Goal: Task Accomplishment & Management: Manage account settings

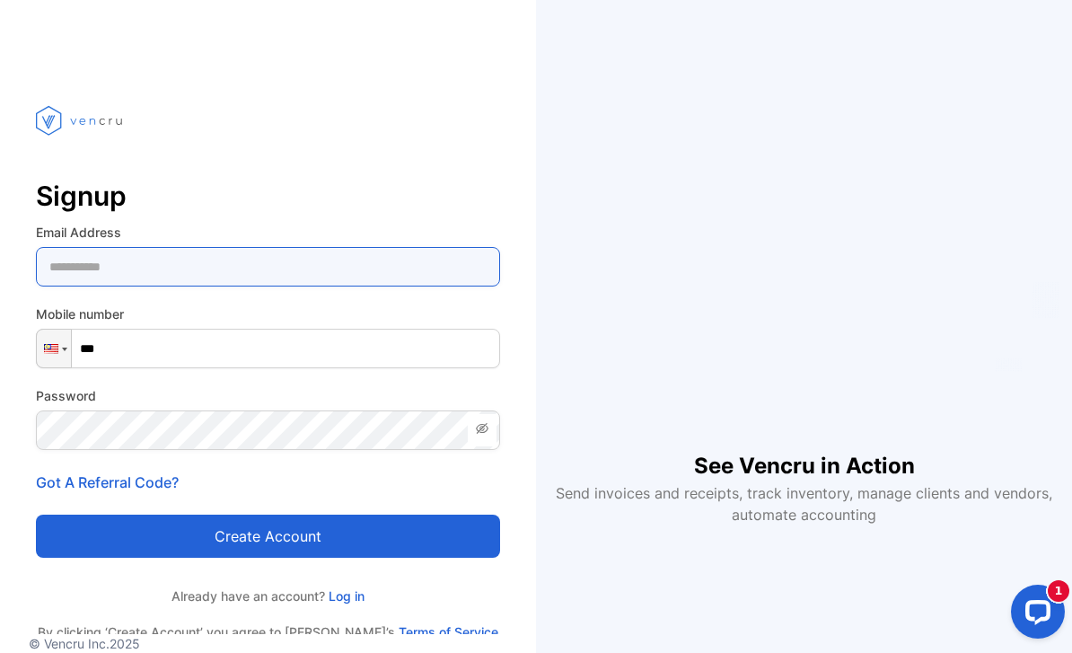
click at [185, 275] on Address-inputemail "email" at bounding box center [268, 267] width 464 height 40
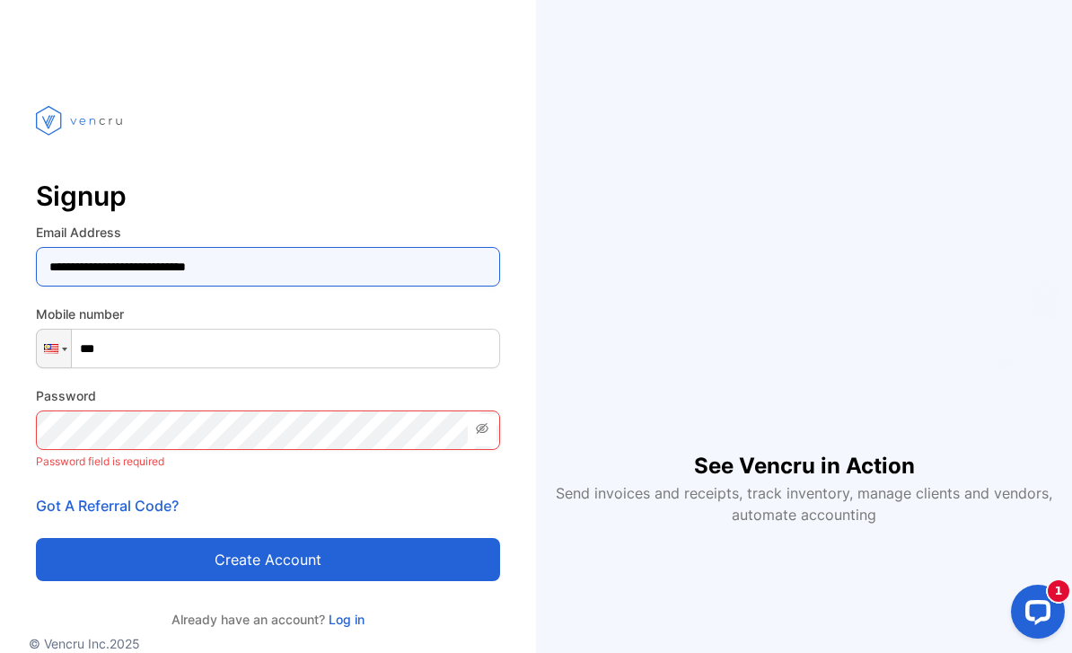
type Address-inputemail "**********"
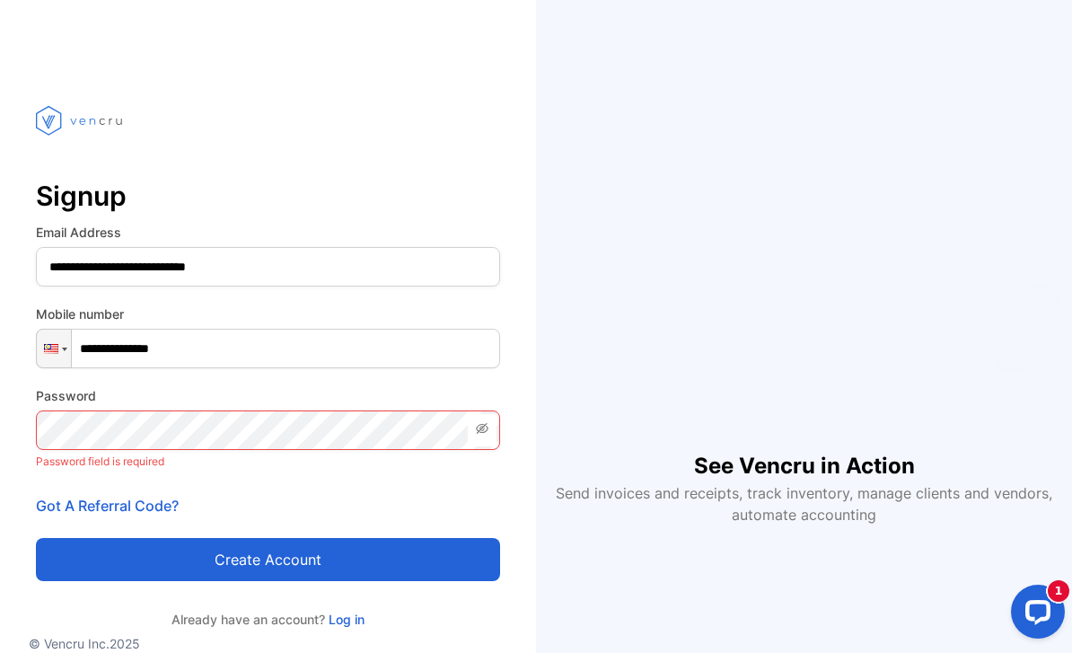
type input "**********"
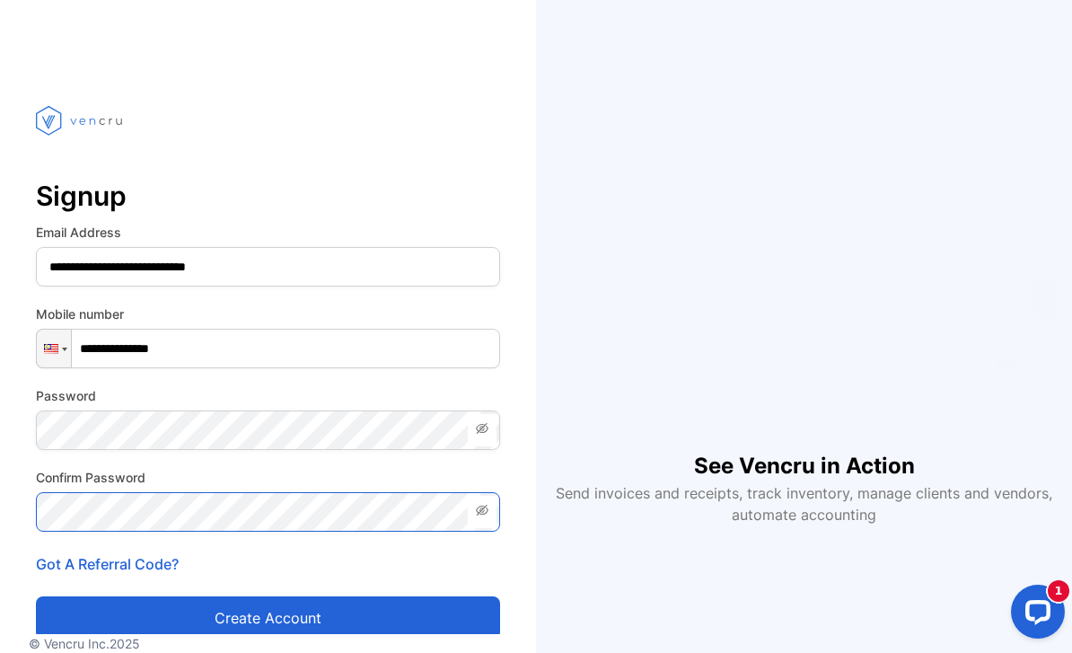
scroll to position [94, 0]
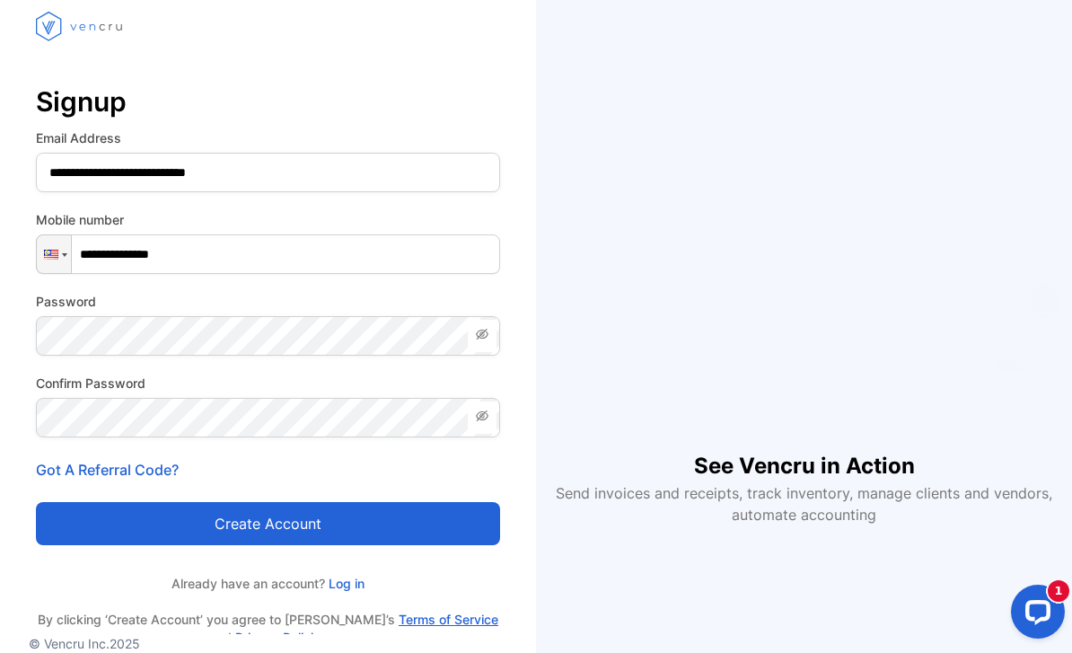
click at [198, 502] on button "Create account" at bounding box center [268, 523] width 464 height 43
click at [199, 502] on button "Create account" at bounding box center [268, 523] width 464 height 43
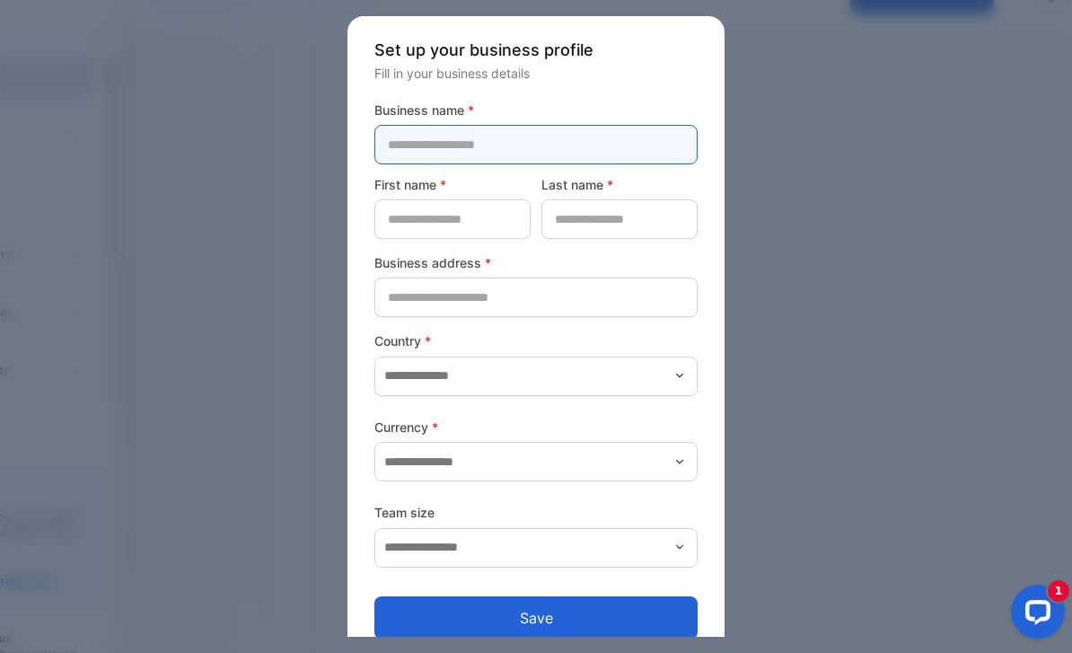
drag, startPoint x: 543, startPoint y: 142, endPoint x: 543, endPoint y: 87, distance: 54.8
click at [543, 125] on name-inputcompanyname "text" at bounding box center [535, 145] width 323 height 40
click at [519, 142] on name-inputcompanyname "text" at bounding box center [535, 145] width 323 height 40
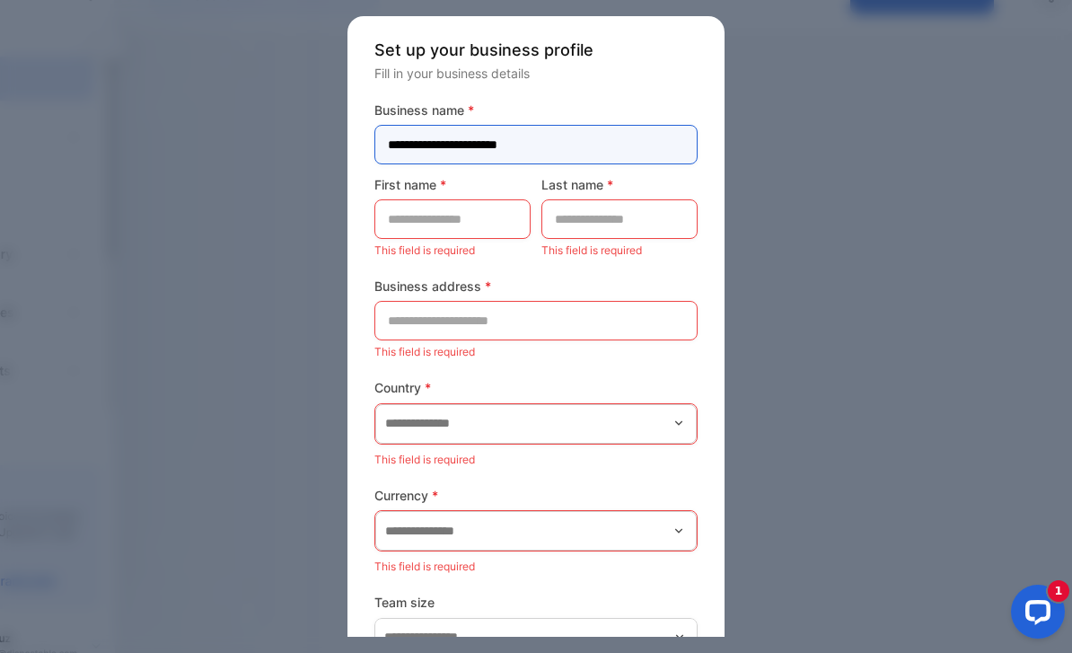
type name-inputcompanyname "**********"
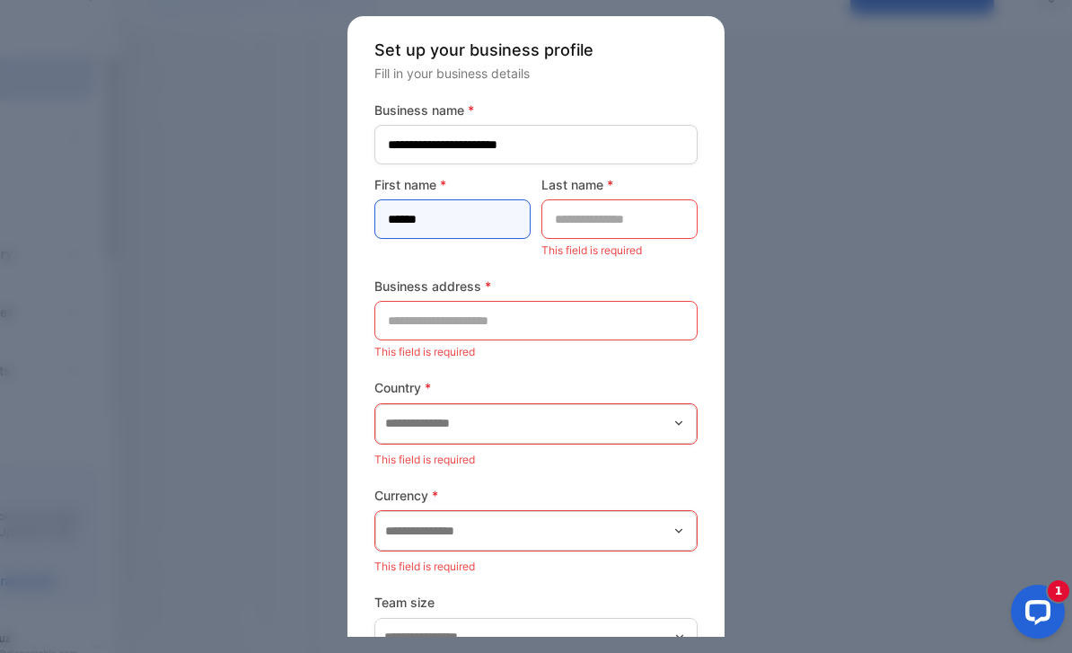
type name-inputfirstname "******"
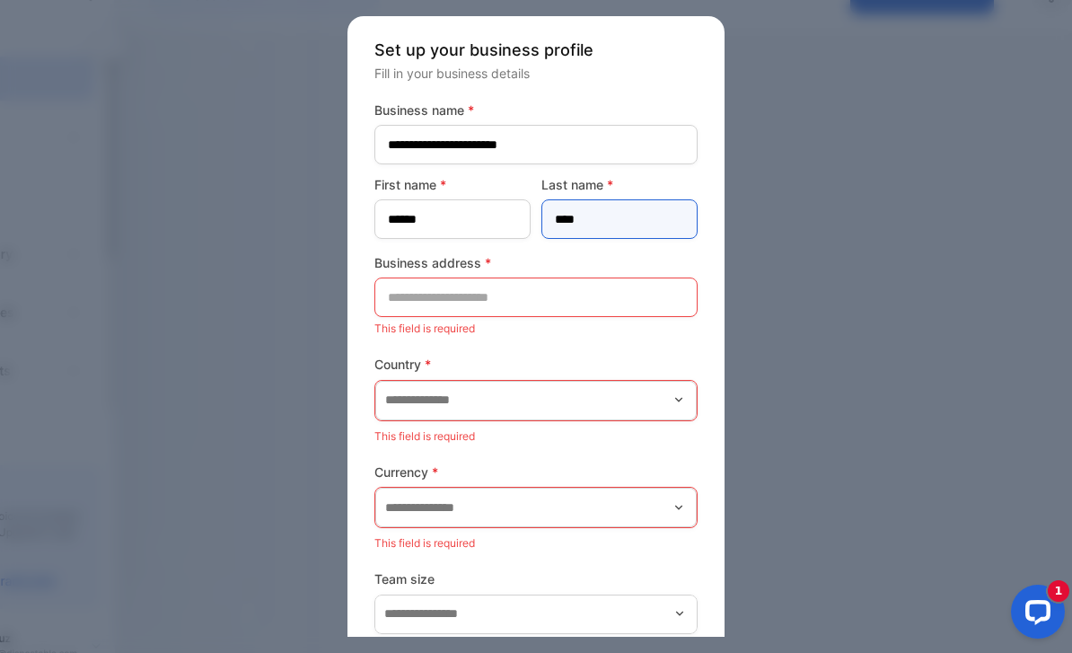
type name-inputlastname "****"
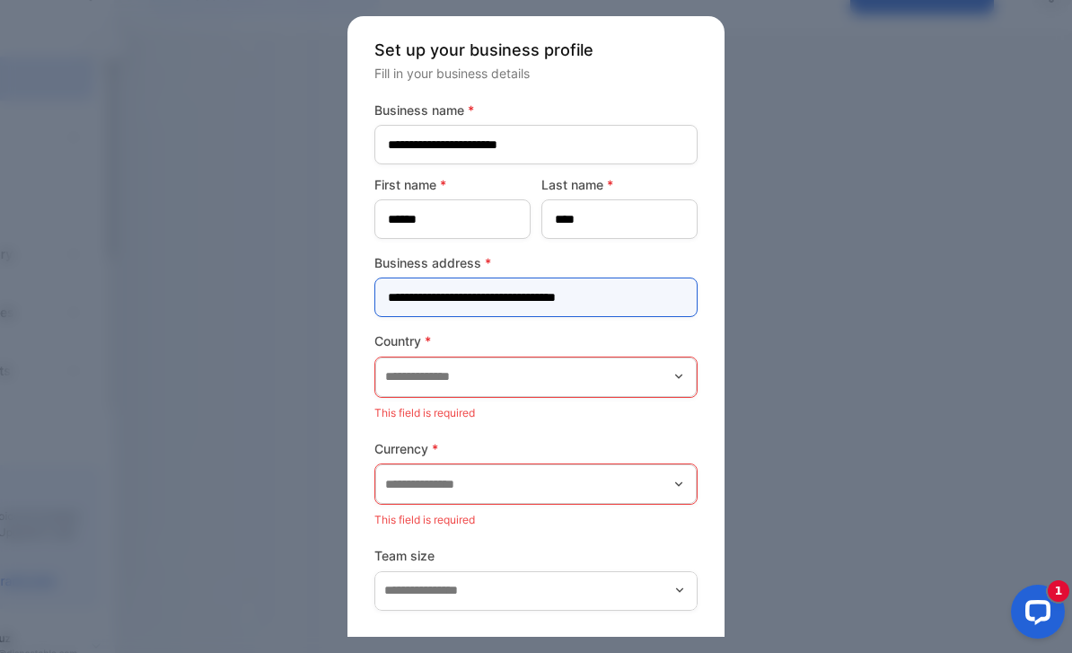
type address-inputaddress "**********"
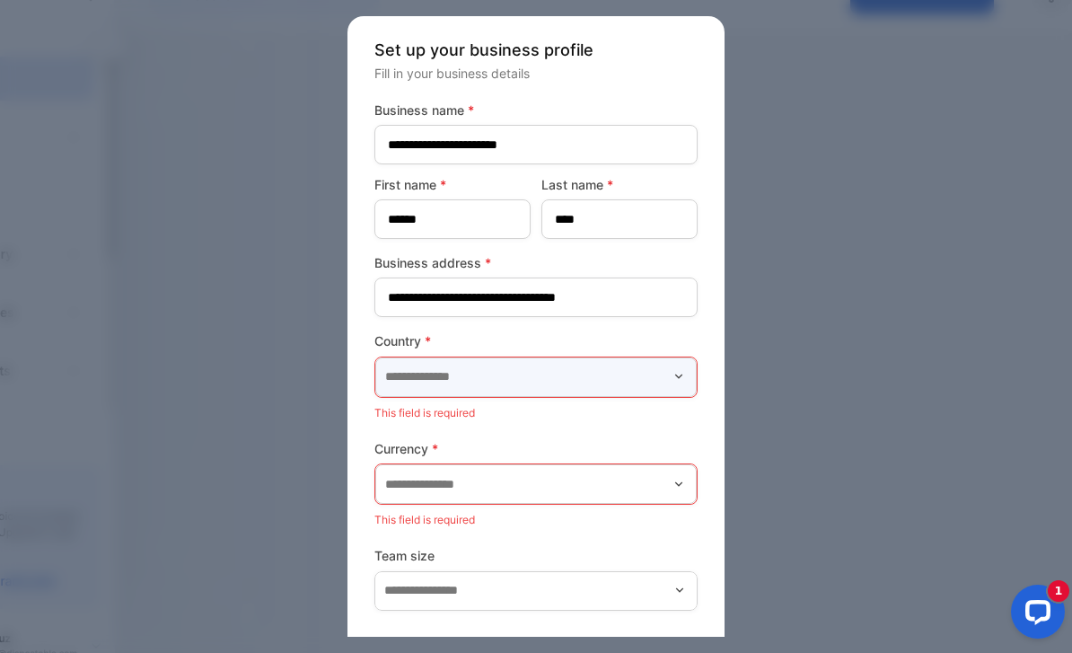
click at [523, 387] on input "text" at bounding box center [535, 377] width 321 height 40
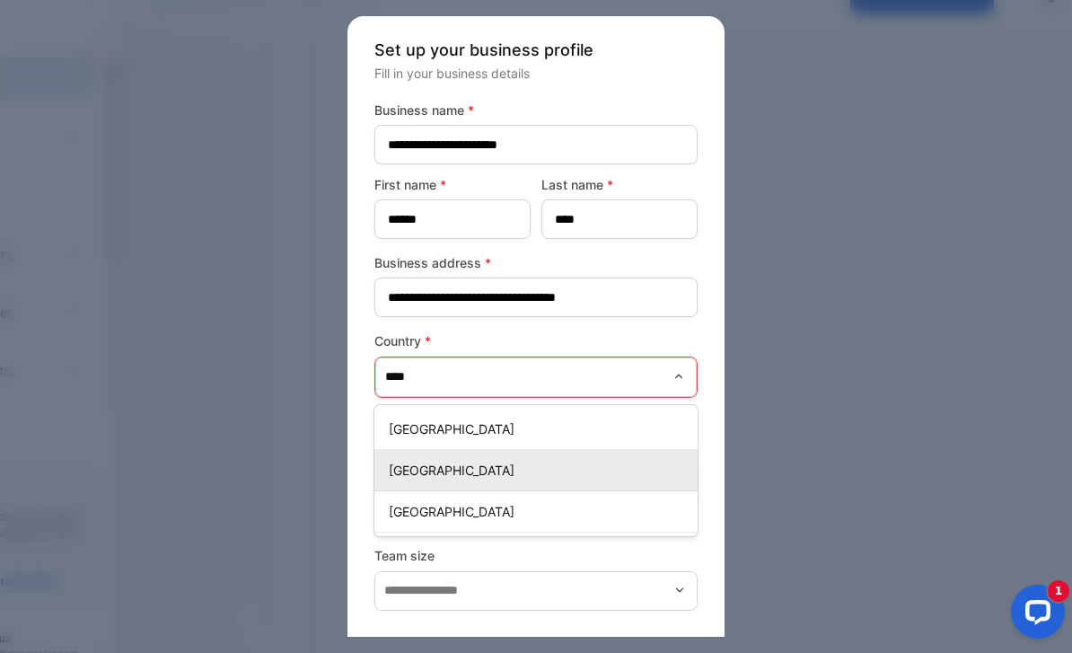
click at [493, 501] on div "[GEOGRAPHIC_DATA]" at bounding box center [535, 511] width 323 height 26
type input "********"
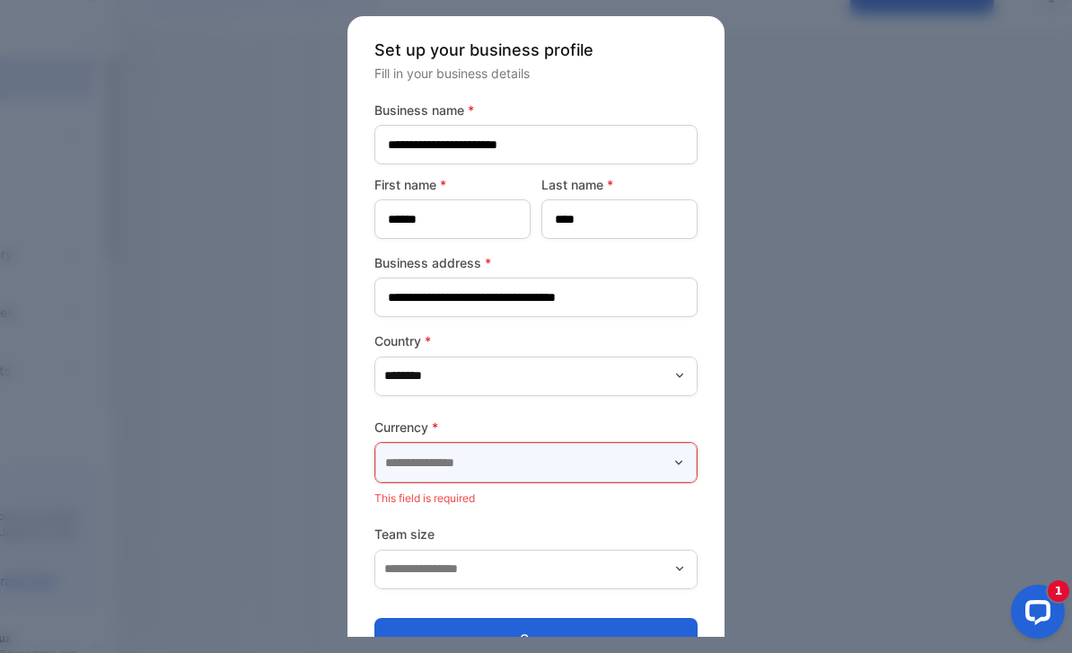
click at [477, 462] on input "text" at bounding box center [535, 463] width 321 height 40
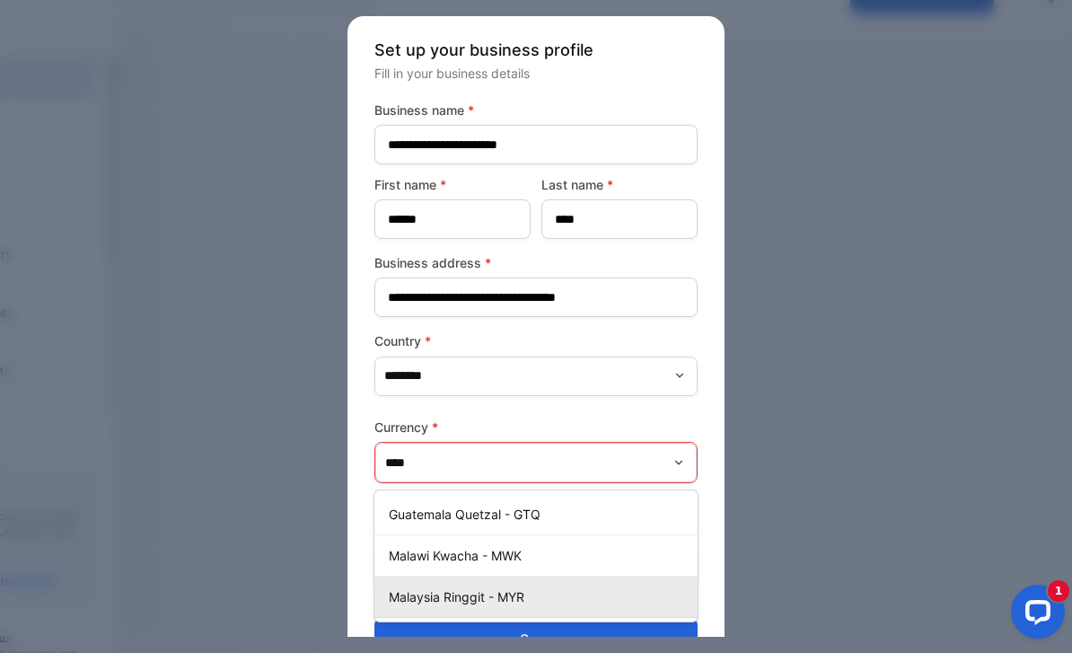
click at [414, 595] on form "**********" at bounding box center [535, 381] width 323 height 560
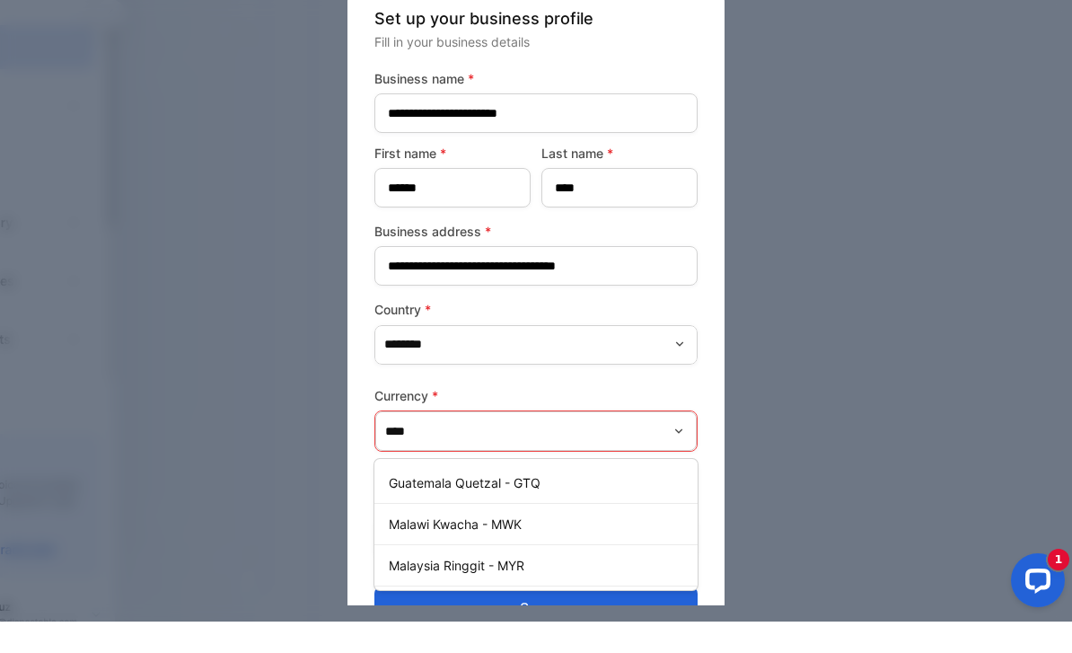
scroll to position [31, 0]
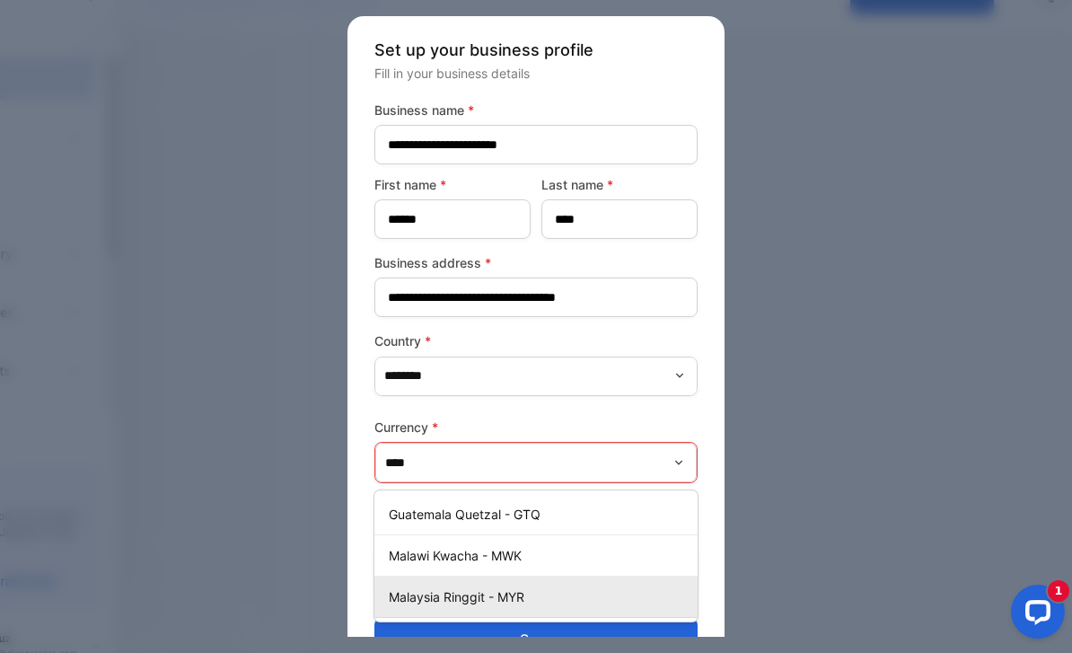
click at [532, 584] on li "Malaysia Ringgit - MYR" at bounding box center [535, 596] width 323 height 41
type input "**********"
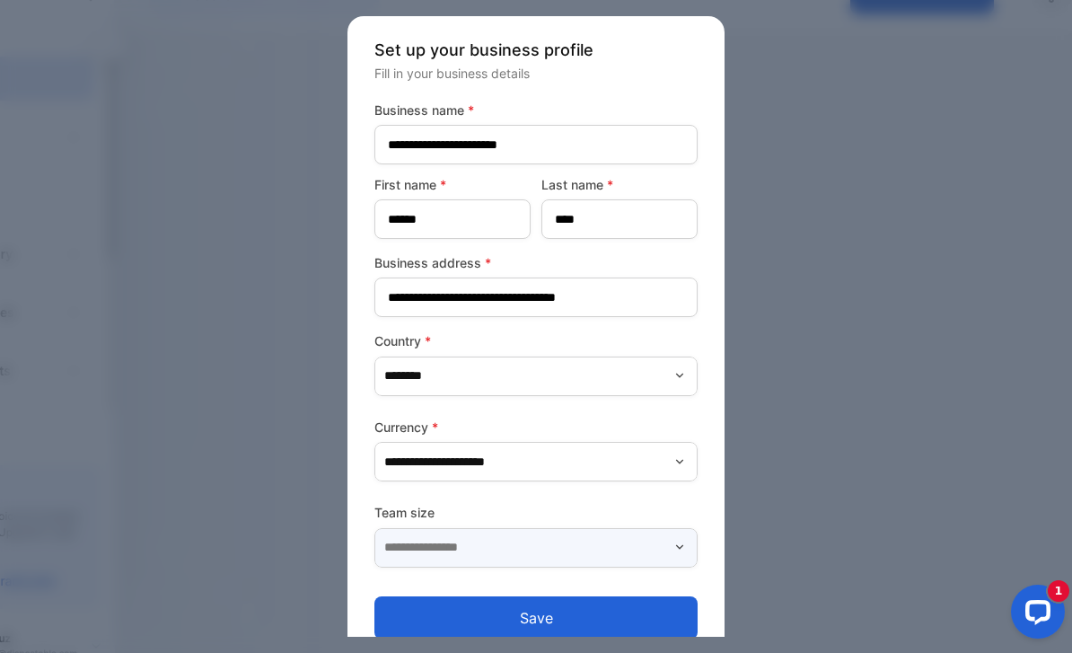
click at [512, 528] on input "text" at bounding box center [535, 548] width 323 height 40
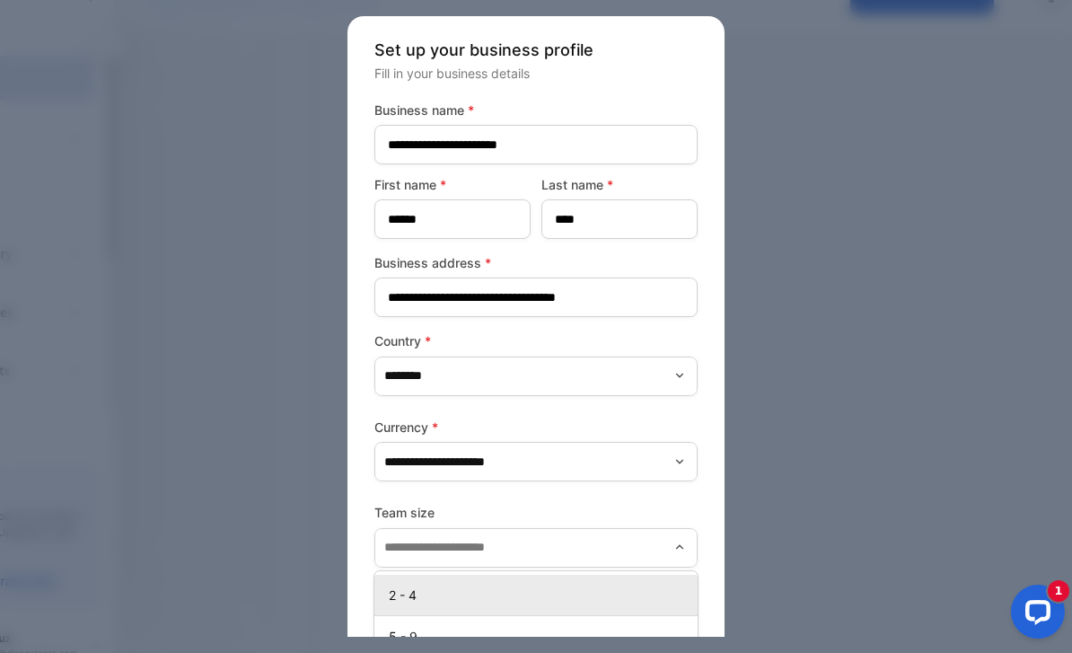
click at [424, 582] on div "2 - 4" at bounding box center [535, 595] width 323 height 26
type input "*****"
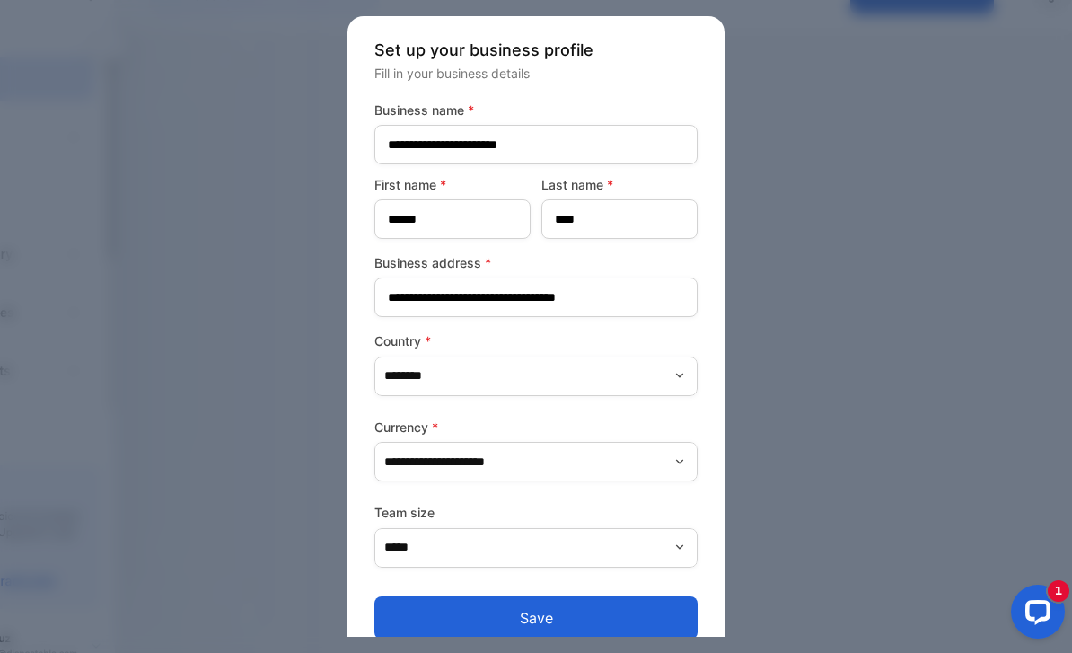
click at [488, 596] on button "Save" at bounding box center [535, 617] width 323 height 43
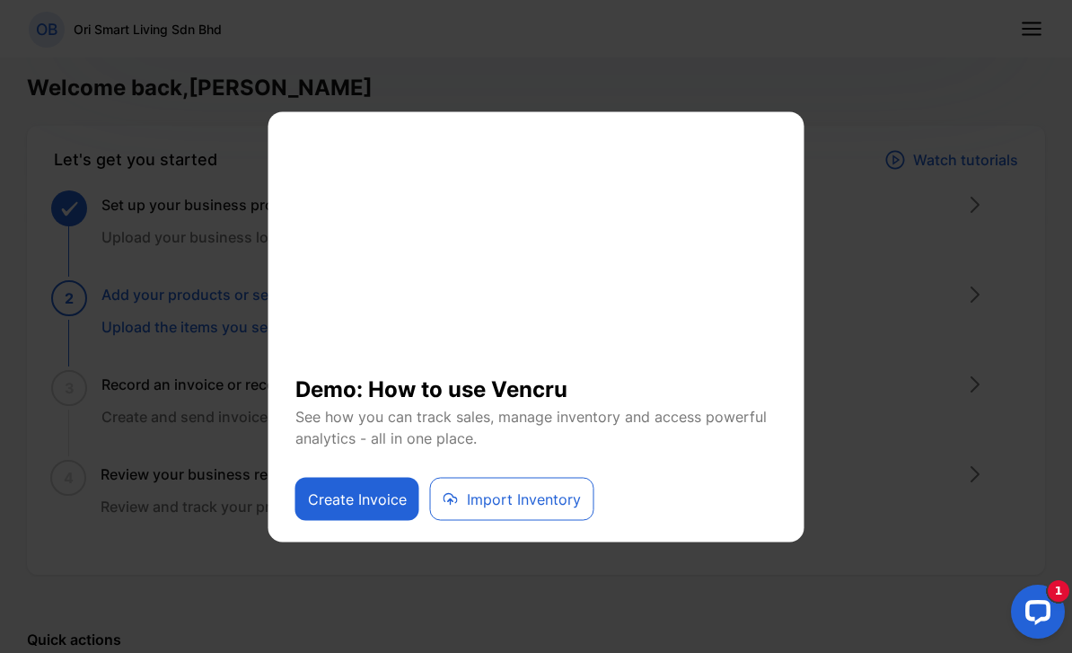
click at [745, 368] on h1 "Demo: How to use Vencru" at bounding box center [536, 381] width 482 height 47
click at [750, 391] on h1 "Demo: How to use Vencru" at bounding box center [536, 381] width 482 height 47
click at [747, 381] on h1 "Demo: How to use Vencru" at bounding box center [536, 381] width 482 height 47
click at [751, 375] on h1 "Demo: How to use Vencru" at bounding box center [536, 381] width 482 height 47
click at [671, 371] on h1 "Demo: How to use Vencru" at bounding box center [536, 381] width 482 height 47
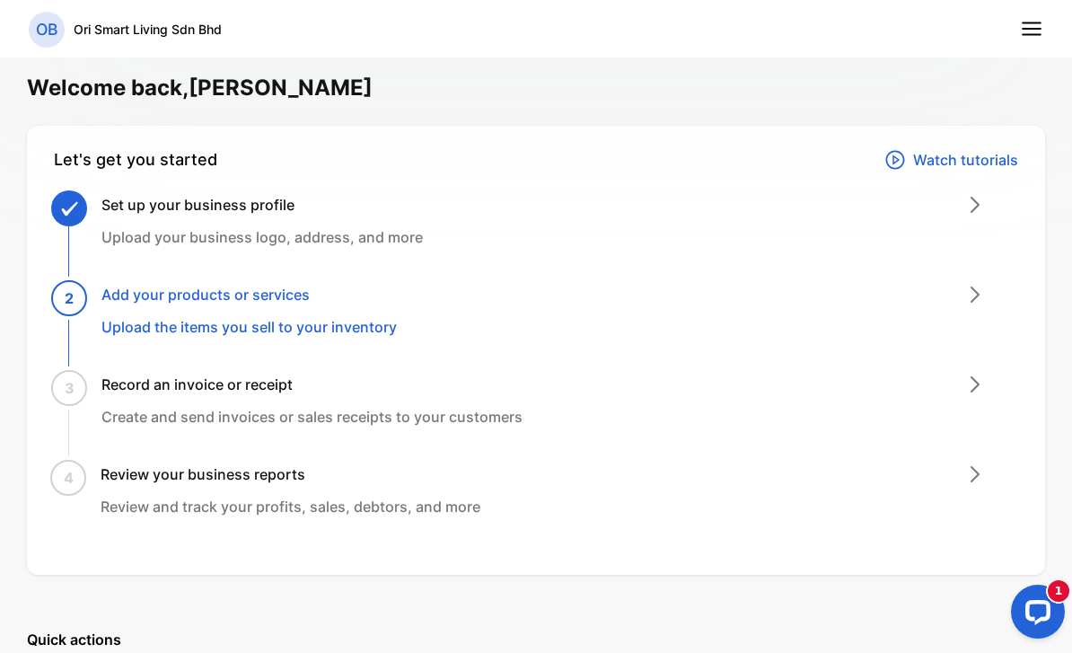
click at [267, 317] on p "Upload the items you sell to your inventory" at bounding box center [248, 327] width 295 height 22
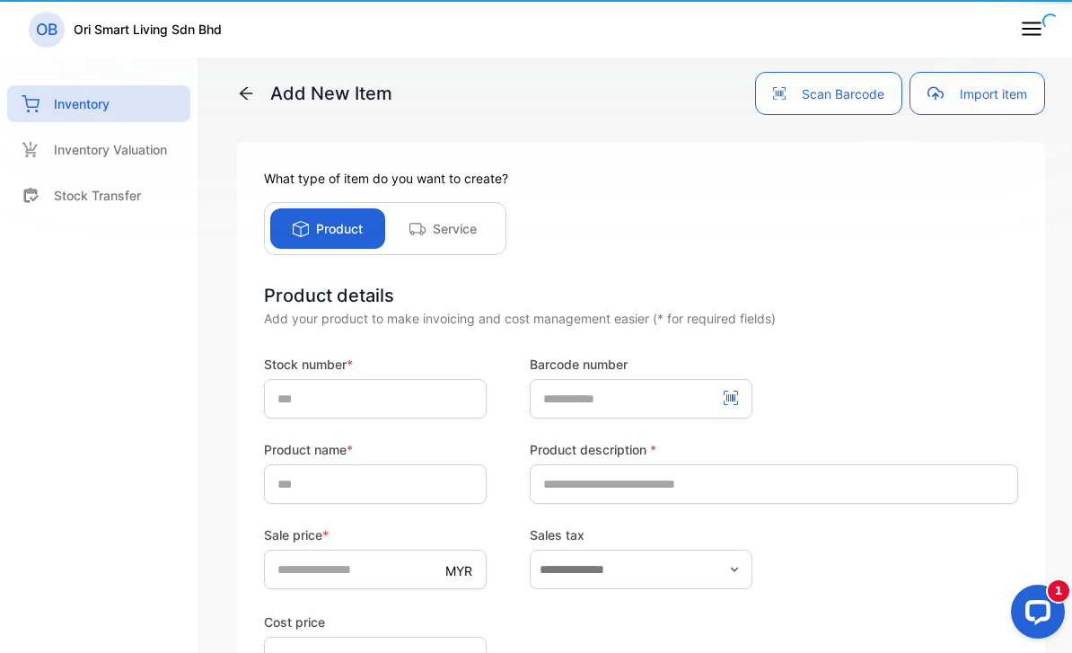
click at [971, 292] on div "Product details" at bounding box center [641, 295] width 754 height 27
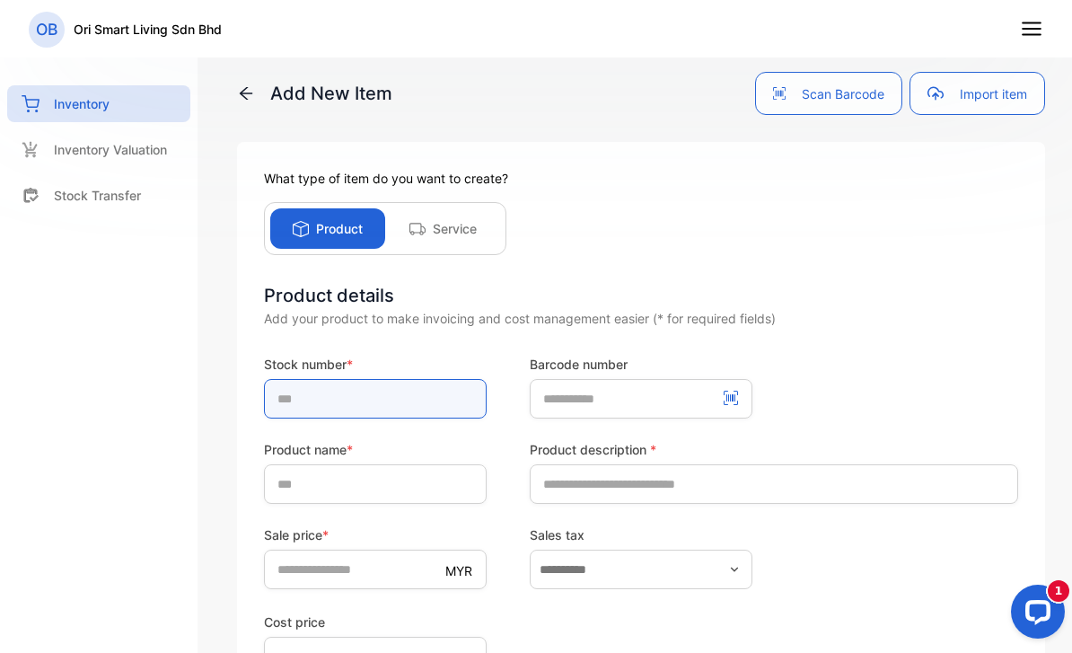
click at [400, 396] on input "text" at bounding box center [375, 399] width 223 height 40
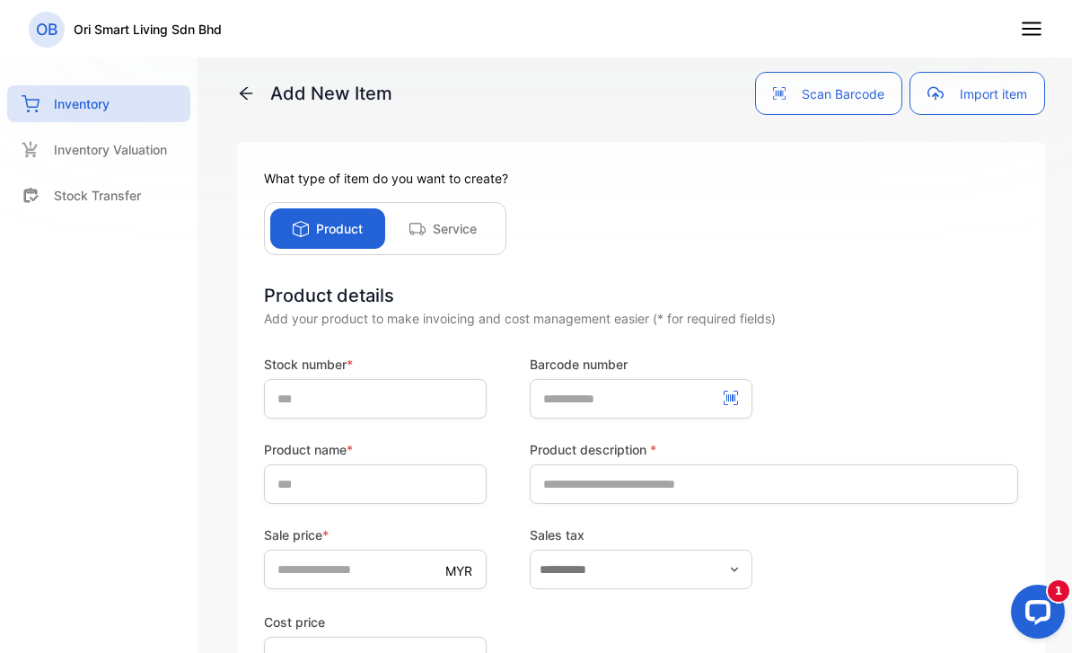
click at [802, 88] on button "Scan Barcode" at bounding box center [828, 93] width 147 height 43
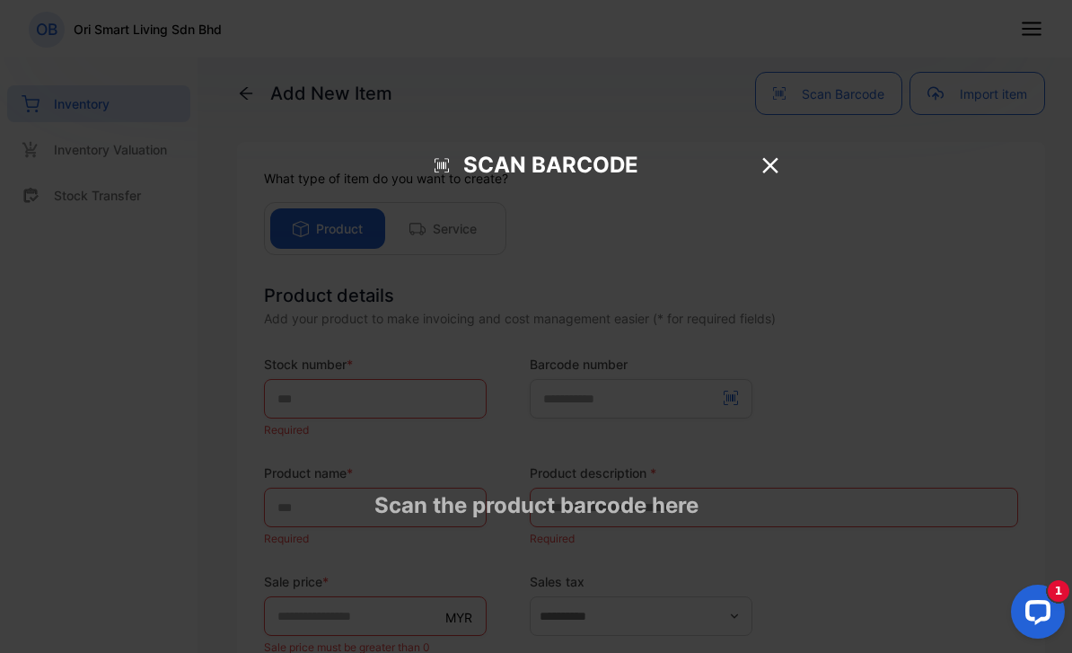
click at [771, 152] on icon at bounding box center [770, 165] width 27 height 27
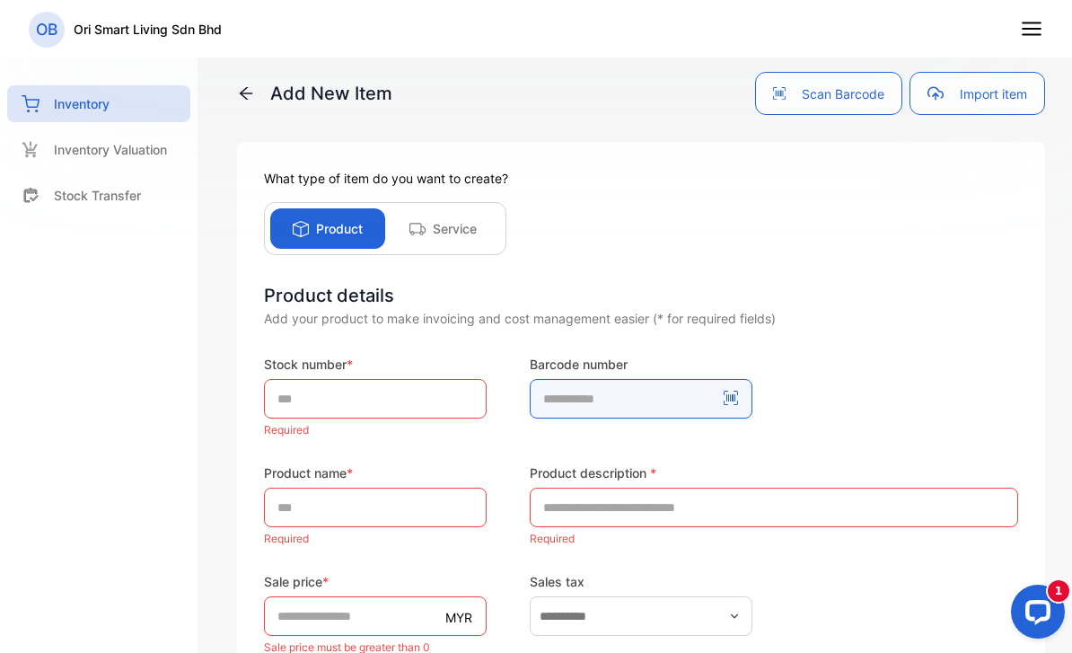
click at [595, 391] on number-inputBarcodeNumber "number" at bounding box center [641, 399] width 223 height 40
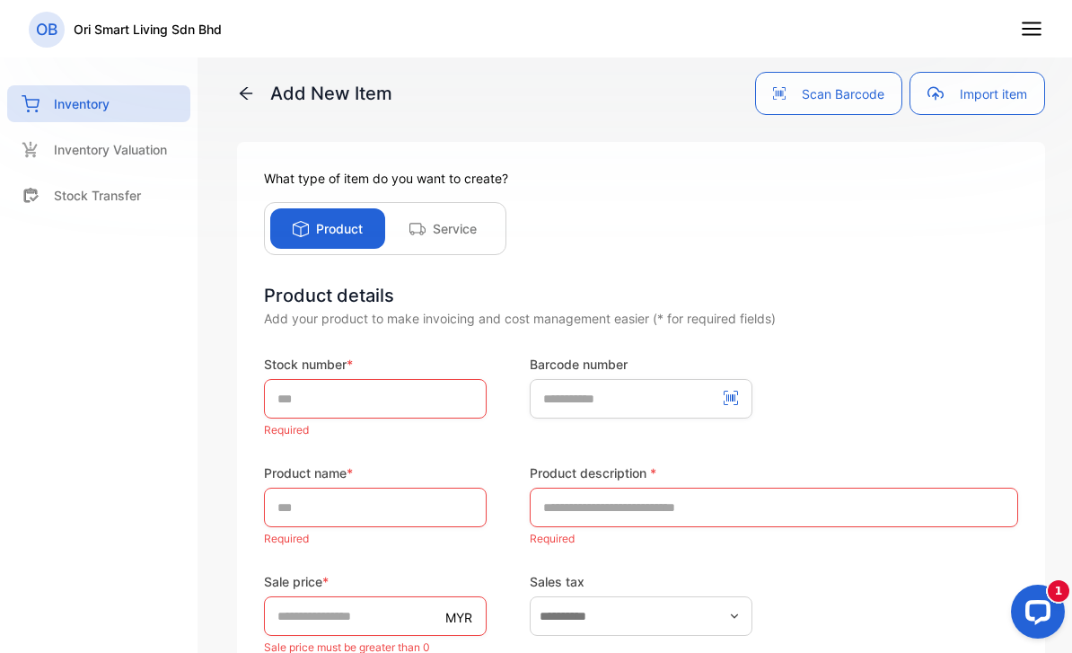
click at [731, 397] on icon at bounding box center [731, 398] width 14 height 14
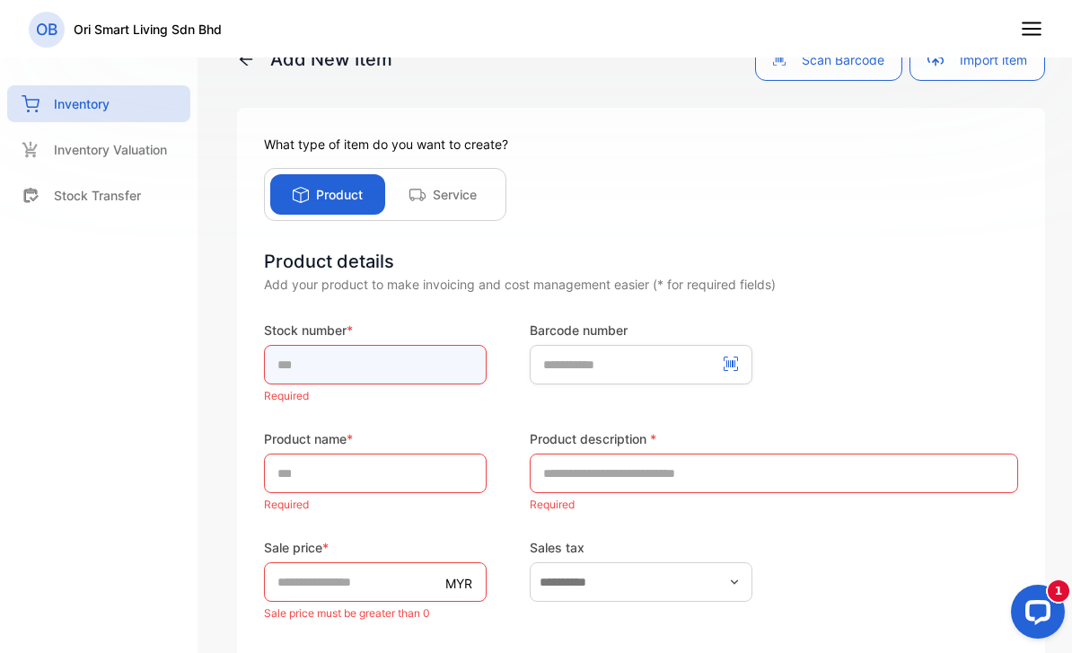
click at [441, 359] on input "text" at bounding box center [375, 365] width 223 height 40
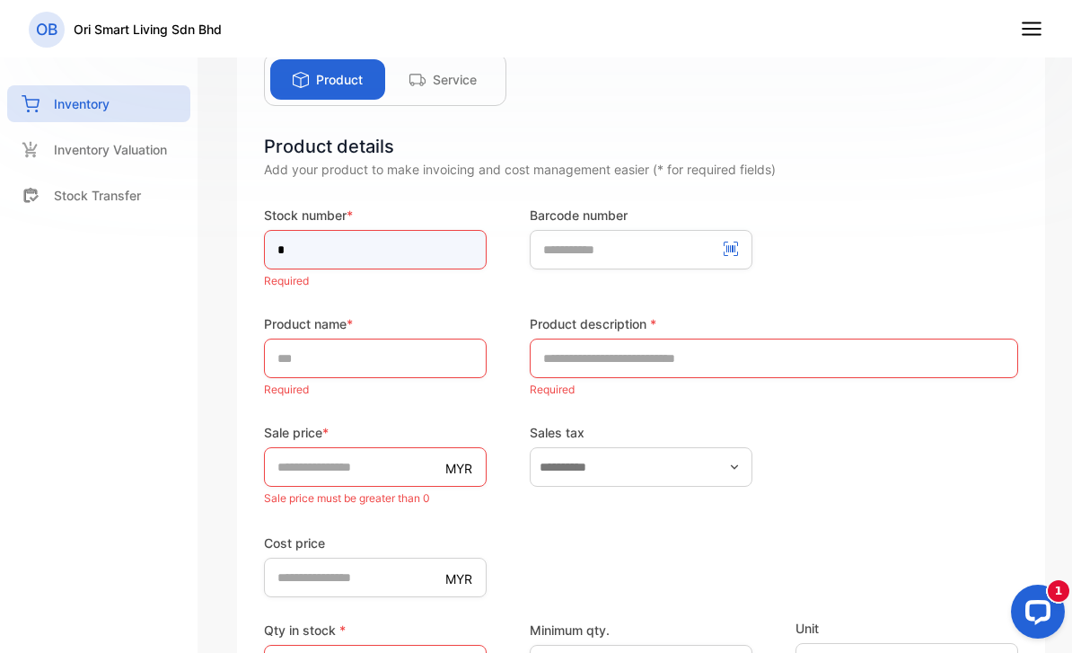
scroll to position [152, 0]
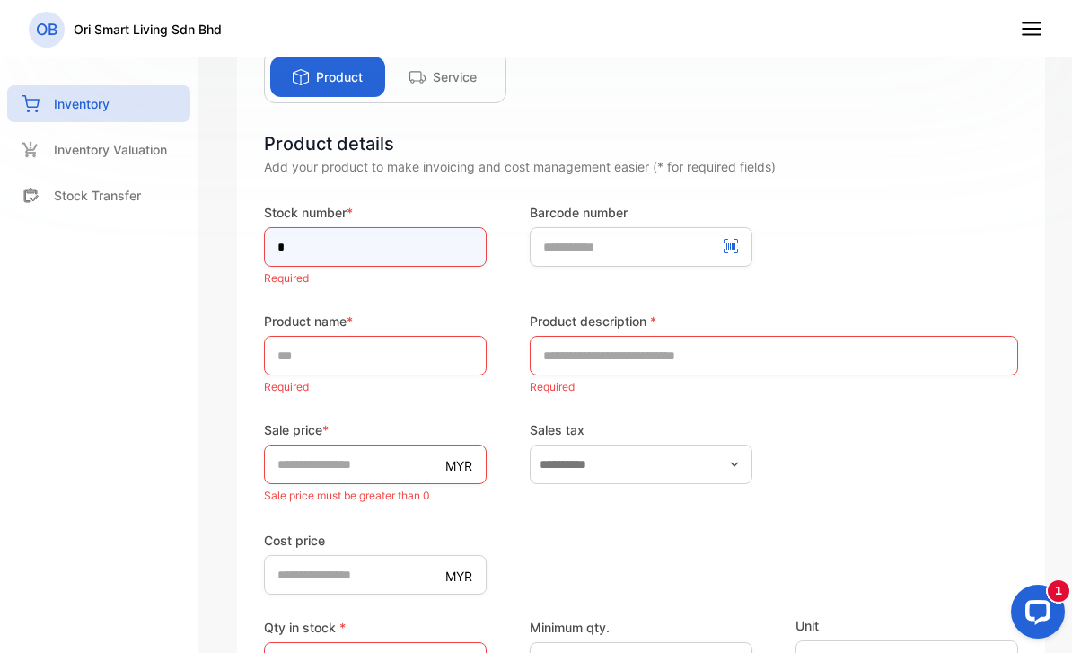
type input "*"
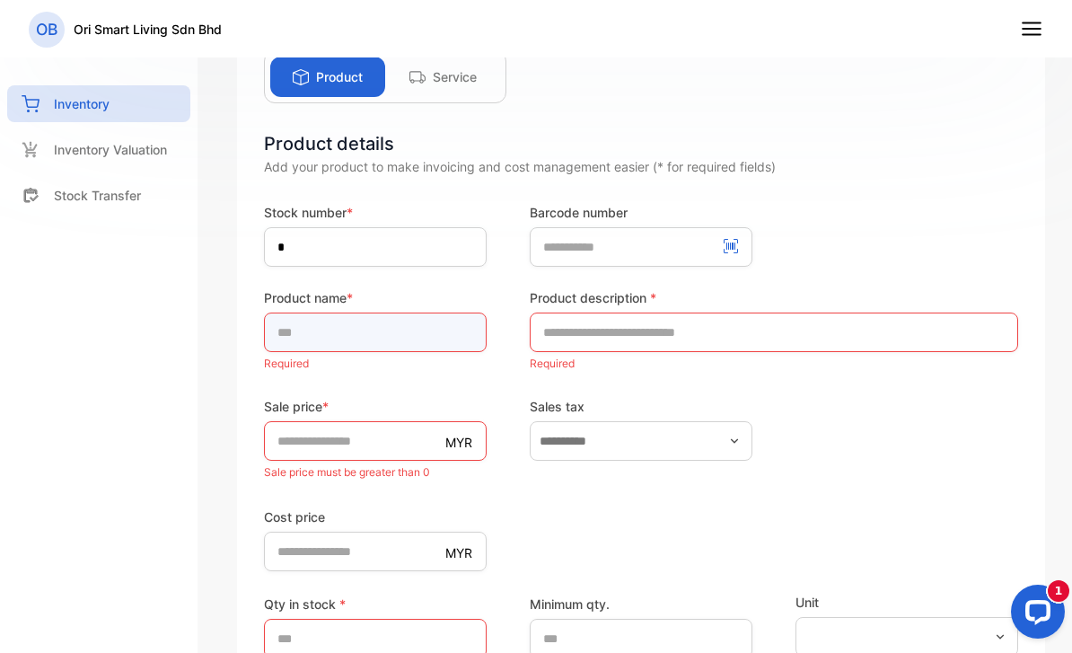
click at [339, 352] on div "Product name * Required" at bounding box center [375, 331] width 223 height 87
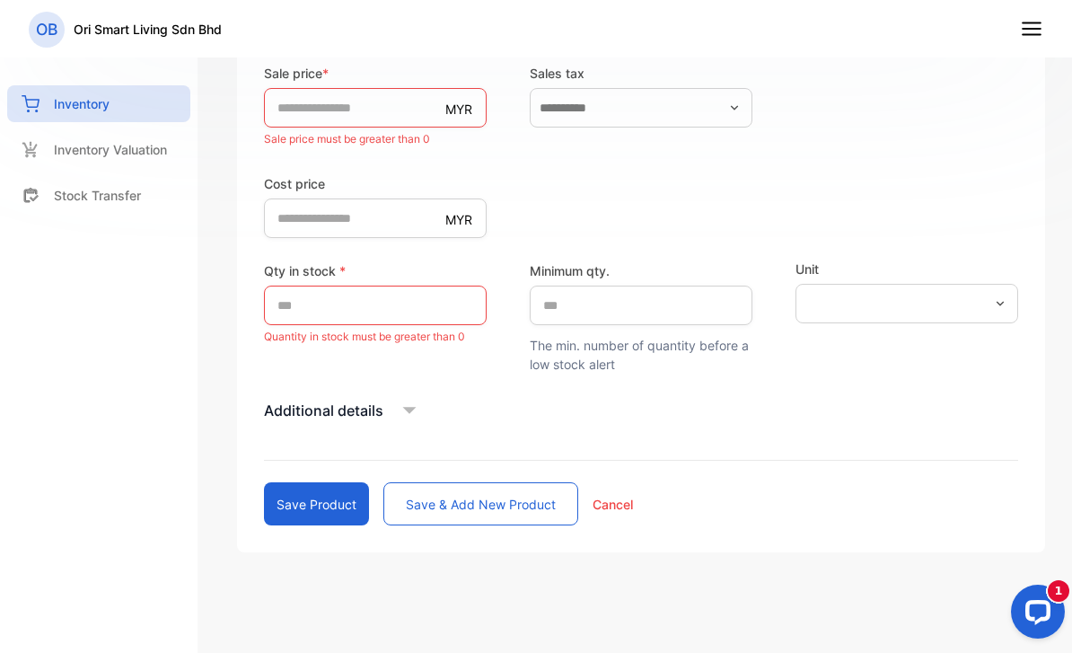
scroll to position [485, 0]
click at [464, 211] on p "MYR" at bounding box center [458, 219] width 27 height 19
click at [414, 413] on icon at bounding box center [409, 410] width 27 height 27
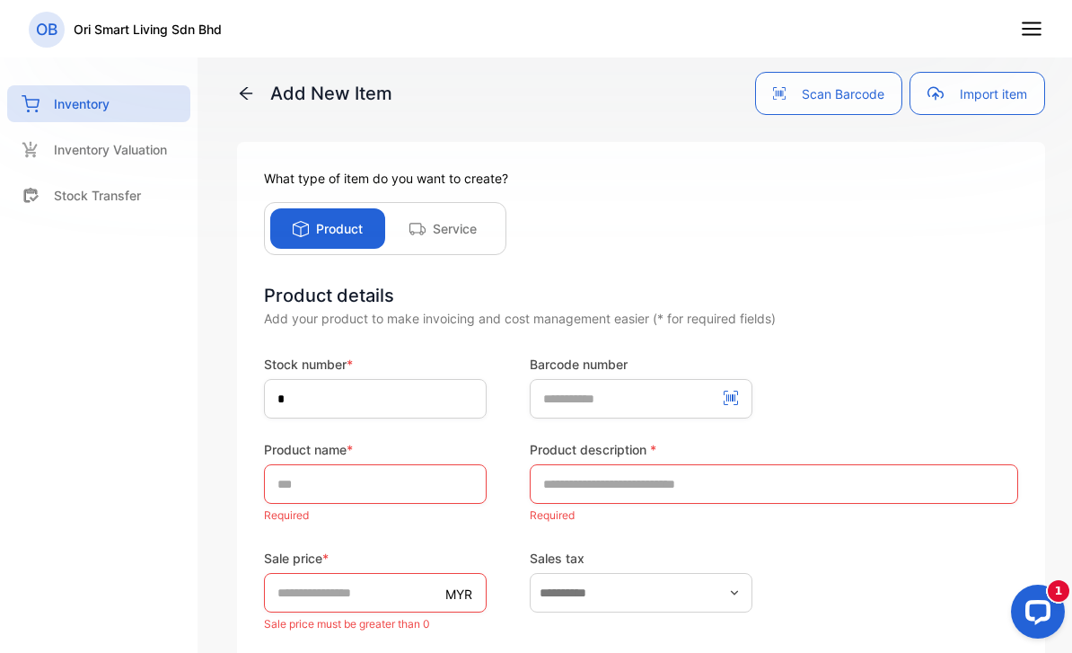
scroll to position [0, 0]
click at [394, 487] on input "text" at bounding box center [375, 484] width 223 height 40
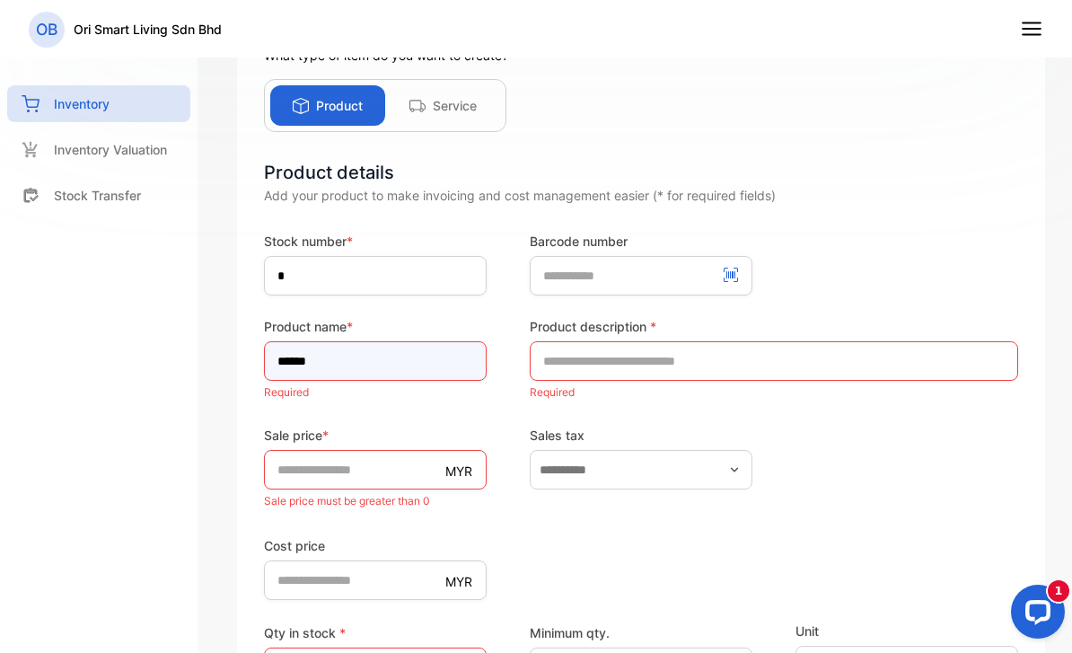
scroll to position [124, 0]
type input "*****"
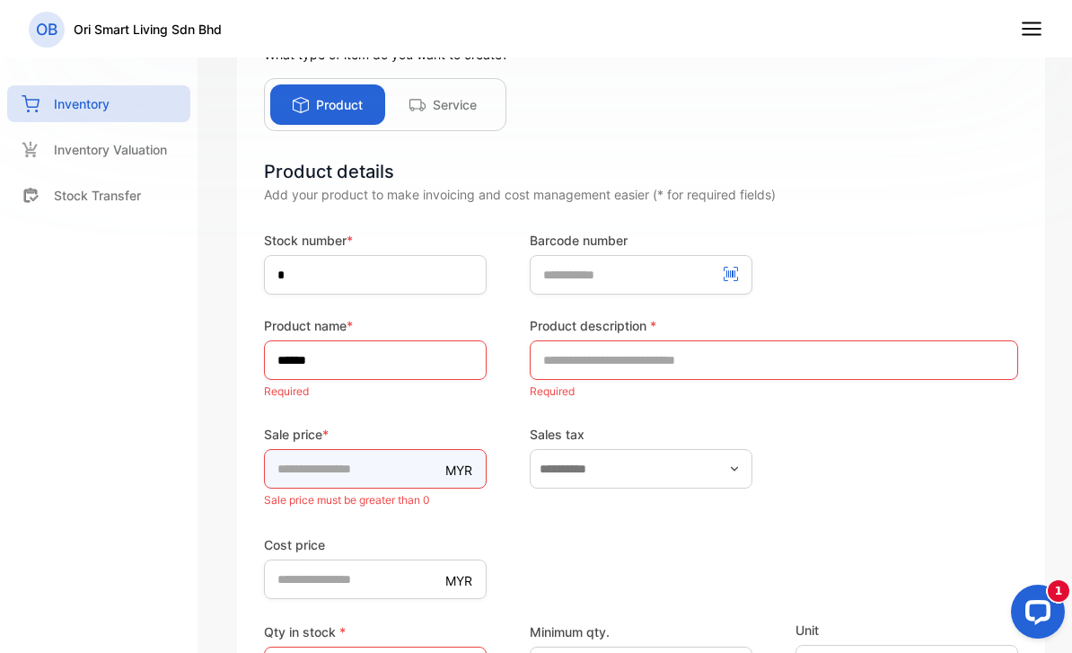
click at [432, 465] on input "*" at bounding box center [375, 469] width 223 height 40
type input "***"
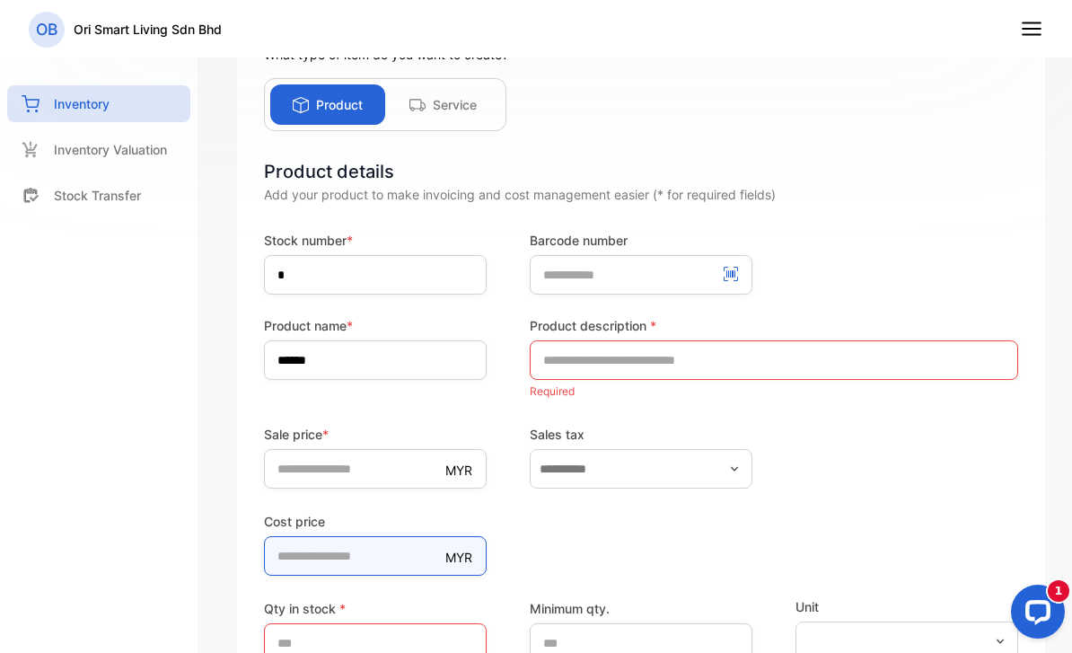
drag, startPoint x: 372, startPoint y: 591, endPoint x: 372, endPoint y: 712, distance: 121.2
click at [372, 590] on html "OB Ori Smart Living Sdn Bhd OB Ori Smart Living Sdn Bhd Home Home Sales Sales I…" at bounding box center [536, 344] width 1072 height 689
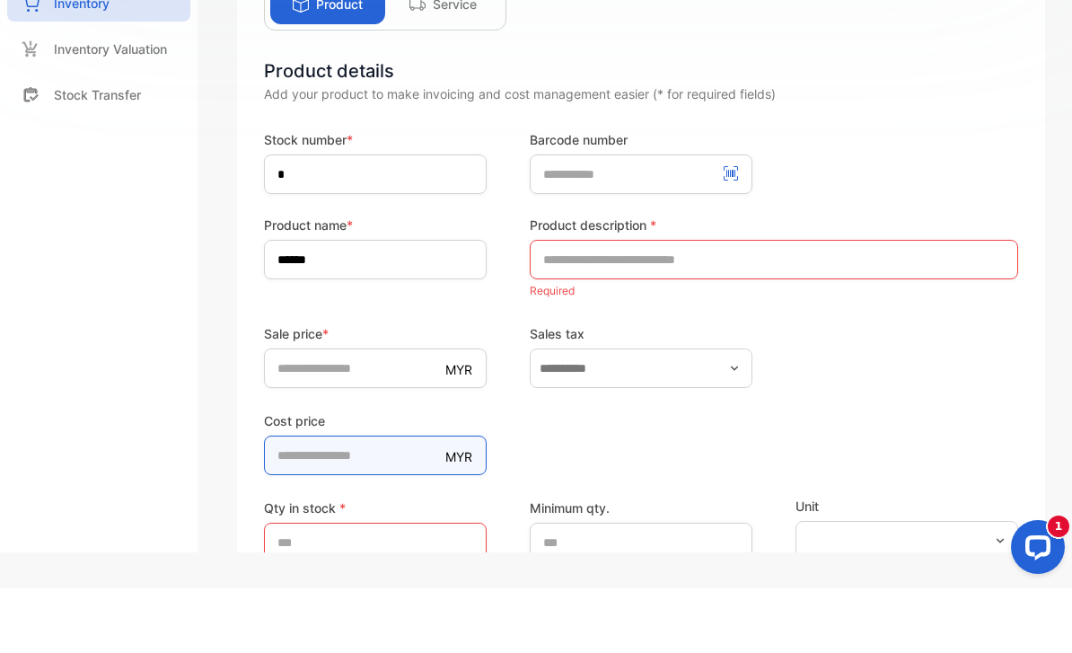
scroll to position [186, 0]
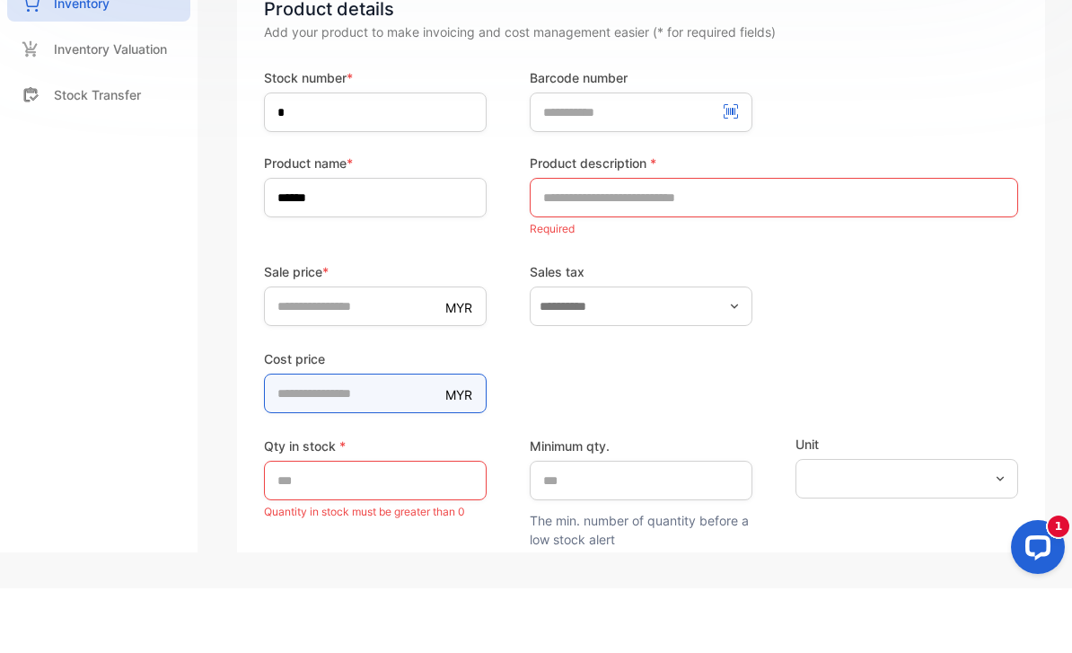
type price-inputcostofitem "**"
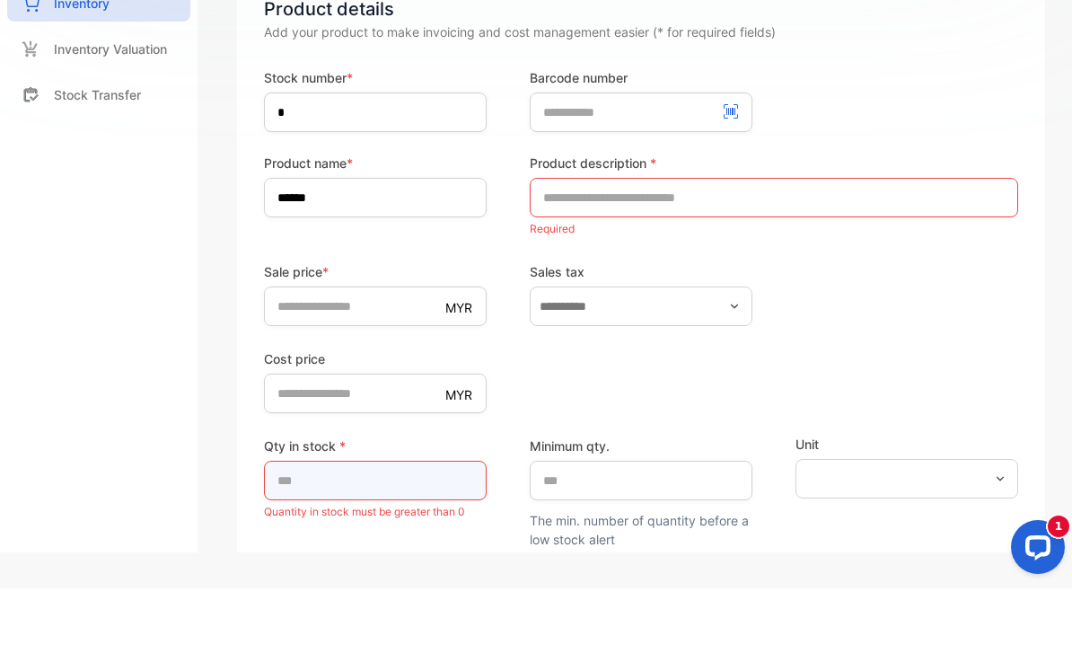
click at [391, 525] on input "*" at bounding box center [375, 545] width 223 height 40
click at [392, 525] on input "*" at bounding box center [375, 545] width 223 height 40
type input "**"
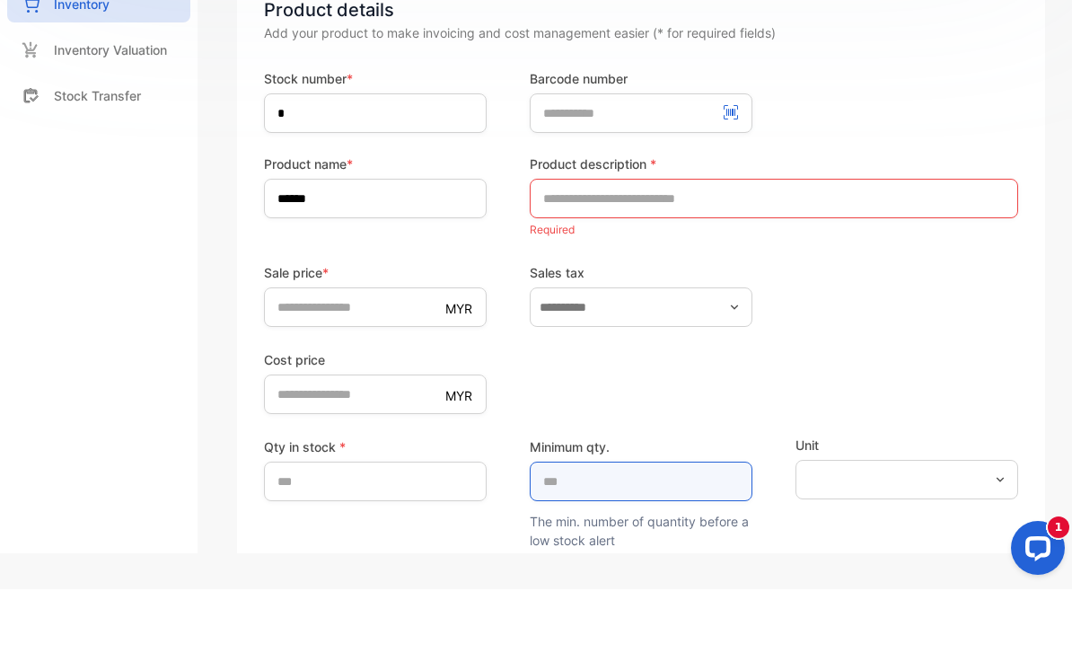
click at [622, 525] on qty\ "*" at bounding box center [641, 545] width 223 height 40
type qty\ "*"
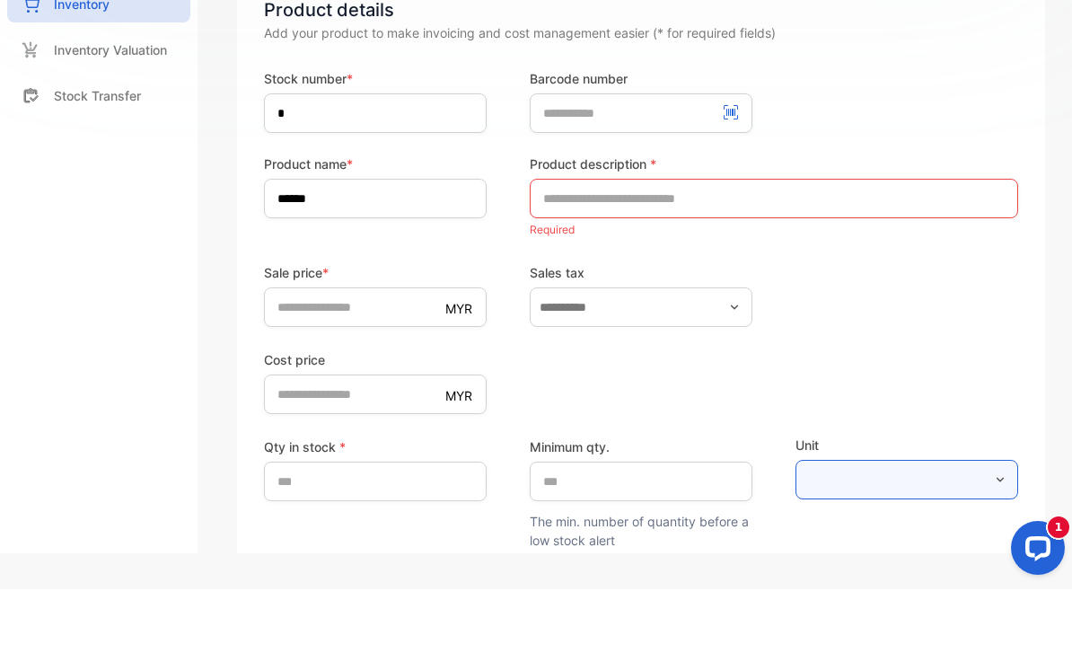
click at [970, 523] on input "text" at bounding box center [906, 543] width 223 height 40
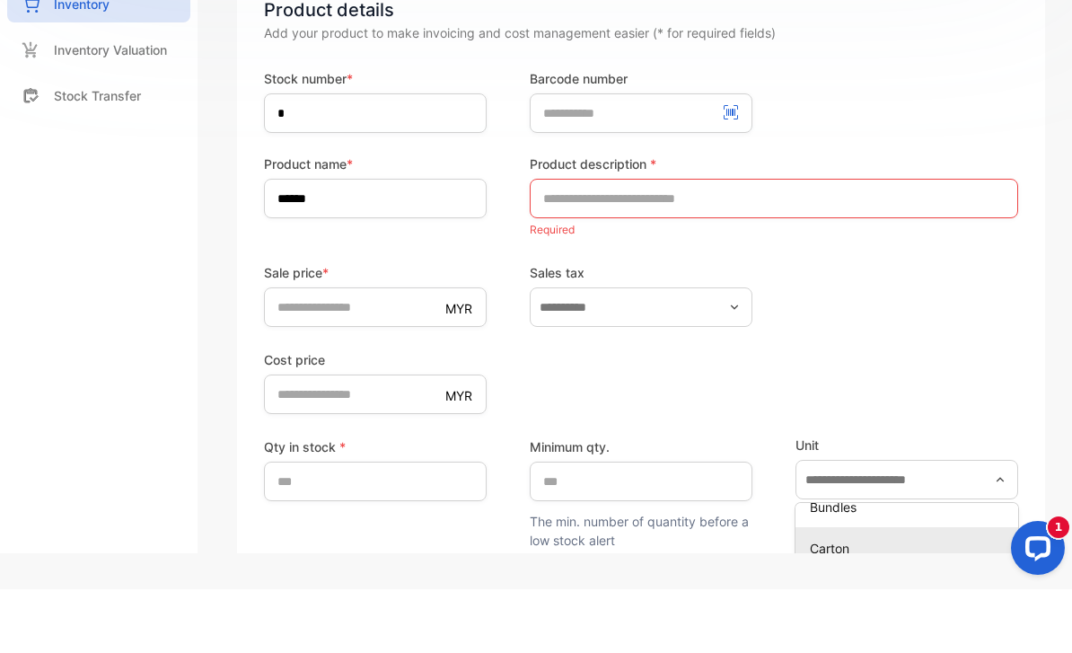
scroll to position [202, 0]
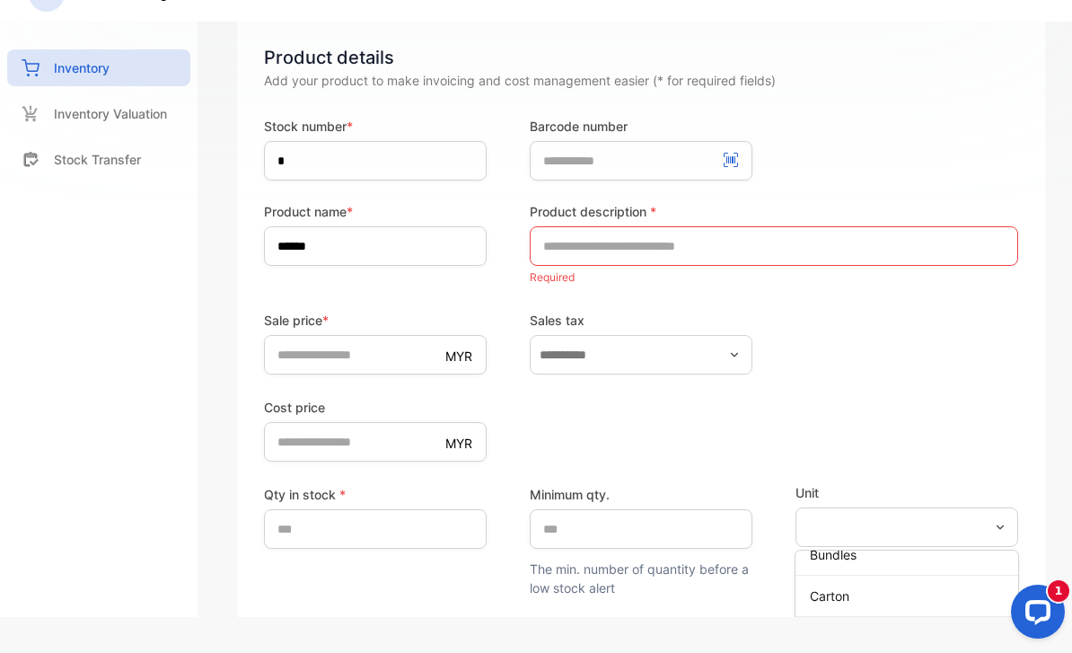
drag, startPoint x: 874, startPoint y: 516, endPoint x: 881, endPoint y: 469, distance: 48.0
click at [881, 483] on div "Unit Bag Box Bowl Bottle Bundles Carton CM Dz [PERSON_NAME] Ft Kg Km Litre Pack…" at bounding box center [906, 540] width 223 height 114
click at [826, 568] on div "Kg" at bounding box center [906, 580] width 223 height 26
type input "**"
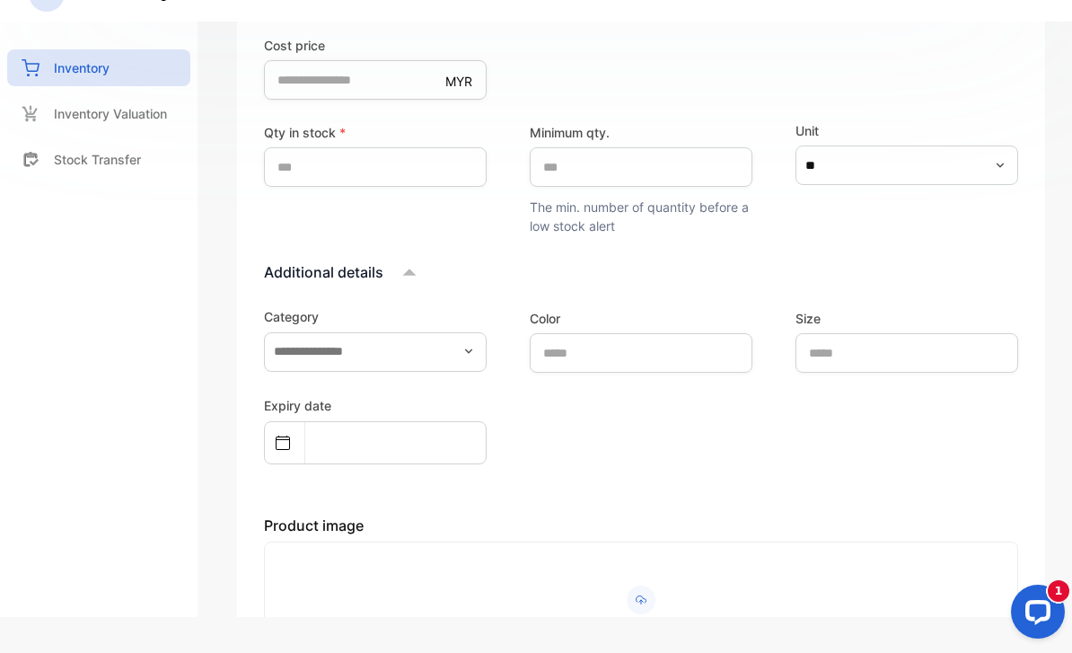
scroll to position [544, 0]
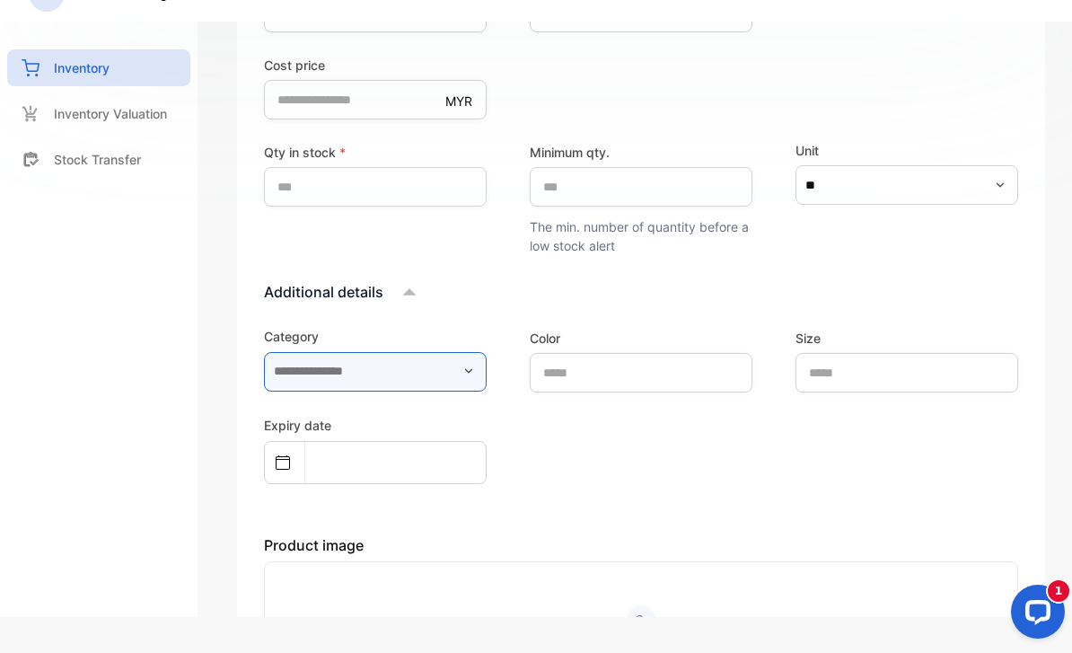
click at [391, 352] on input "text" at bounding box center [375, 372] width 223 height 40
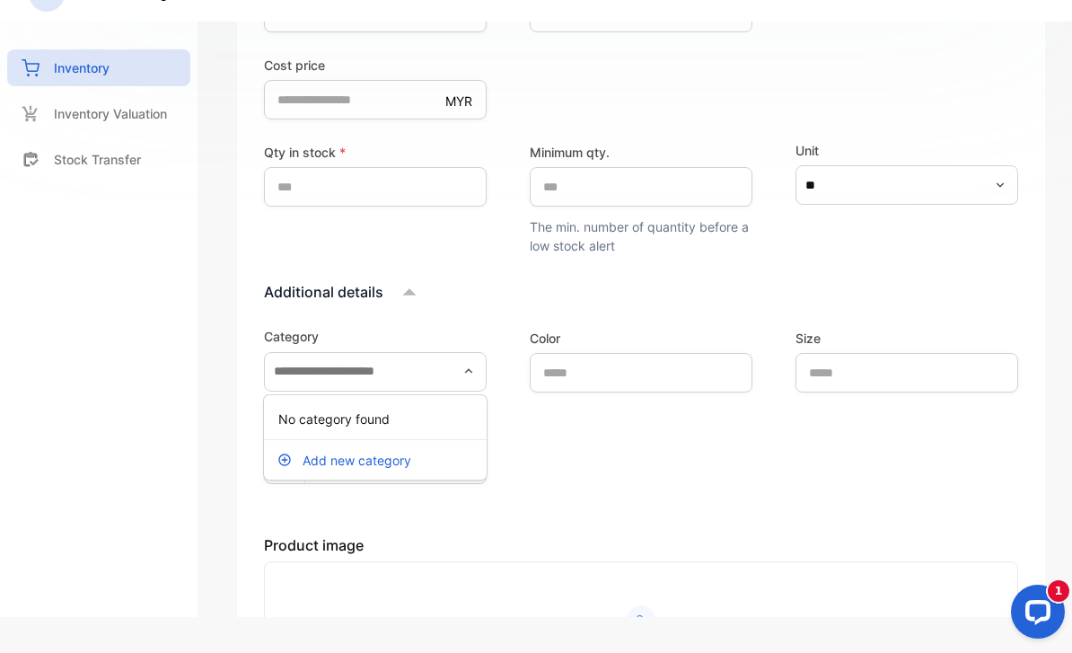
click at [543, 453] on div "Expiry date" at bounding box center [641, 449] width 754 height 70
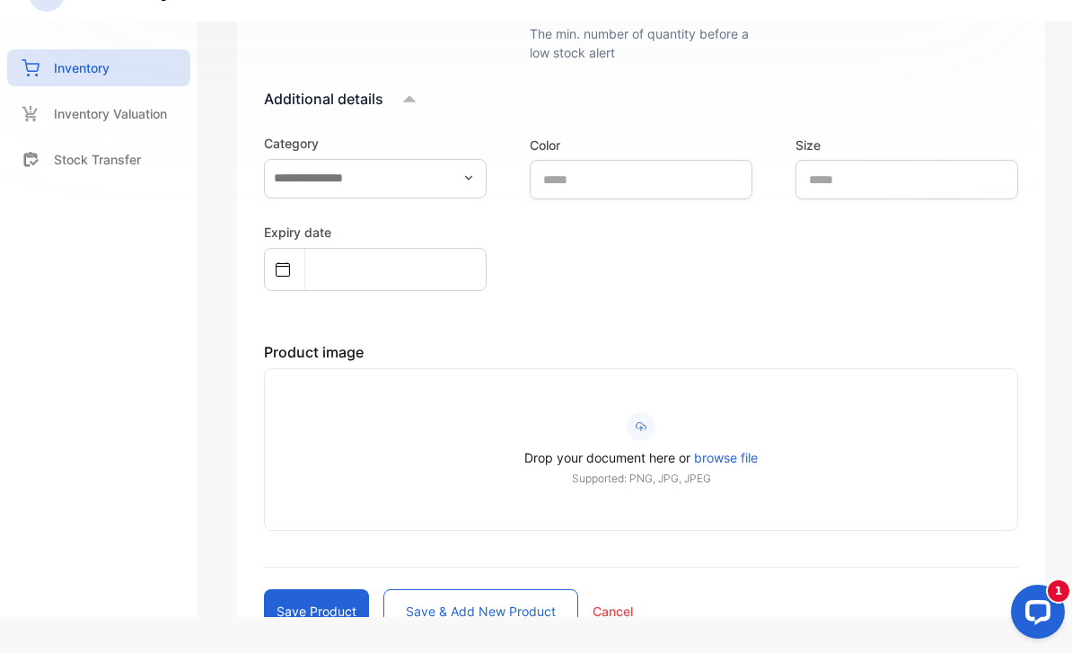
scroll to position [613, 0]
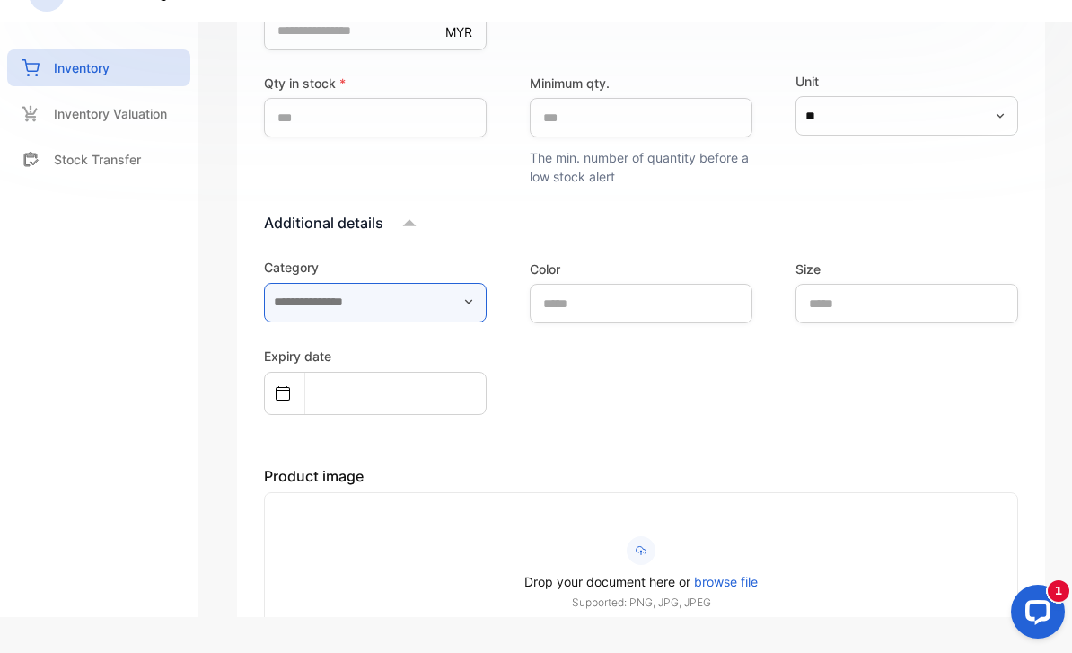
click at [436, 283] on input "text" at bounding box center [375, 303] width 223 height 40
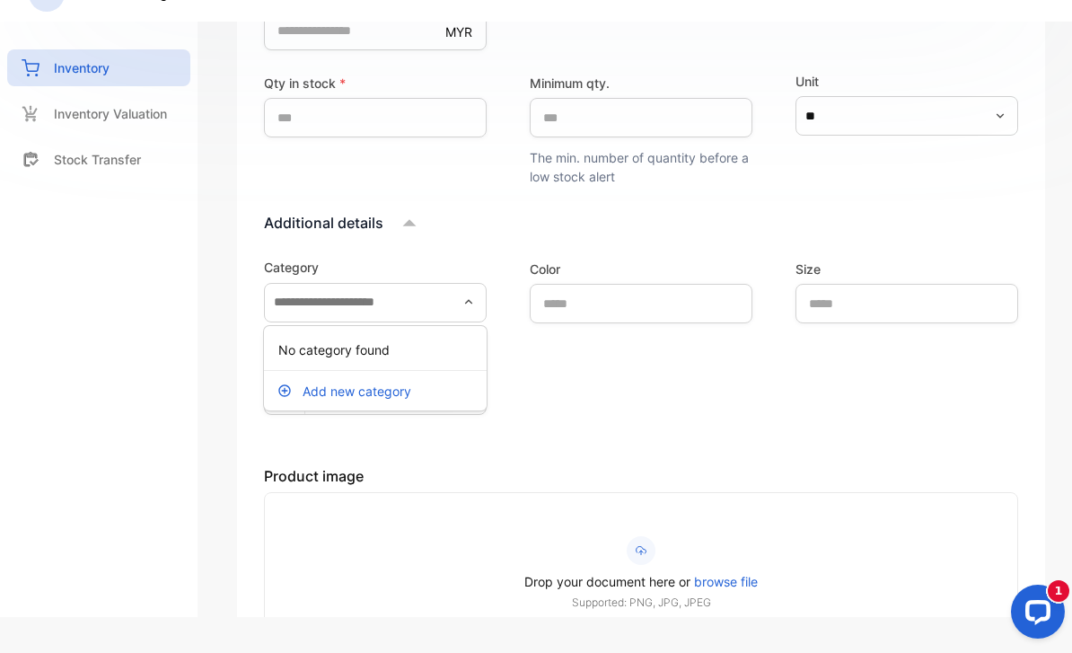
click at [378, 382] on p "Add new category" at bounding box center [357, 391] width 109 height 19
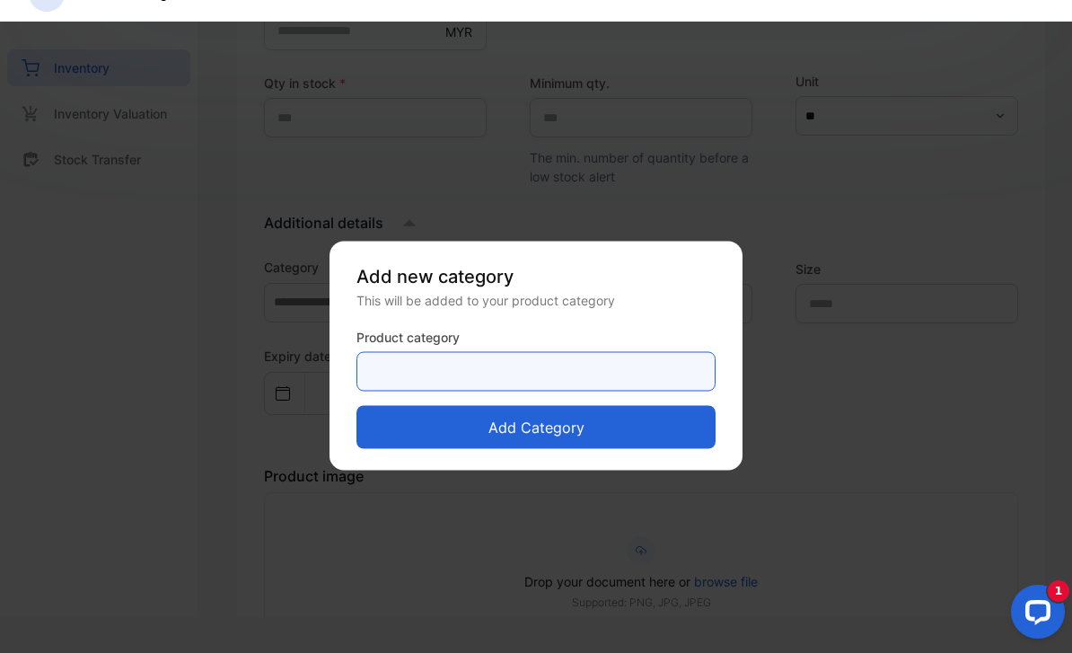
click at [447, 369] on category-inputproductcategory "text" at bounding box center [535, 371] width 359 height 40
type category-inputproductcategory "*********"
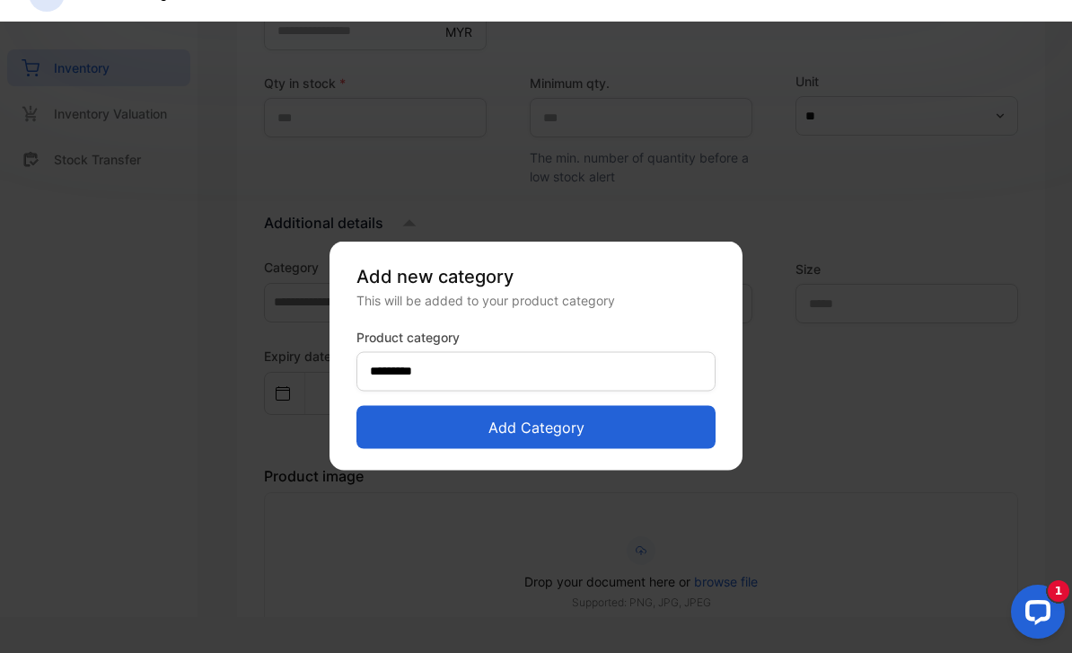
click at [656, 422] on button "Add category" at bounding box center [535, 426] width 359 height 43
type input "*********"
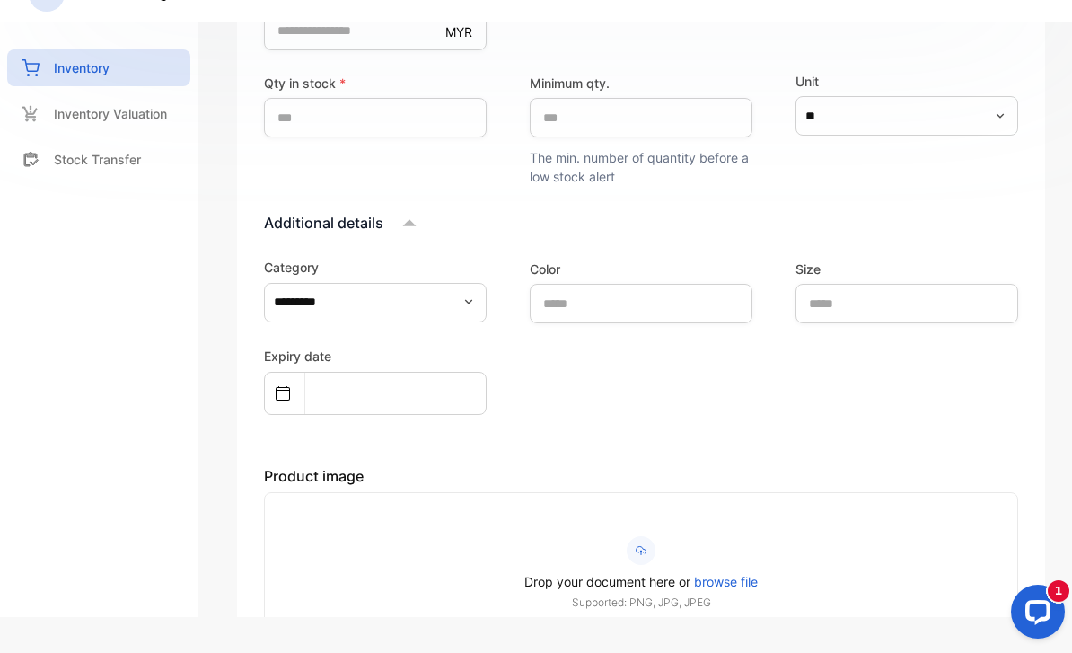
select select "*"
select select "****"
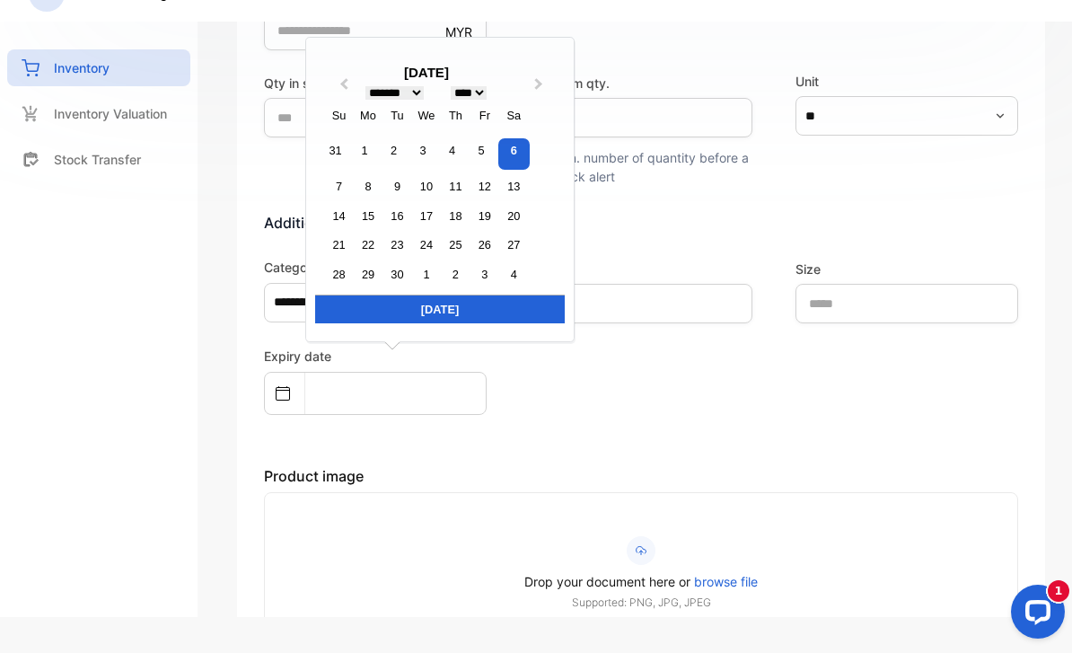
click at [426, 373] on input "text" at bounding box center [378, 393] width 147 height 40
click at [402, 177] on div "9" at bounding box center [397, 186] width 24 height 24
type input "**********"
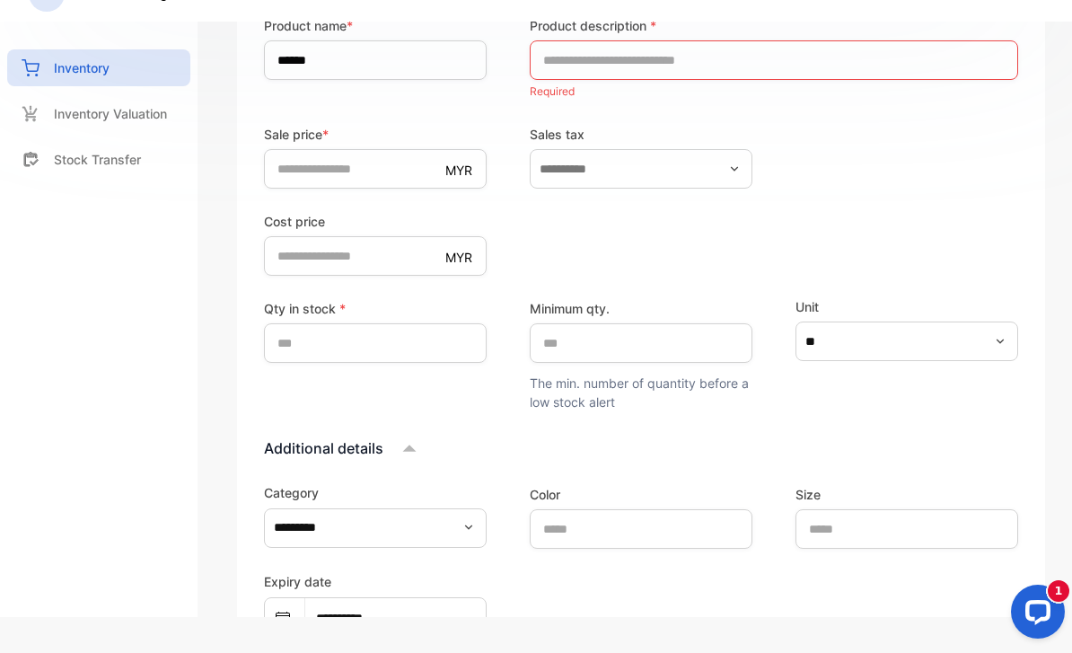
scroll to position [254, 0]
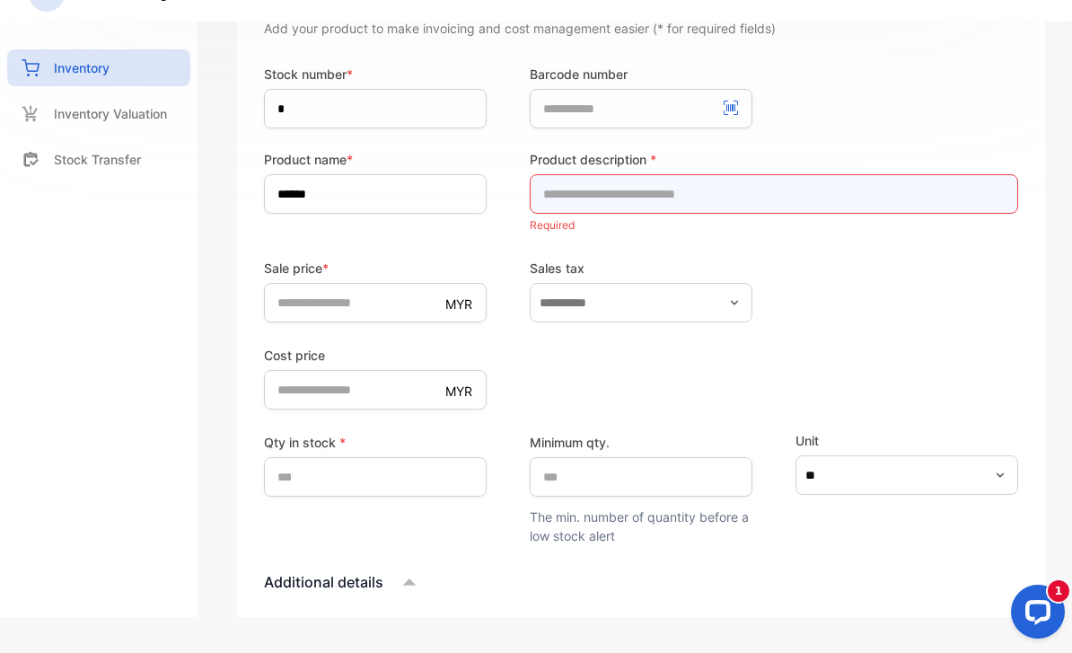
click at [659, 175] on input "text" at bounding box center [774, 194] width 488 height 40
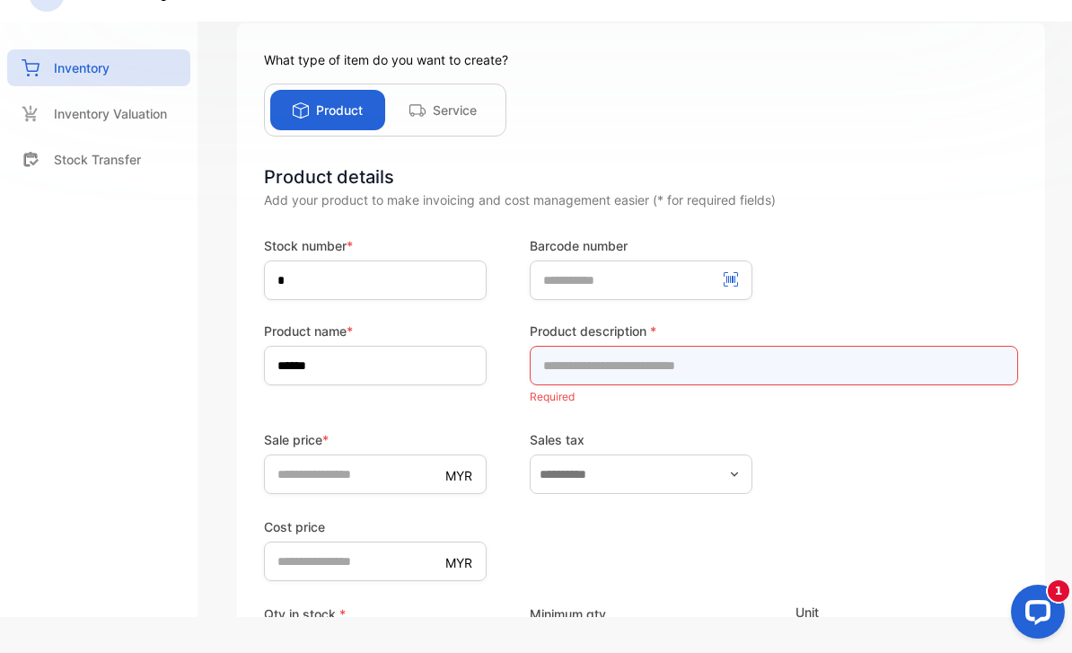
scroll to position [74, 0]
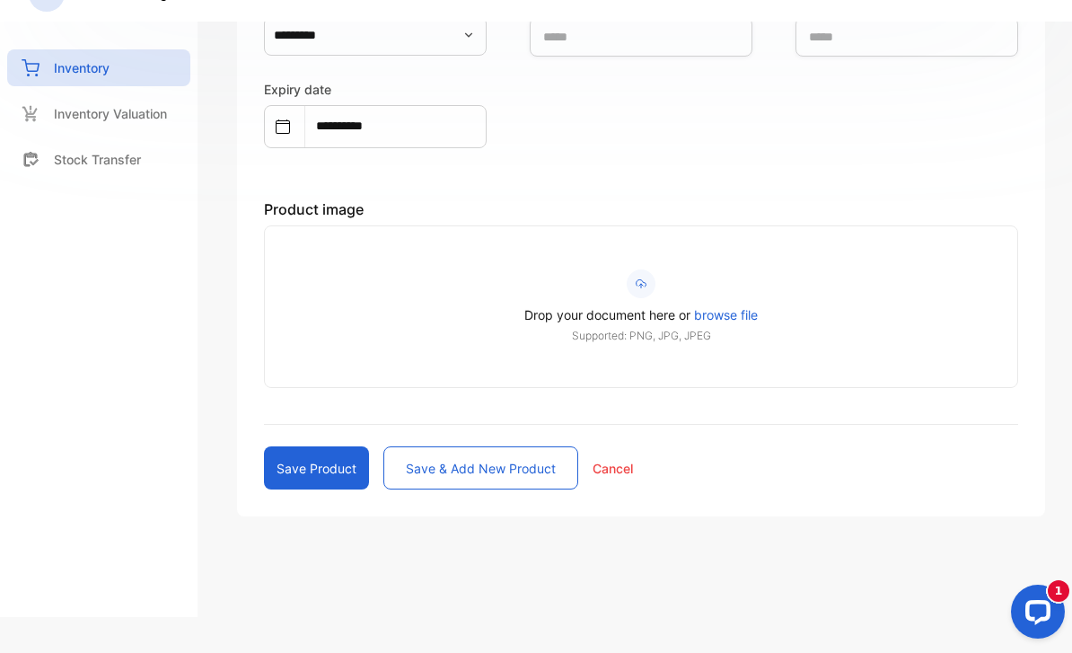
type input "**********"
click at [303, 446] on button "Save product" at bounding box center [316, 467] width 105 height 43
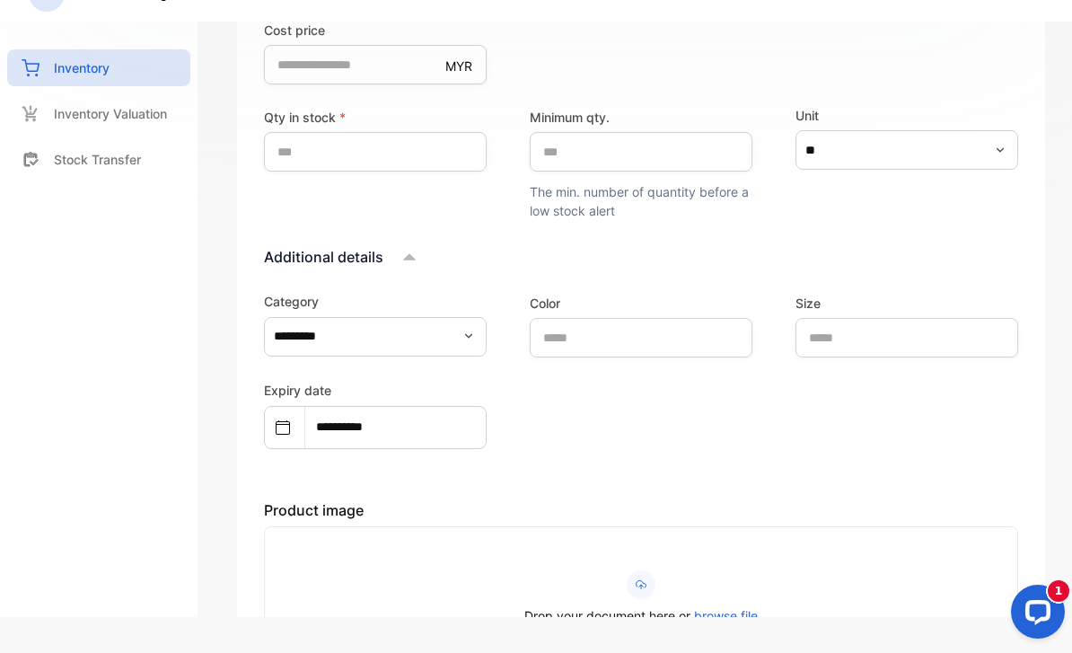
scroll to position [731, 0]
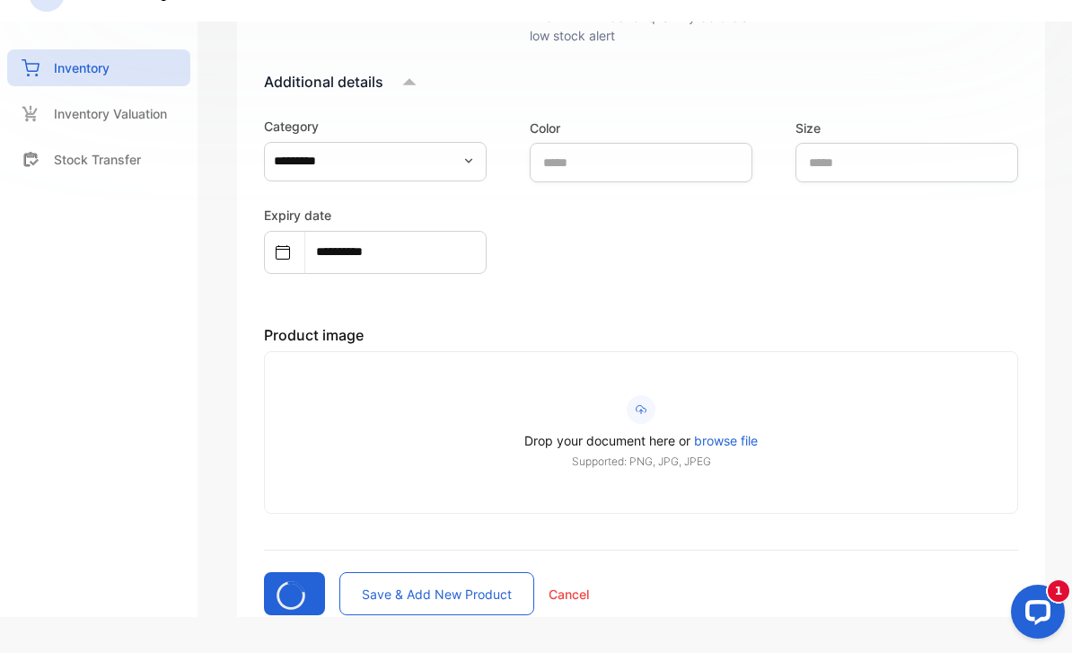
click at [0, 0] on input "Drop your document here or browse file Supported: PNG, JPG, JPEG" at bounding box center [0, 0] width 0 height 0
type input "*"
type price-inputcostofitem "*"
type input "*"
type qty\ "*"
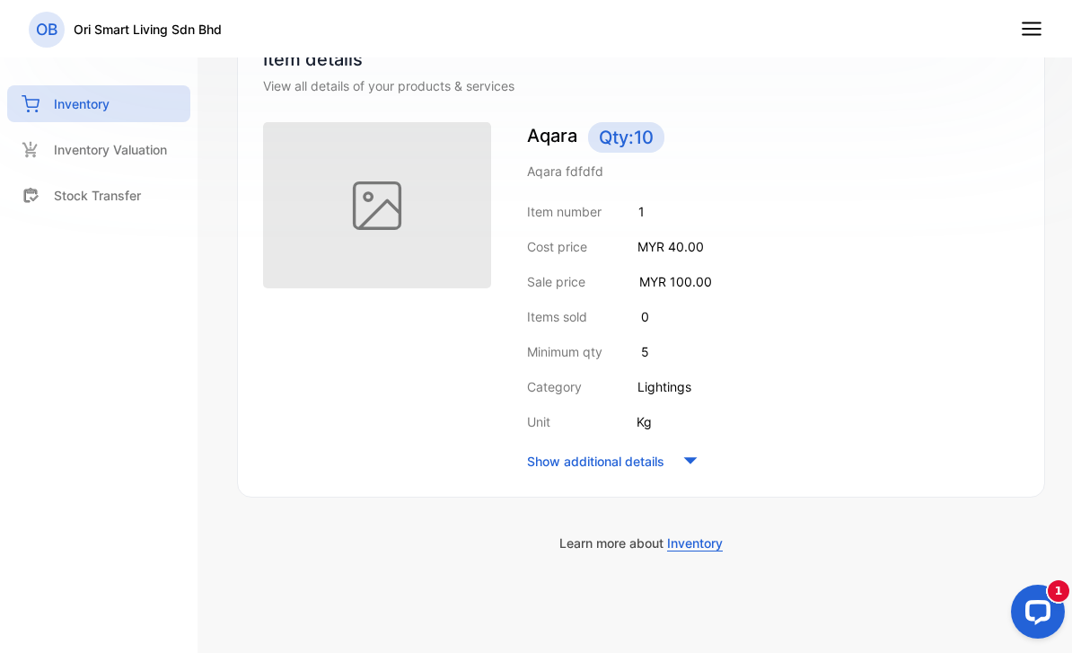
click at [1036, 31] on icon at bounding box center [1031, 28] width 23 height 23
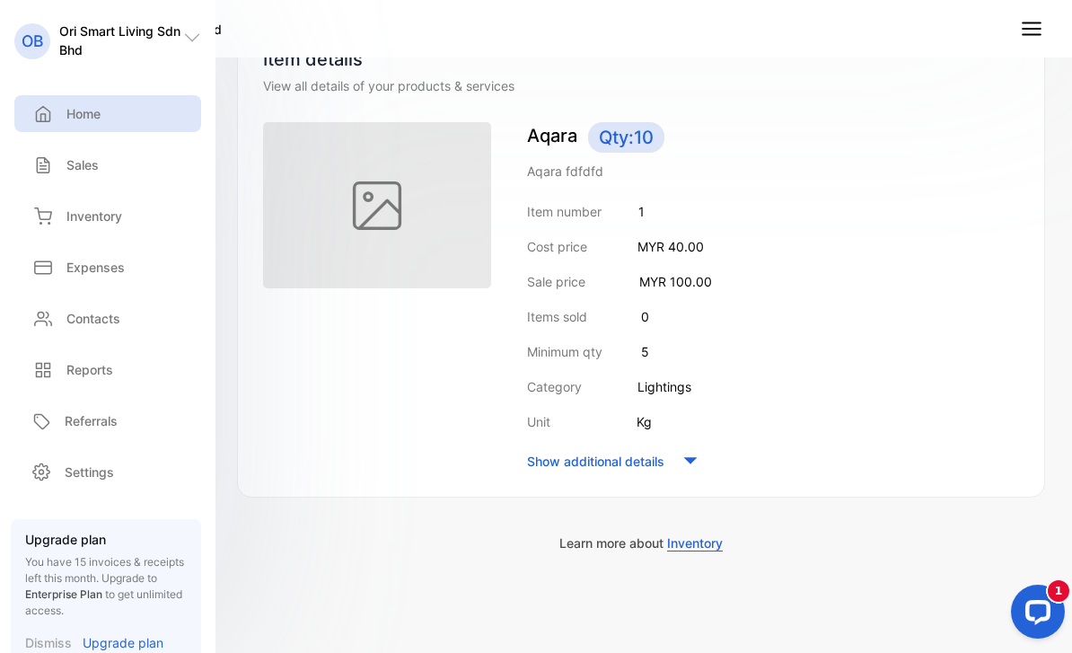
click at [79, 110] on p "Home" at bounding box center [83, 113] width 34 height 19
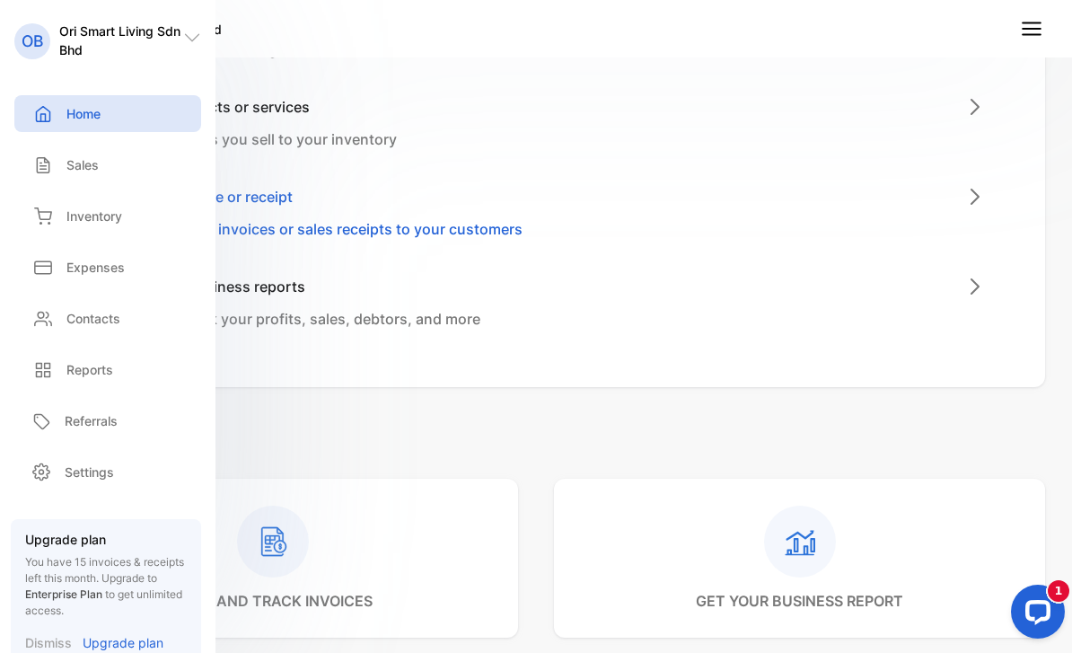
click at [79, 110] on p "Home" at bounding box center [83, 113] width 34 height 19
click at [311, 315] on p "Review and track your profits, sales, debtors, and more" at bounding box center [291, 319] width 380 height 22
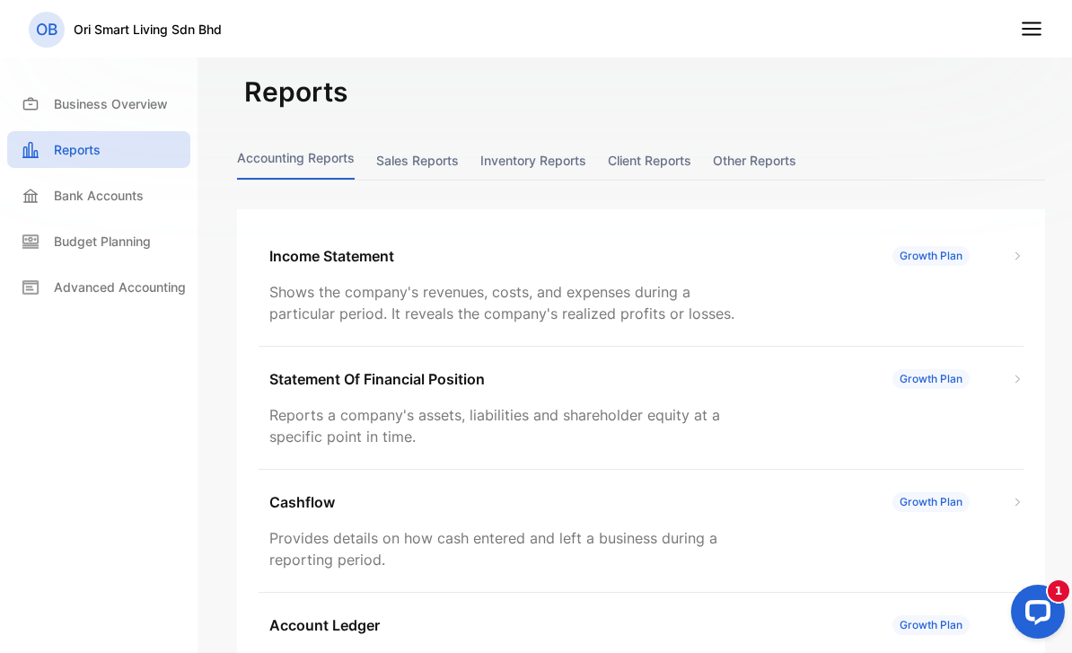
click at [417, 157] on button "Sales reports" at bounding box center [417, 160] width 83 height 39
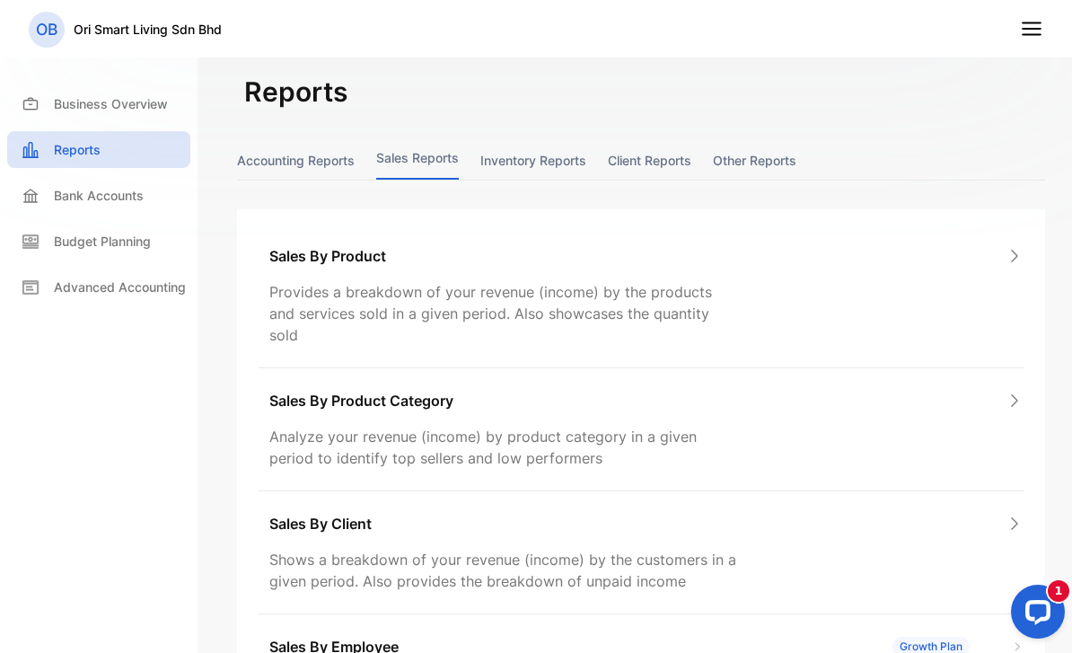
click at [332, 144] on button "Accounting Reports" at bounding box center [296, 160] width 118 height 39
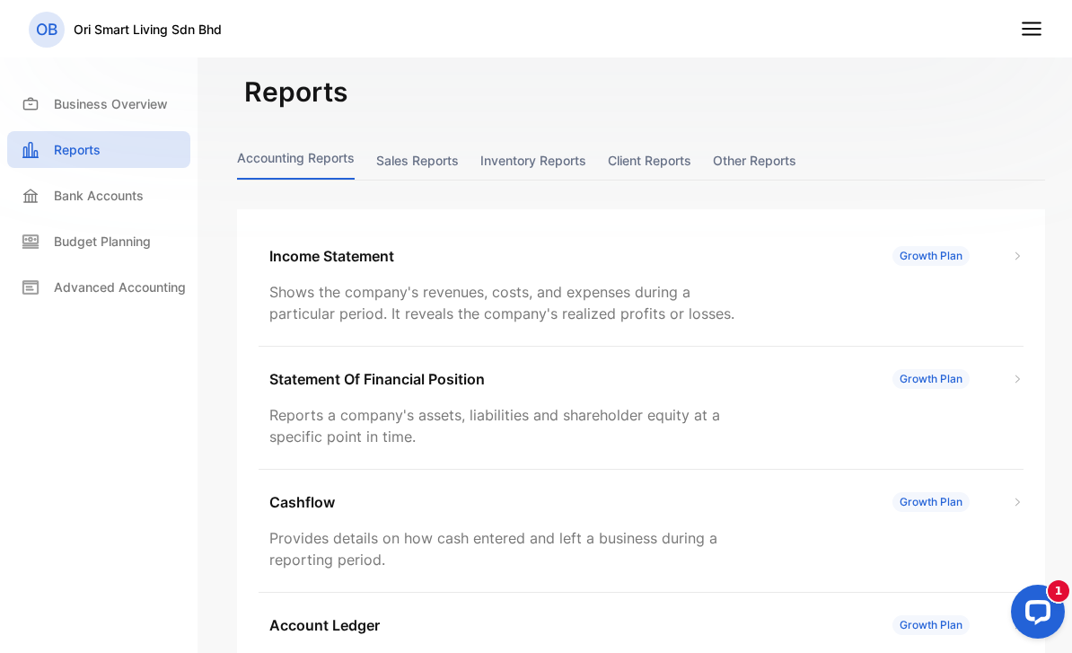
click at [482, 153] on button "Inventory reports" at bounding box center [533, 160] width 106 height 39
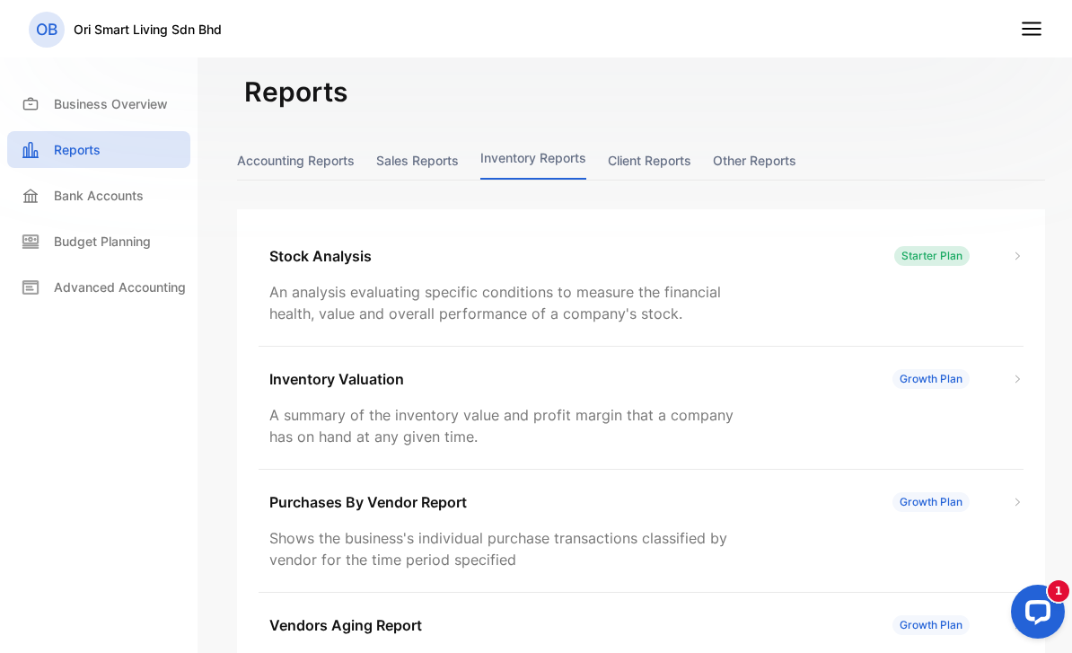
click at [627, 165] on button "Client reports" at bounding box center [649, 160] width 83 height 39
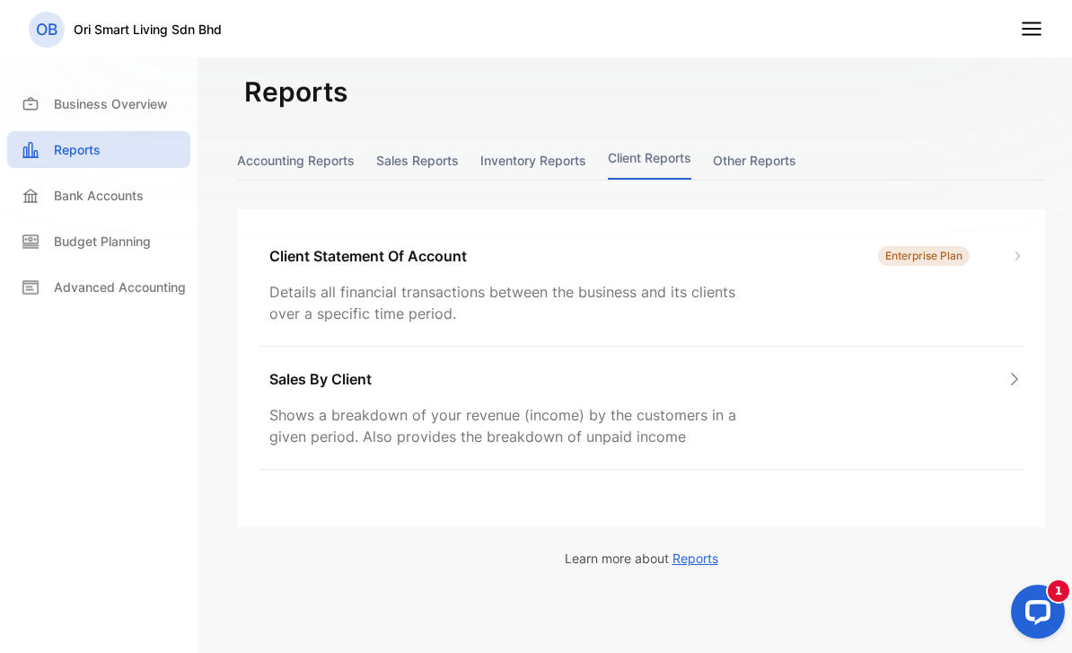
click at [738, 167] on button "Other reports" at bounding box center [754, 160] width 83 height 39
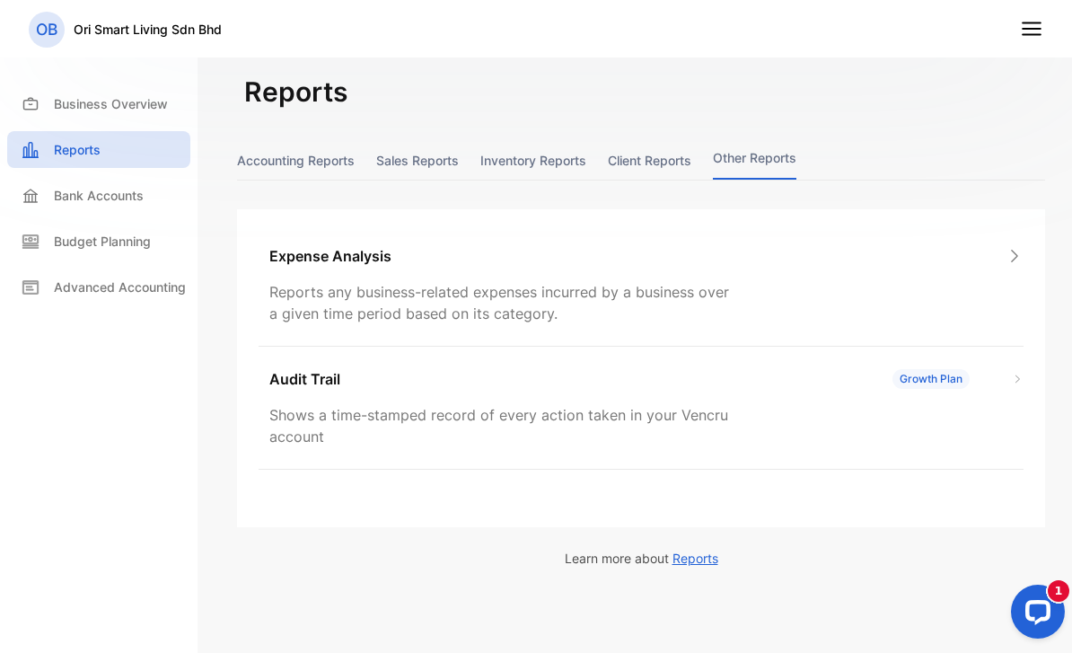
click at [268, 165] on button "Accounting Reports" at bounding box center [296, 160] width 118 height 39
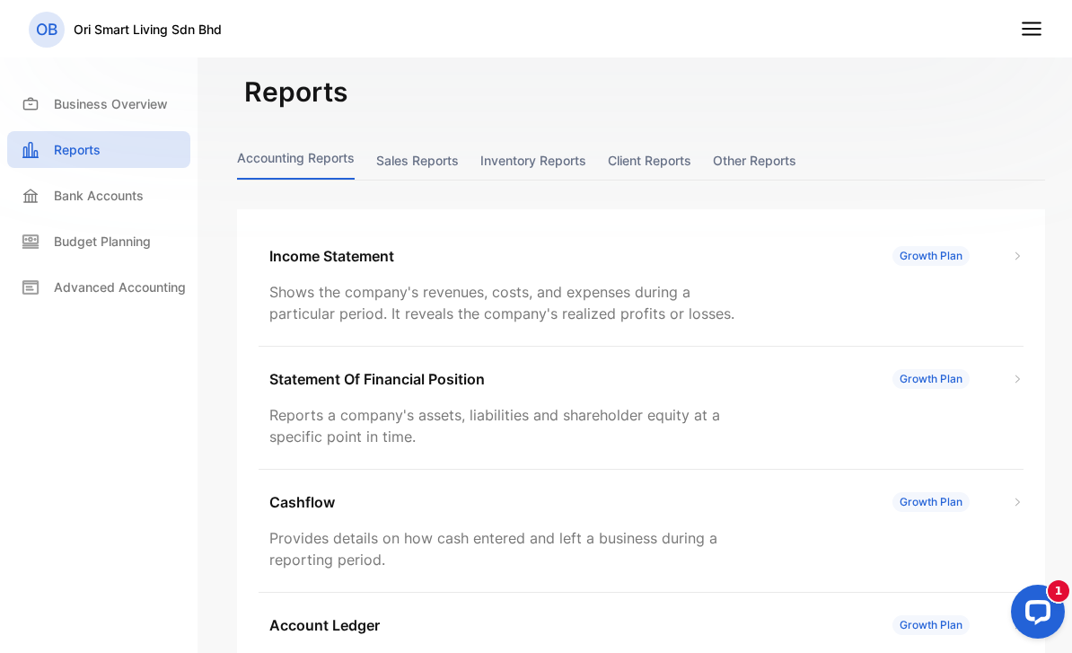
click at [97, 84] on div "report Business Overview Reports Bank Accounts Budget Planning Advanced Account…" at bounding box center [98, 172] width 183 height 286
click at [95, 109] on p "Business Overview" at bounding box center [111, 103] width 114 height 19
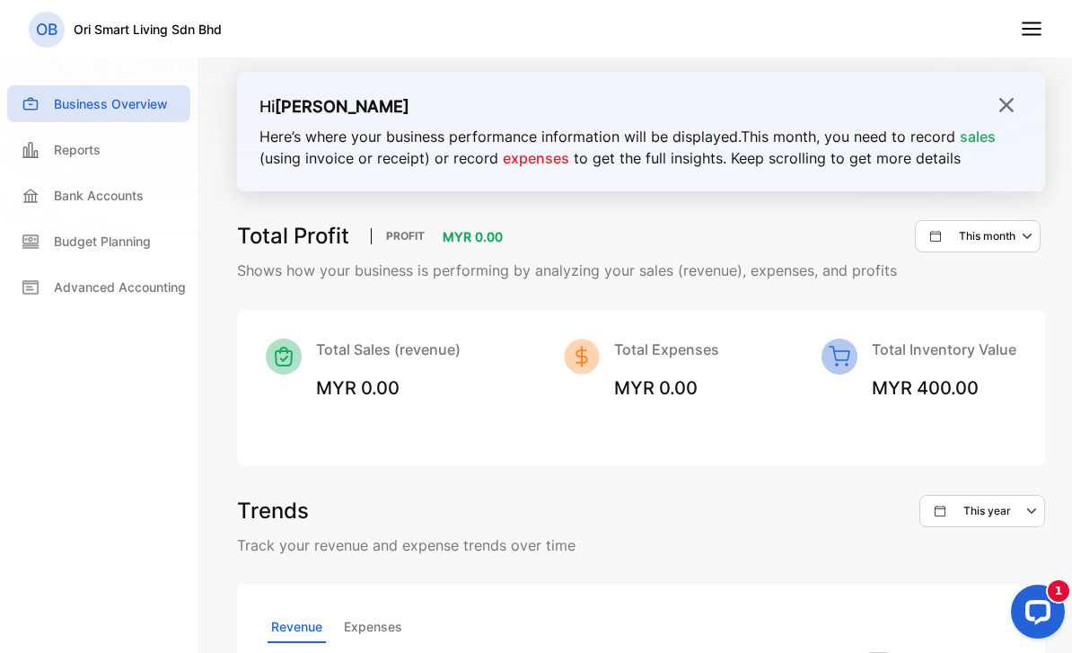
click at [1006, 103] on img at bounding box center [1006, 105] width 18 height 18
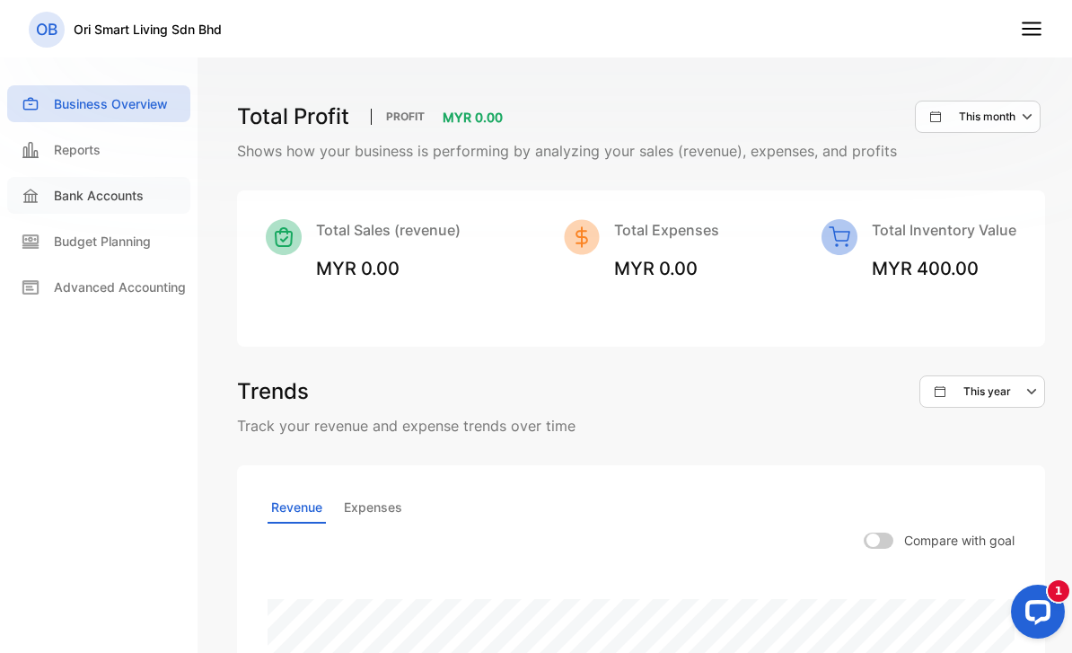
click at [65, 188] on p "Bank Accounts" at bounding box center [99, 195] width 90 height 19
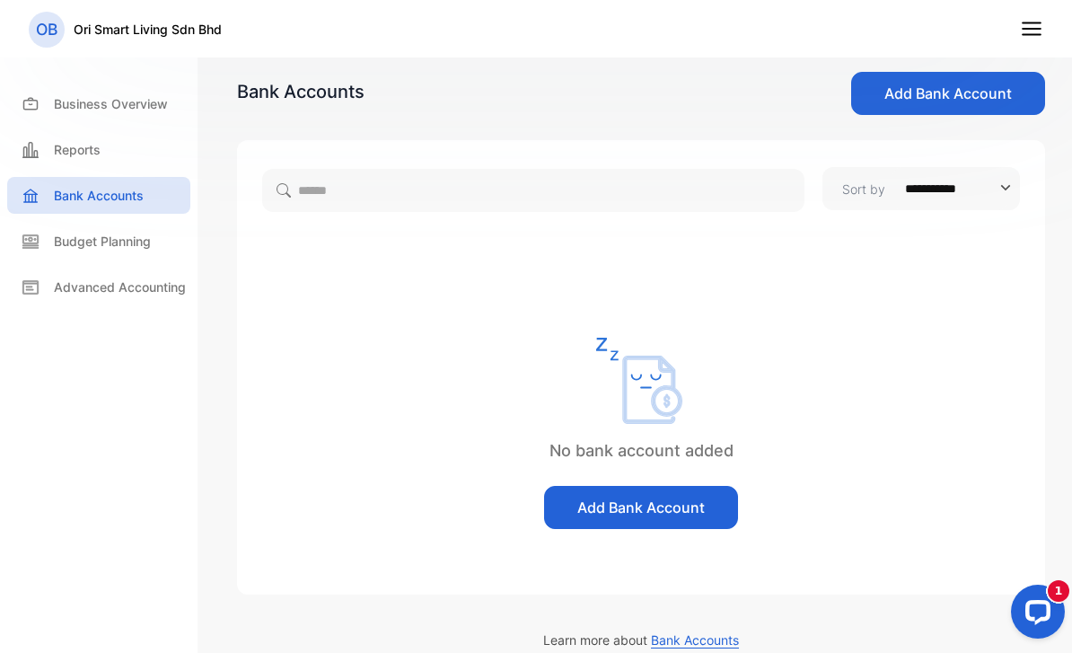
click at [914, 82] on button "Add Bank Account" at bounding box center [948, 93] width 194 height 43
click at [129, 238] on p "Budget Planning" at bounding box center [102, 241] width 97 height 19
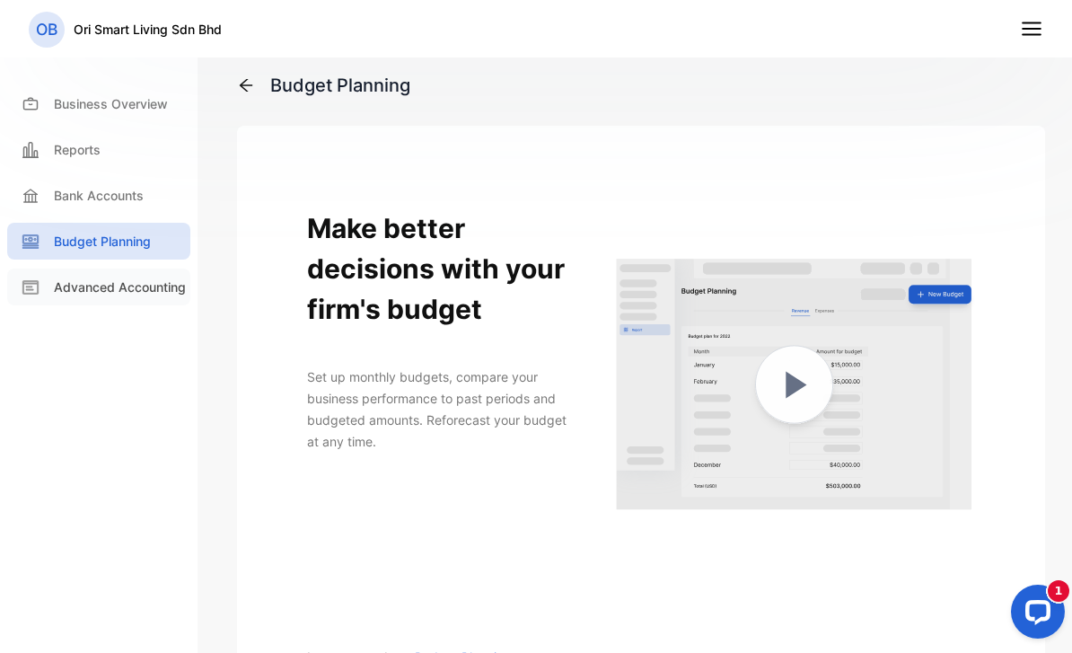
click at [152, 289] on p "Advanced Accounting" at bounding box center [120, 286] width 132 height 19
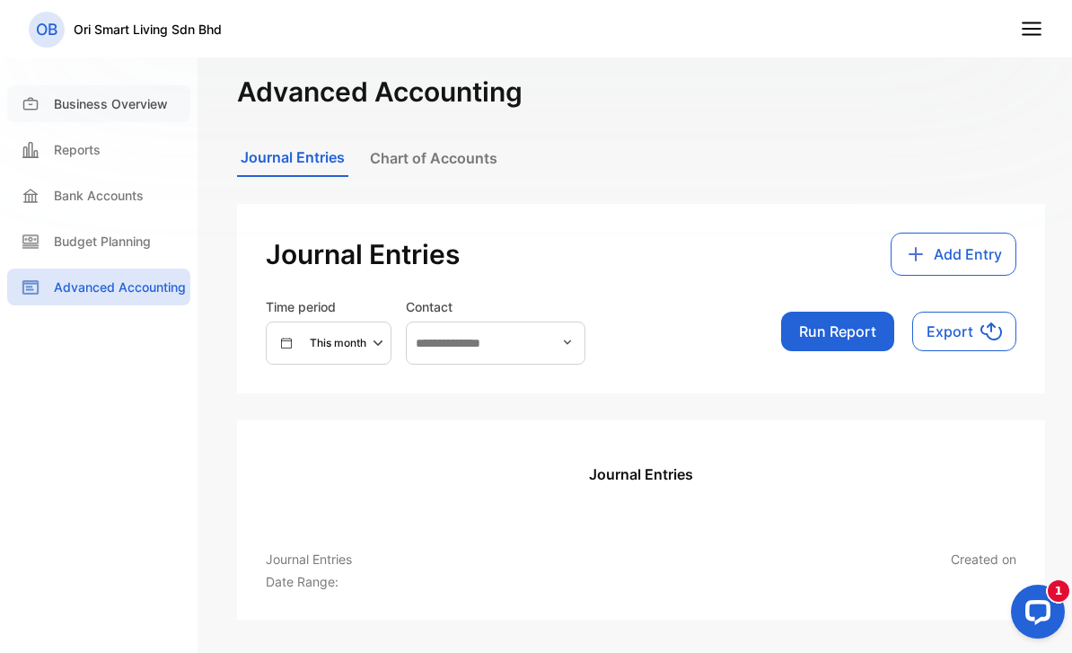
click at [99, 112] on p "Business Overview" at bounding box center [111, 103] width 114 height 19
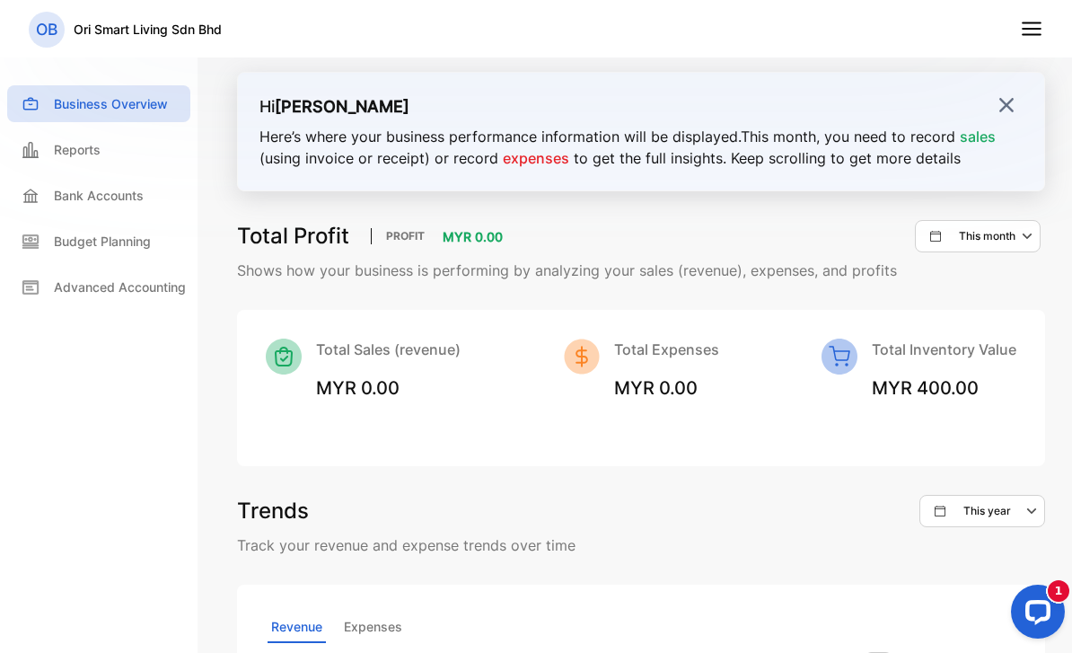
click at [1044, 27] on nav "OB Ori Smart Living Sdn Bhd" at bounding box center [536, 28] width 1072 height 57
click at [1039, 27] on icon at bounding box center [1031, 28] width 23 height 23
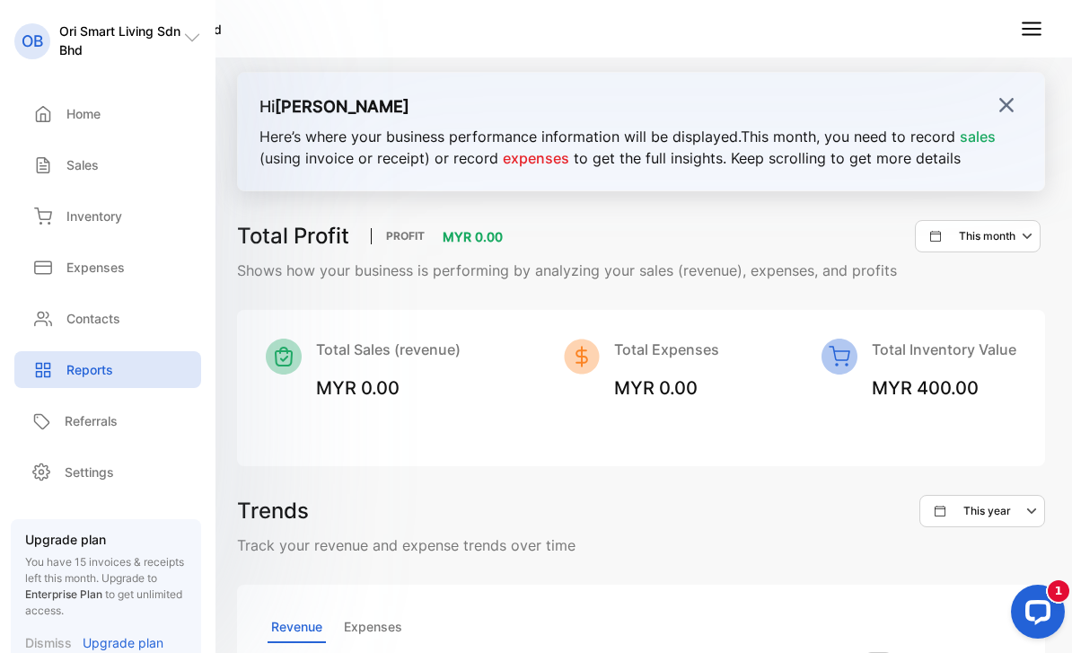
click at [1028, 27] on icon at bounding box center [1031, 28] width 23 height 23
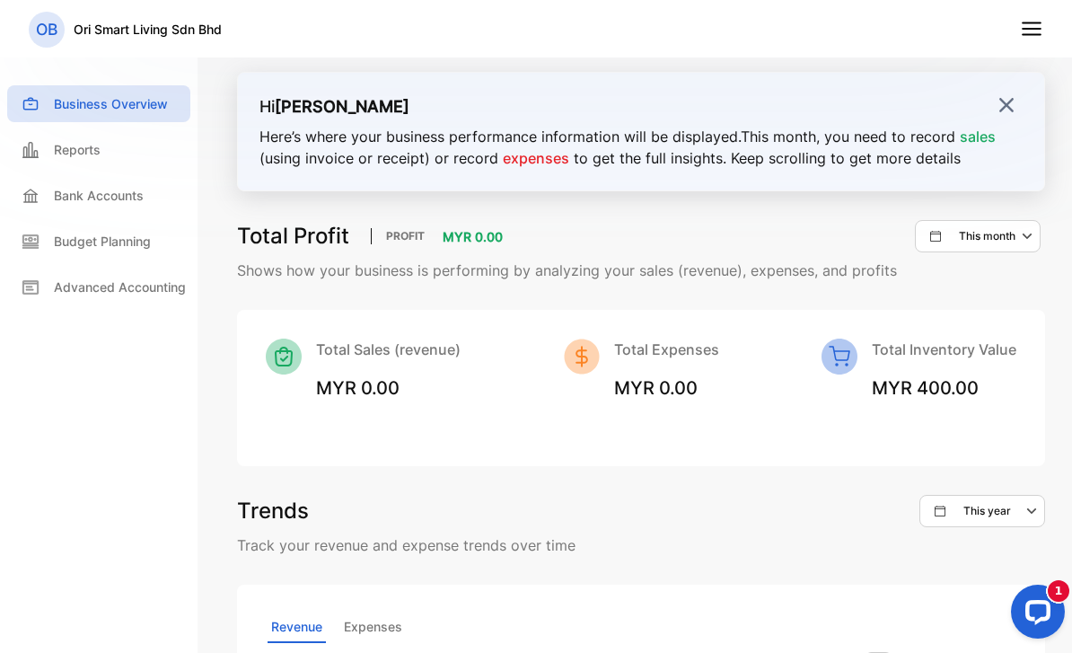
click at [1028, 27] on icon at bounding box center [1031, 28] width 23 height 23
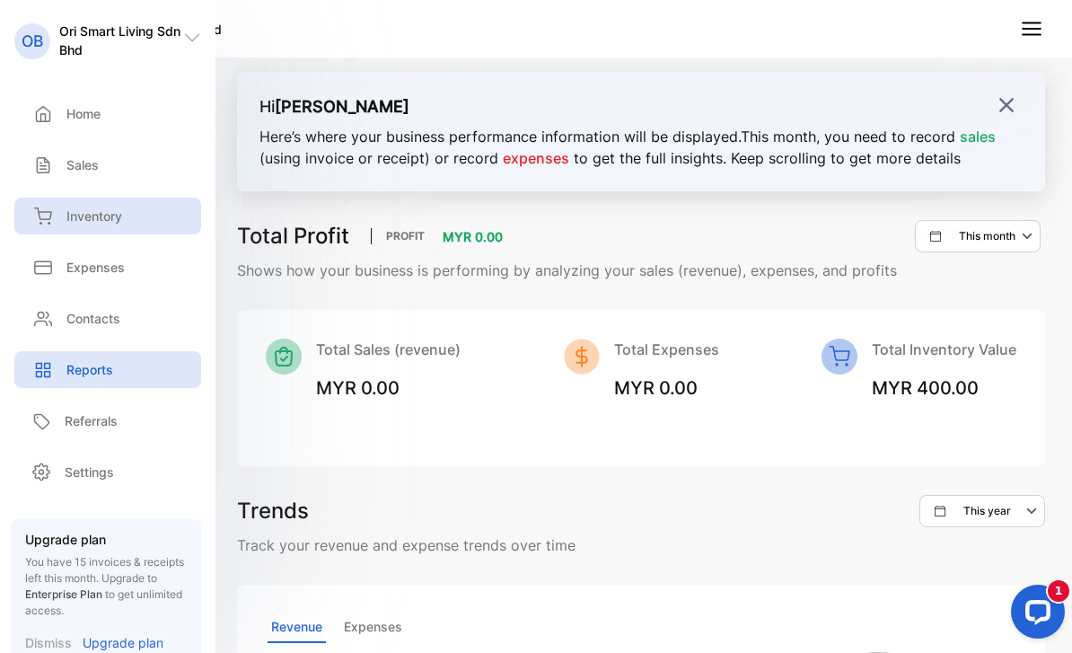
click at [80, 224] on p "Inventory" at bounding box center [94, 215] width 56 height 19
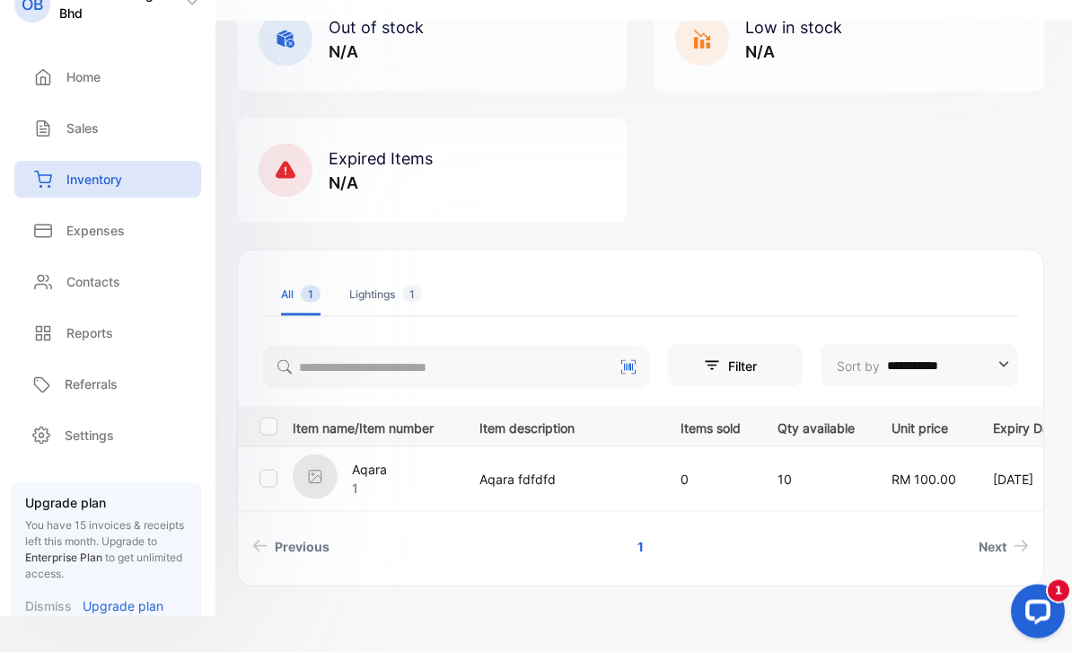
scroll to position [52, 0]
click at [426, 454] on div "[DEMOGRAPHIC_DATA] 1" at bounding box center [375, 478] width 164 height 49
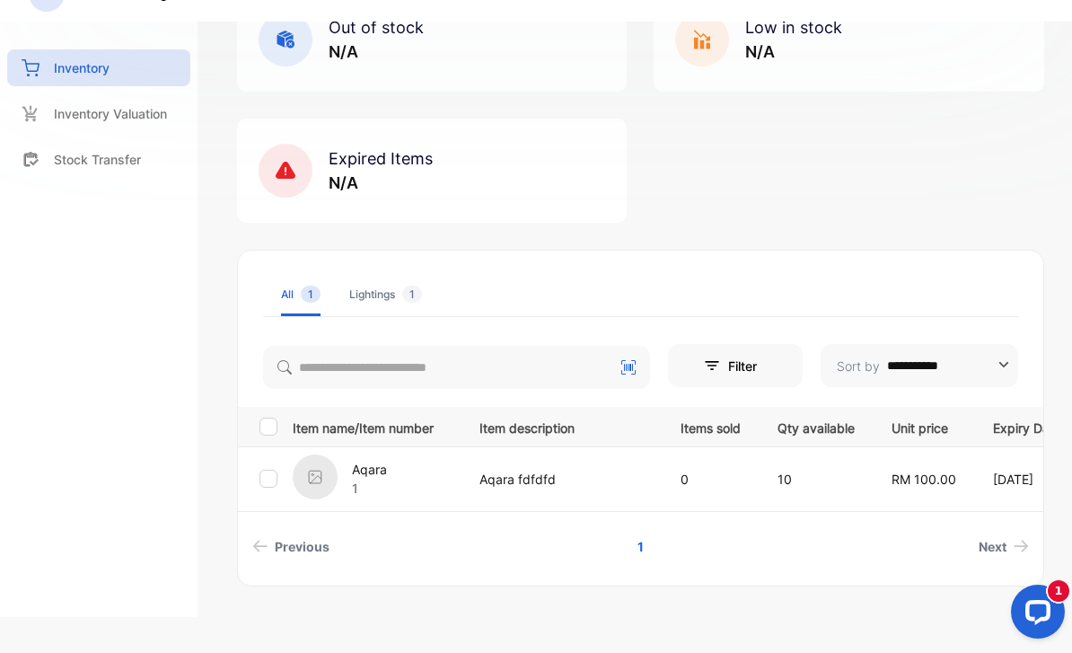
scroll to position [0, 0]
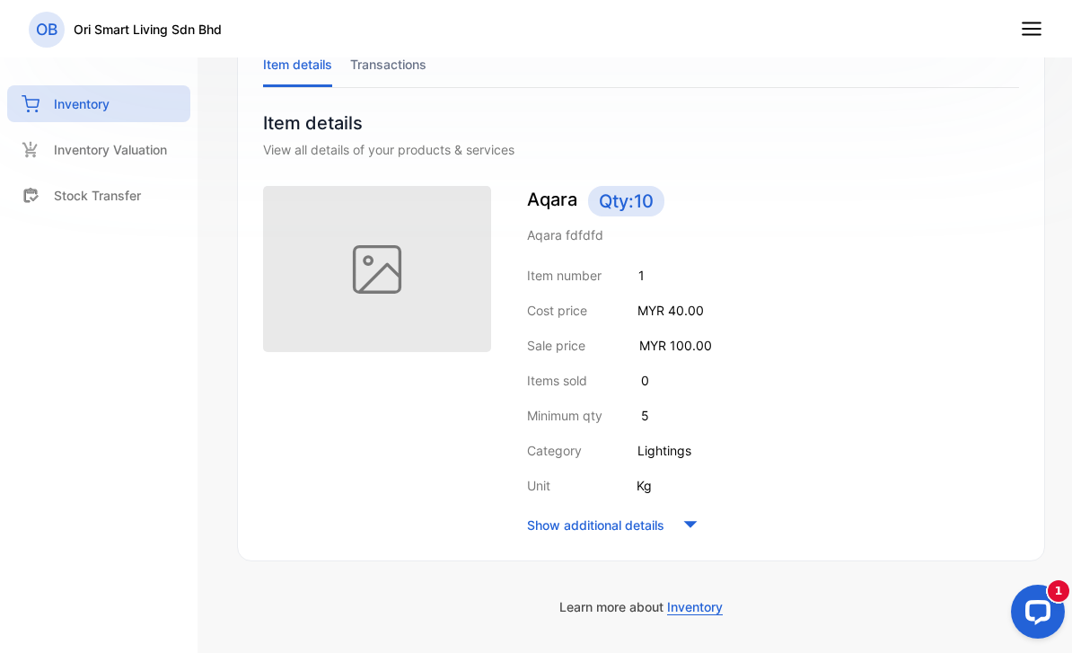
click at [697, 527] on icon at bounding box center [690, 524] width 27 height 27
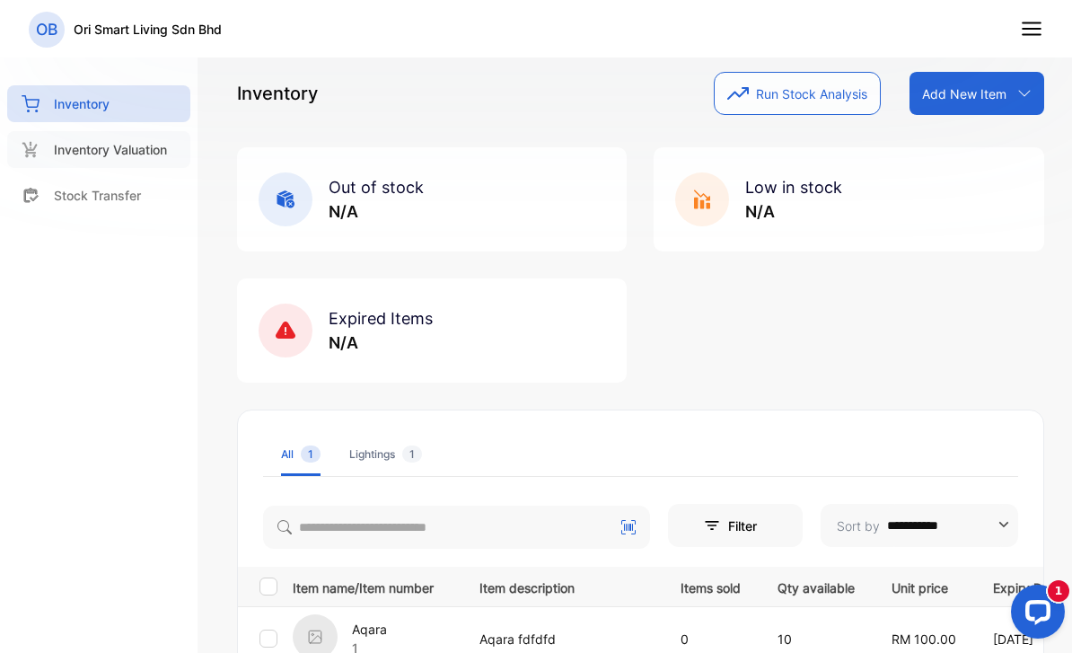
click at [135, 153] on p "Inventory Valuation" at bounding box center [110, 149] width 113 height 19
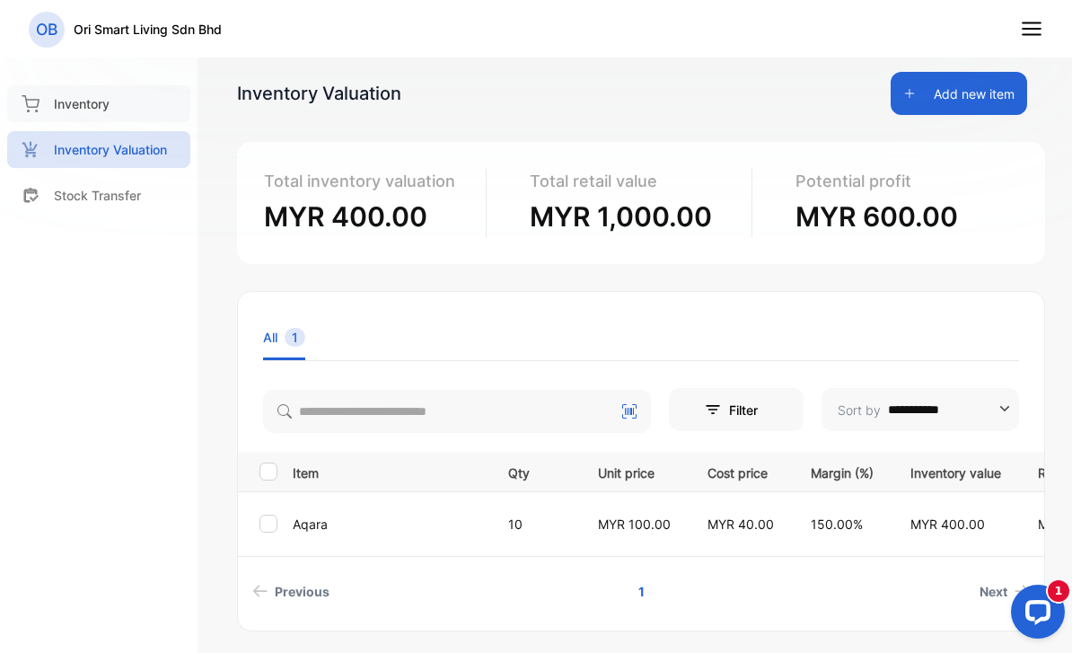
click at [100, 111] on p "Inventory" at bounding box center [82, 103] width 56 height 19
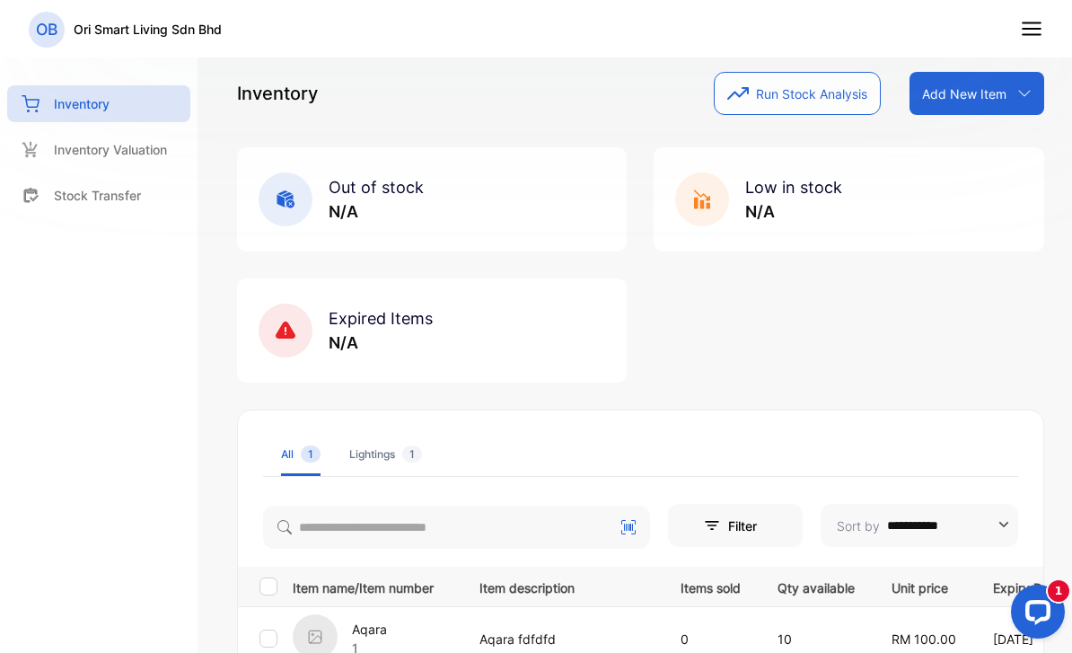
click at [394, 451] on div "Lightings 1" at bounding box center [385, 454] width 73 height 16
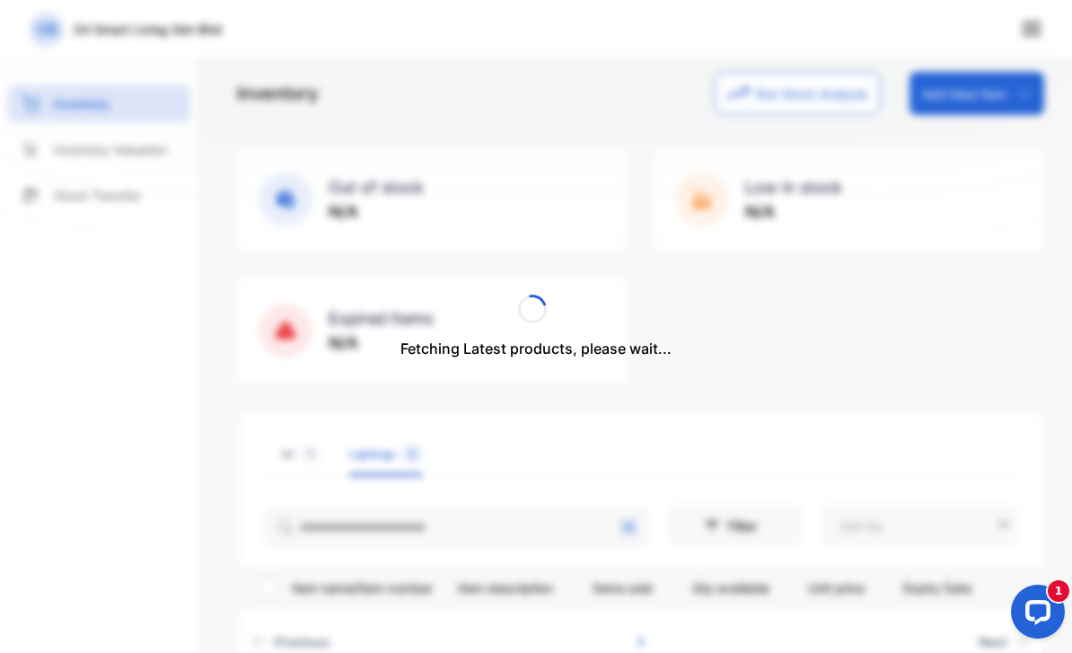
type input "**********"
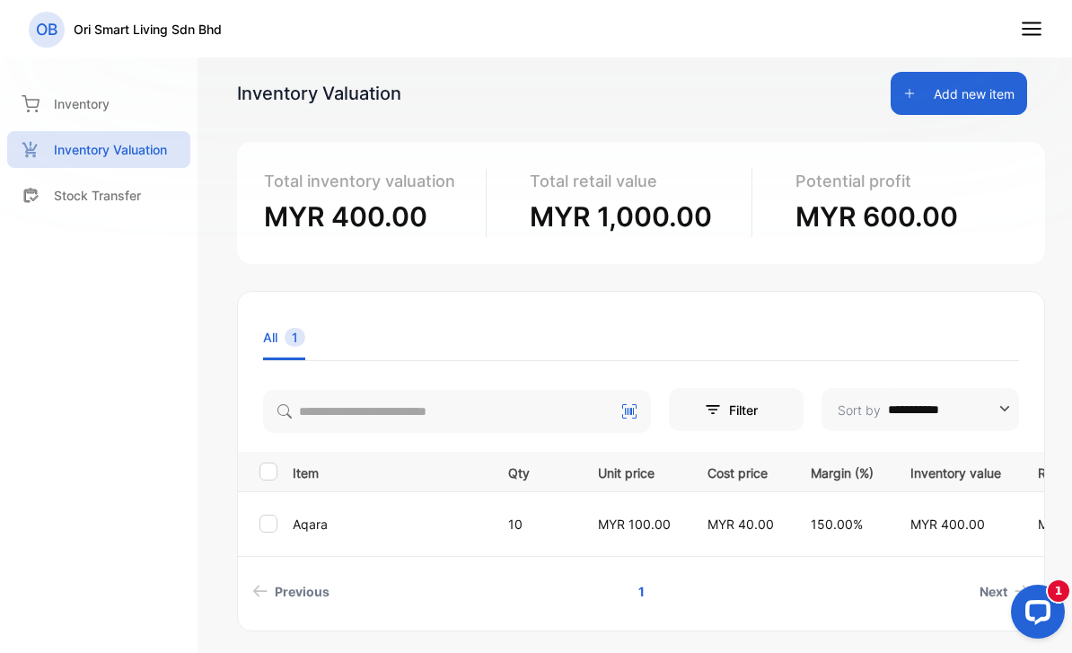
click at [1019, 53] on nav "OB Ori Smart Living Sdn Bhd" at bounding box center [536, 28] width 1072 height 57
click at [1023, 44] on nav "OB Ori Smart Living Sdn Bhd" at bounding box center [536, 28] width 1072 height 57
click at [1026, 26] on icon at bounding box center [1031, 28] width 23 height 23
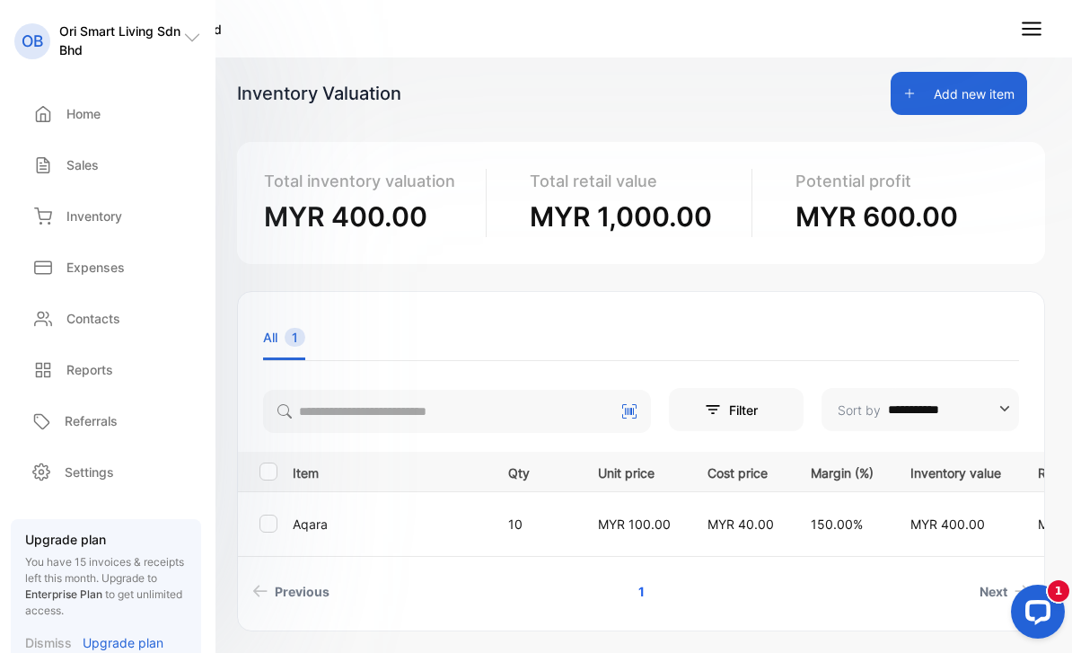
click at [114, 141] on div "Sales Sales" at bounding box center [107, 164] width 187 height 51
click at [87, 176] on div "Sales" at bounding box center [107, 164] width 187 height 37
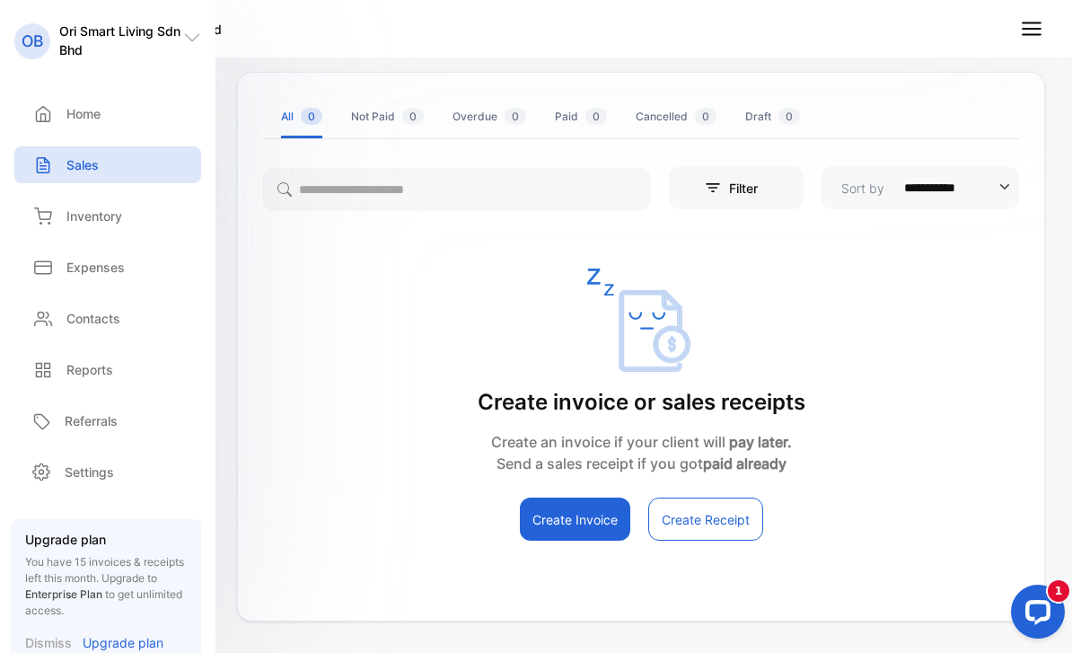
scroll to position [67, 0]
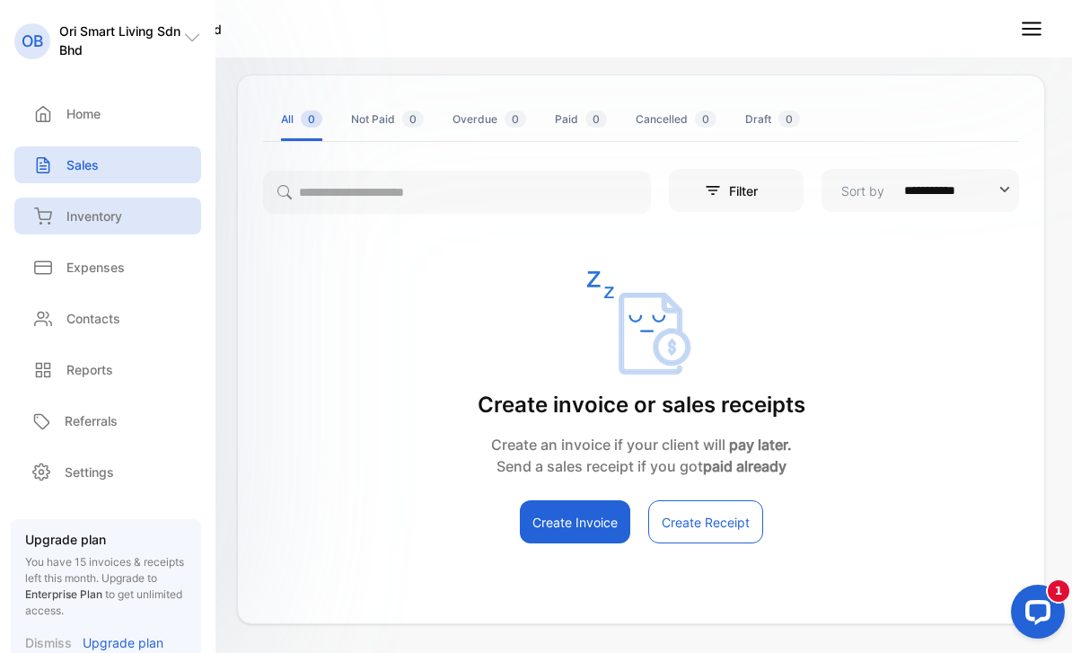
click at [126, 220] on div "Inventory" at bounding box center [107, 216] width 187 height 37
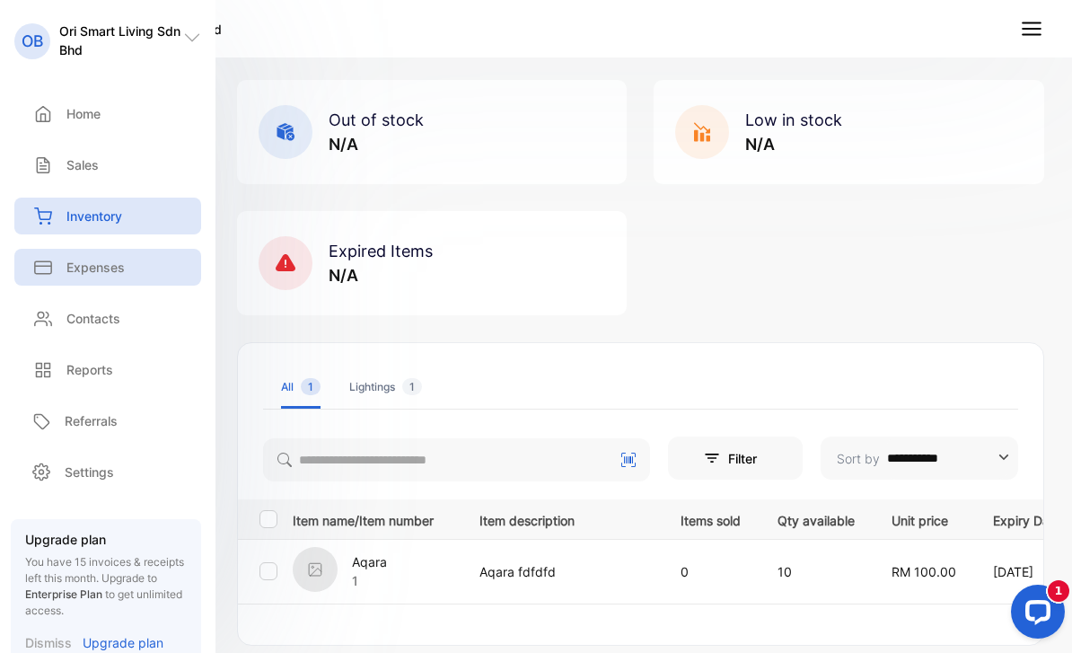
click at [111, 268] on p "Expenses" at bounding box center [95, 267] width 58 height 19
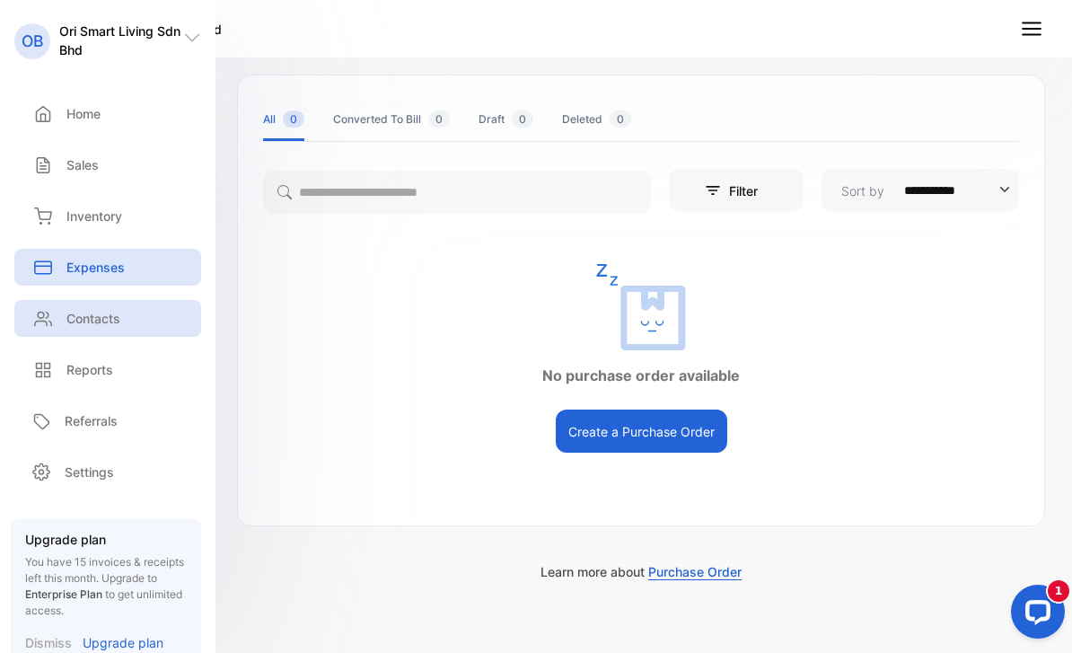
click at [98, 320] on p "Contacts" at bounding box center [93, 318] width 54 height 19
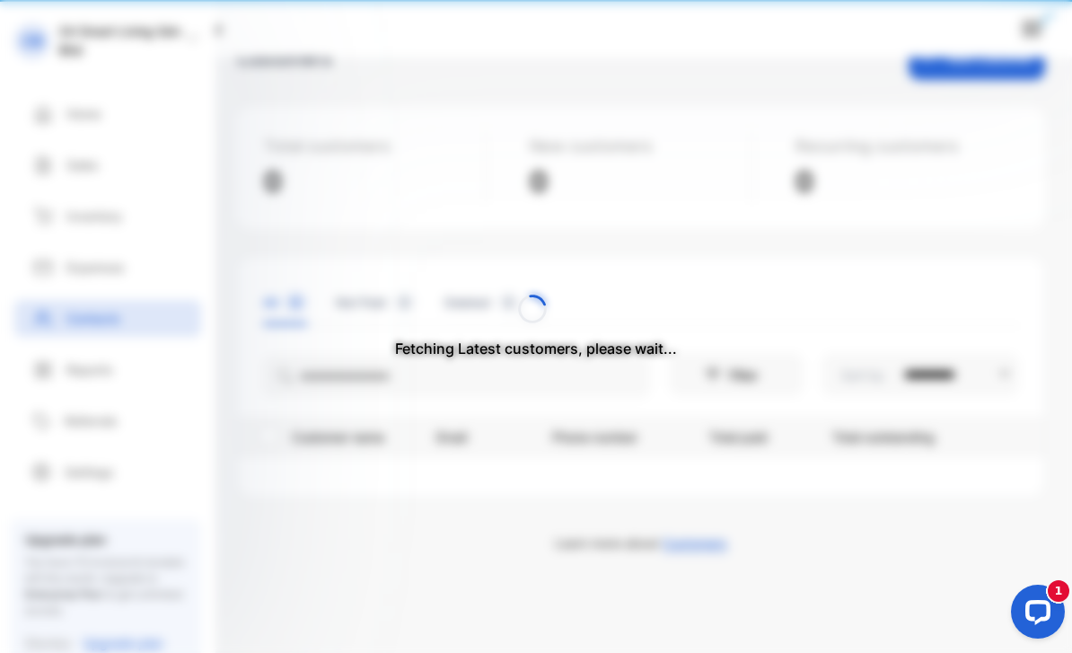
scroll to position [34, 0]
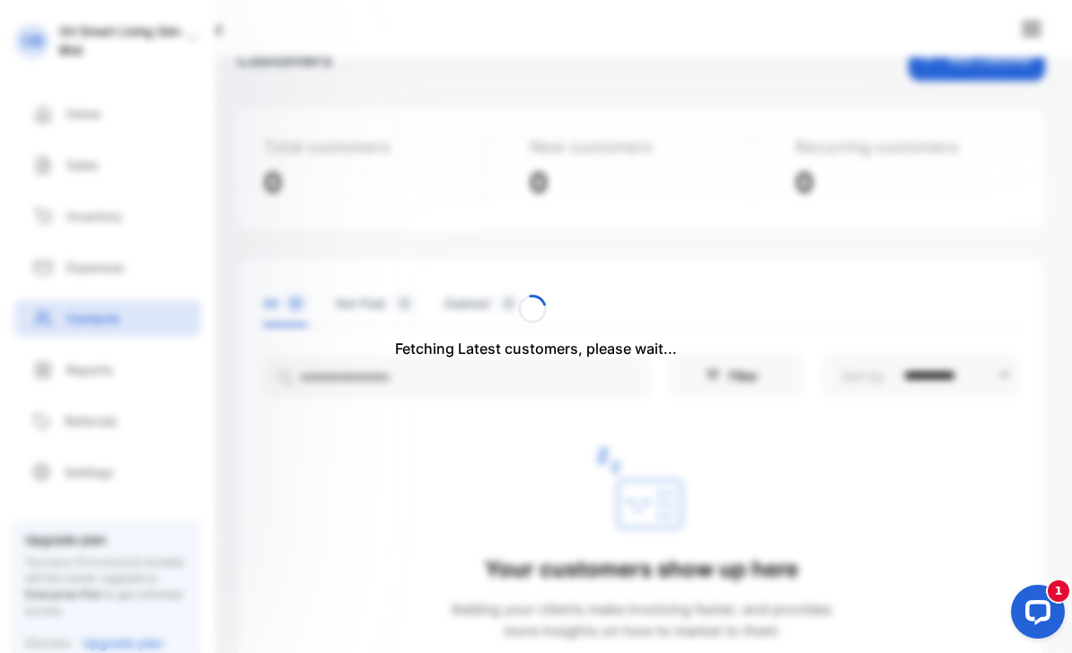
click at [109, 271] on div "Fetching Latest customers, please wait..." at bounding box center [536, 326] width 1072 height 653
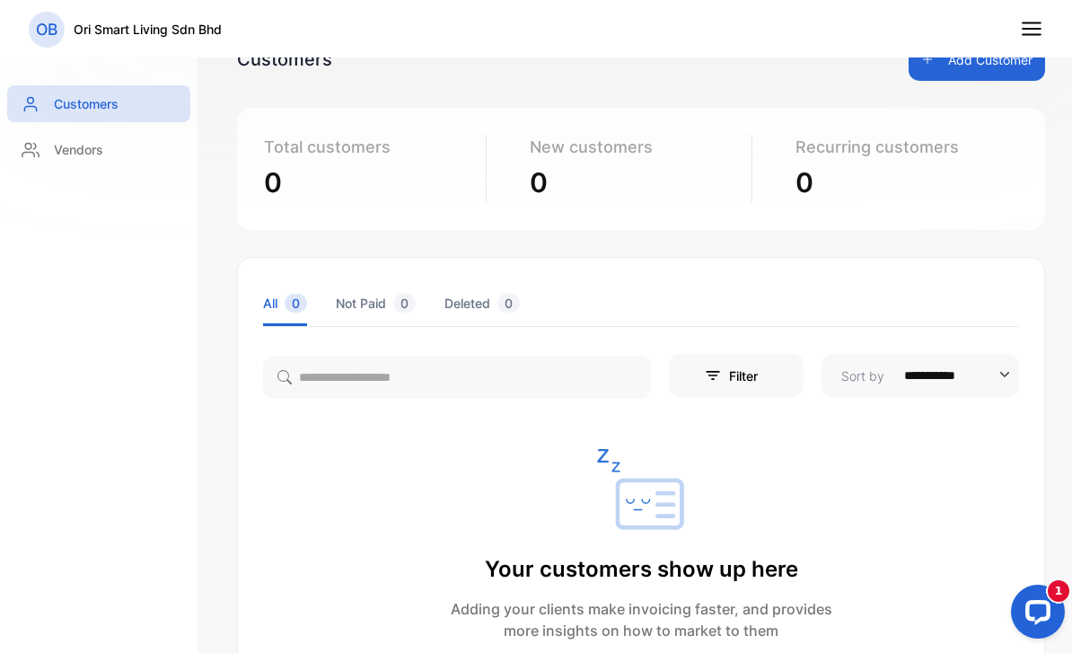
click at [1038, 27] on icon at bounding box center [1031, 28] width 23 height 23
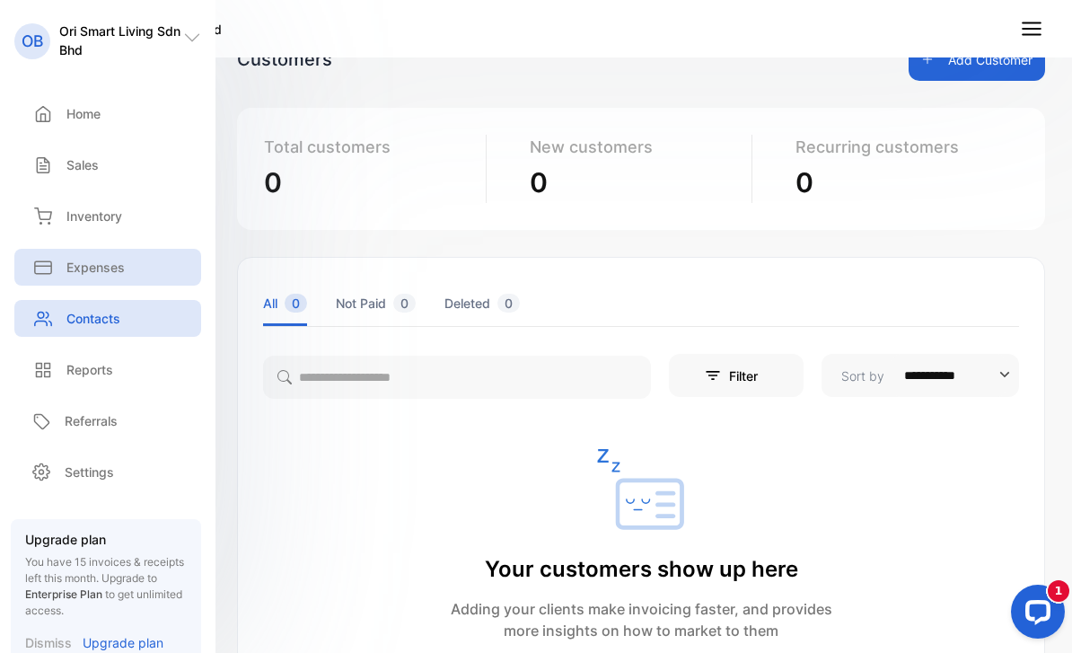
click at [132, 259] on div "Expenses" at bounding box center [107, 267] width 187 height 37
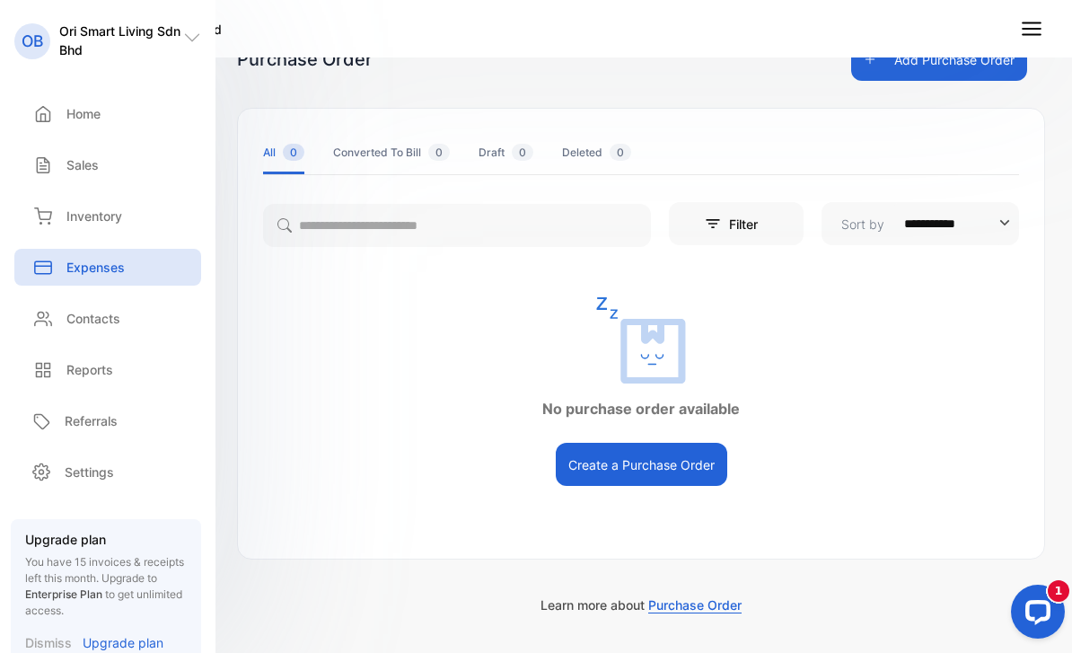
click at [625, 454] on button "Create a Purchase Order" at bounding box center [641, 464] width 171 height 43
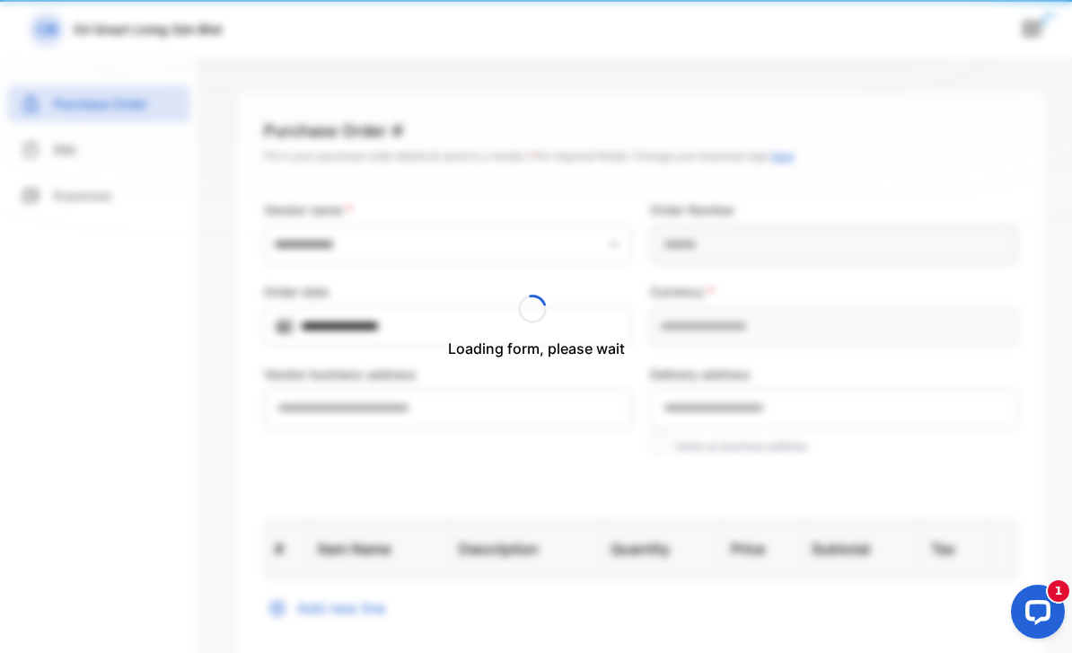
type input "**********"
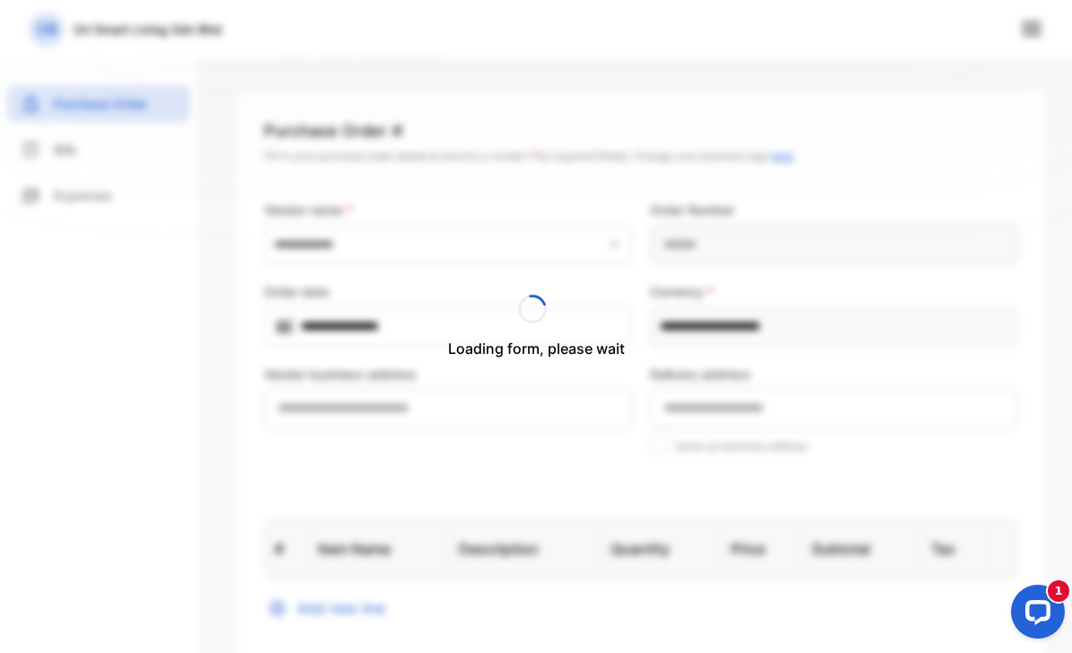
type Number-inputPurchaseOrderNumber "**********"
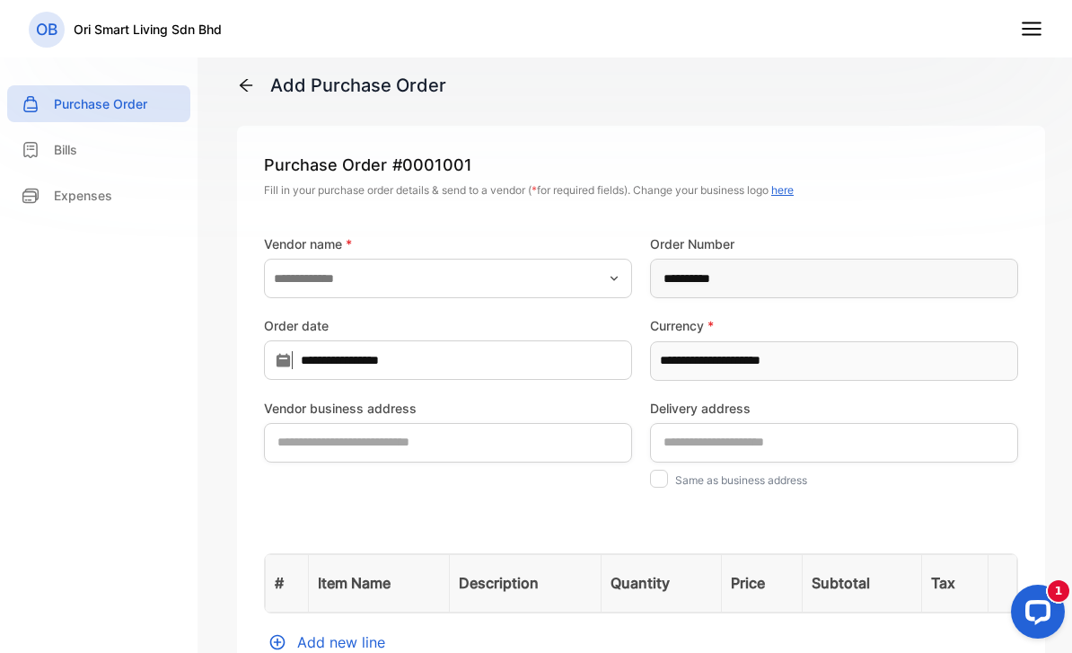
click at [104, 28] on p "Ori Smart Living Sdn Bhd" at bounding box center [148, 29] width 148 height 19
click at [1019, 22] on nav "OB Ori Smart Living Sdn Bhd" at bounding box center [536, 28] width 1072 height 57
click at [1041, 29] on line at bounding box center [1032, 29] width 18 height 0
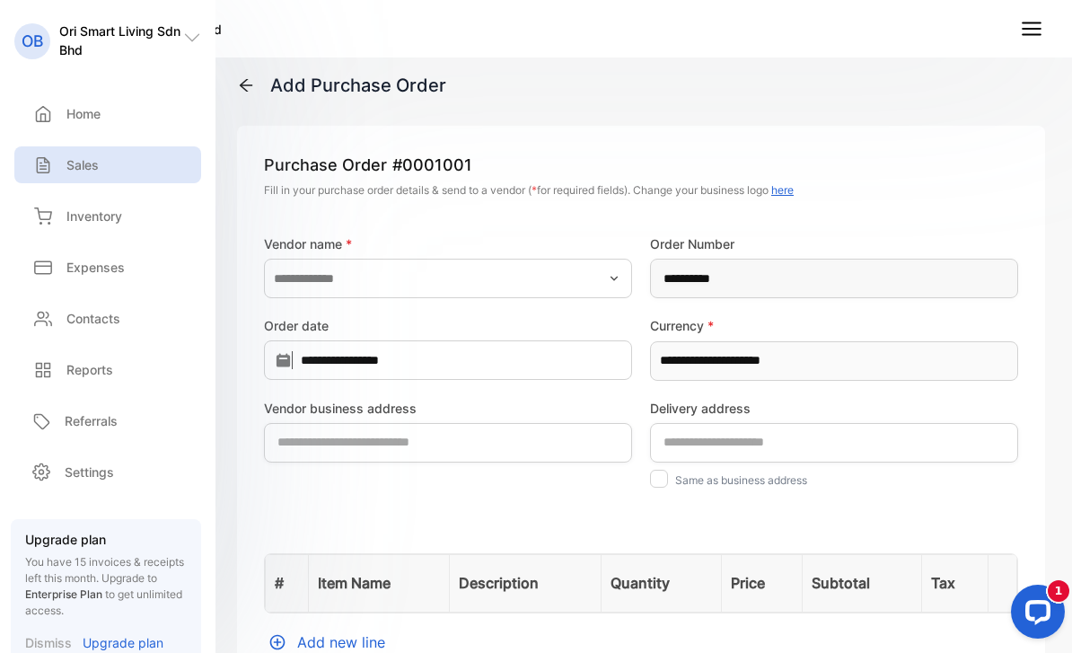
click at [35, 174] on div "Sales" at bounding box center [107, 164] width 187 height 37
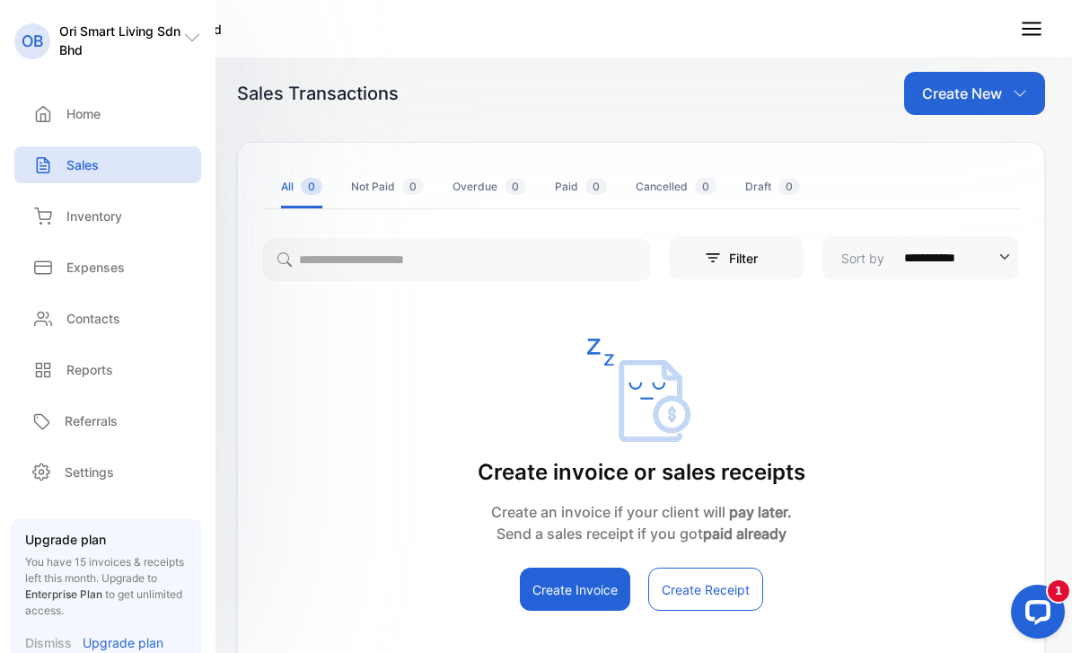
click at [561, 595] on button "Create Invoice" at bounding box center [575, 588] width 110 height 43
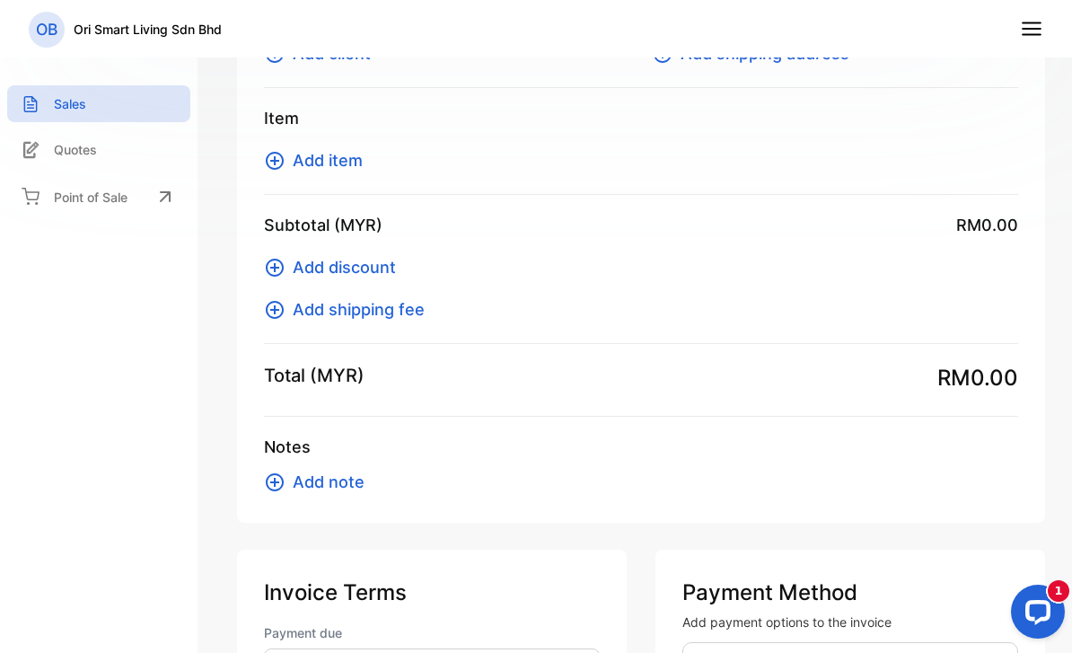
scroll to position [121, 0]
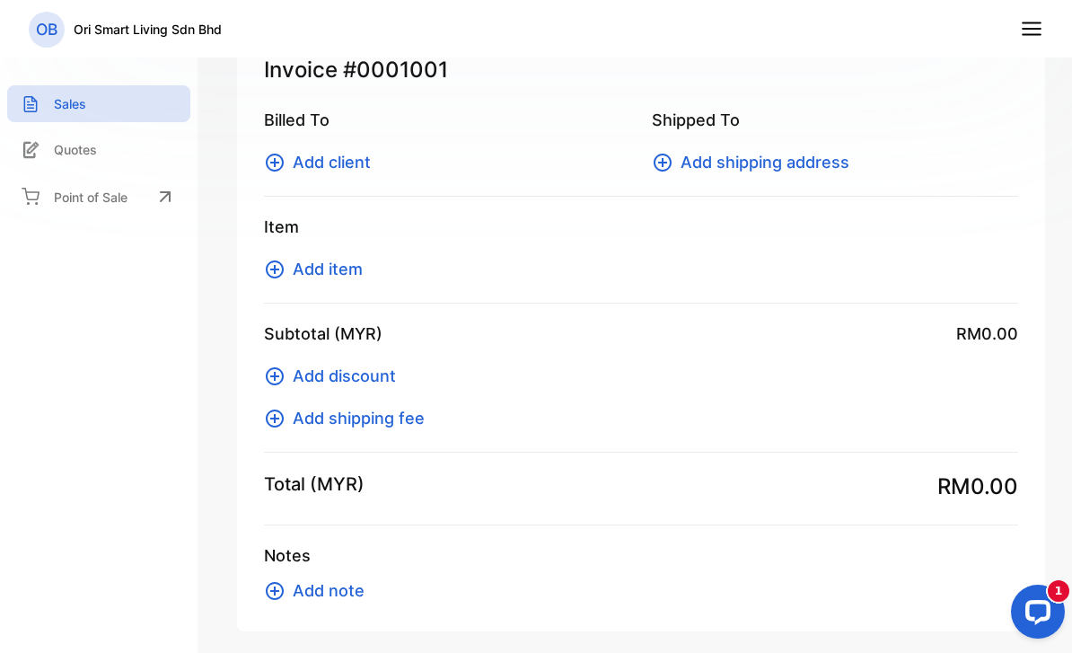
click at [376, 383] on span "Add discount" at bounding box center [344, 376] width 103 height 24
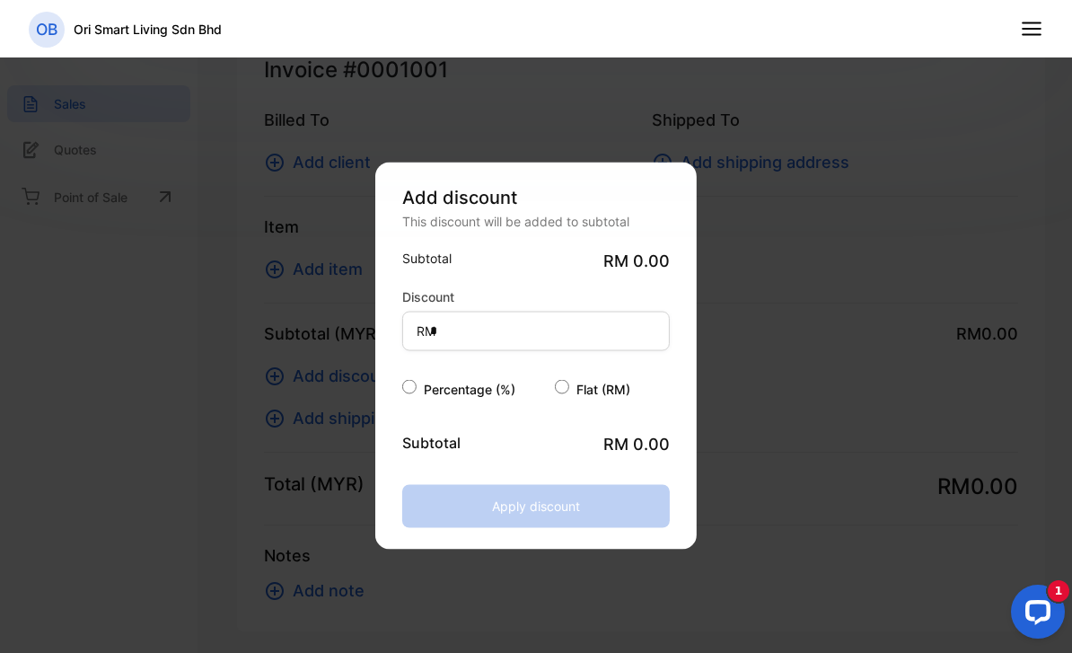
click at [556, 305] on div "Discount RM *" at bounding box center [536, 318] width 268 height 64
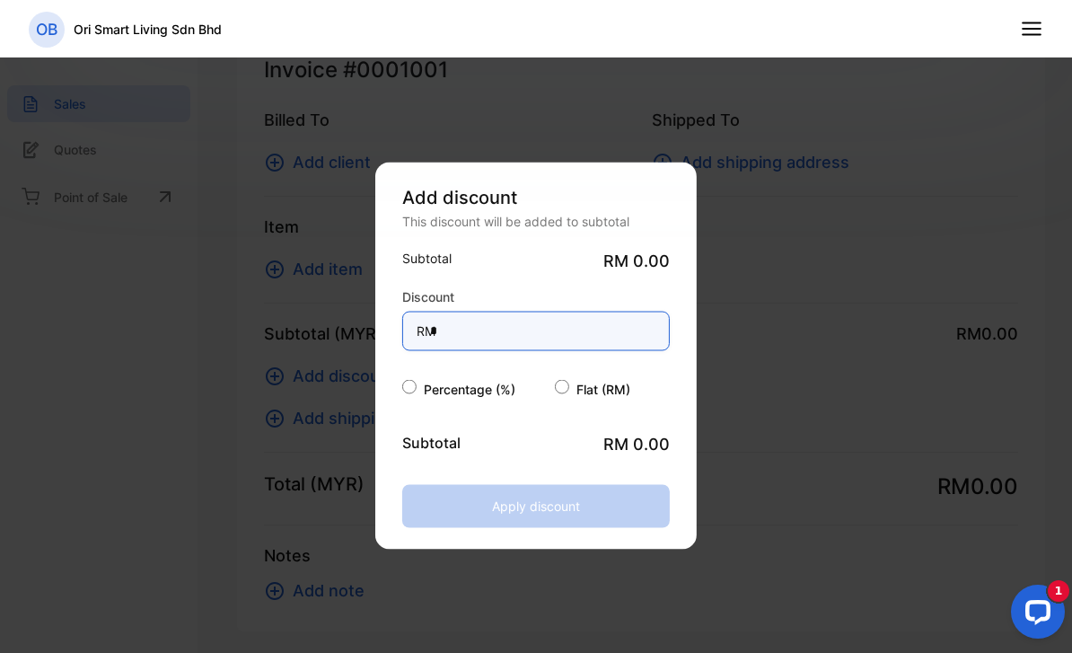
click at [550, 318] on input "*" at bounding box center [536, 331] width 268 height 40
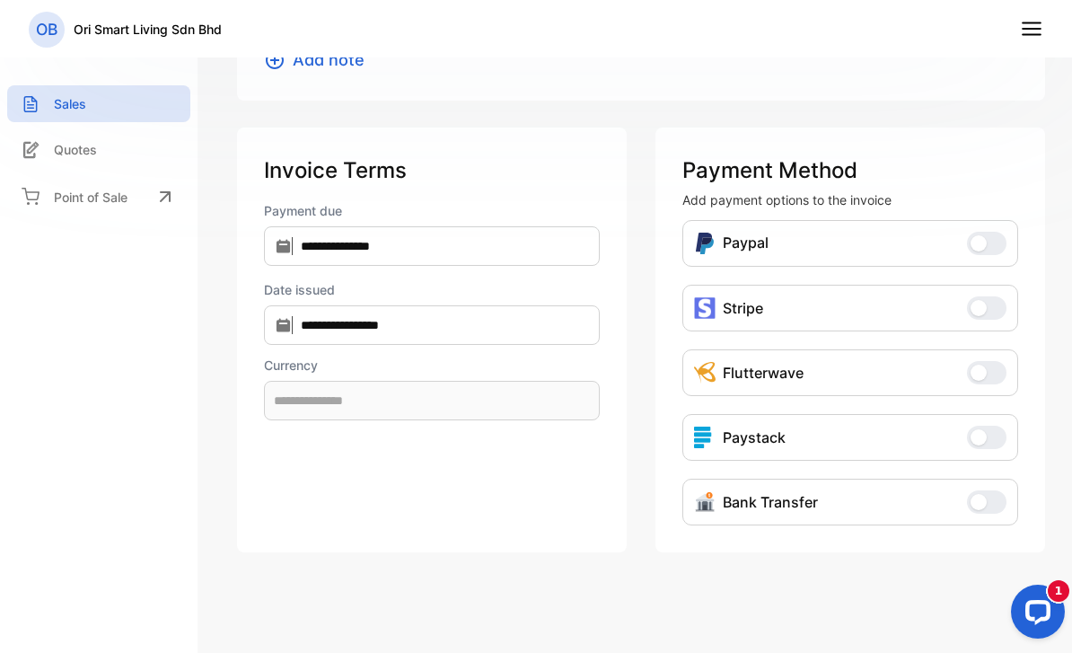
scroll to position [652, 0]
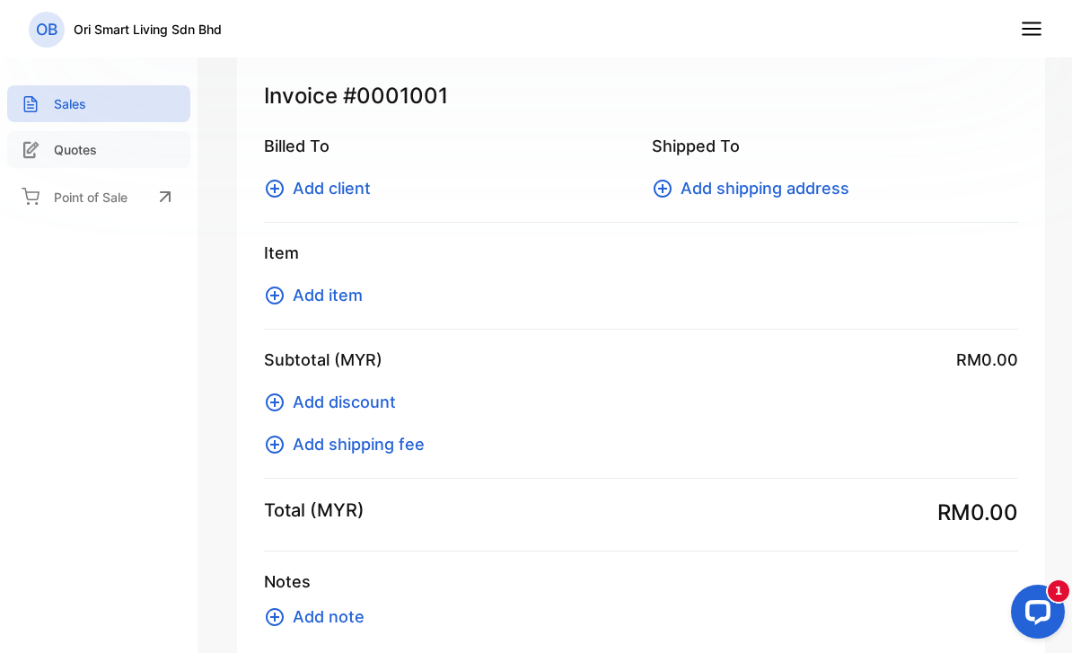
click at [86, 155] on p "Quotes" at bounding box center [75, 149] width 43 height 19
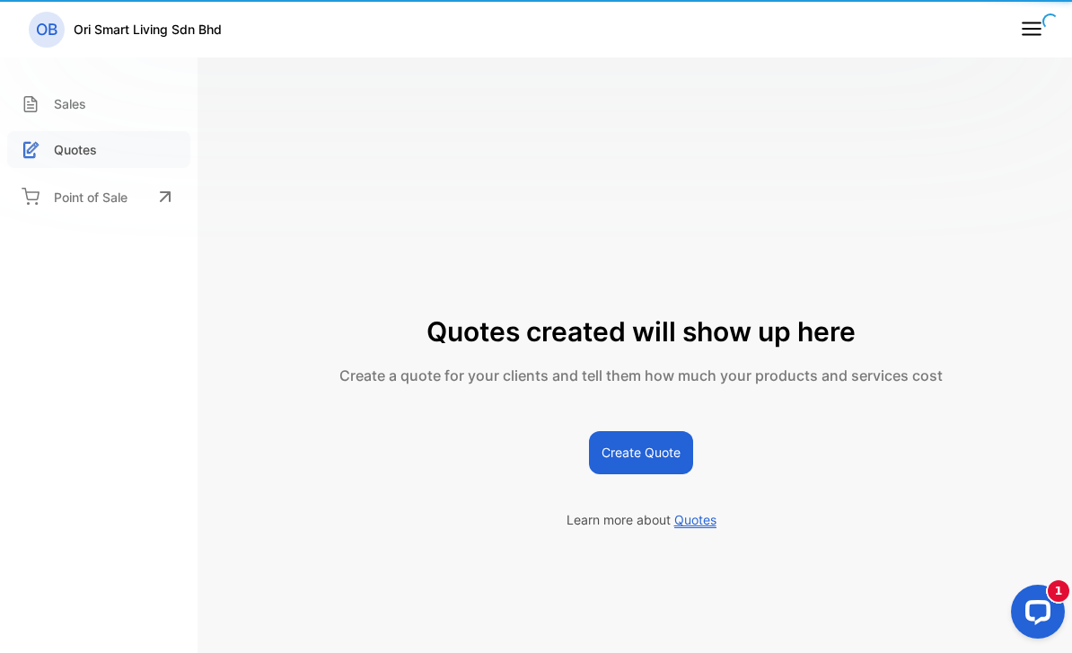
scroll to position [17, 0]
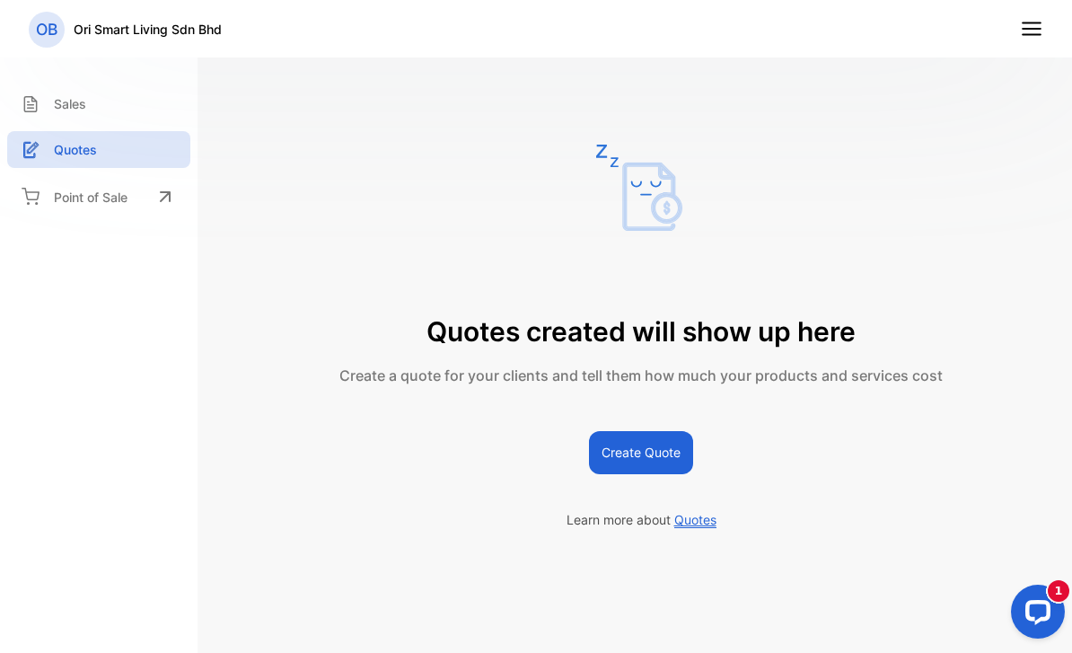
click at [668, 474] on button "Create Quote" at bounding box center [641, 452] width 104 height 43
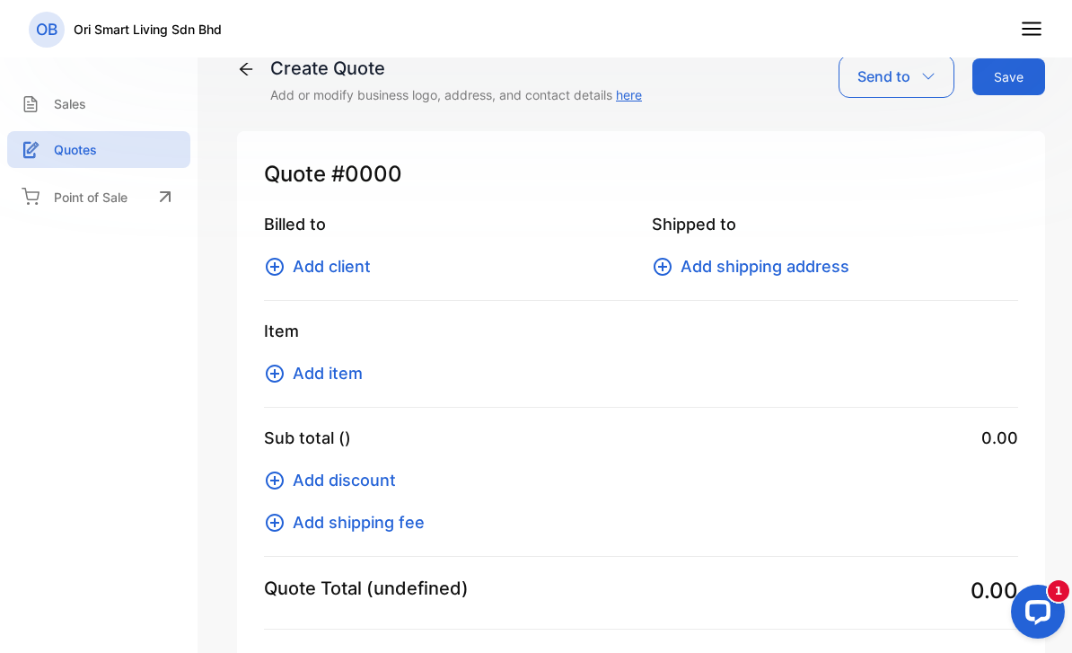
type input "**********"
click at [396, 189] on span "#0001001" at bounding box center [383, 174] width 105 height 32
click at [388, 171] on span "#0001001" at bounding box center [383, 174] width 105 height 32
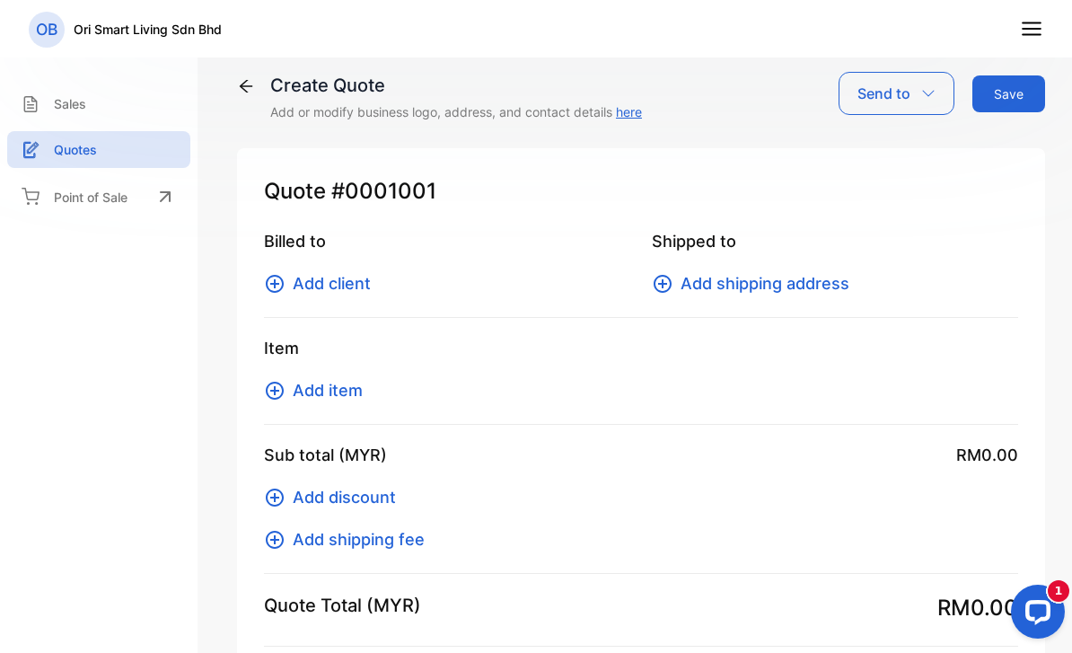
scroll to position [98, 0]
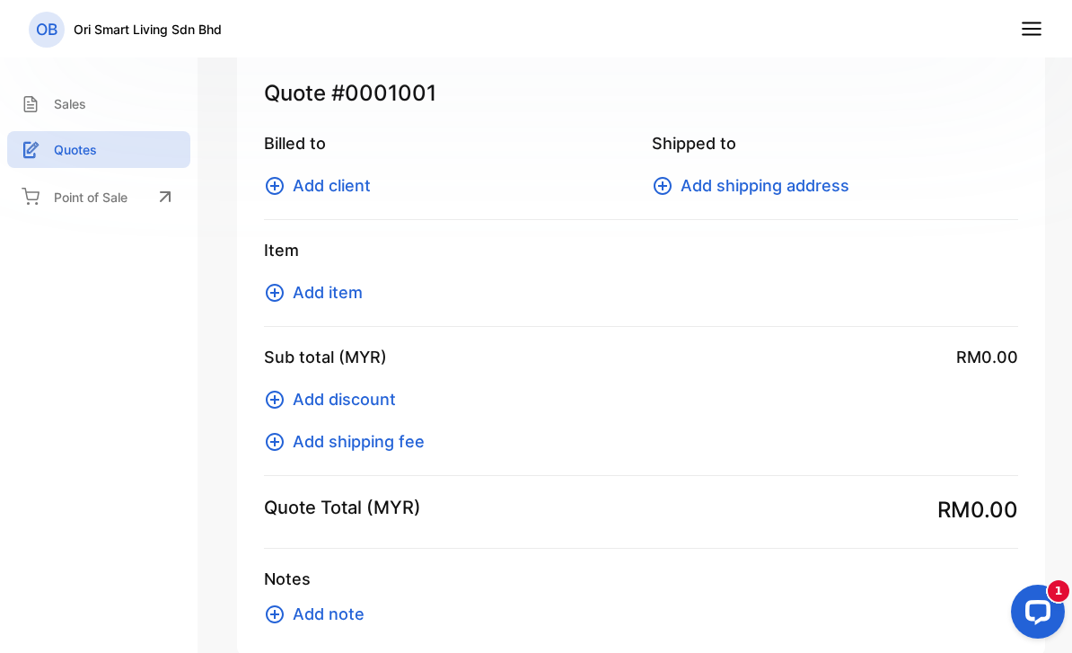
click at [333, 441] on span "Add shipping fee" at bounding box center [359, 441] width 132 height 24
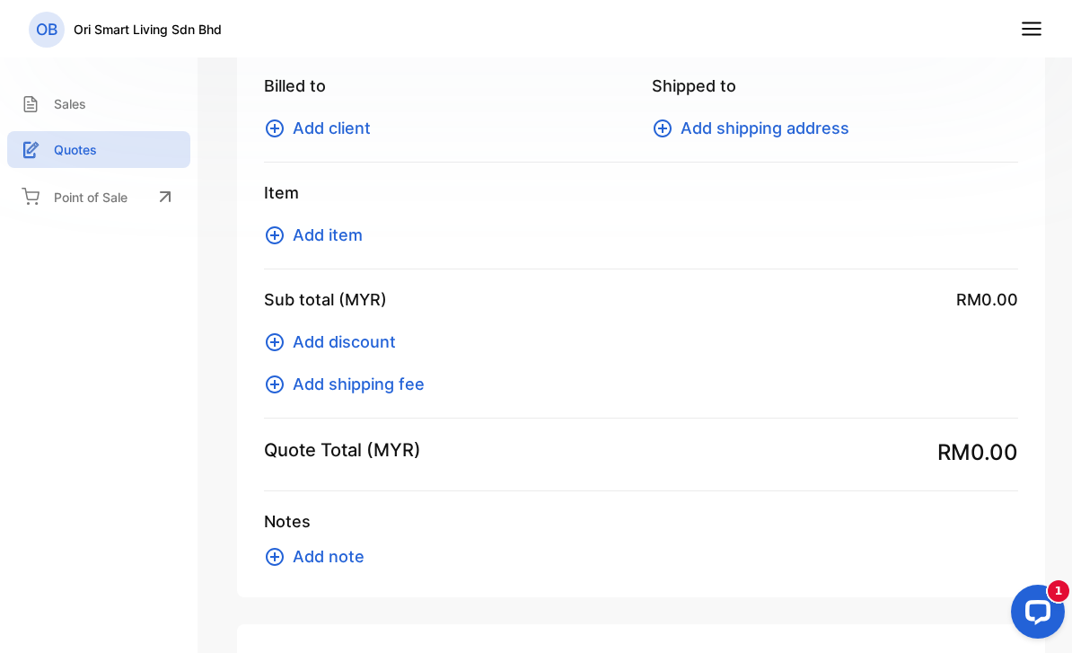
scroll to position [59, 0]
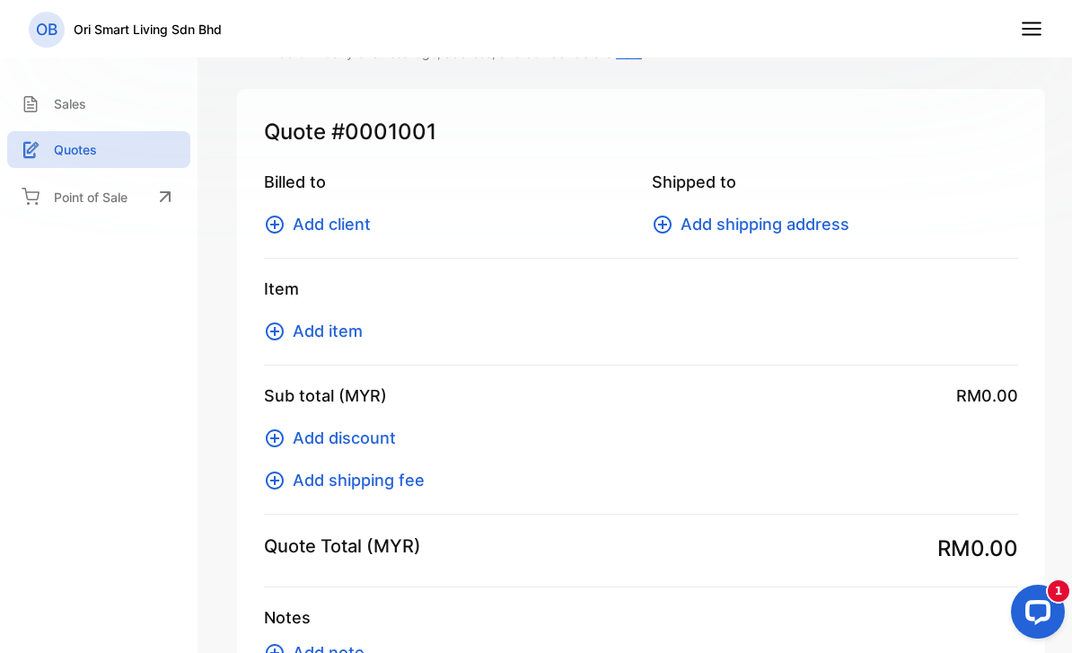
click at [311, 336] on span "Add item" at bounding box center [328, 331] width 70 height 24
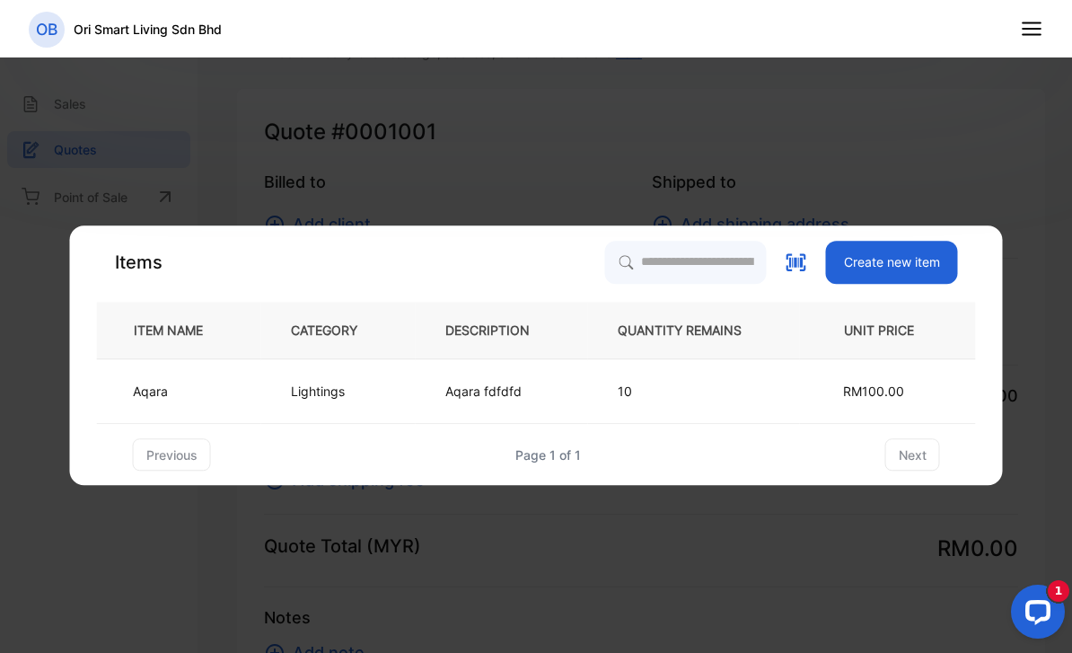
click at [892, 258] on button "Create new item" at bounding box center [892, 262] width 132 height 43
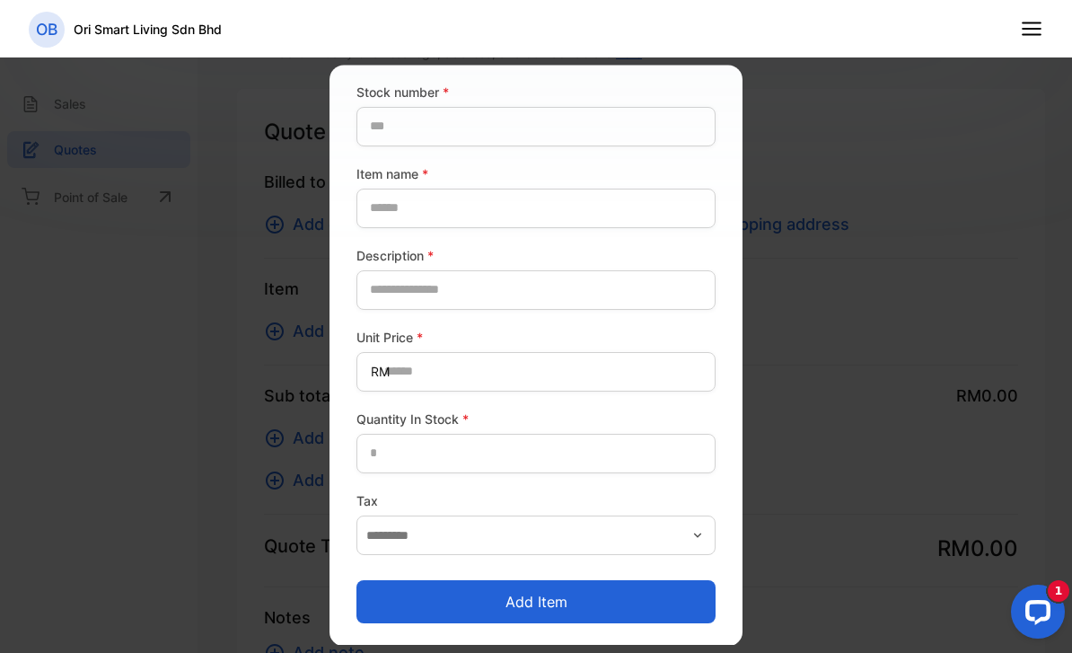
scroll to position [92, 0]
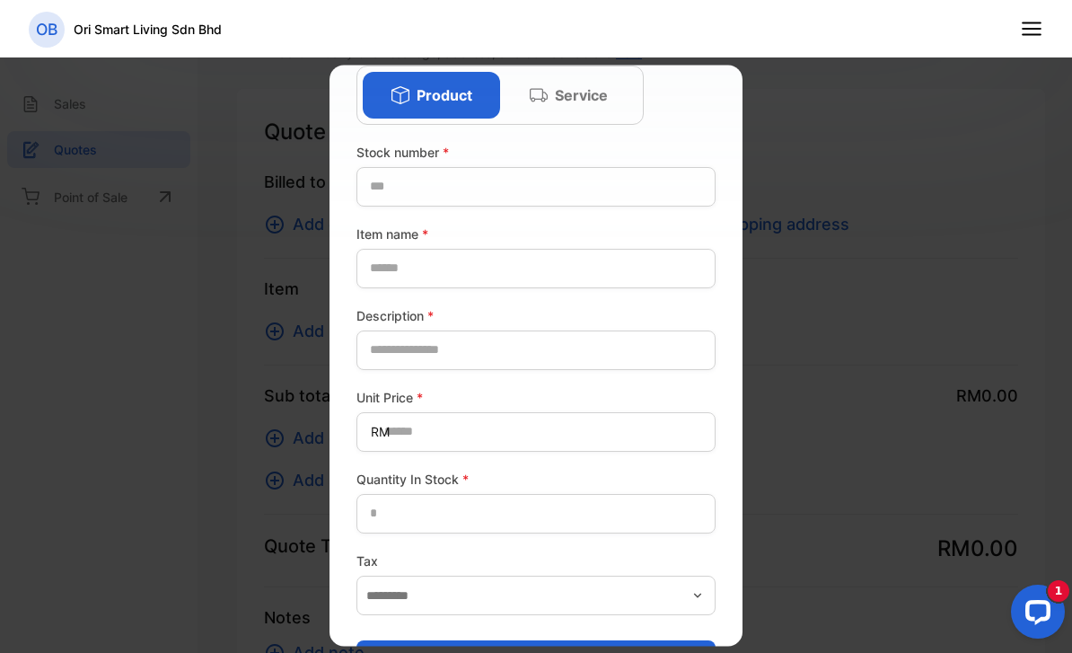
click at [567, 92] on p "Service" at bounding box center [581, 95] width 53 height 22
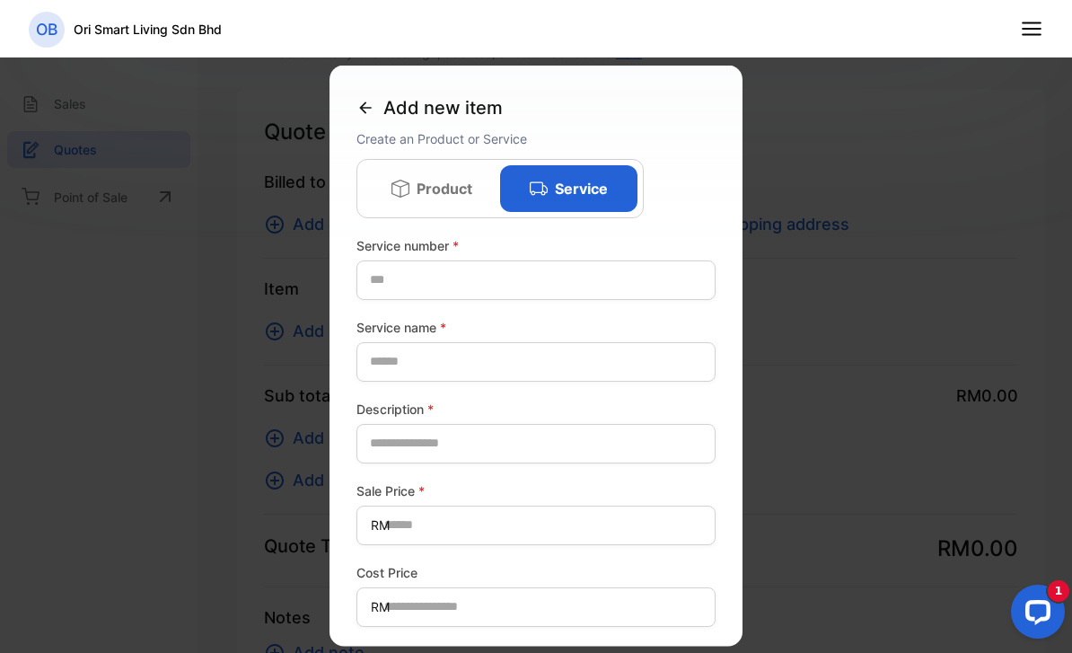
scroll to position [0, 0]
click at [467, 189] on p "Product" at bounding box center [445, 188] width 56 height 22
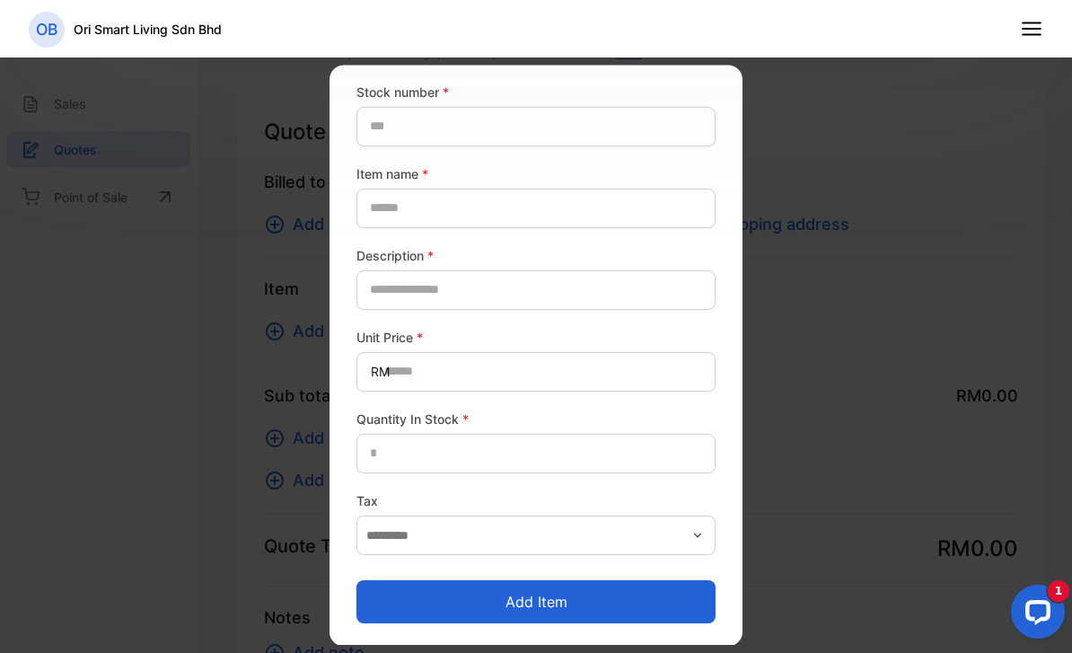
scroll to position [153, 0]
click at [528, 598] on button "Add item" at bounding box center [535, 602] width 359 height 43
click at [382, 620] on form "Stock number * Item name * Description * Unit Price * RM Quantity In Stock * Ta…" at bounding box center [535, 353] width 359 height 541
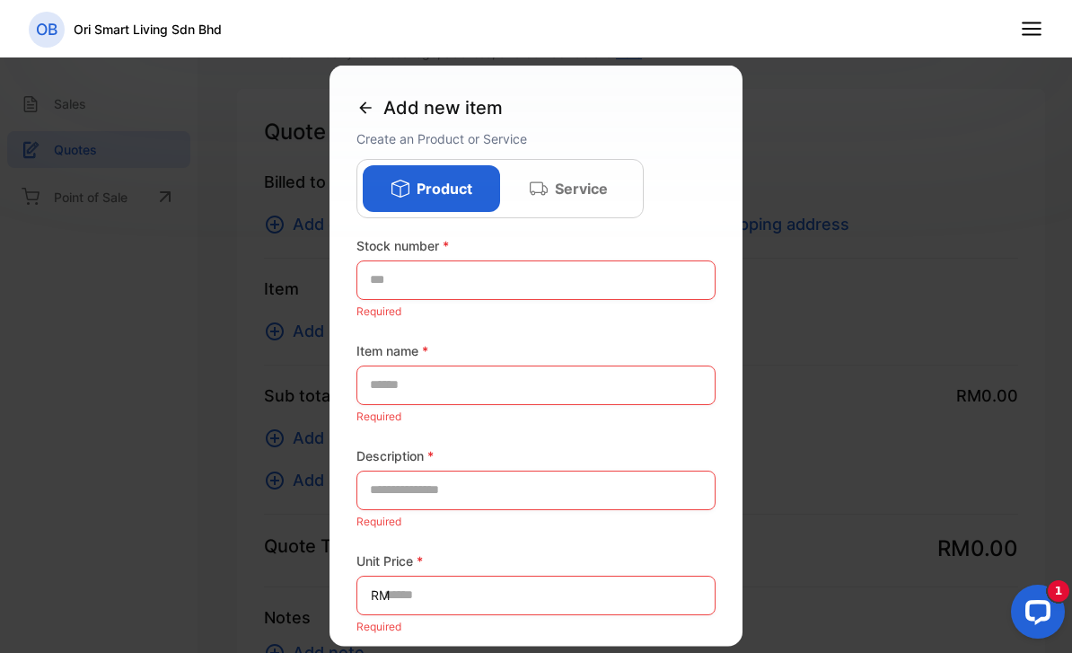
scroll to position [0, 0]
click at [435, 277] on number-inputstocknumber "text" at bounding box center [535, 279] width 359 height 40
click at [370, 110] on icon at bounding box center [365, 107] width 18 height 18
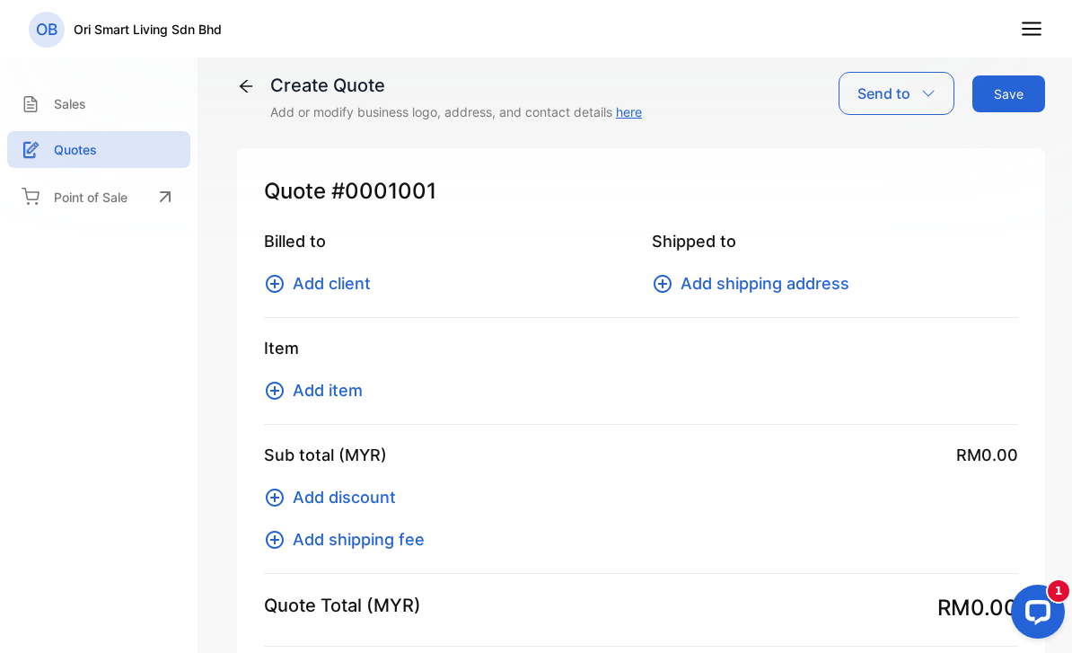
click at [145, 31] on p "Ori Smart Living Sdn Bhd" at bounding box center [148, 29] width 148 height 19
click at [77, 102] on p "Sales" at bounding box center [70, 103] width 32 height 19
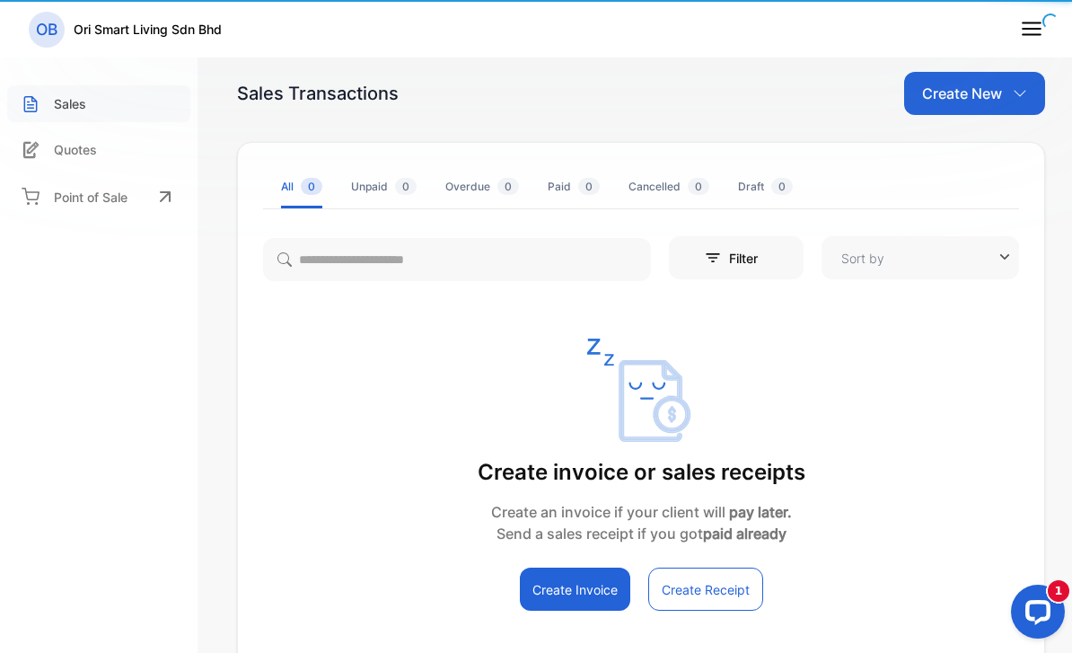
type input "**********"
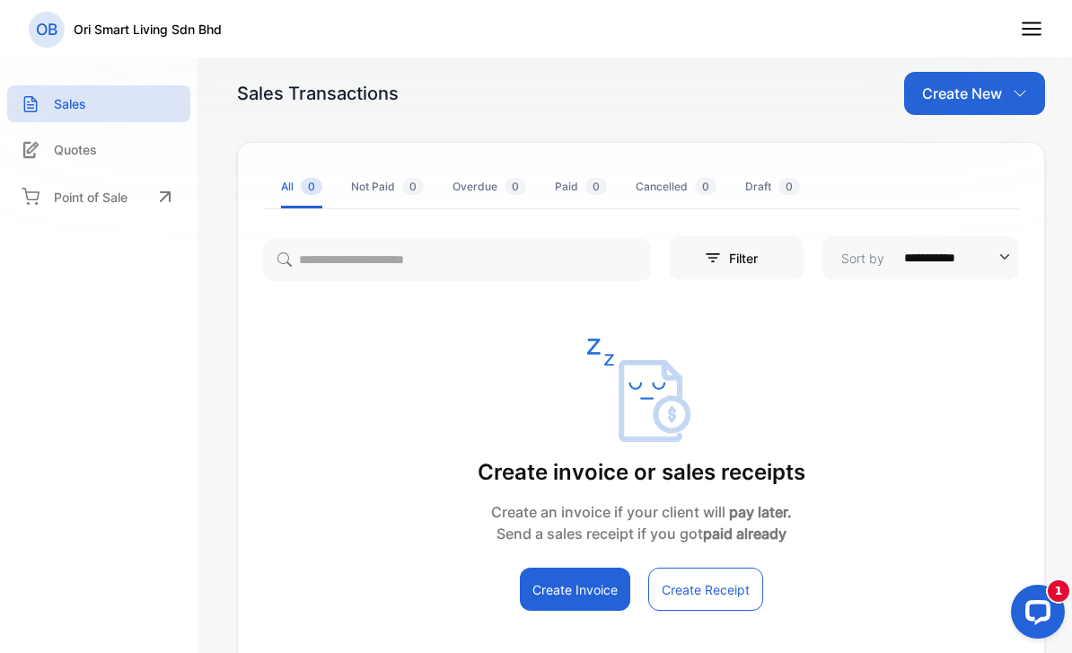
click at [1040, 13] on nav "OB Ori Smart Living Sdn Bhd" at bounding box center [536, 28] width 1072 height 57
click at [1033, 31] on icon at bounding box center [1031, 28] width 23 height 23
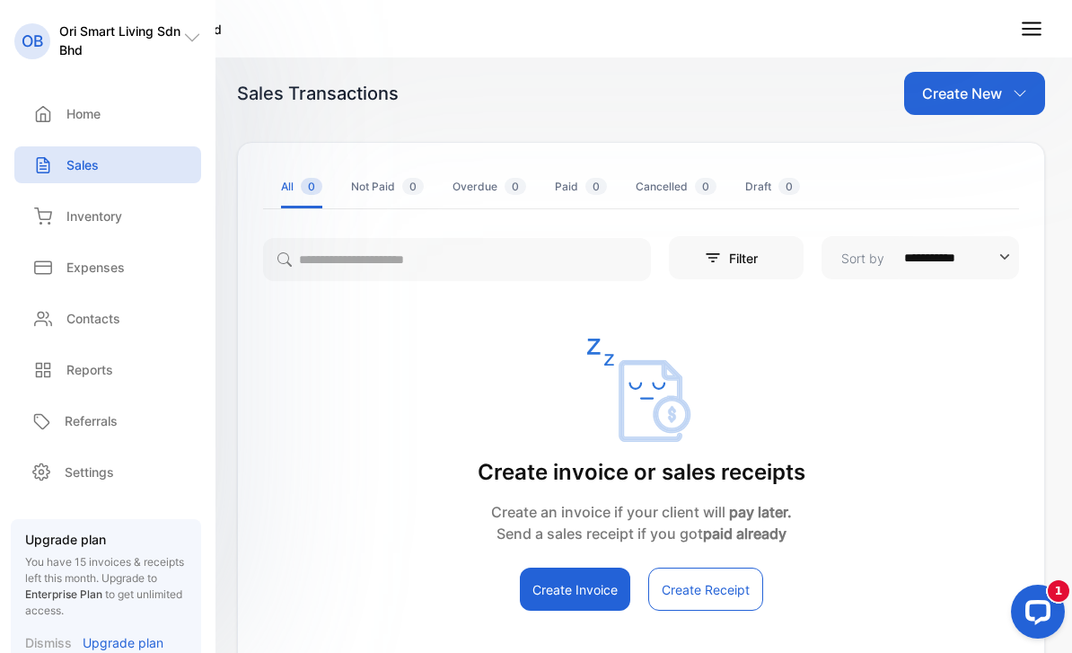
click at [1033, 31] on icon at bounding box center [1031, 28] width 23 height 23
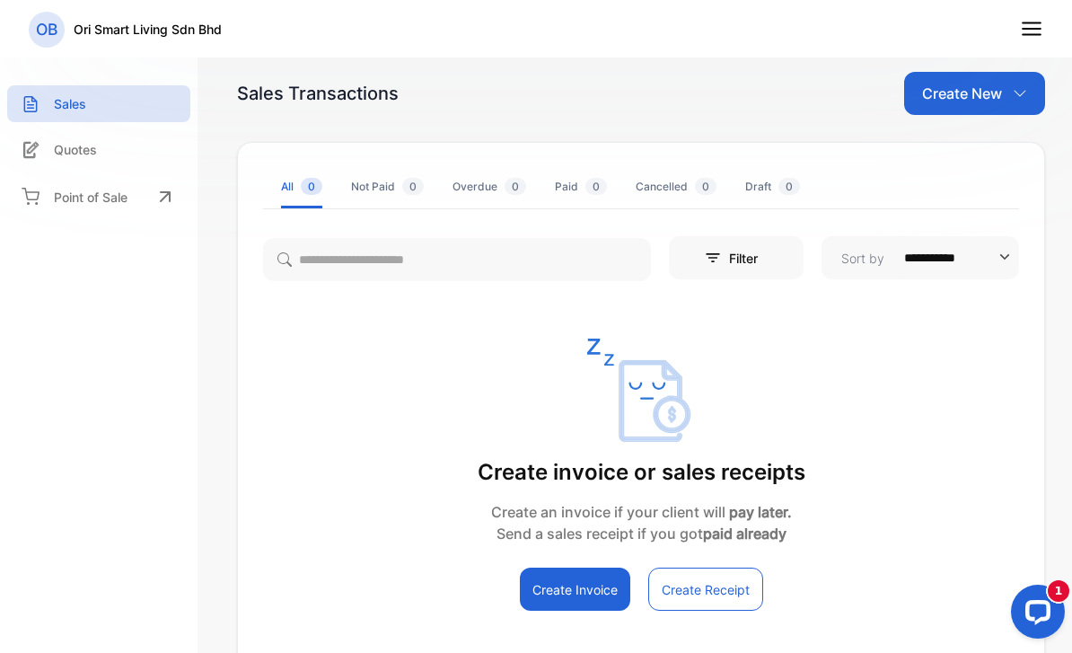
click at [1033, 31] on icon at bounding box center [1031, 28] width 23 height 23
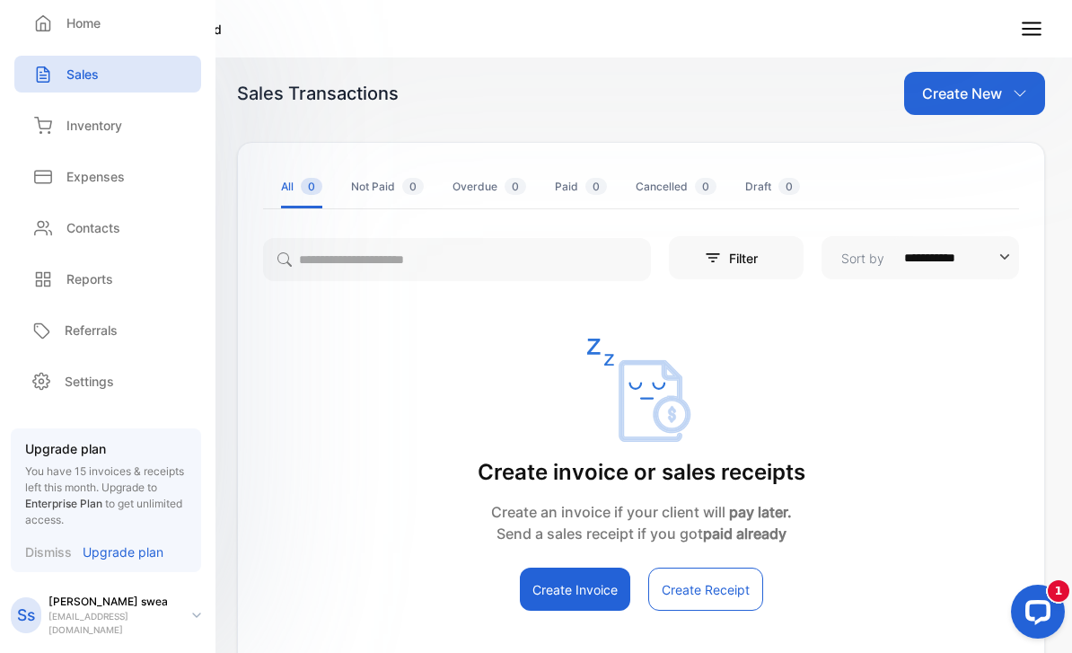
scroll to position [89, 4]
click at [103, 556] on p "Upgrade plan" at bounding box center [123, 553] width 81 height 19
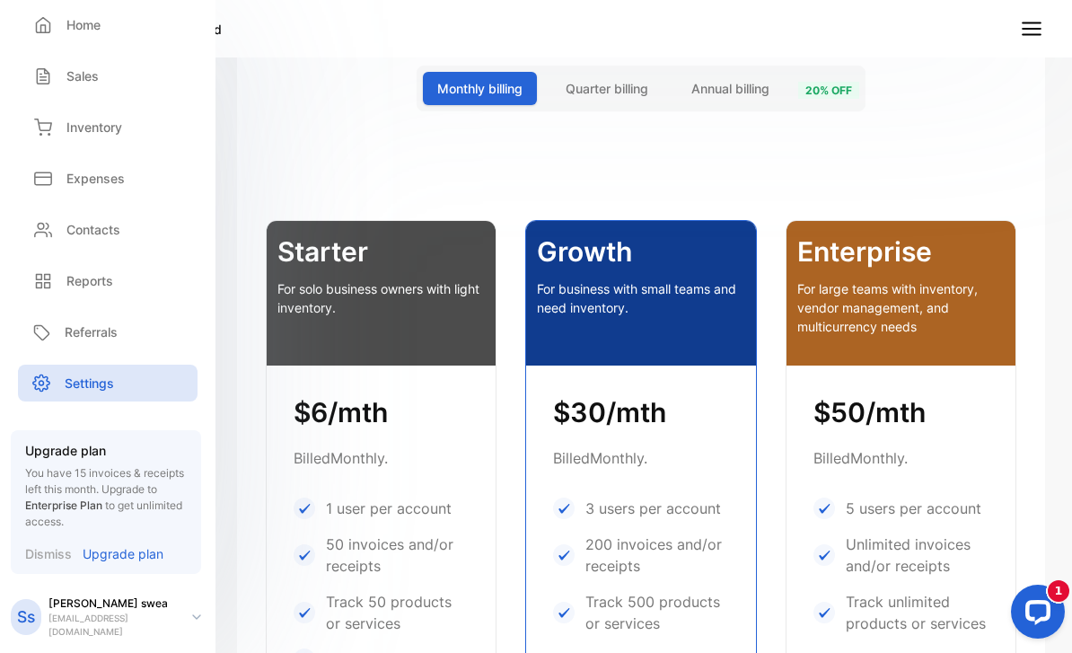
scroll to position [374, 0]
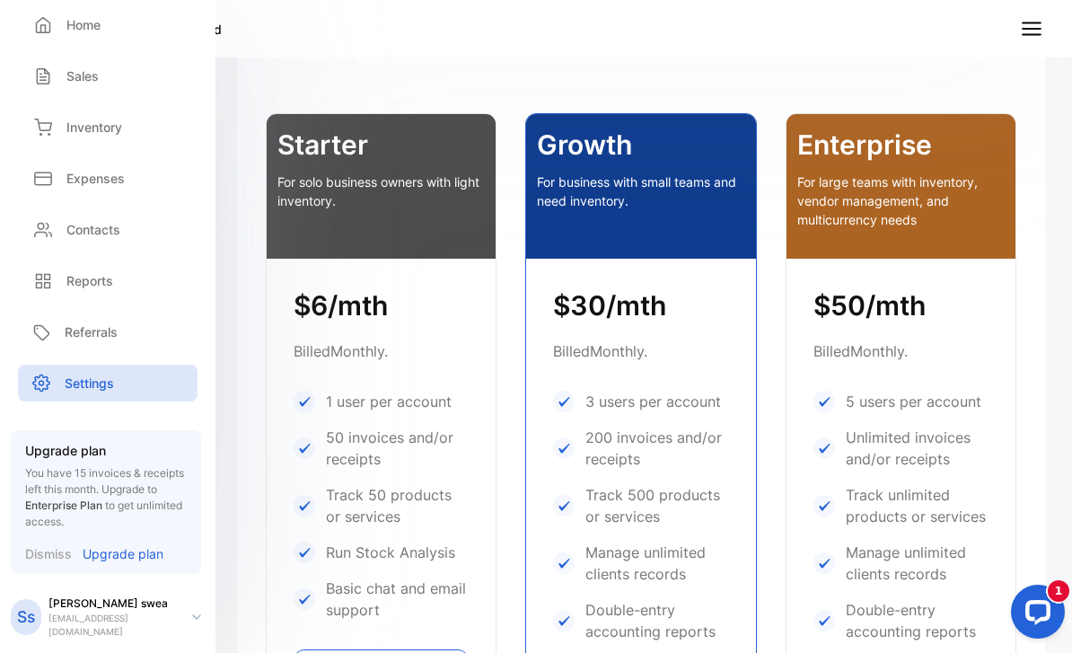
click at [597, 232] on div "Growth For business with small teams and need inventory." at bounding box center [640, 186] width 229 height 145
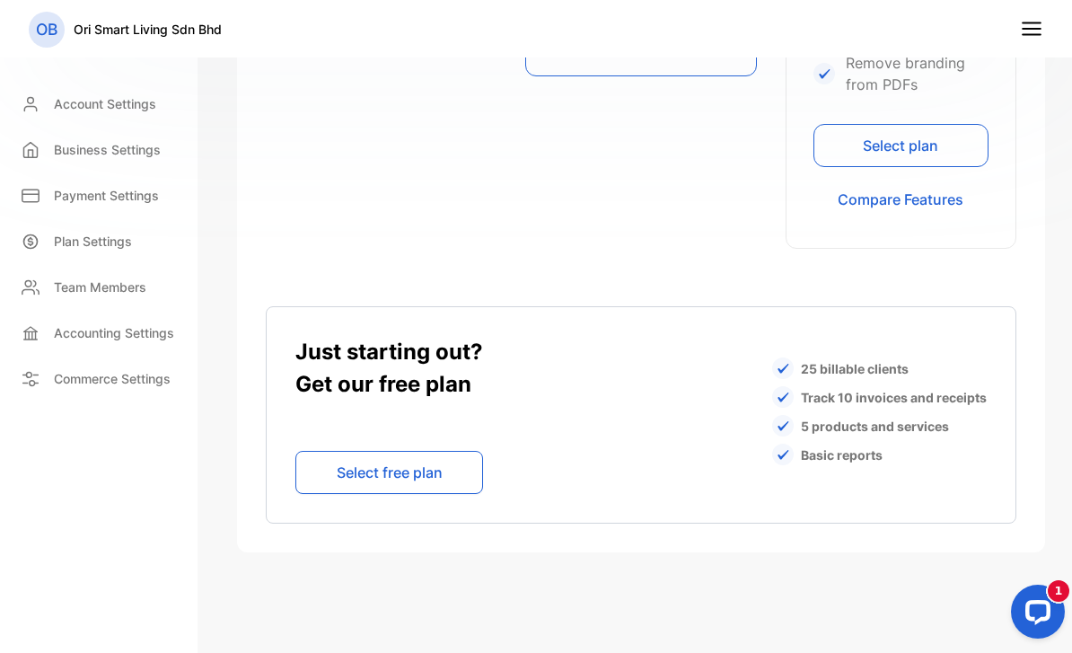
scroll to position [1328, 0]
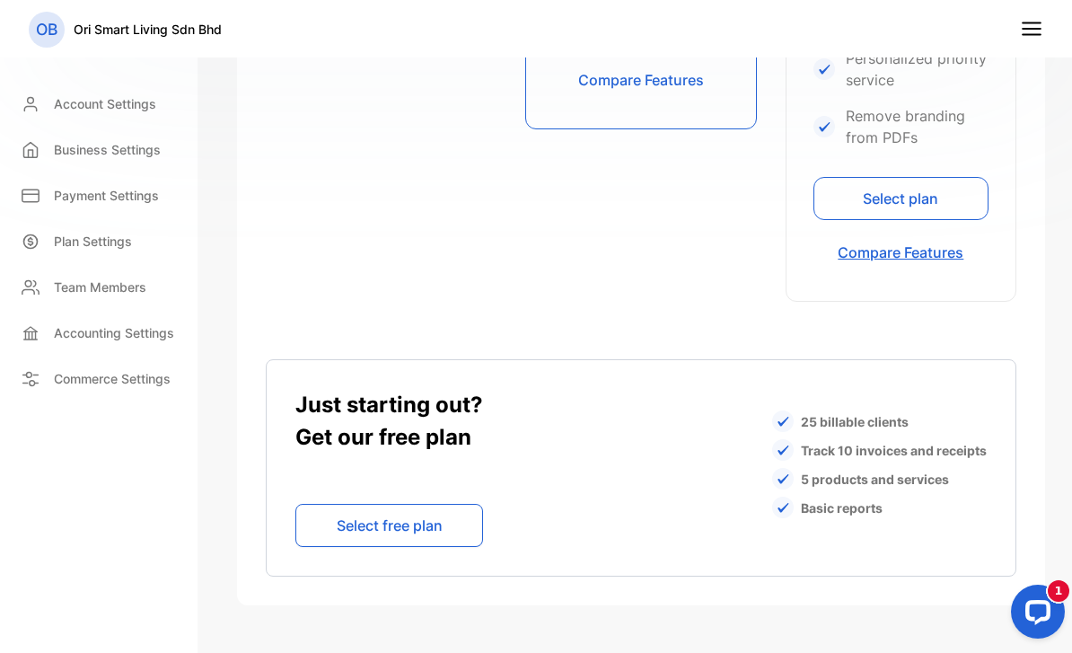
click at [857, 258] on button "Compare Features" at bounding box center [900, 252] width 175 height 43
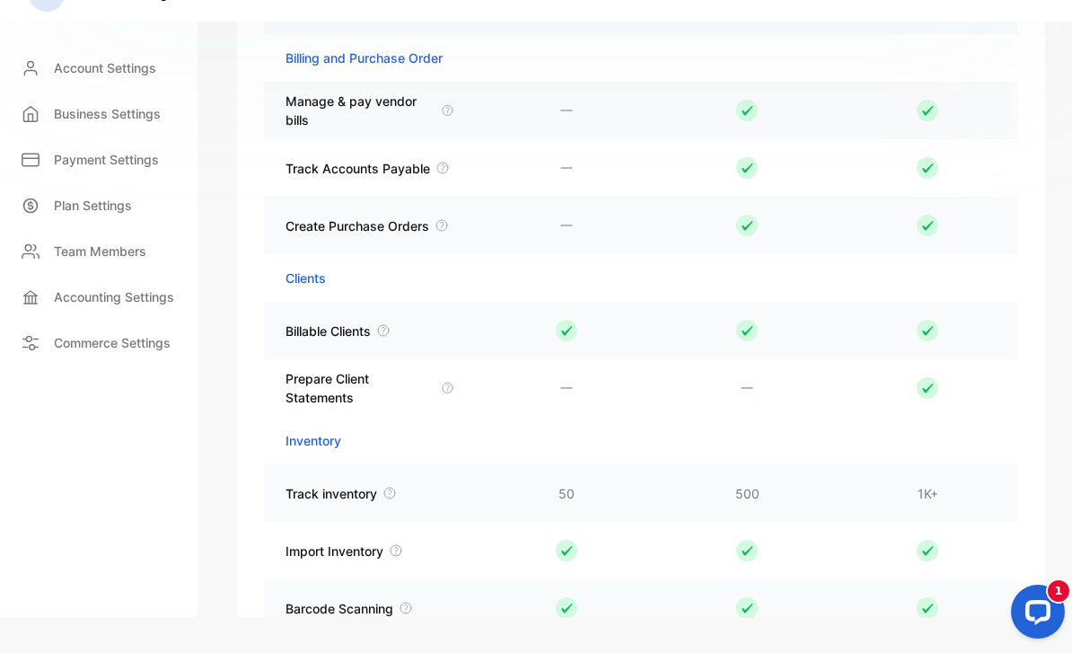
scroll to position [2476, 0]
click at [388, 486] on icon at bounding box center [389, 493] width 14 height 14
click at [389, 486] on icon at bounding box center [389, 493] width 14 height 14
click at [391, 486] on icon at bounding box center [389, 493] width 14 height 14
click at [373, 483] on td "Track inventory" at bounding box center [370, 493] width 212 height 21
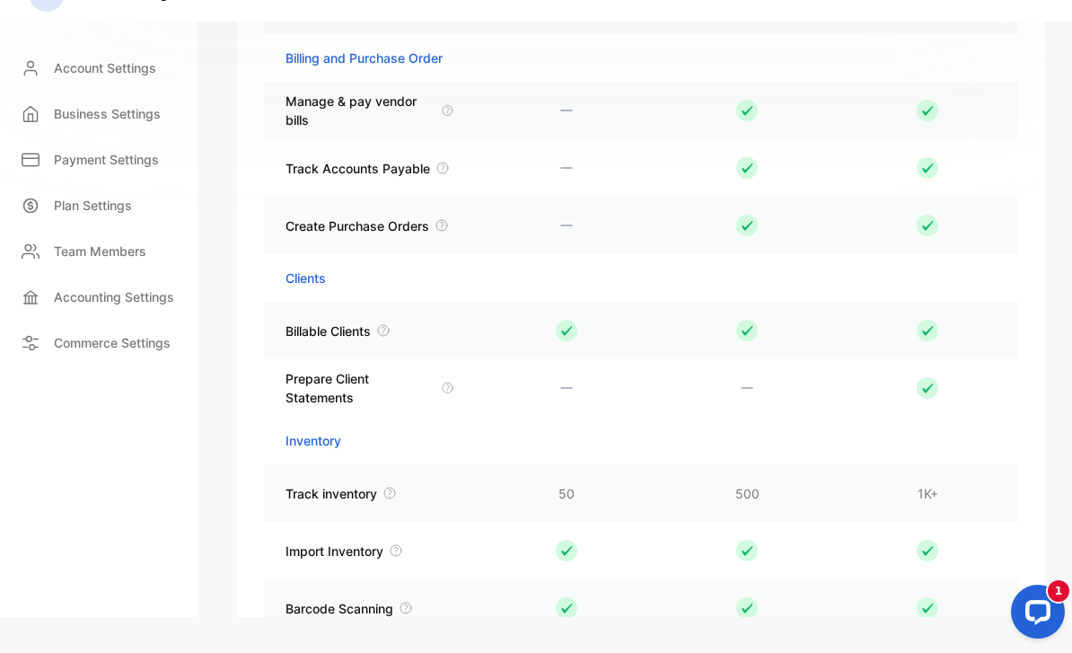
click at [372, 484] on p "Track inventory" at bounding box center [332, 493] width 92 height 19
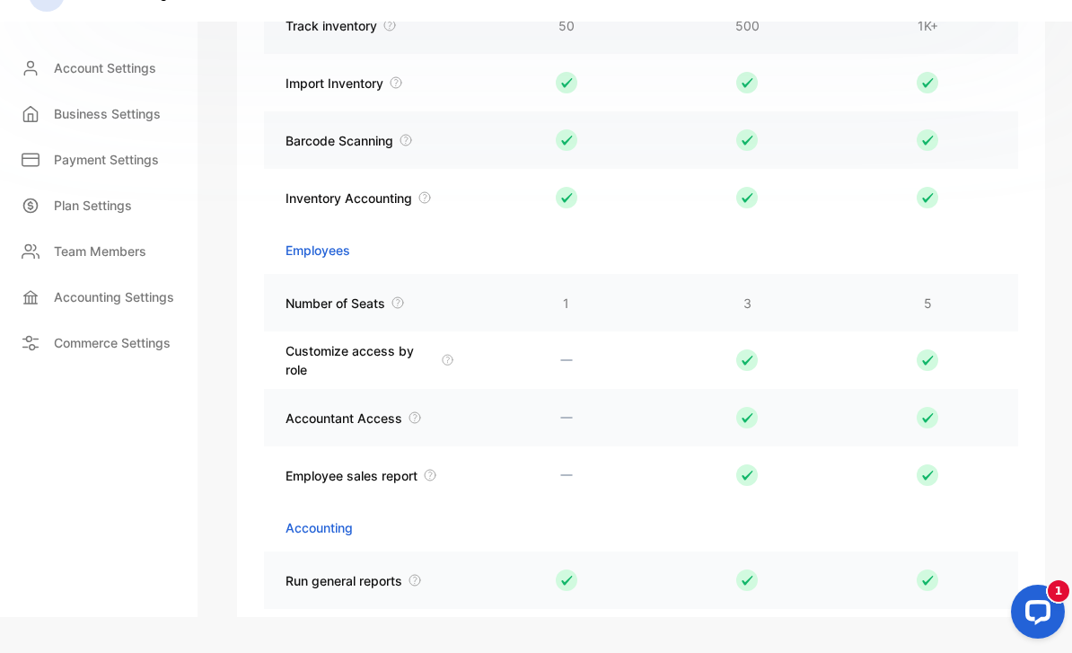
scroll to position [2944, 0]
click at [395, 295] on icon at bounding box center [398, 302] width 14 height 14
click at [400, 295] on icon at bounding box center [398, 302] width 14 height 14
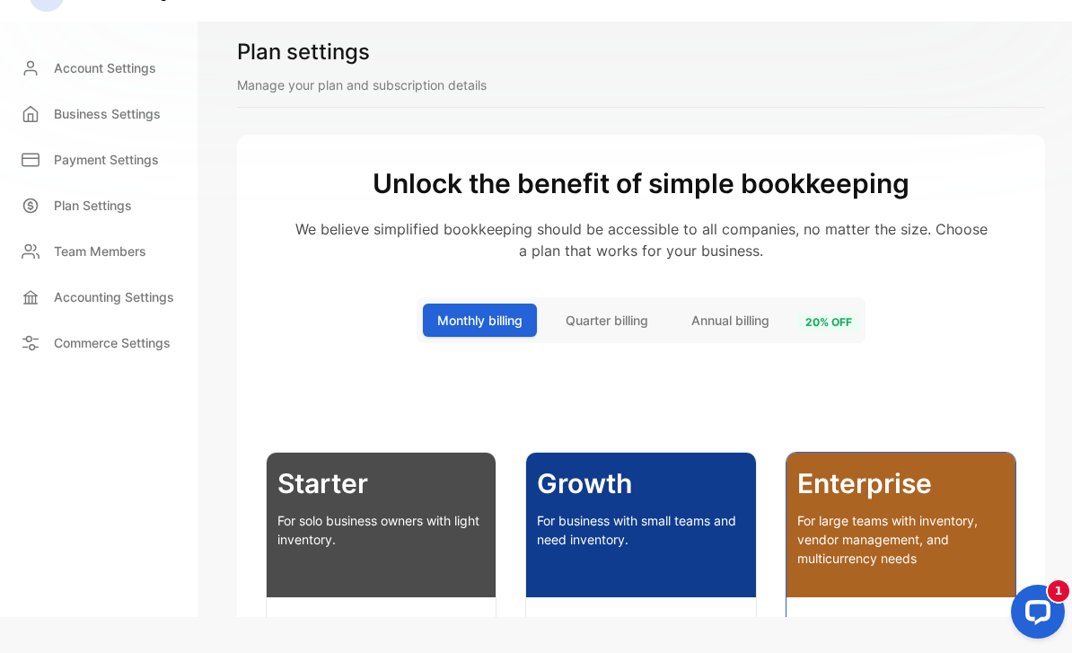
scroll to position [0, 0]
click at [111, 286] on div "Accounting Settings" at bounding box center [98, 296] width 183 height 37
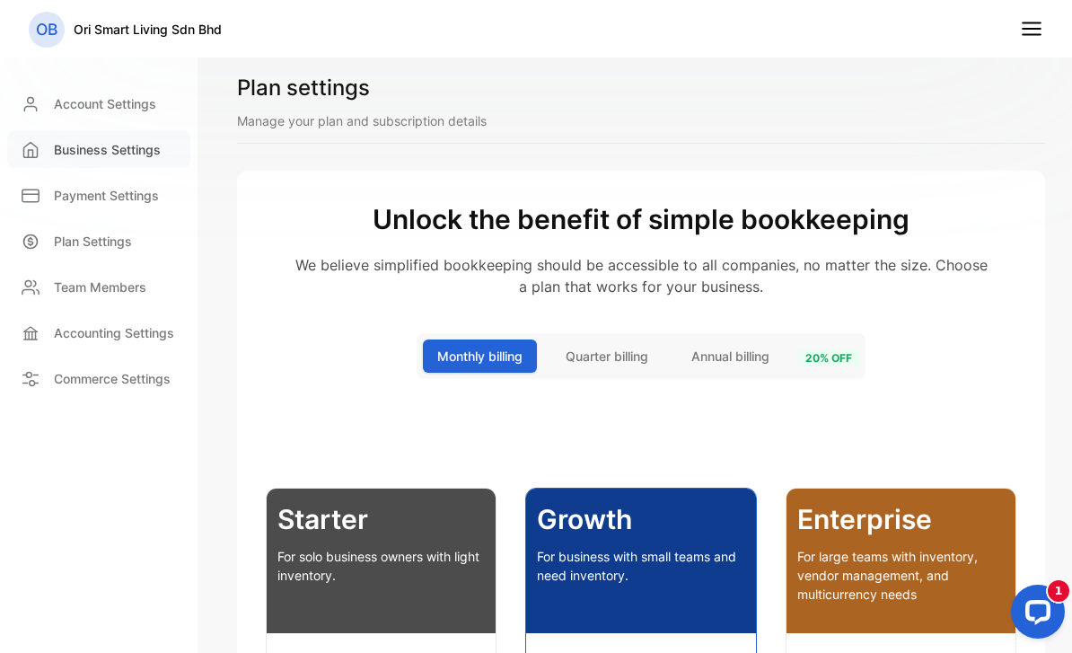
click at [84, 145] on p "Business Settings" at bounding box center [107, 149] width 107 height 19
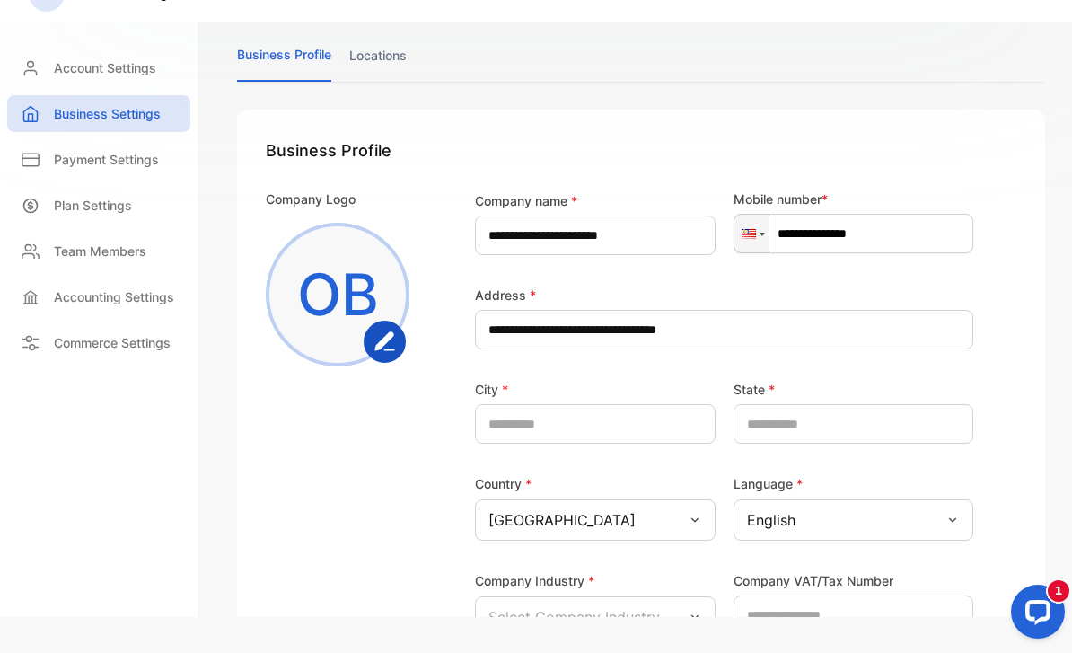
scroll to position [11, 0]
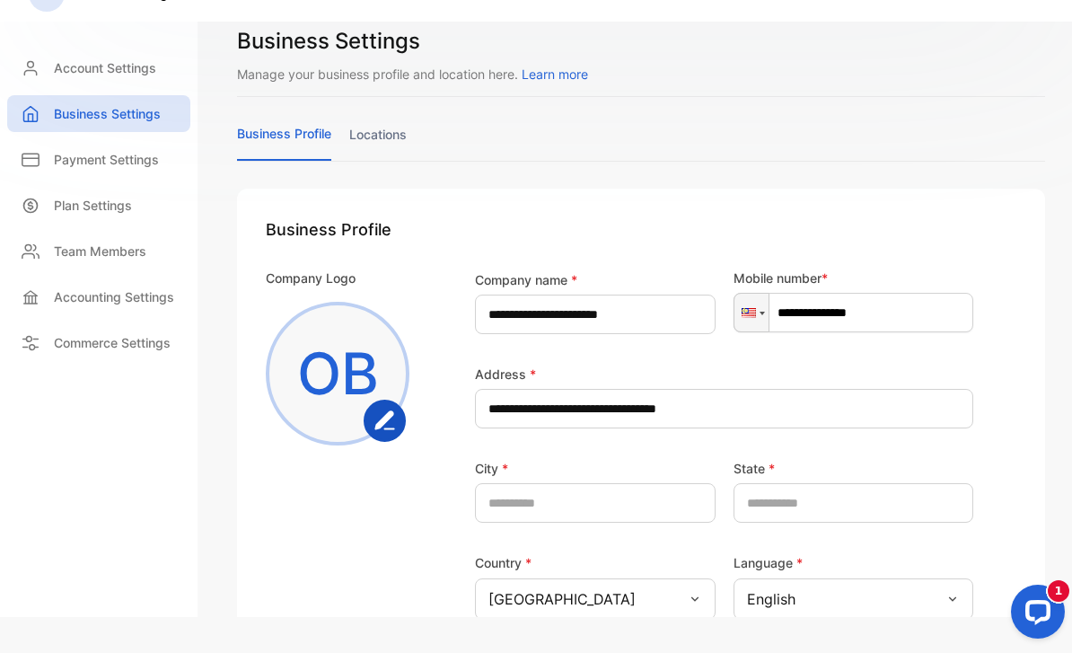
click at [143, 157] on div "Payment Settings" at bounding box center [98, 164] width 183 height 46
click at [122, 141] on div "Payment Settings" at bounding box center [98, 159] width 183 height 37
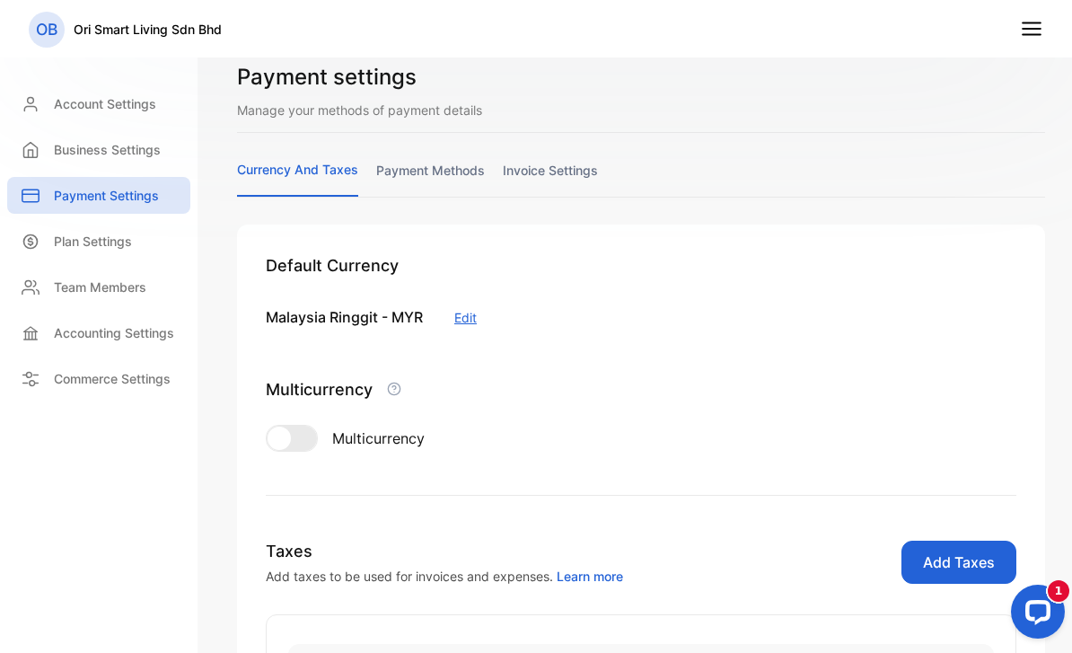
click at [298, 450] on div at bounding box center [292, 438] width 50 height 25
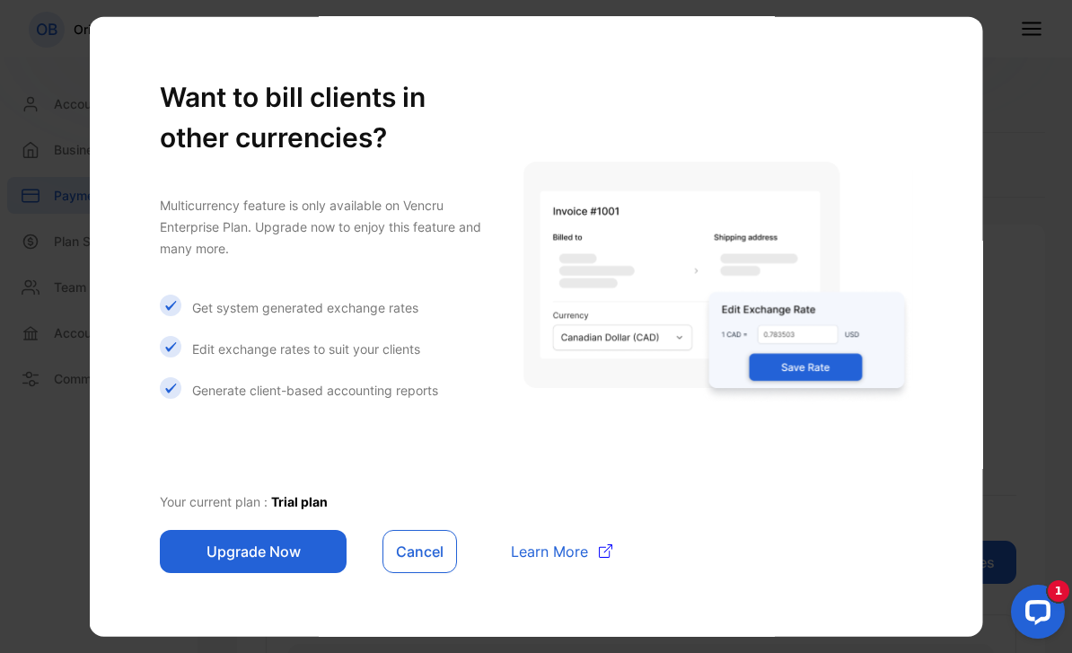
scroll to position [5, 0]
drag, startPoint x: 35, startPoint y: 67, endPoint x: 1046, endPoint y: 676, distance: 1180.1
click at [1046, 652] on html "OB Ori Smart Living Sdn Bhd OB Ori Smart Living Sdn Bhd Home Home Sales Sales I…" at bounding box center [536, 344] width 1072 height 689
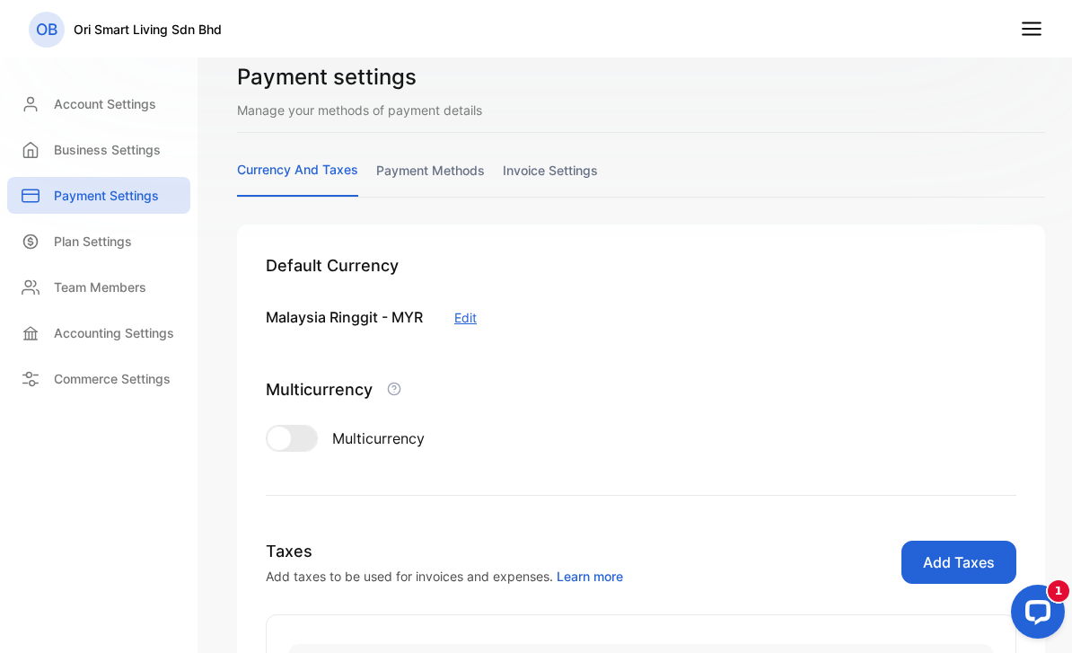
click at [1045, 652] on html "OB Ori Smart Living Sdn Bhd OB Ori Smart Living Sdn Bhd Home Home Sales Sales I…" at bounding box center [536, 344] width 1072 height 689
click at [1038, 652] on html "OB Ori Smart Living Sdn Bhd OB Ori Smart Living Sdn Bhd Home Home Sales Sales I…" at bounding box center [536, 344] width 1072 height 689
click at [1046, 652] on html "OB Ori Smart Living Sdn Bhd OB Ori Smart Living Sdn Bhd Home Home Sales Sales I…" at bounding box center [536, 344] width 1072 height 689
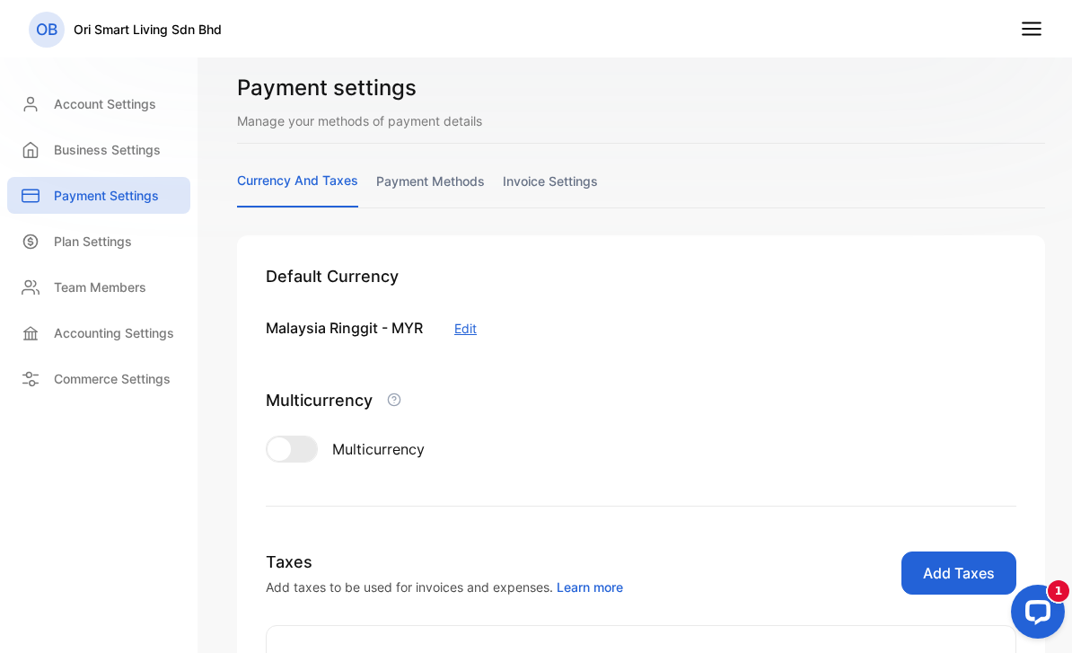
click at [1042, 652] on div "1" at bounding box center [1034, 614] width 75 height 75
click at [1024, 652] on html "OB Ori Smart Living Sdn Bhd OB Ori Smart Living Sdn Bhd Home Home Sales Sales I…" at bounding box center [536, 344] width 1072 height 689
click at [1039, 652] on html "OB Ori Smart Living Sdn Bhd OB Ori Smart Living Sdn Bhd Home Home Sales Sales I…" at bounding box center [536, 344] width 1072 height 689
drag, startPoint x: 46, startPoint y: 75, endPoint x: 1033, endPoint y: 662, distance: 1149.0
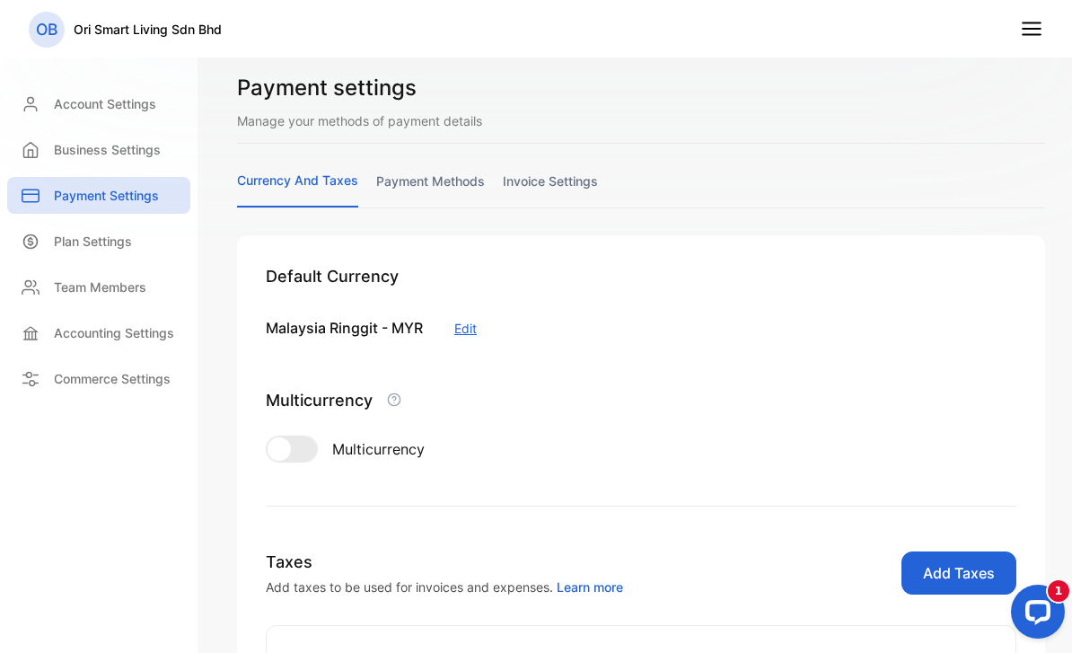
click at [1033, 652] on html "OB Ori Smart Living Sdn Bhd OB Ori Smart Living Sdn Bhd Home Home Sales Sales I…" at bounding box center [536, 344] width 1072 height 689
click at [84, 98] on p "Account Settings" at bounding box center [105, 103] width 102 height 19
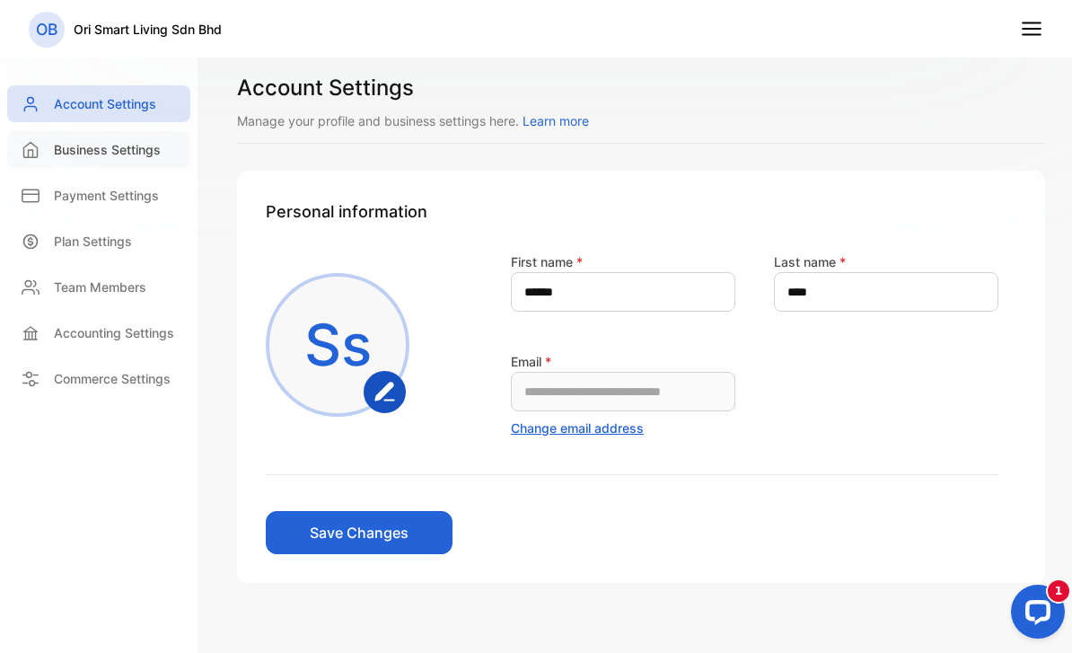
click at [91, 136] on div "Business Settings" at bounding box center [98, 149] width 183 height 37
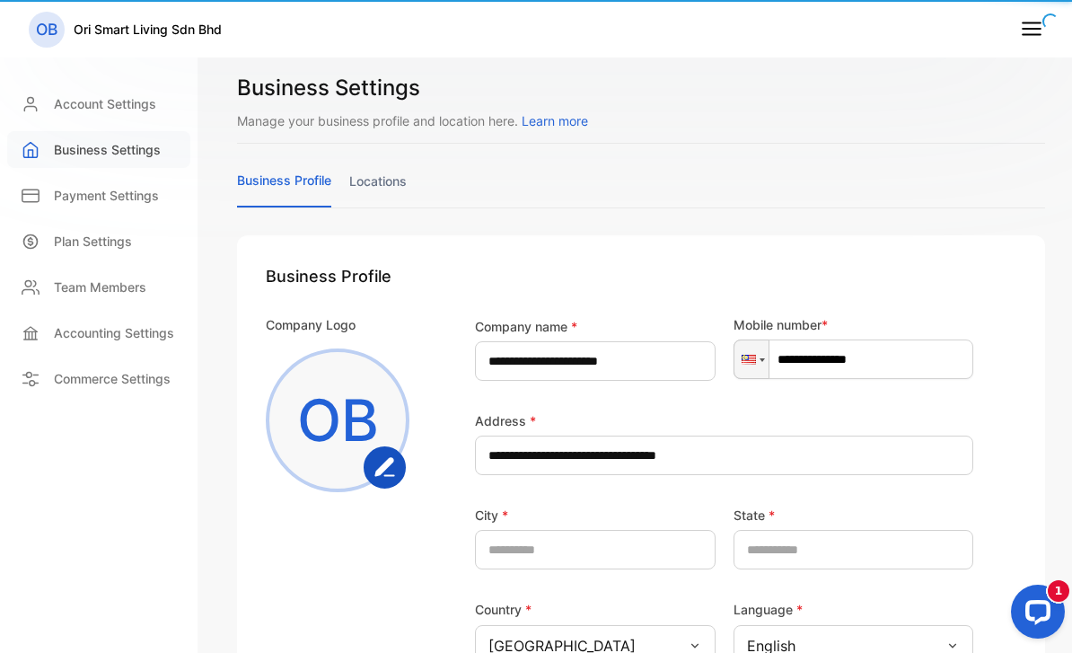
scroll to position [57, 0]
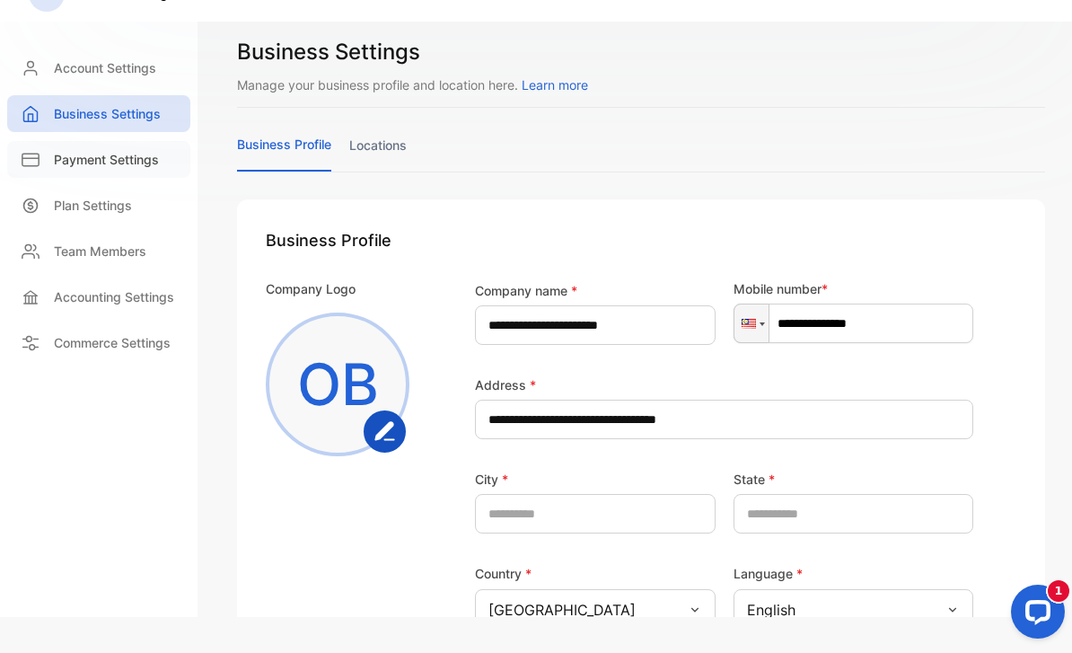
click at [106, 150] on p "Payment Settings" at bounding box center [106, 159] width 105 height 19
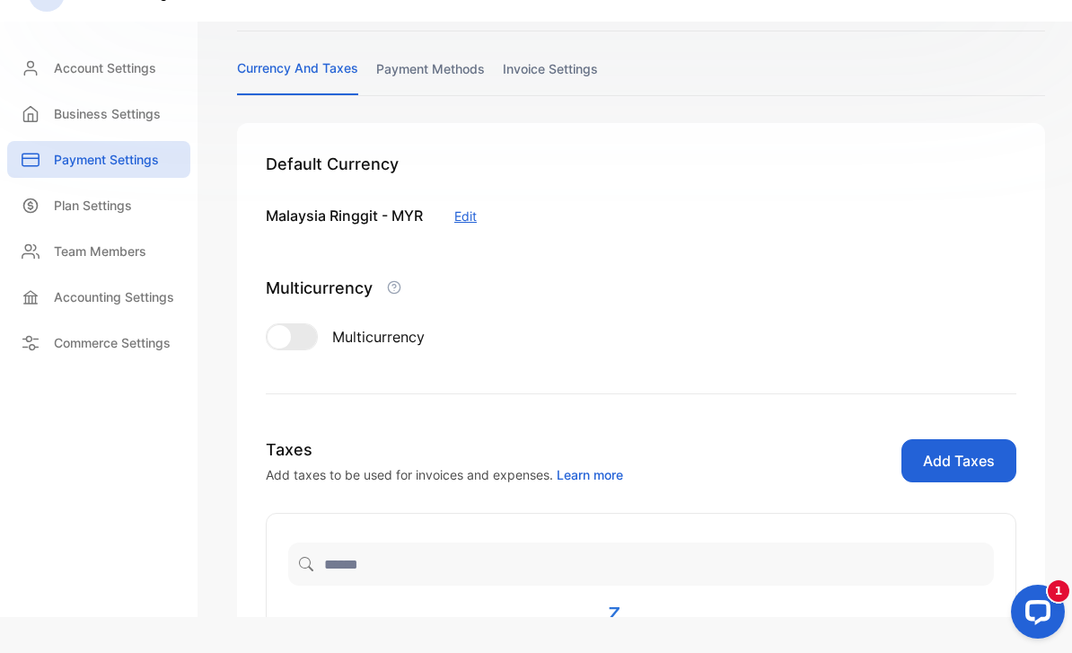
scroll to position [76, 0]
click at [87, 58] on p "Account Settings" at bounding box center [105, 67] width 102 height 19
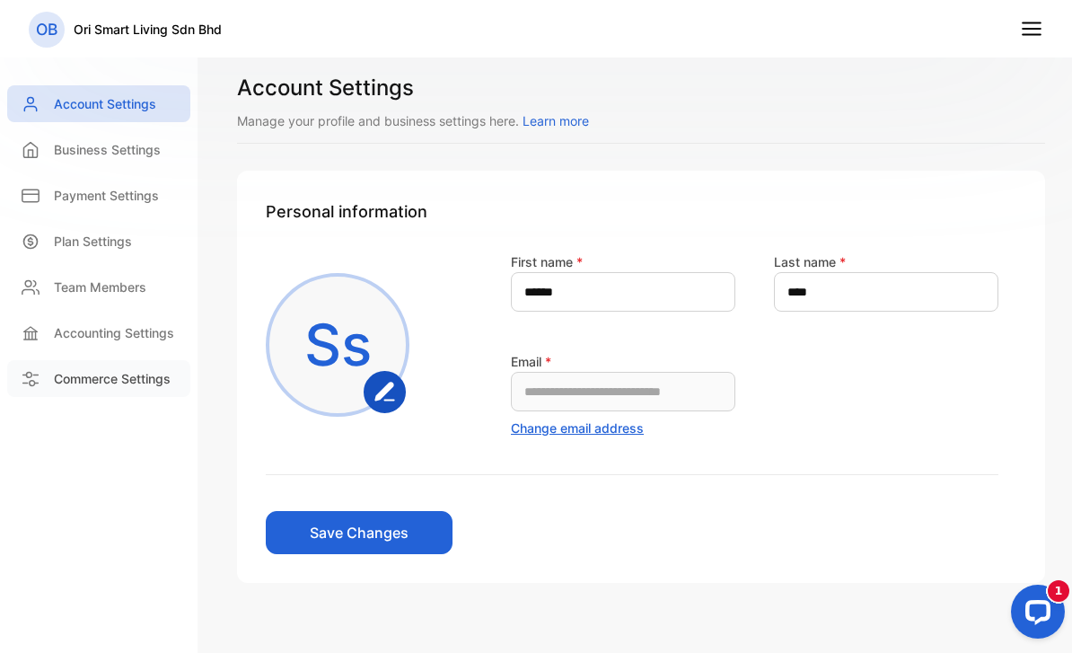
click at [152, 379] on p "Commerce Settings" at bounding box center [112, 378] width 117 height 19
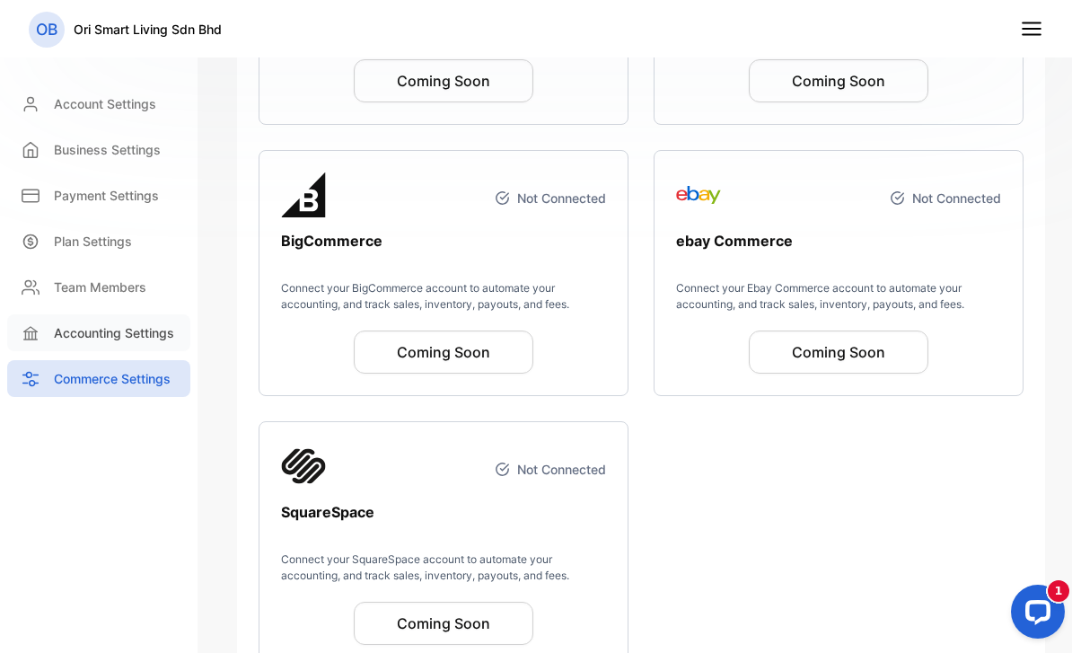
click at [128, 342] on div "Accounting Settings" at bounding box center [98, 332] width 183 height 37
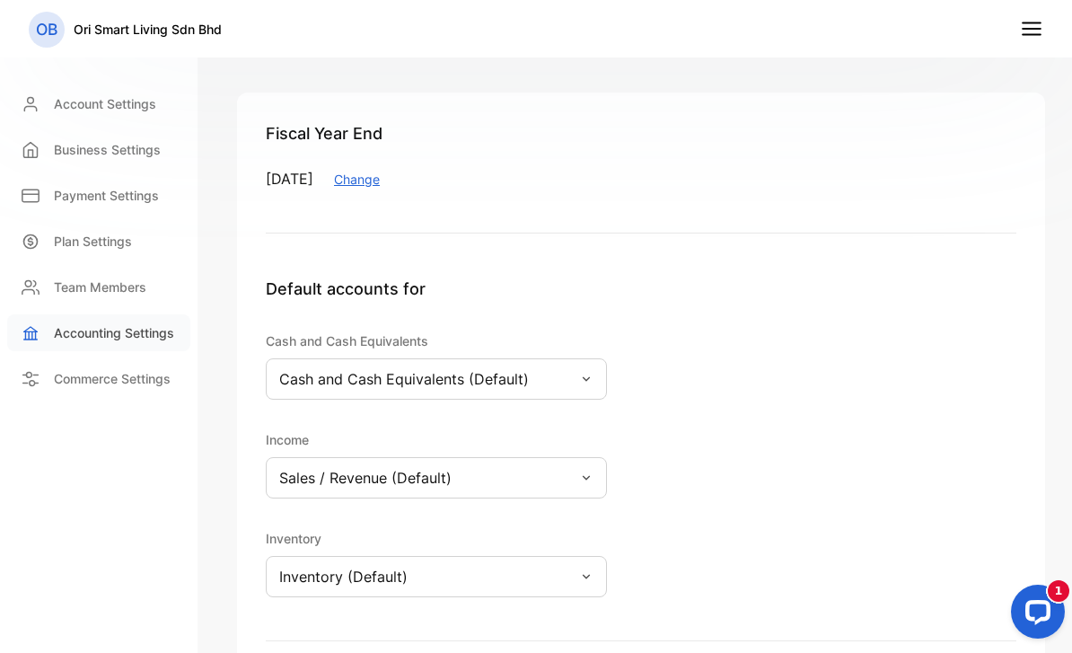
scroll to position [58, 0]
click at [128, 288] on p "Team Members" at bounding box center [100, 286] width 92 height 19
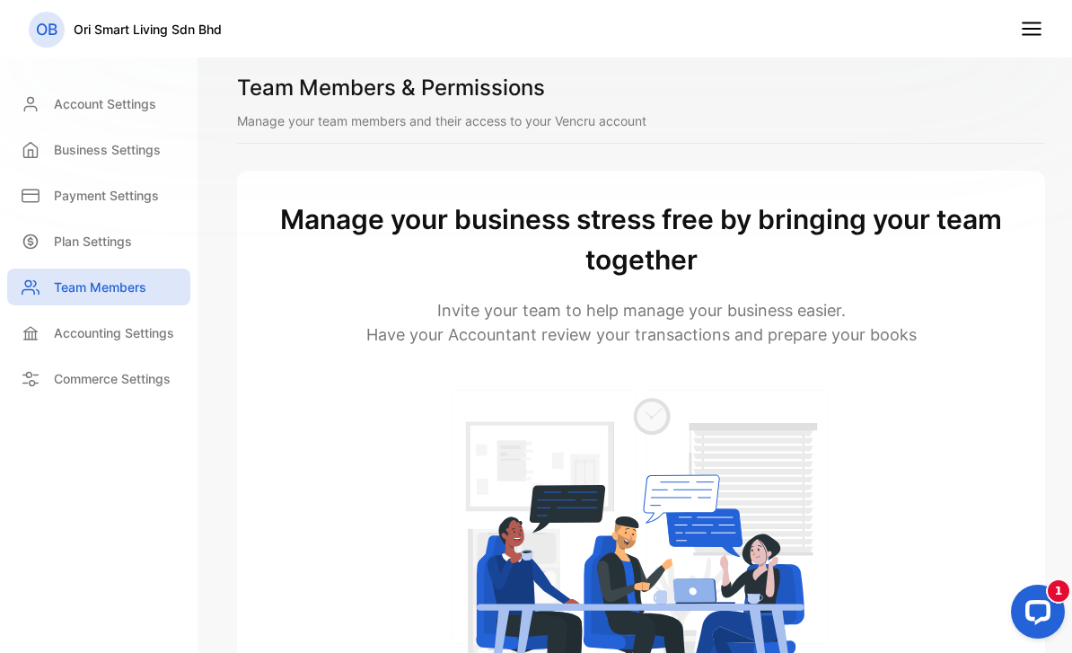
click at [362, 103] on h1 "Team Members & Permissions" at bounding box center [641, 88] width 808 height 32
click at [135, 93] on div "Account Settings" at bounding box center [98, 103] width 183 height 37
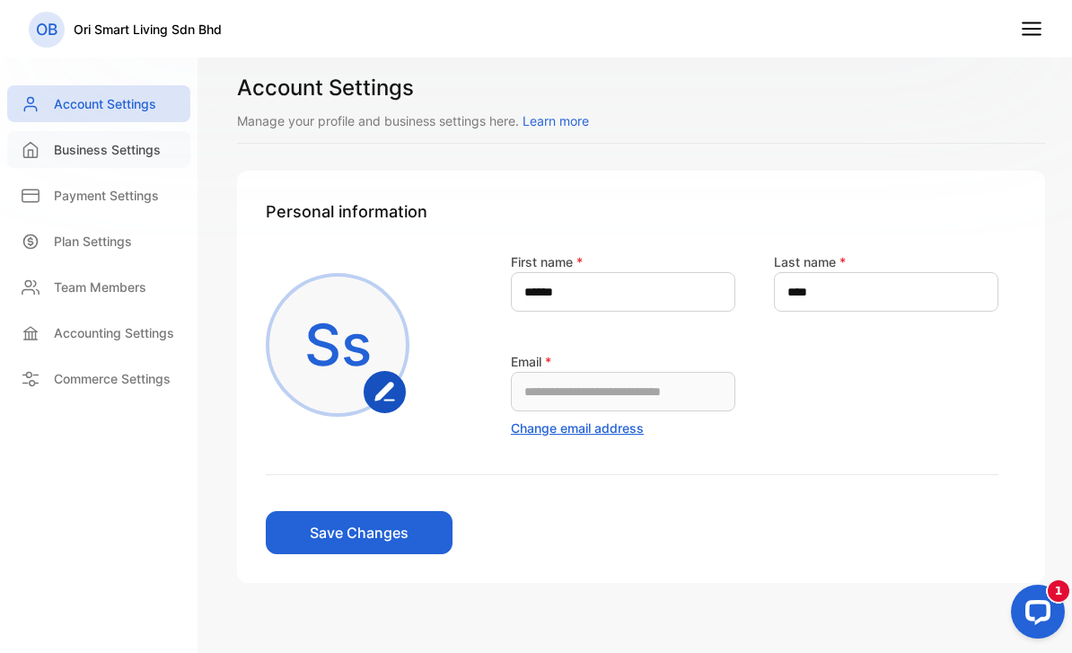
click at [110, 146] on p "Business Settings" at bounding box center [107, 149] width 107 height 19
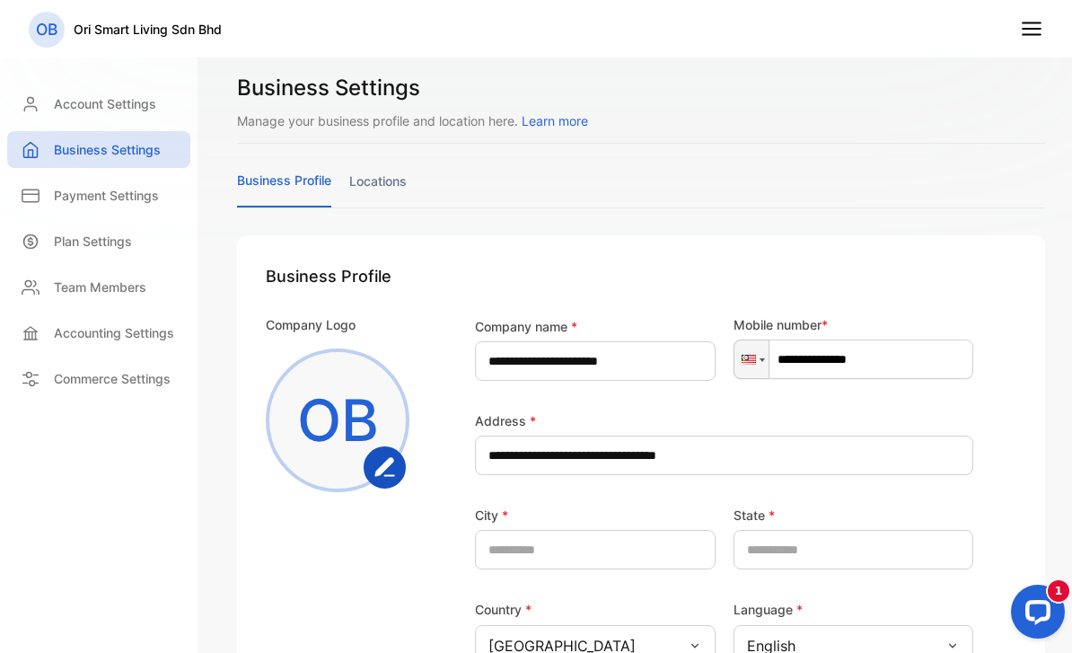
click at [1042, 29] on icon at bounding box center [1031, 28] width 23 height 23
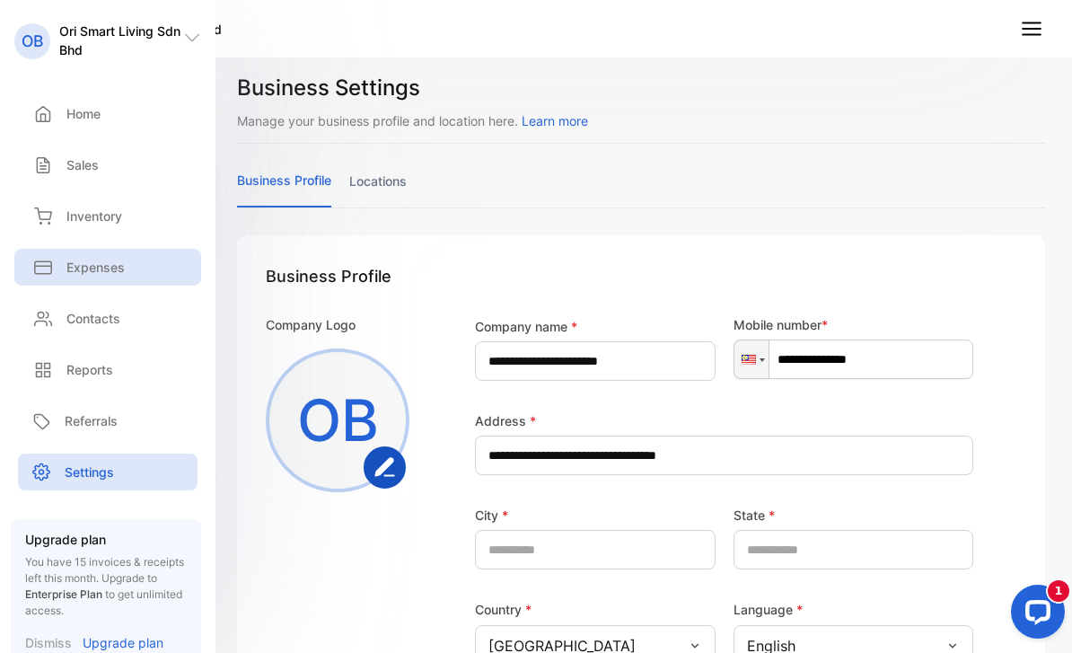
click at [97, 274] on p "Expenses" at bounding box center [95, 267] width 58 height 19
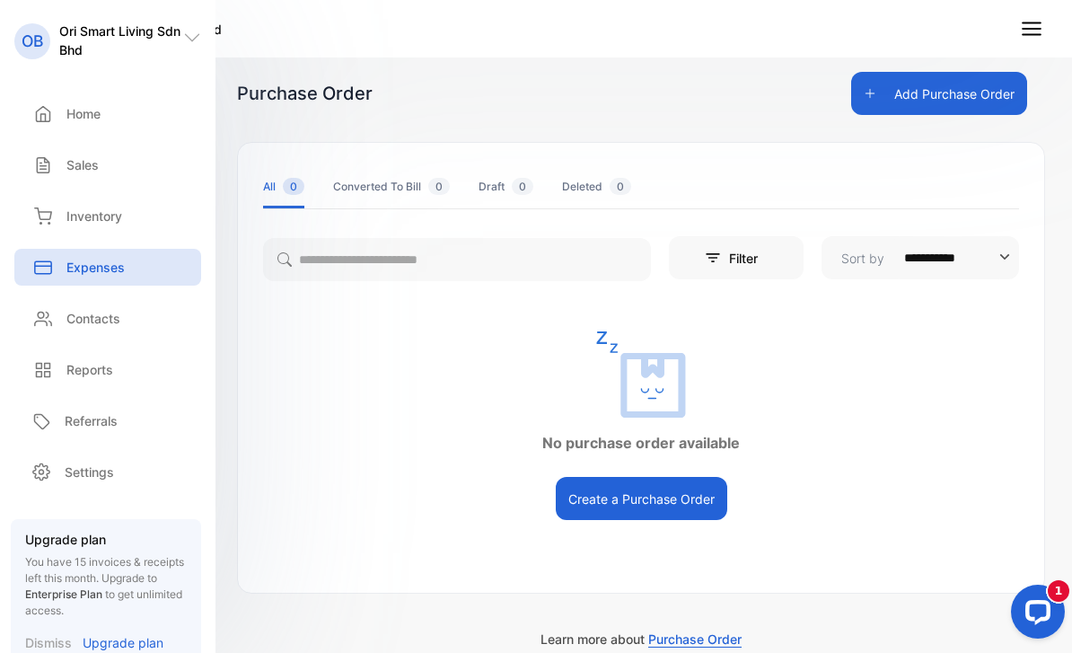
click at [955, 94] on button "Add Purchase Order" at bounding box center [939, 93] width 176 height 43
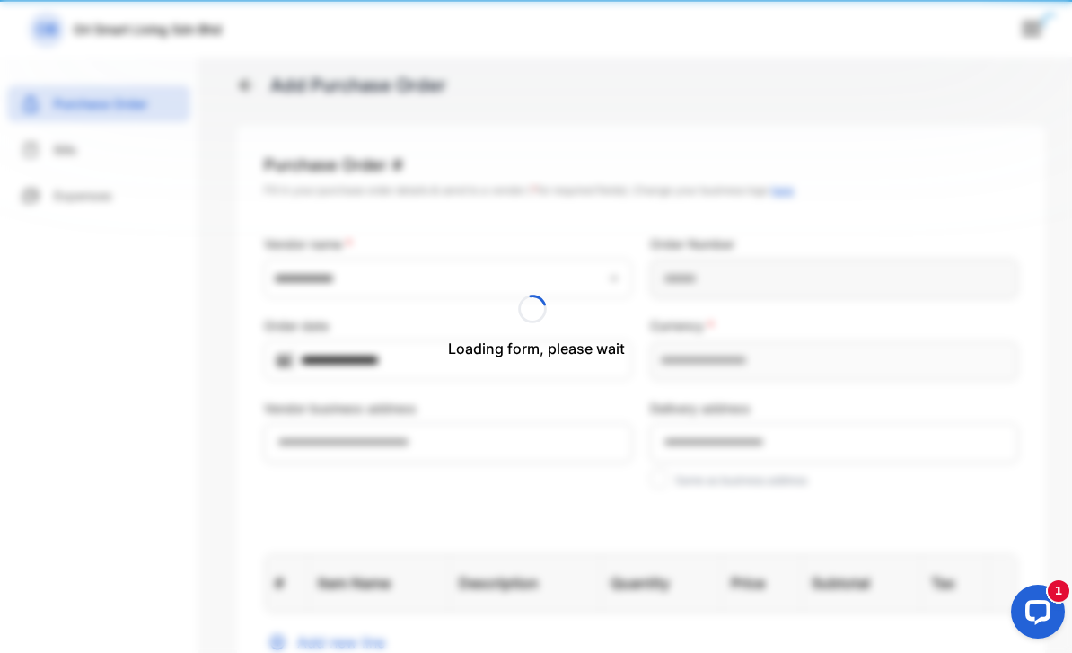
type input "**********"
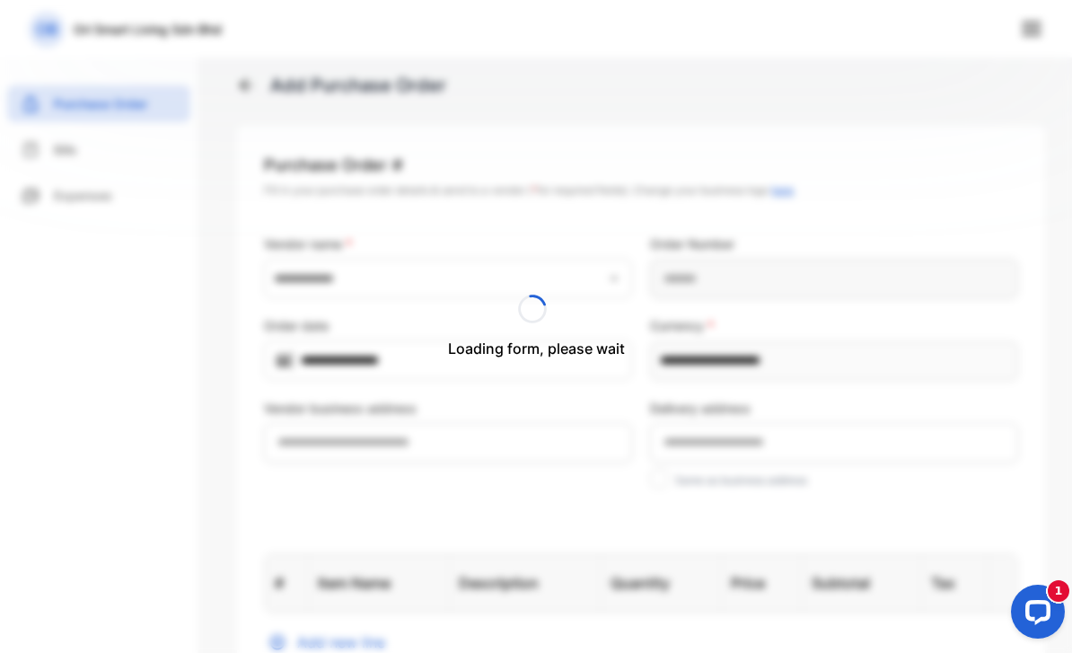
type Number-inputPurchaseOrderNumber "**********"
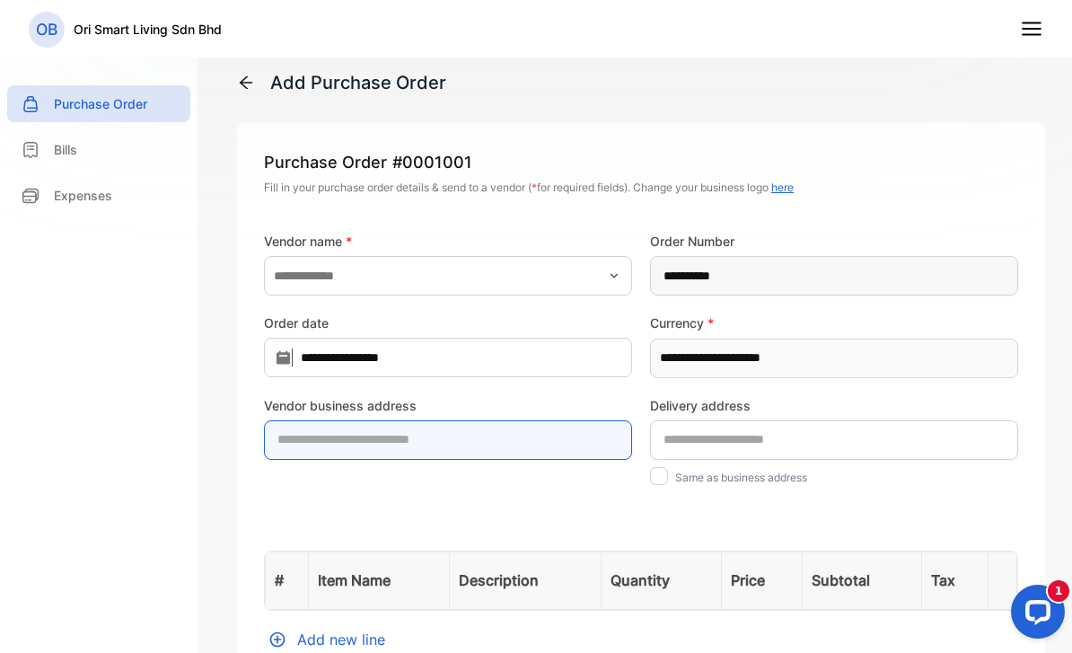
scroll to position [3, 0]
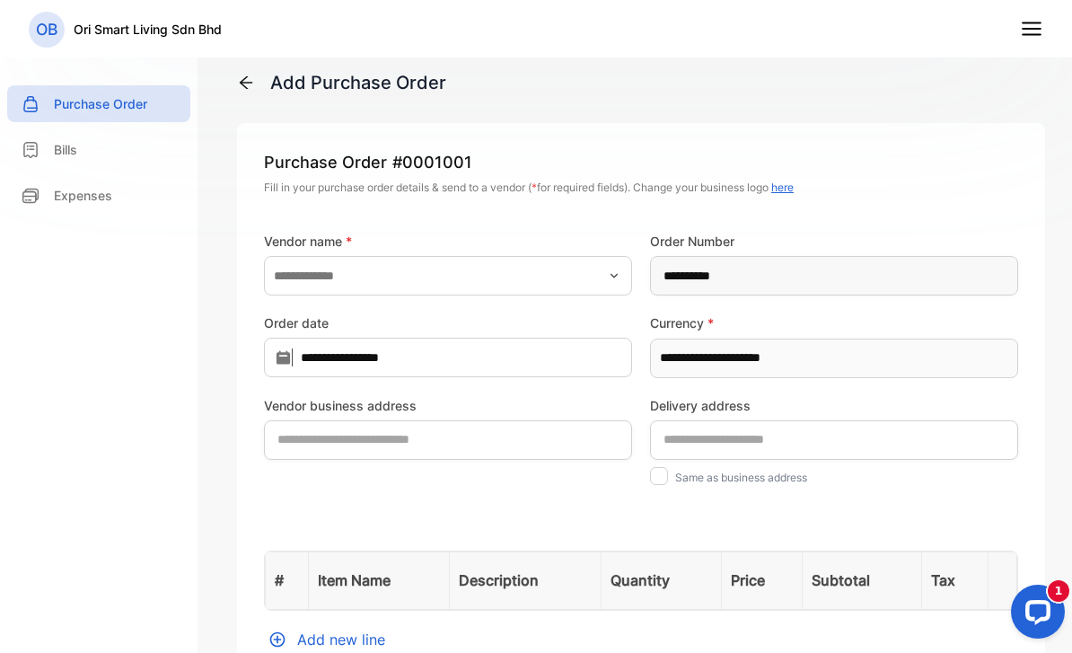
click at [709, 320] on span "*" at bounding box center [710, 322] width 6 height 15
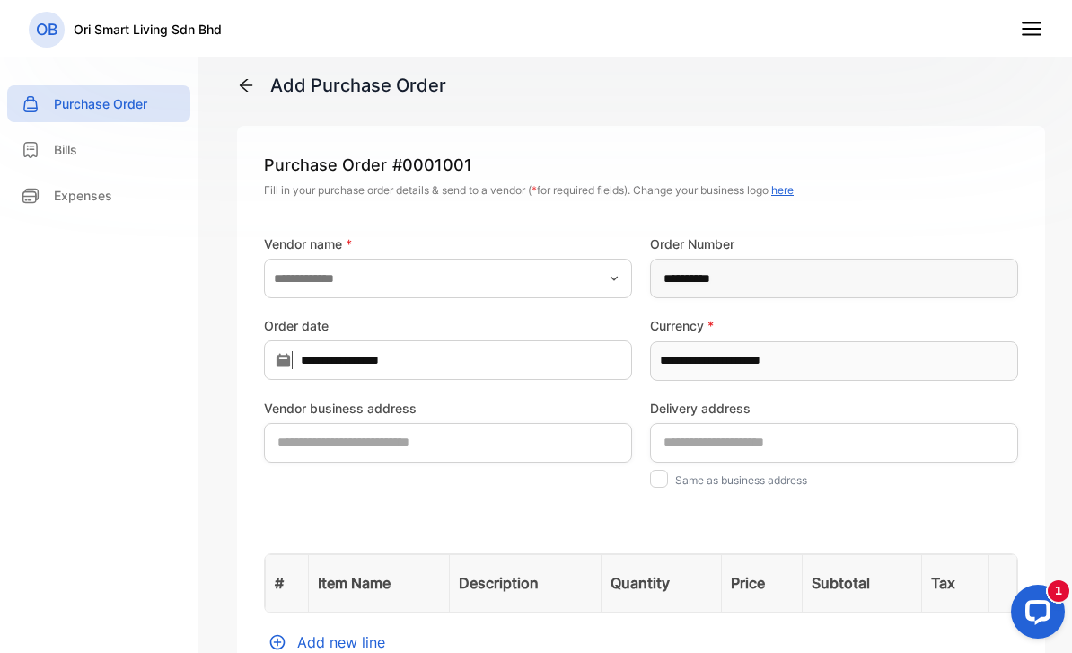
scroll to position [0, 0]
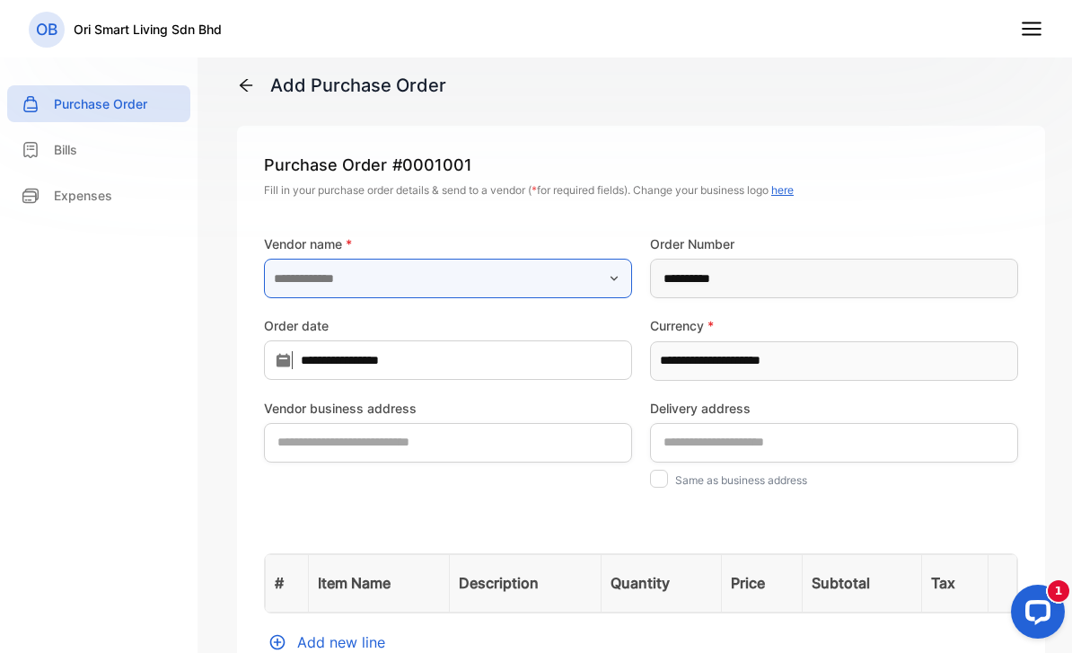
click at [371, 286] on input "text" at bounding box center [448, 279] width 368 height 40
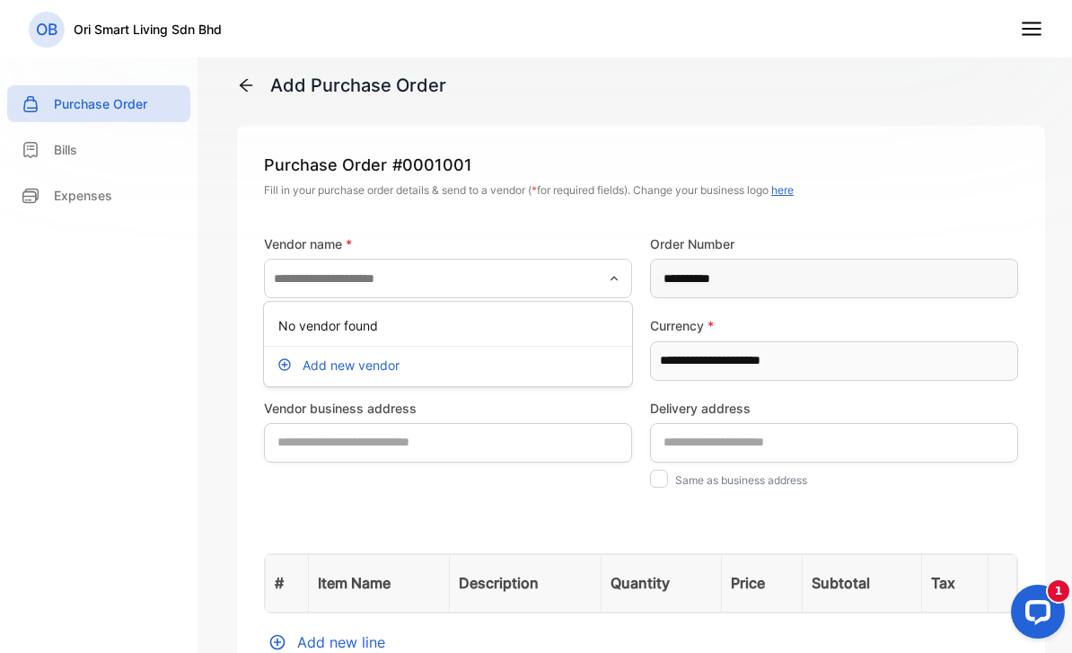
click at [453, 228] on div "**********" at bounding box center [641, 259] width 754 height 78
click at [1041, 10] on nav "OB Ori Smart Living Sdn Bhd" at bounding box center [536, 28] width 1072 height 57
click at [1026, 31] on icon at bounding box center [1031, 28] width 23 height 23
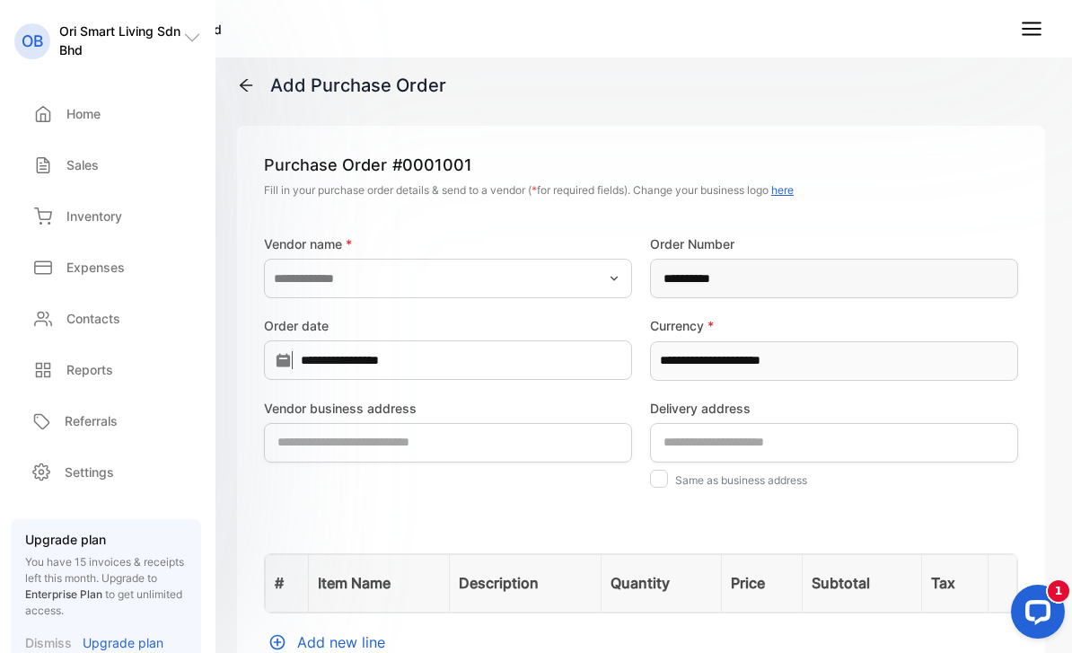
click at [1026, 31] on icon at bounding box center [1031, 28] width 23 height 23
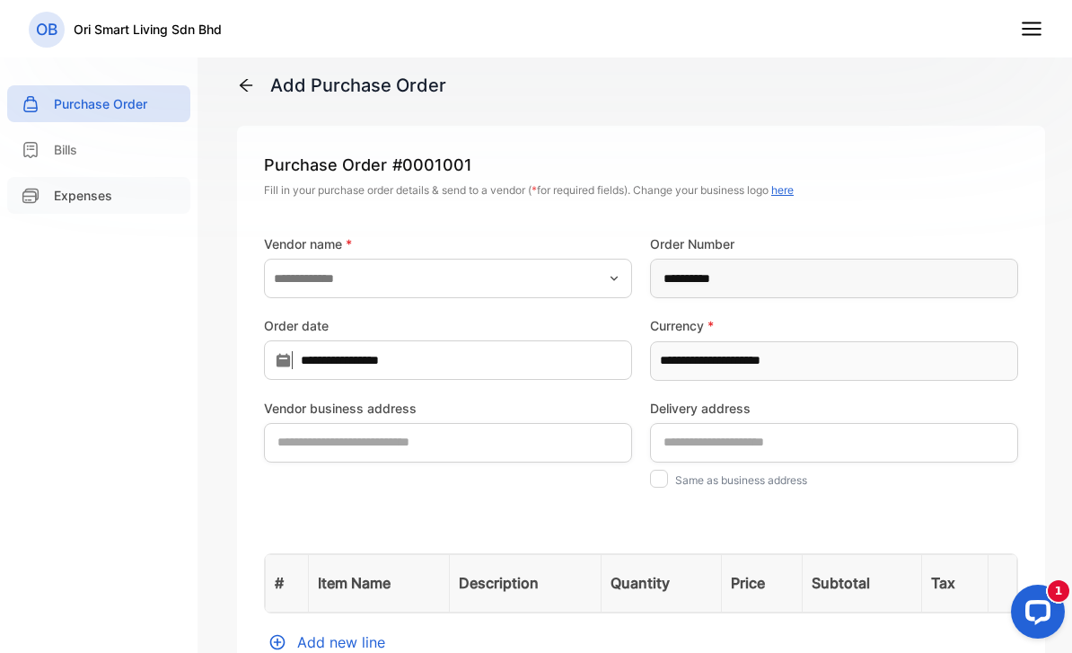
click at [86, 196] on p "Expenses" at bounding box center [83, 195] width 58 height 19
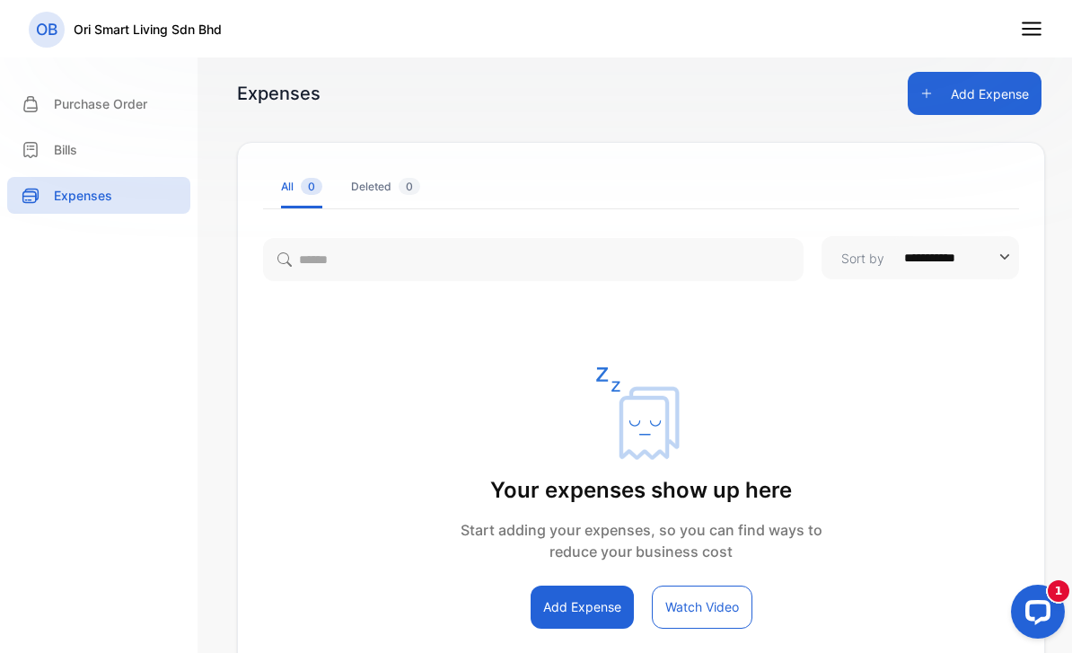
click at [1029, 37] on icon at bounding box center [1031, 28] width 23 height 23
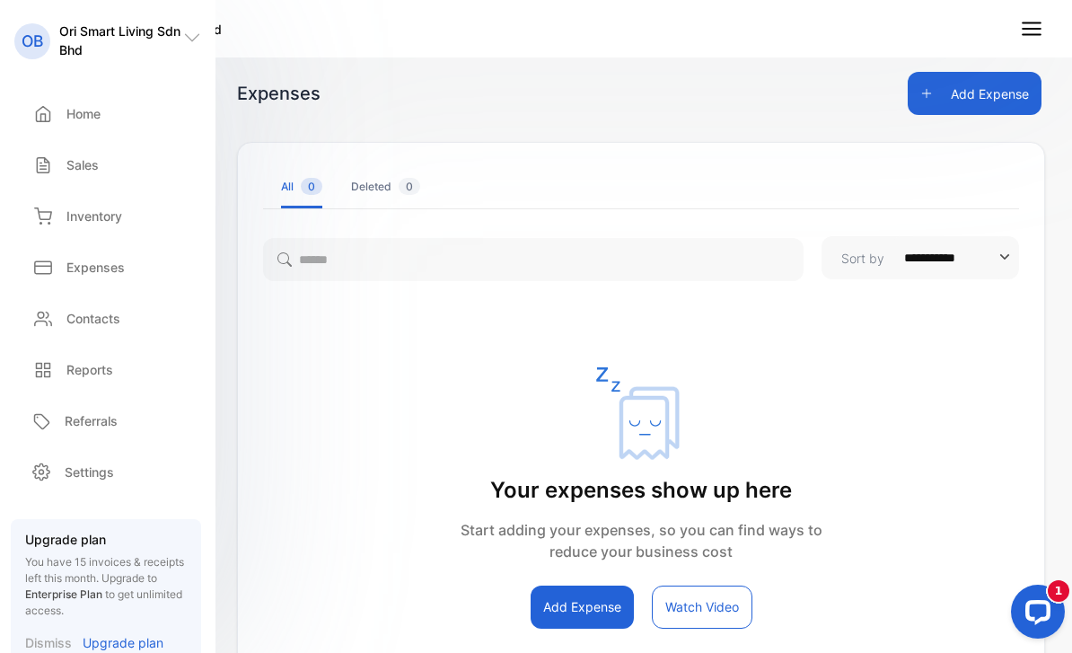
click at [0, 0] on html "**********" at bounding box center [536, 344] width 1072 height 689
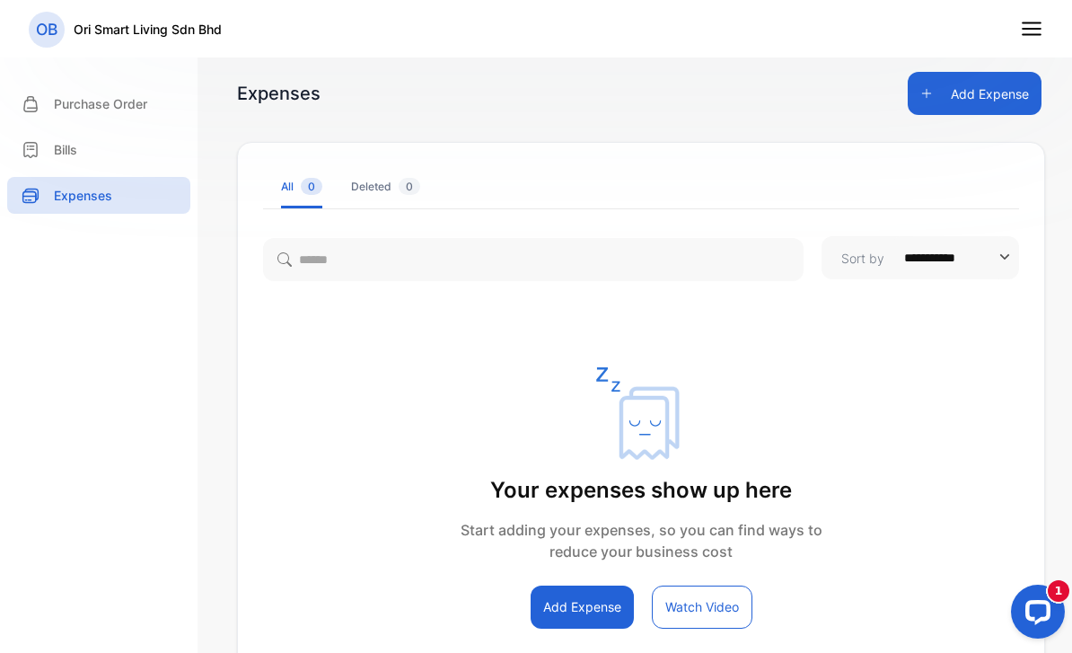
click at [1034, 22] on icon at bounding box center [1031, 28] width 23 height 23
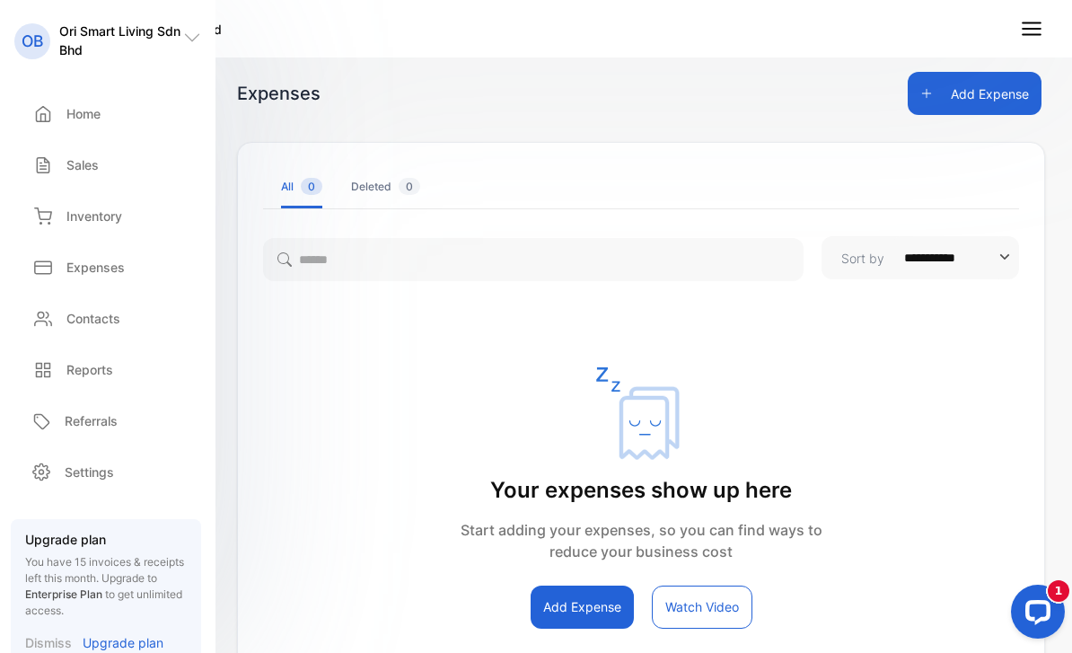
click at [1033, 29] on line at bounding box center [1032, 29] width 18 height 0
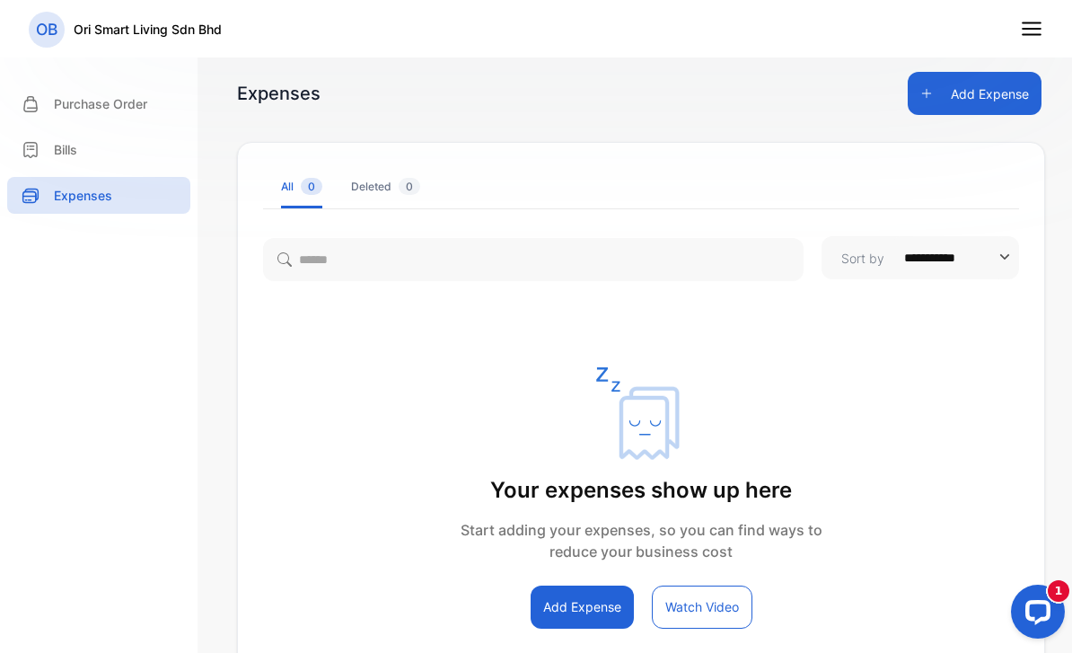
click at [1043, 624] on div "Open LiveChat chat widget" at bounding box center [1038, 610] width 29 height 29
click at [103, 101] on p "Purchase Order" at bounding box center [100, 103] width 93 height 19
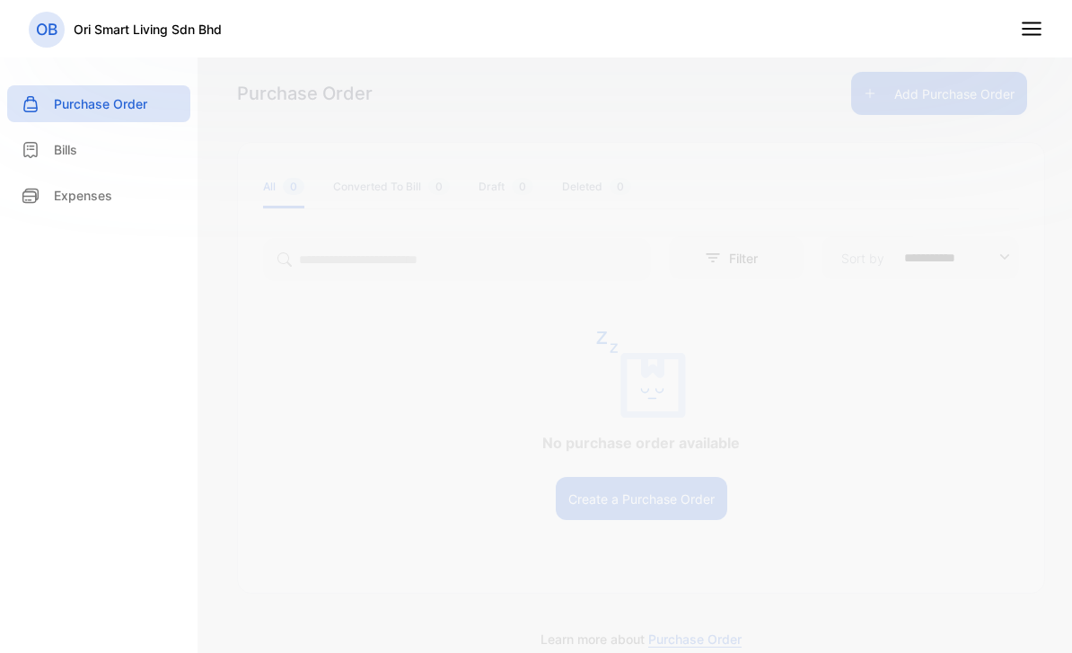
click at [463, 305] on div "**********" at bounding box center [641, 375] width 806 height 289
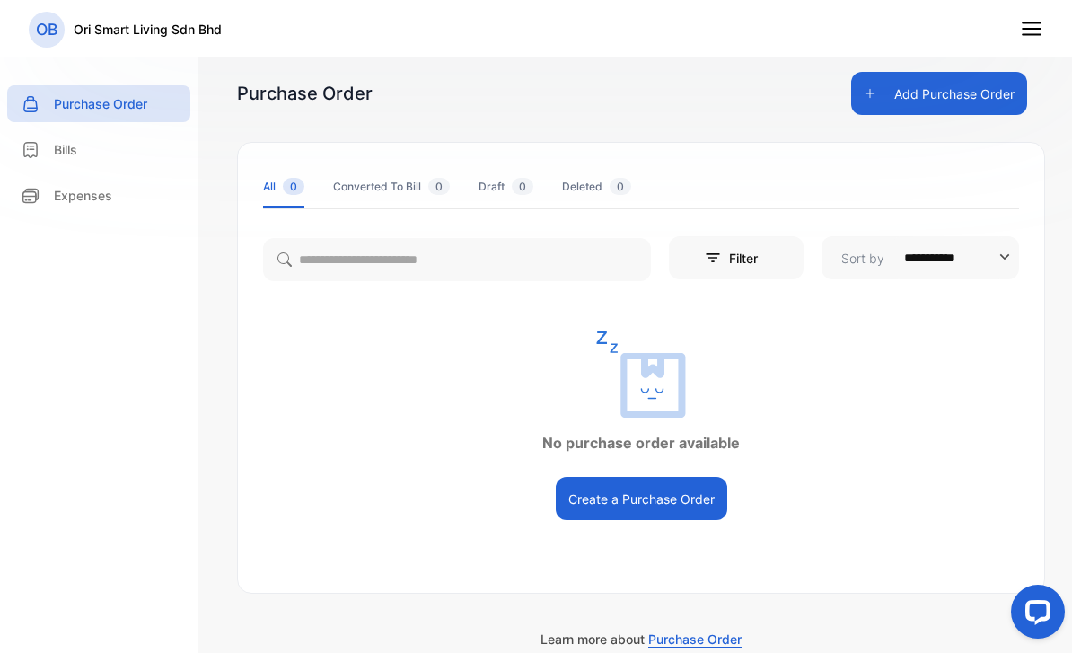
click at [1028, 29] on line at bounding box center [1032, 29] width 18 height 0
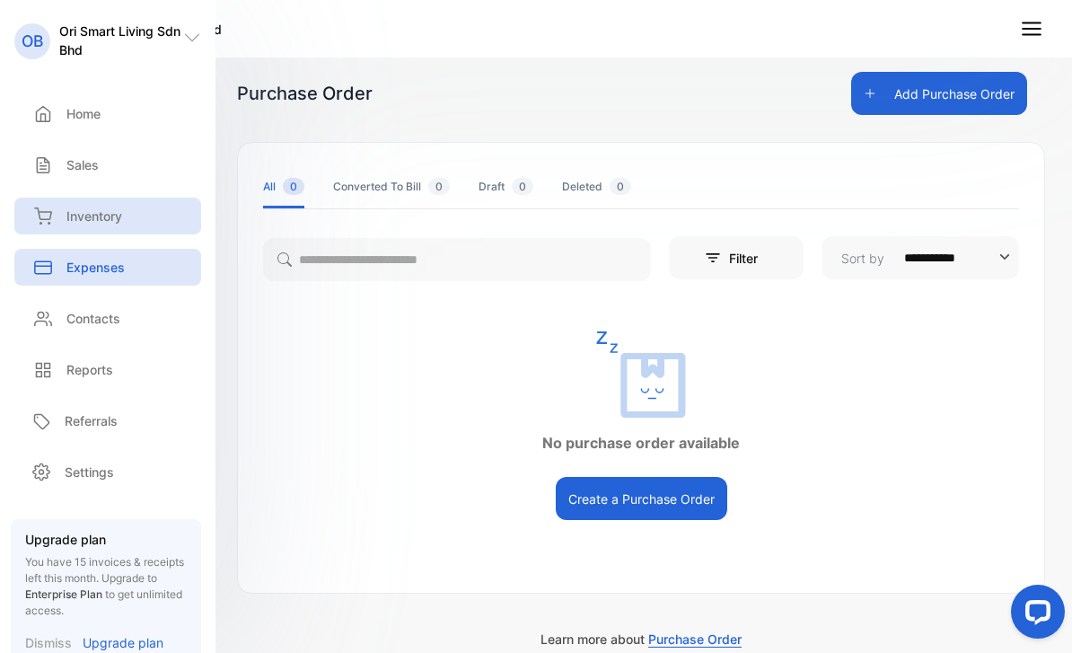
click at [113, 198] on div "Inventory" at bounding box center [107, 216] width 187 height 37
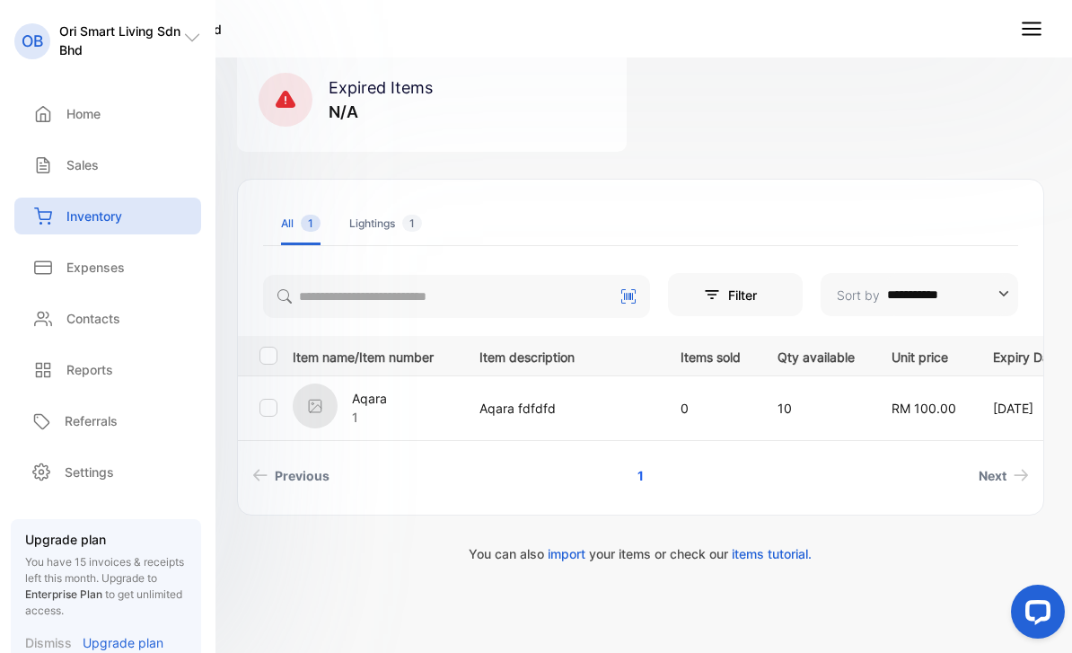
scroll to position [231, 0]
click at [95, 256] on div "Expenses" at bounding box center [107, 267] width 187 height 37
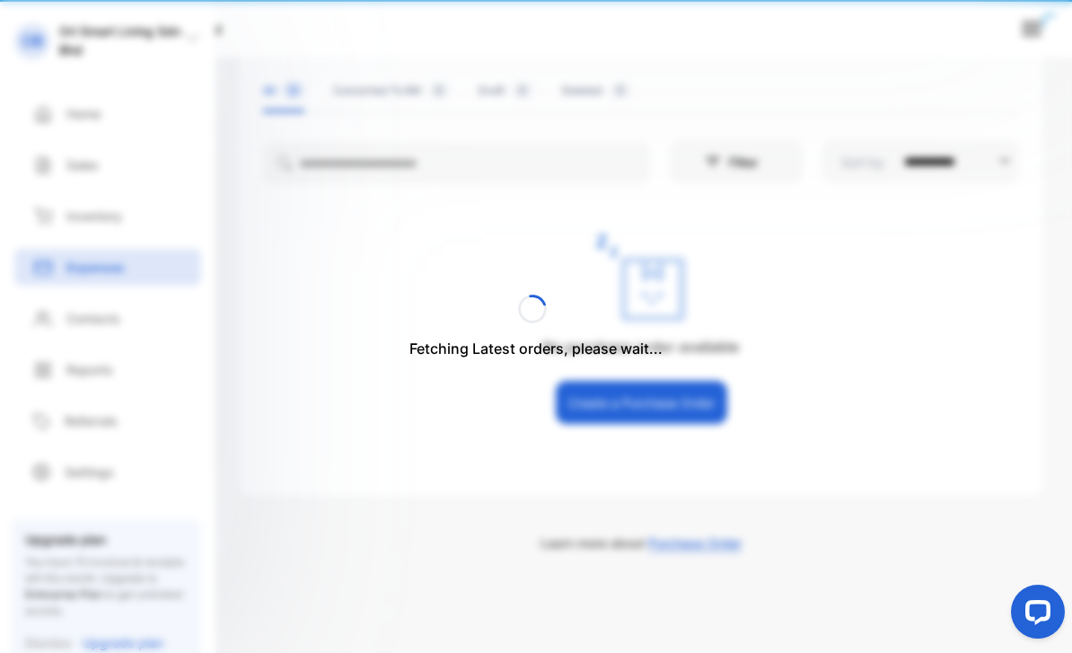
scroll to position [96, 0]
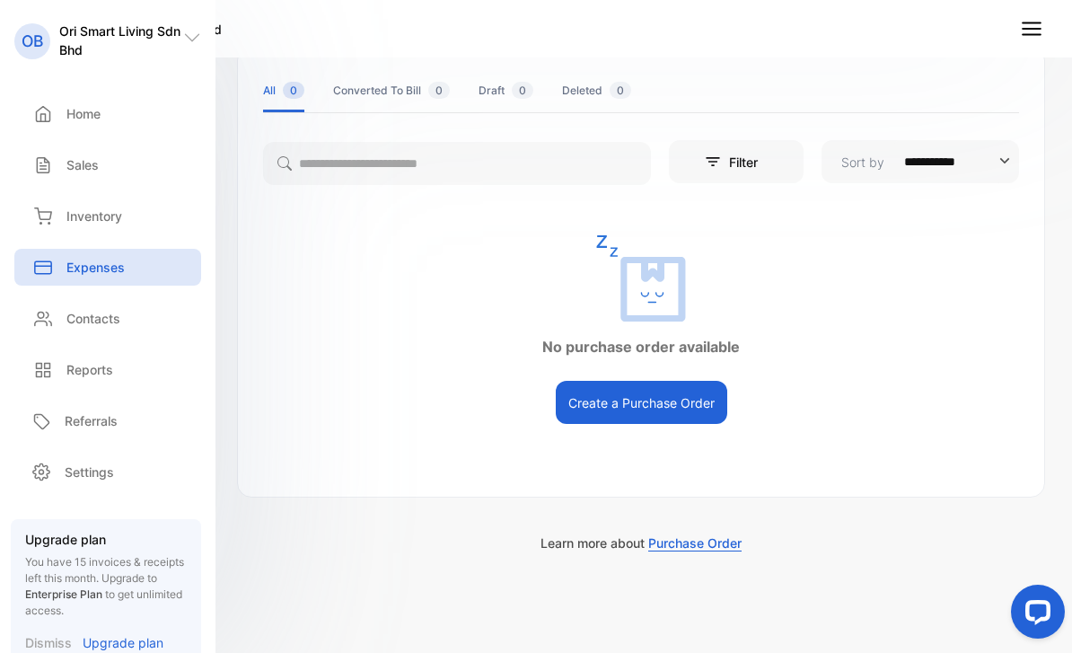
click at [110, 244] on div "Expenses Expenses" at bounding box center [107, 267] width 187 height 51
click at [105, 224] on p "Inventory" at bounding box center [94, 215] width 56 height 19
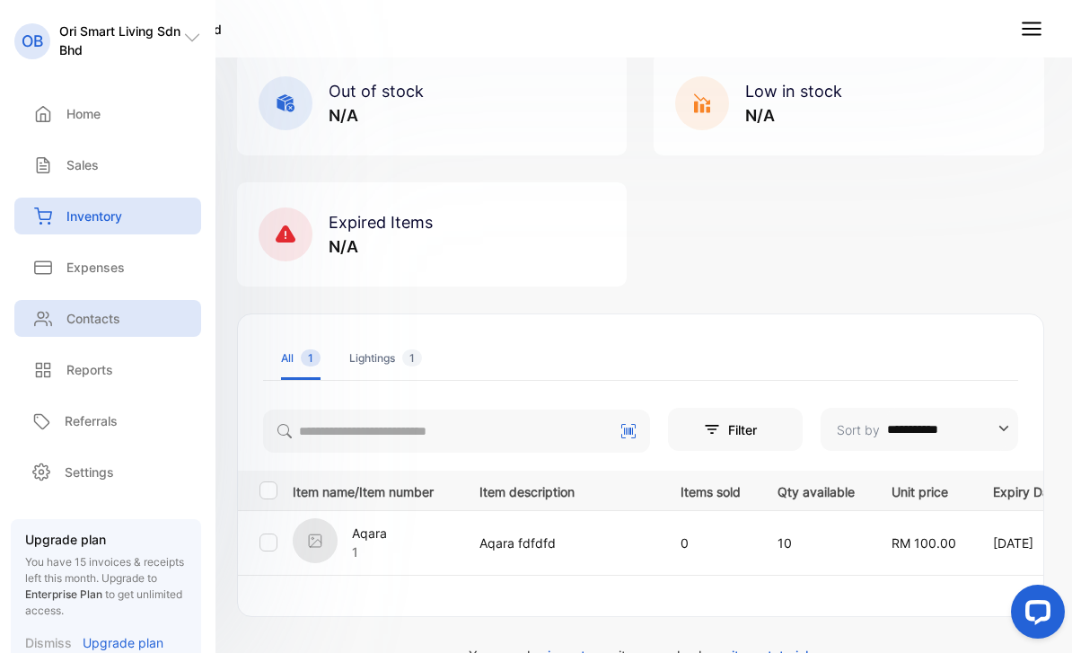
click at [101, 313] on p "Contacts" at bounding box center [93, 318] width 54 height 19
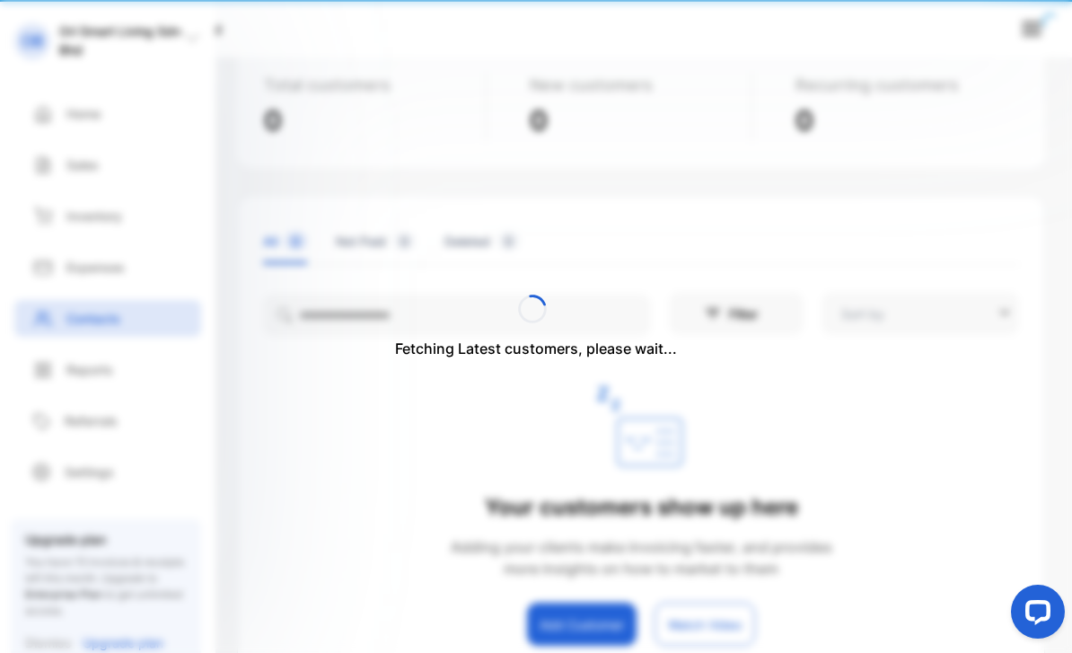
type input "**********"
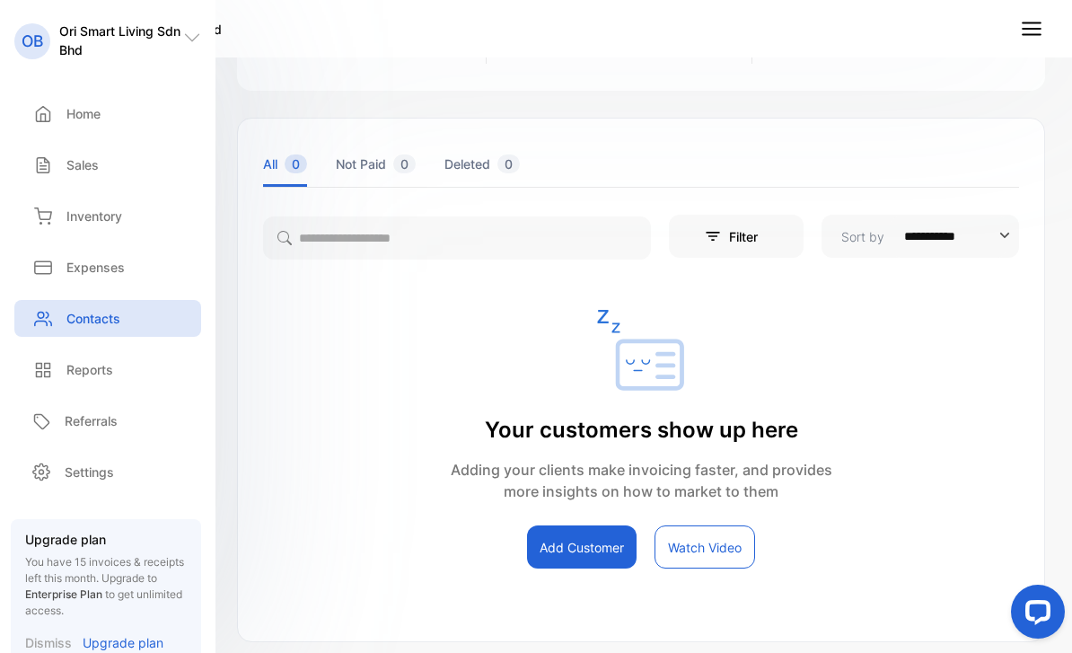
scroll to position [173, 0]
click at [707, 544] on button "Watch Video" at bounding box center [705, 546] width 101 height 43
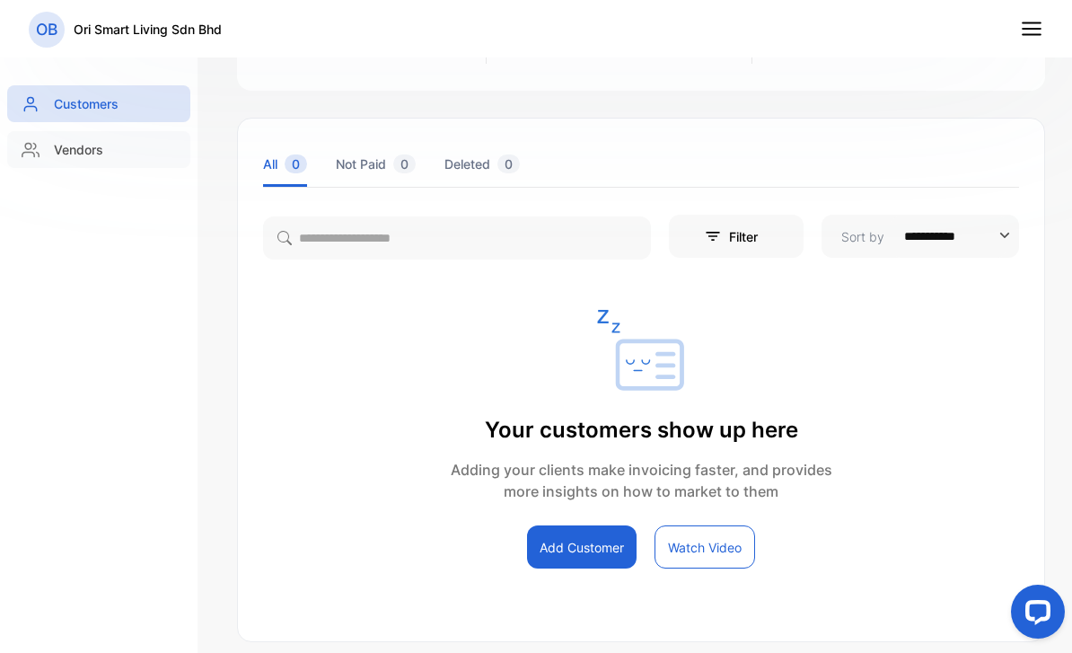
click at [98, 140] on p "Vendors" at bounding box center [78, 149] width 49 height 19
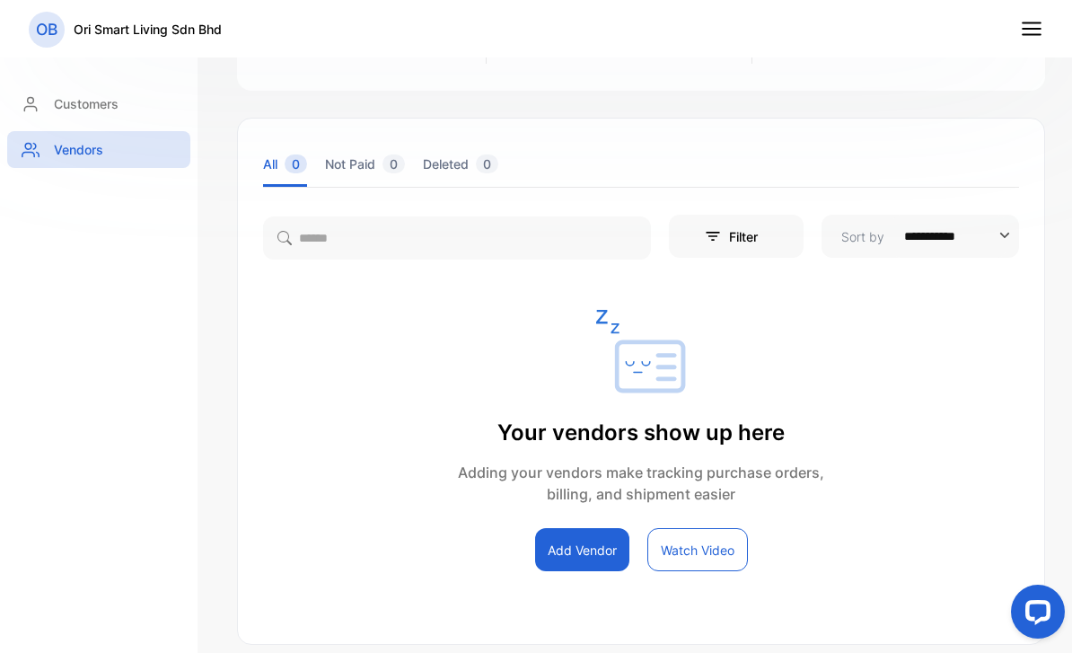
click at [1022, 26] on icon at bounding box center [1031, 28] width 23 height 23
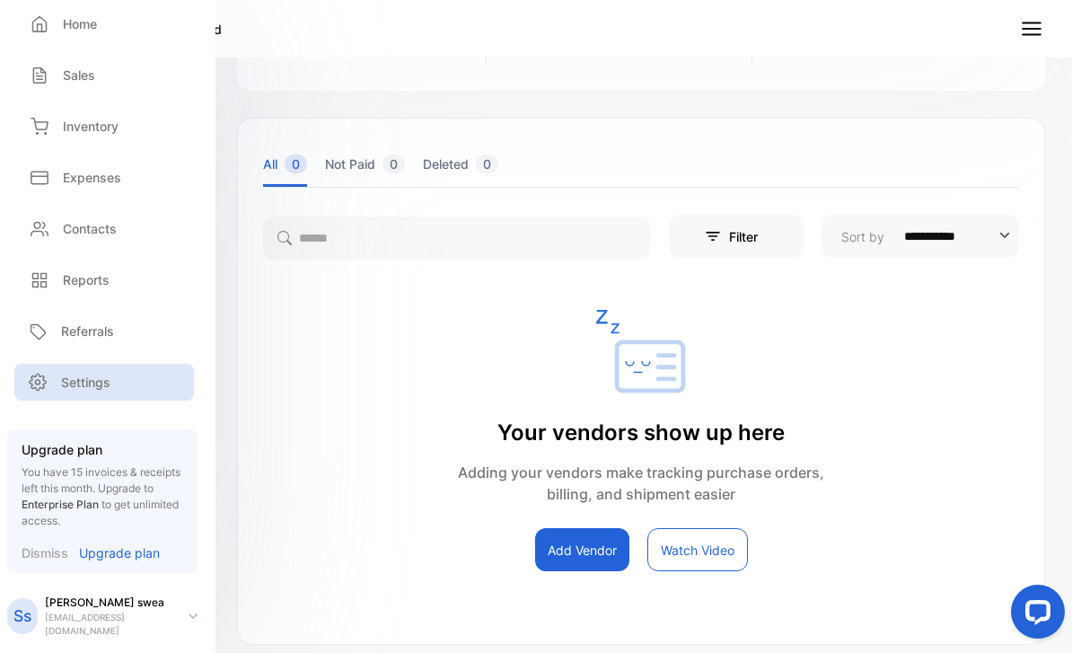
scroll to position [89, 4]
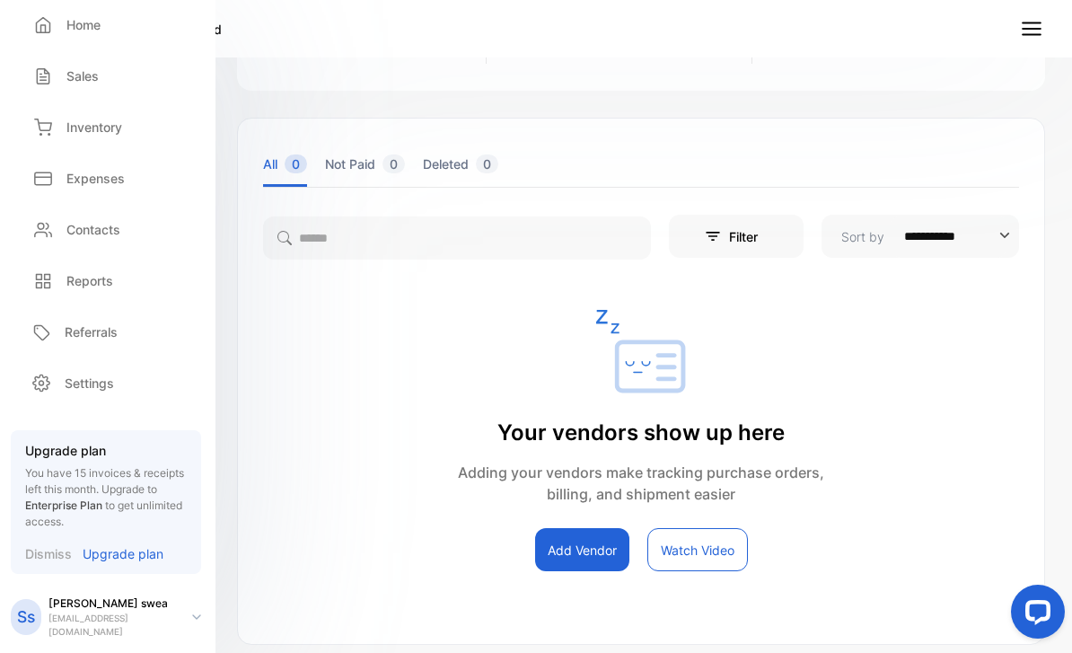
click at [131, 553] on p "Upgrade plan" at bounding box center [123, 553] width 81 height 19
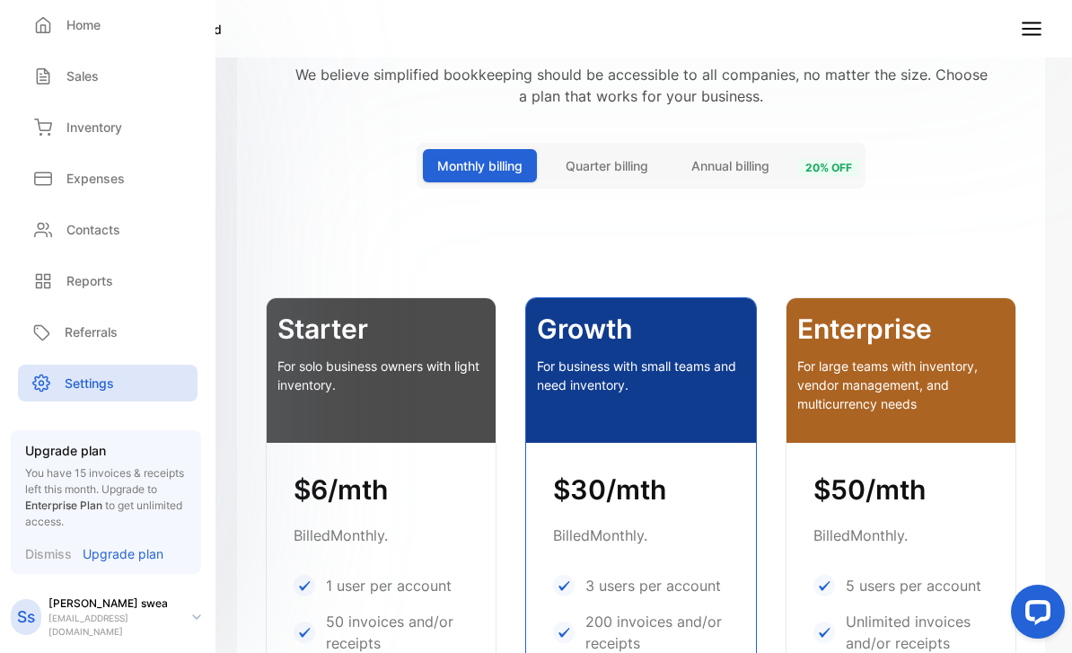
scroll to position [189, 0]
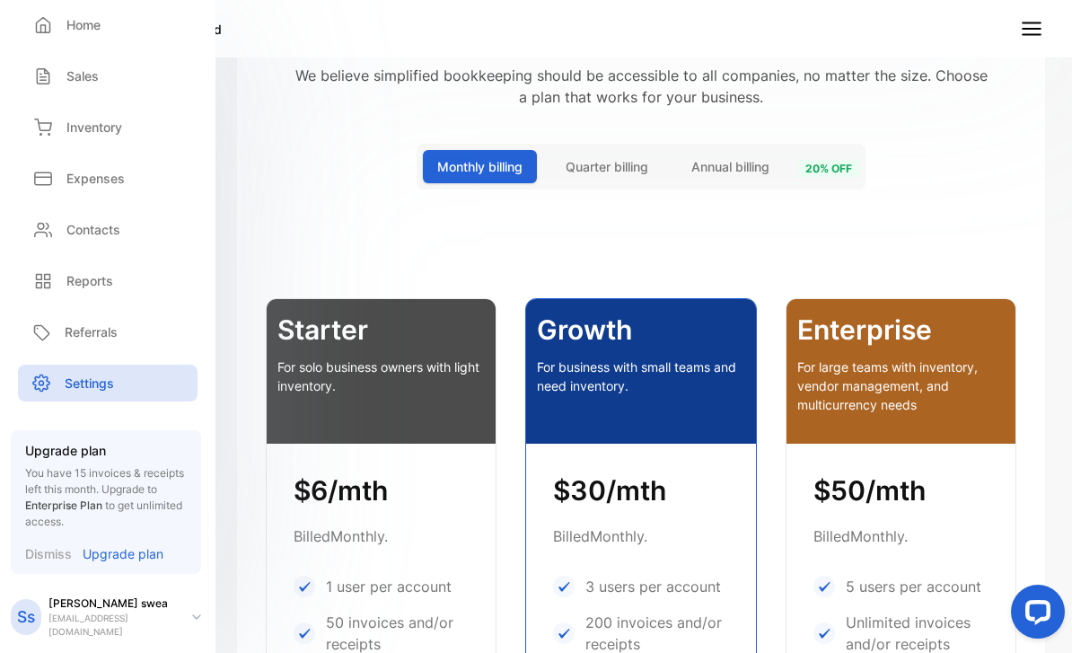
click at [709, 176] on button "Annual billing" at bounding box center [730, 166] width 107 height 33
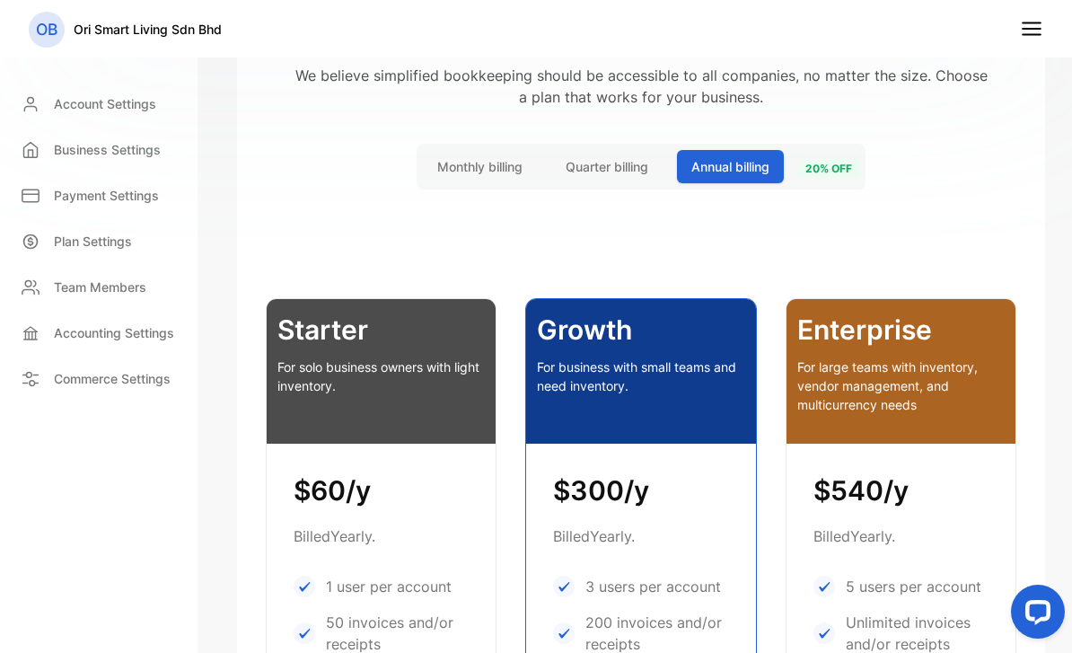
click at [495, 180] on button "Monthly billing" at bounding box center [480, 166] width 114 height 33
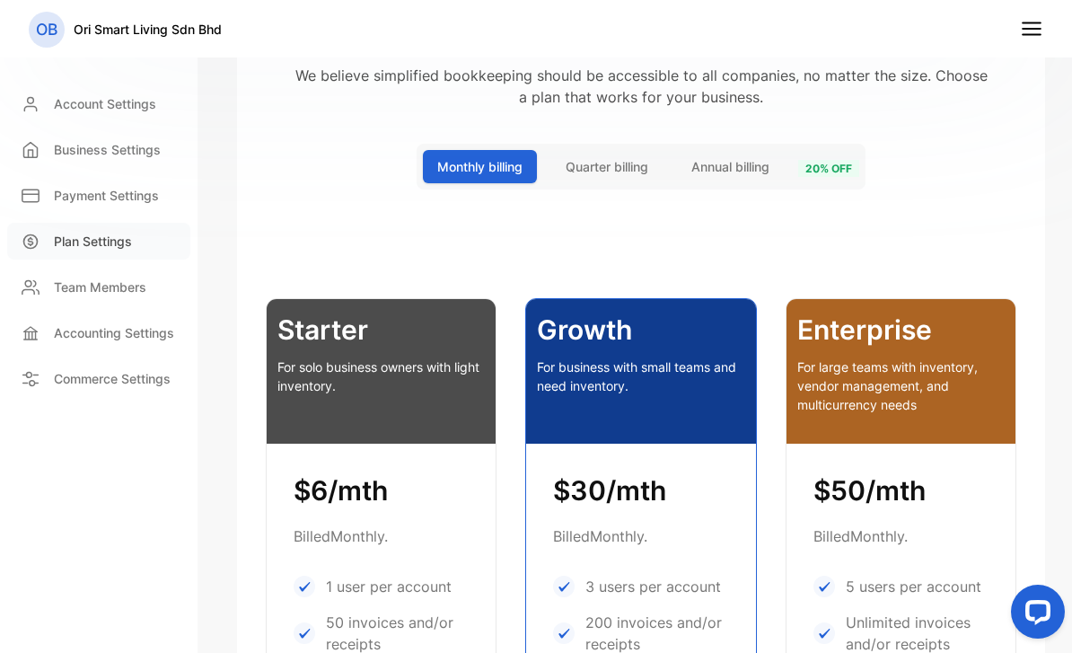
click at [108, 236] on p "Plan Settings" at bounding box center [93, 241] width 78 height 19
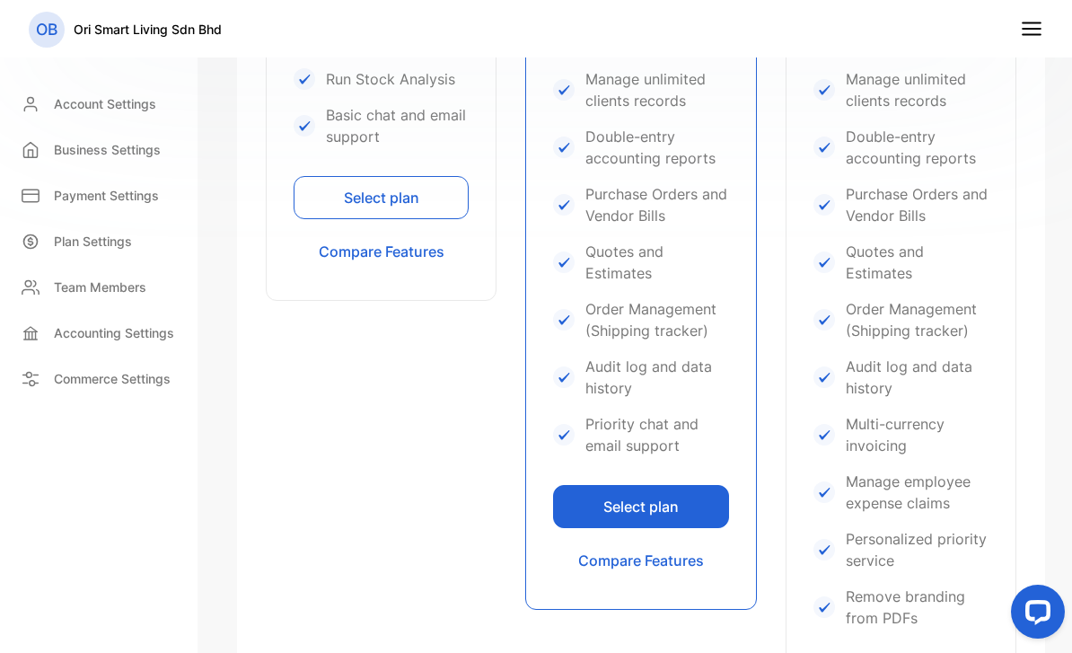
scroll to position [848, 0]
click at [830, 534] on div "Personalized priority service" at bounding box center [900, 549] width 175 height 43
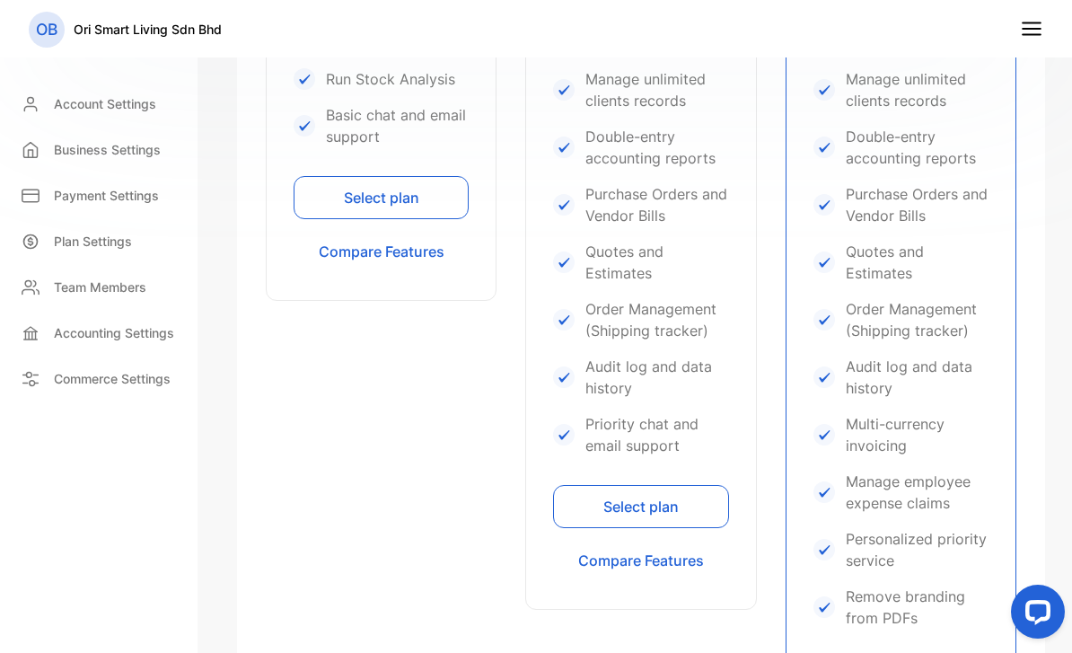
click at [830, 534] on div "Personalized priority service" at bounding box center [900, 549] width 175 height 43
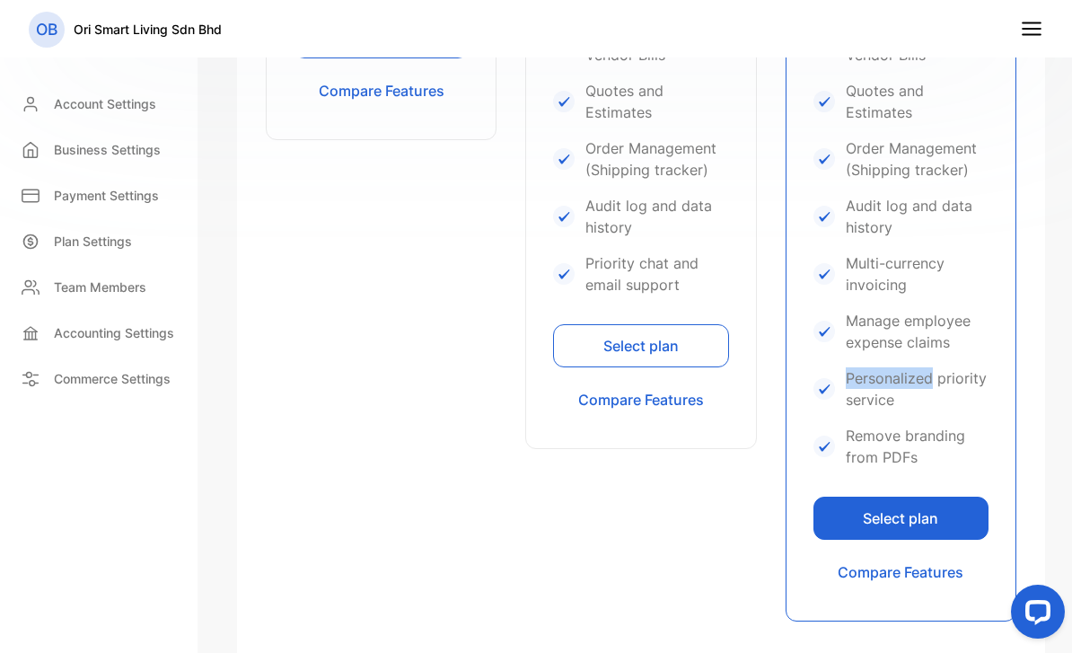
scroll to position [1008, 0]
click at [873, 578] on button "Compare Features" at bounding box center [900, 571] width 175 height 43
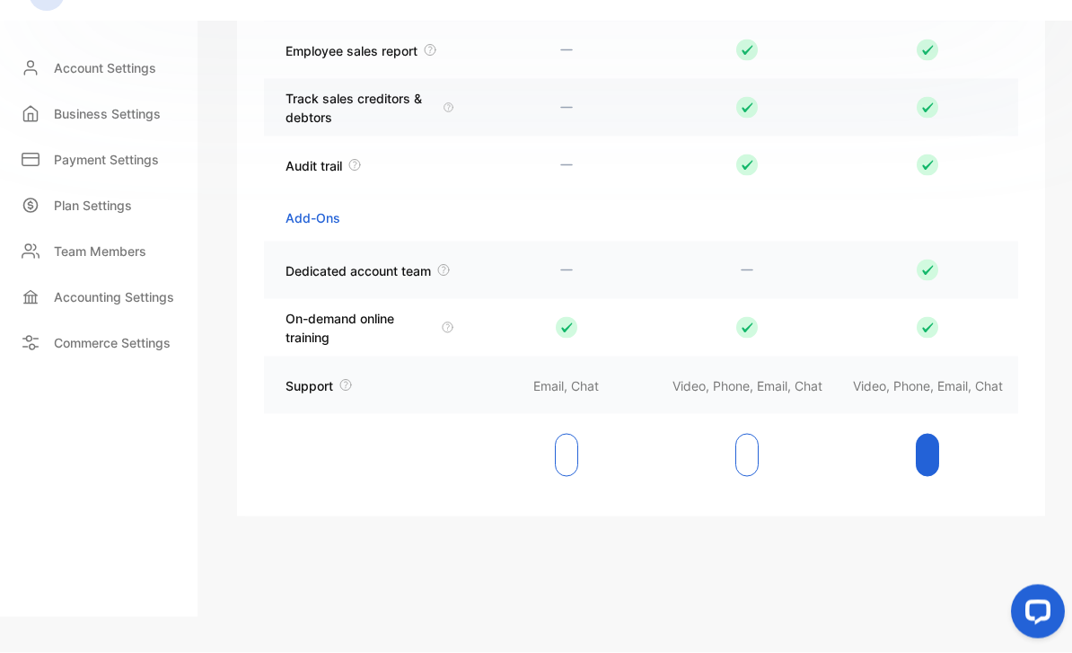
scroll to position [3646, 0]
click at [446, 265] on icon at bounding box center [443, 270] width 11 height 11
click at [452, 242] on tr "Dedicated account team" at bounding box center [641, 270] width 754 height 57
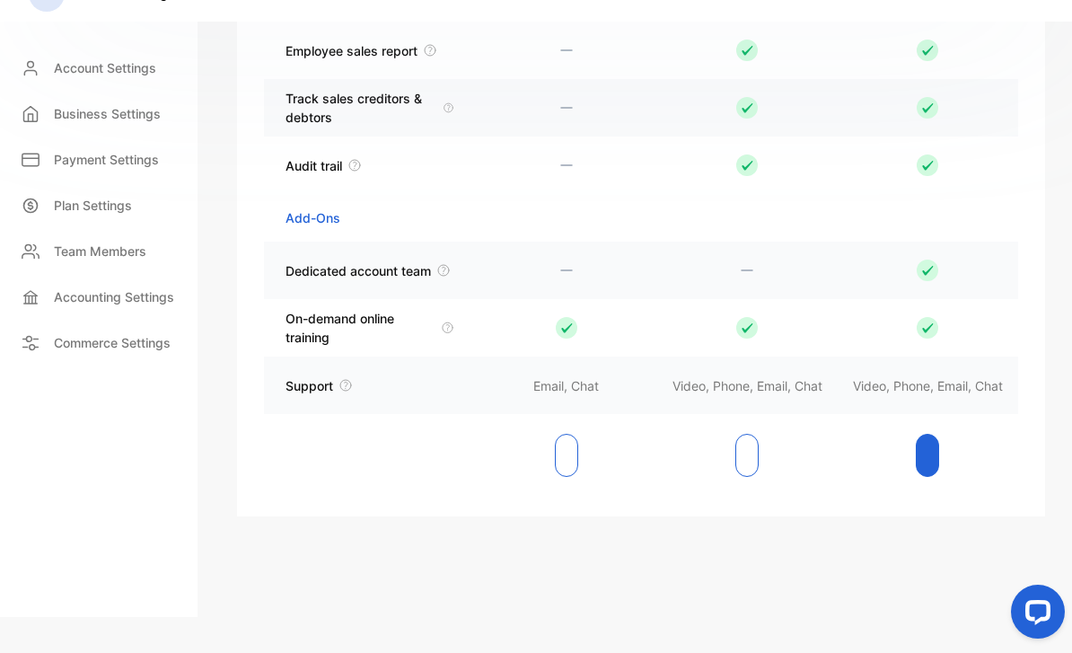
click at [452, 242] on tr "Dedicated account team" at bounding box center [641, 270] width 754 height 57
click at [457, 308] on td "On-demand online training" at bounding box center [370, 328] width 212 height 40
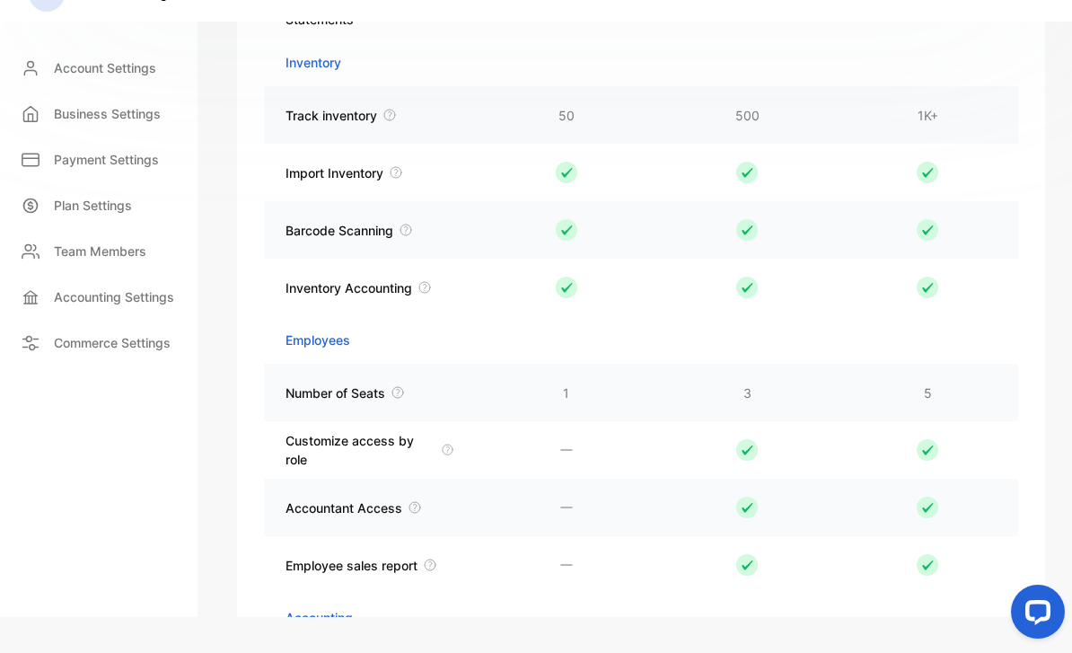
scroll to position [2854, 0]
click at [404, 385] on icon at bounding box center [398, 392] width 14 height 14
click at [388, 382] on td "Number of Seats" at bounding box center [370, 392] width 212 height 21
click at [415, 277] on td "Inventory Accounting" at bounding box center [370, 287] width 212 height 21
click at [428, 280] on icon at bounding box center [424, 287] width 14 height 14
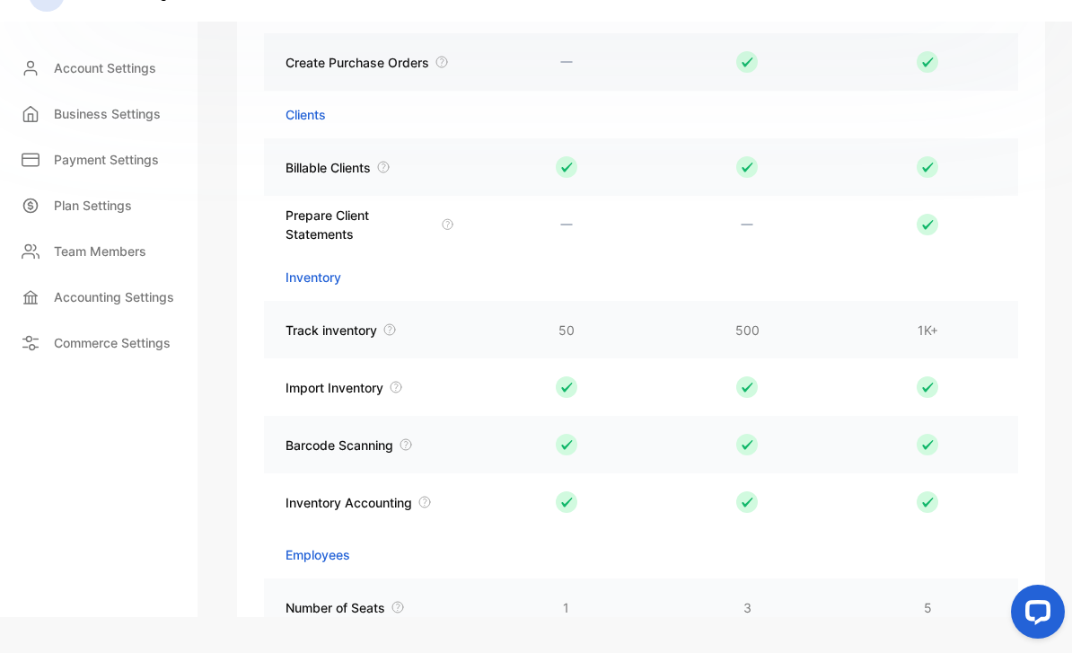
scroll to position [2588, 0]
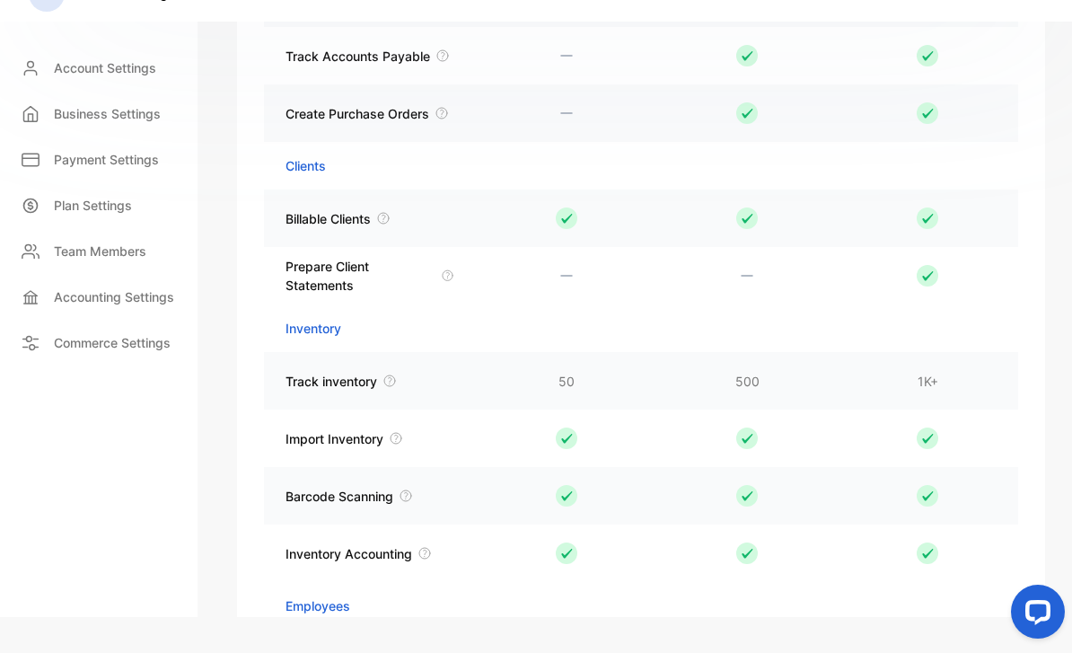
click at [911, 485] on div at bounding box center [928, 496] width 179 height 22
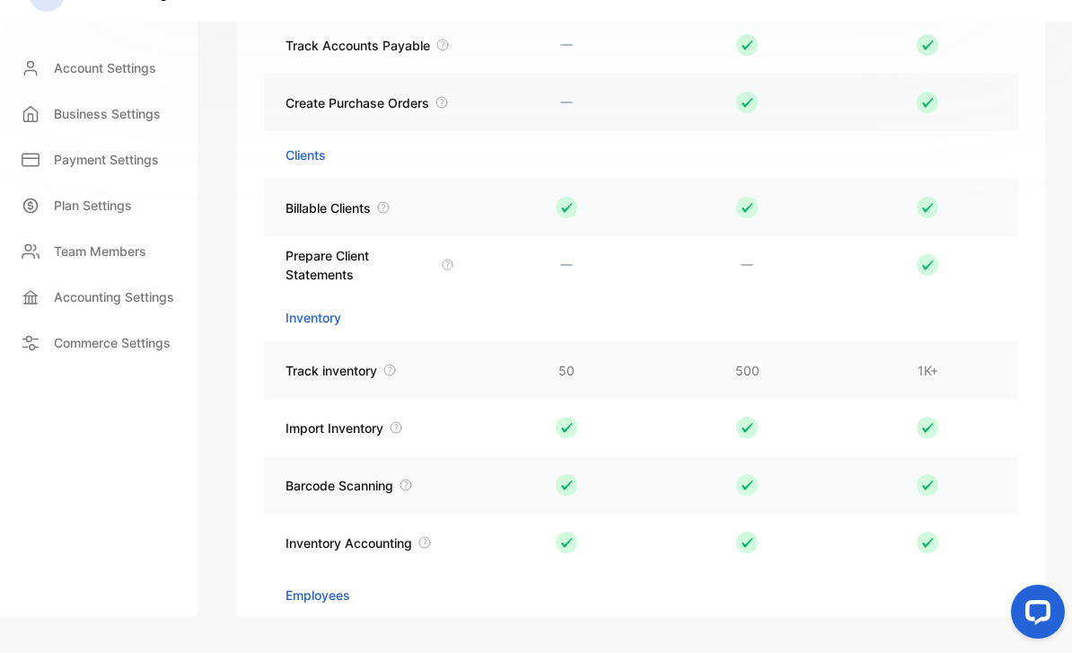
scroll to position [2599, 0]
click at [326, 296] on td "Inventory" at bounding box center [313, 318] width 99 height 48
click at [457, 245] on td "Prepare Client Statements" at bounding box center [370, 265] width 212 height 40
click at [456, 245] on td "Prepare Client Statements" at bounding box center [370, 265] width 212 height 40
click at [444, 258] on icon at bounding box center [447, 265] width 13 height 14
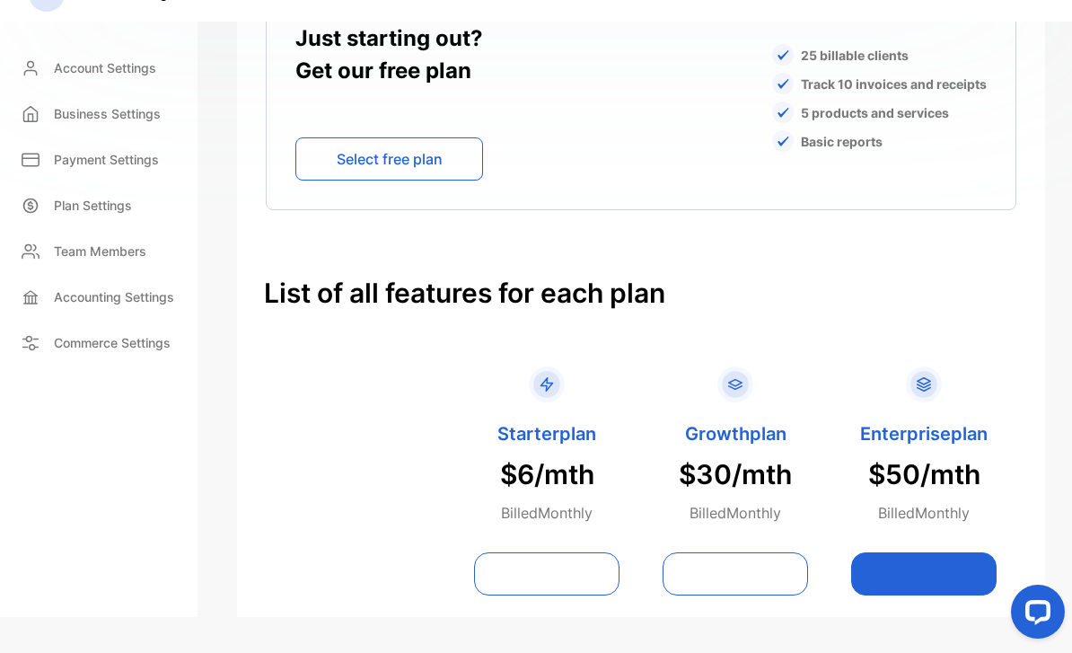
scroll to position [1793, 0]
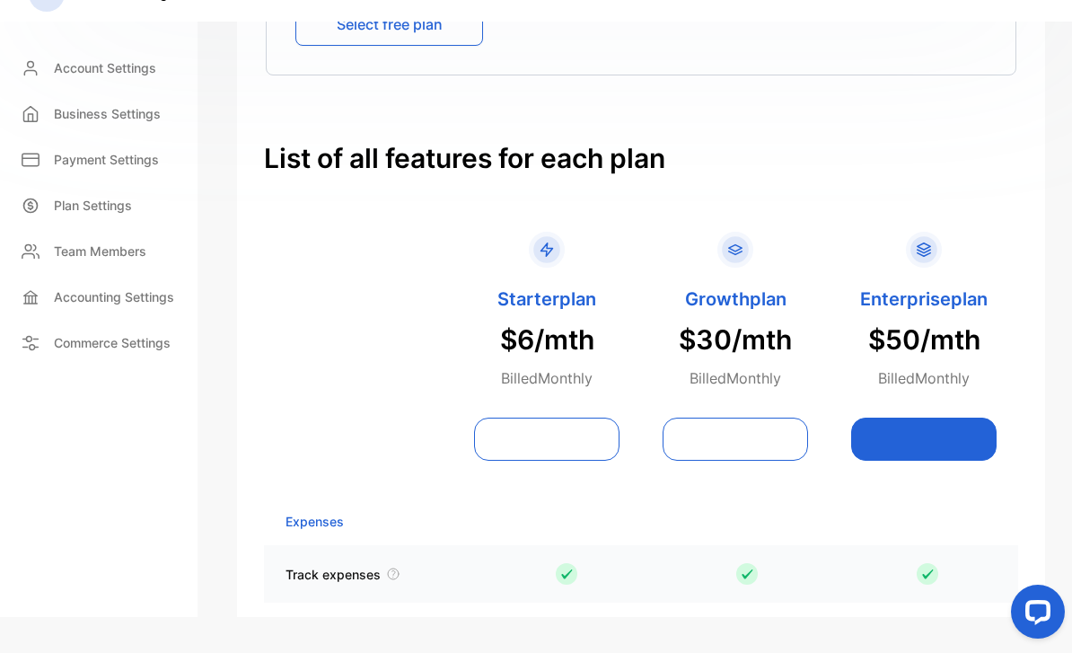
click at [892, 425] on button at bounding box center [923, 438] width 145 height 43
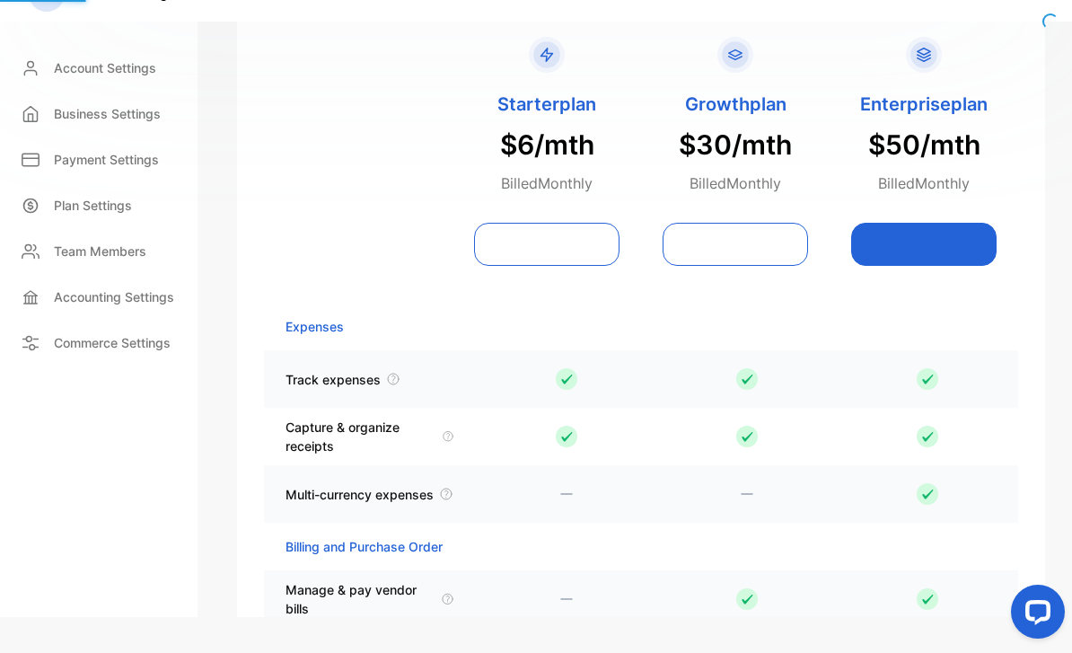
scroll to position [1988, 0]
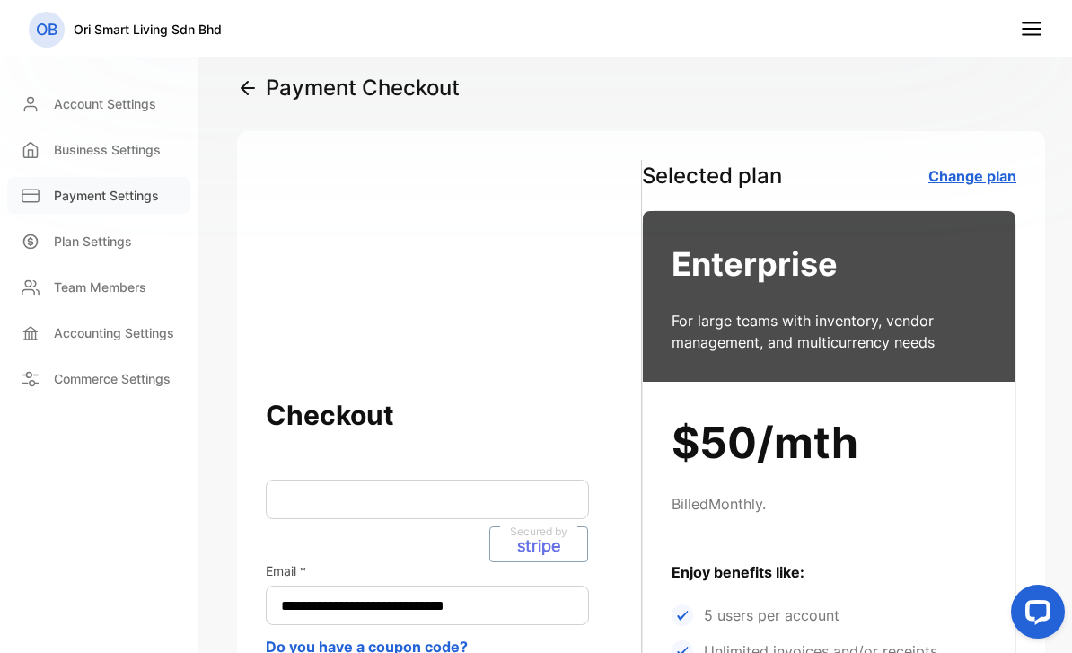
click at [110, 199] on p "Payment Settings" at bounding box center [106, 195] width 105 height 19
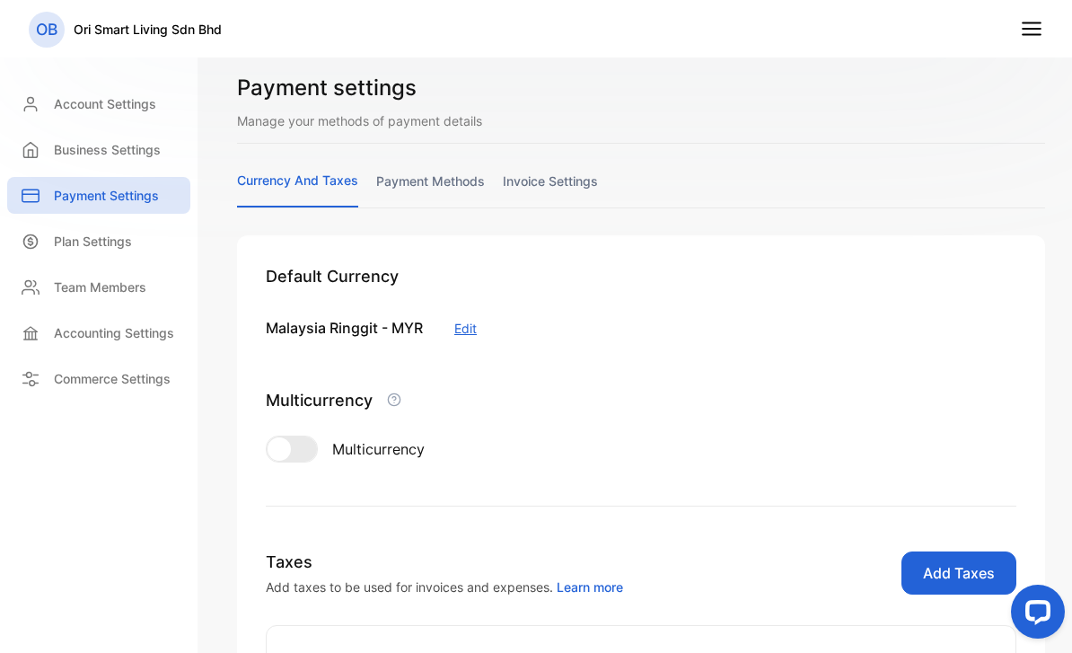
click at [425, 185] on link "payment methods" at bounding box center [430, 188] width 109 height 35
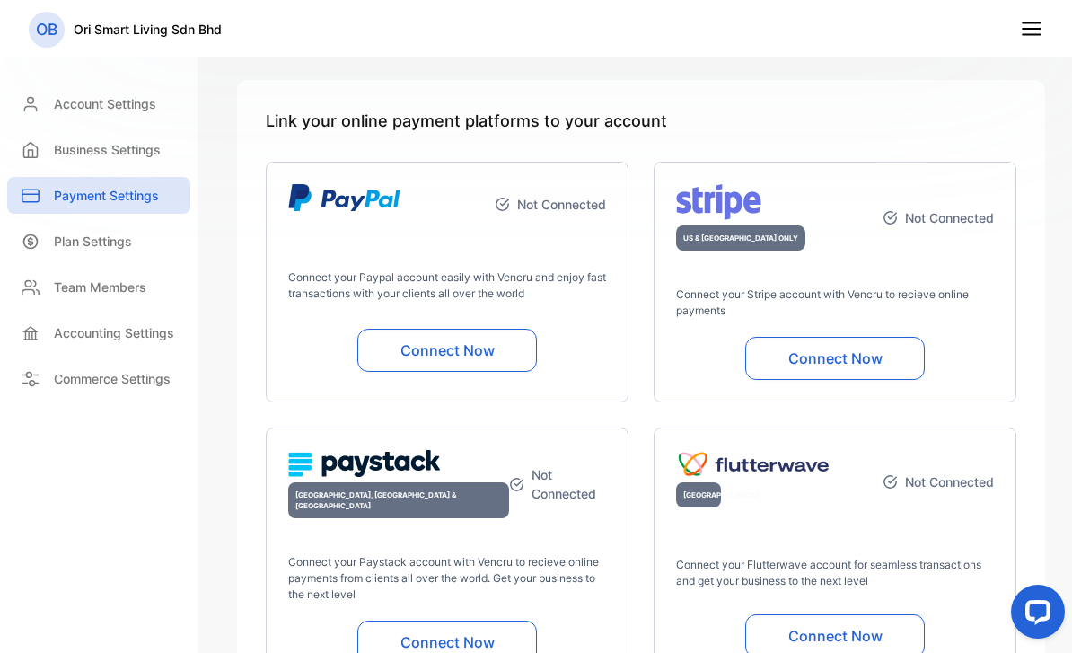
scroll to position [157, 0]
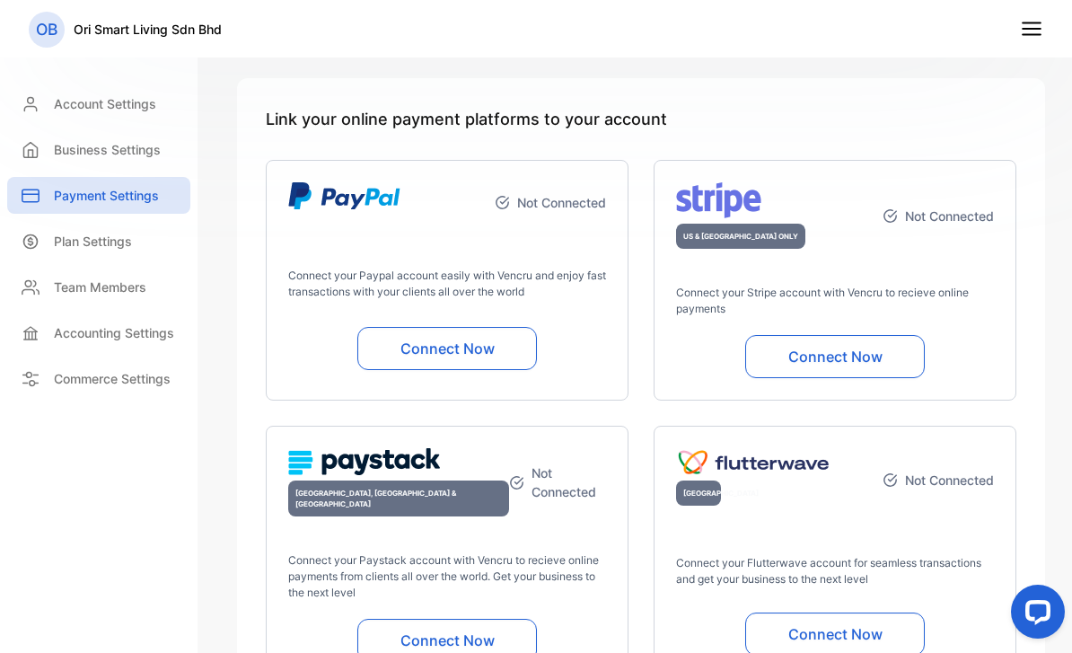
click at [124, 123] on div "Account Settings" at bounding box center [98, 108] width 183 height 46
click at [129, 87] on div "Account Settings" at bounding box center [98, 103] width 183 height 37
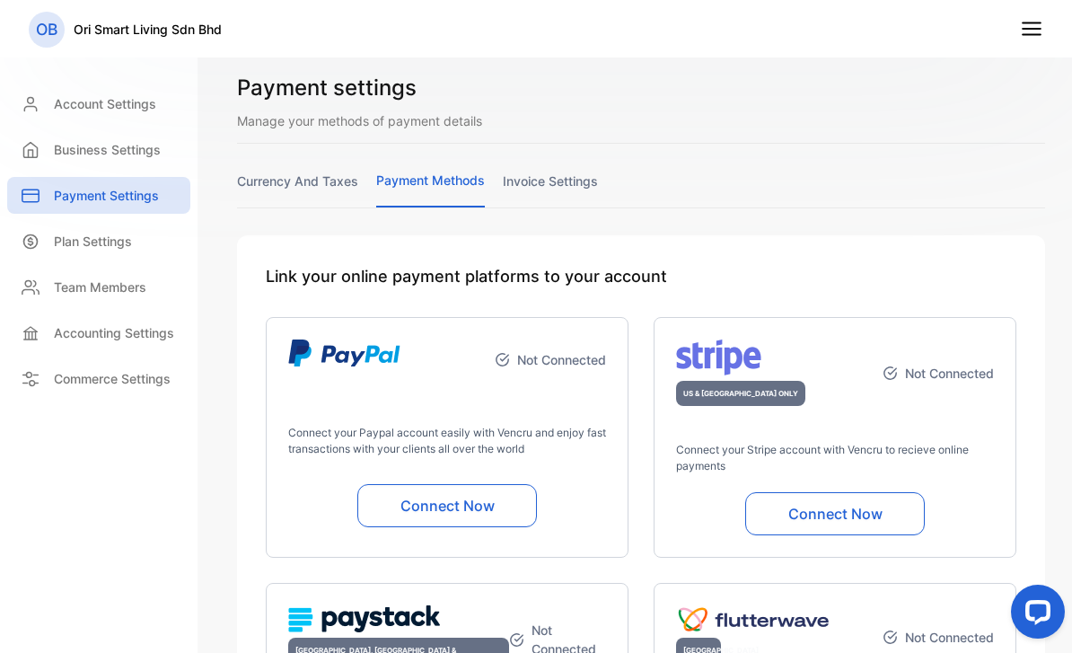
click at [1037, 23] on line at bounding box center [1032, 23] width 18 height 0
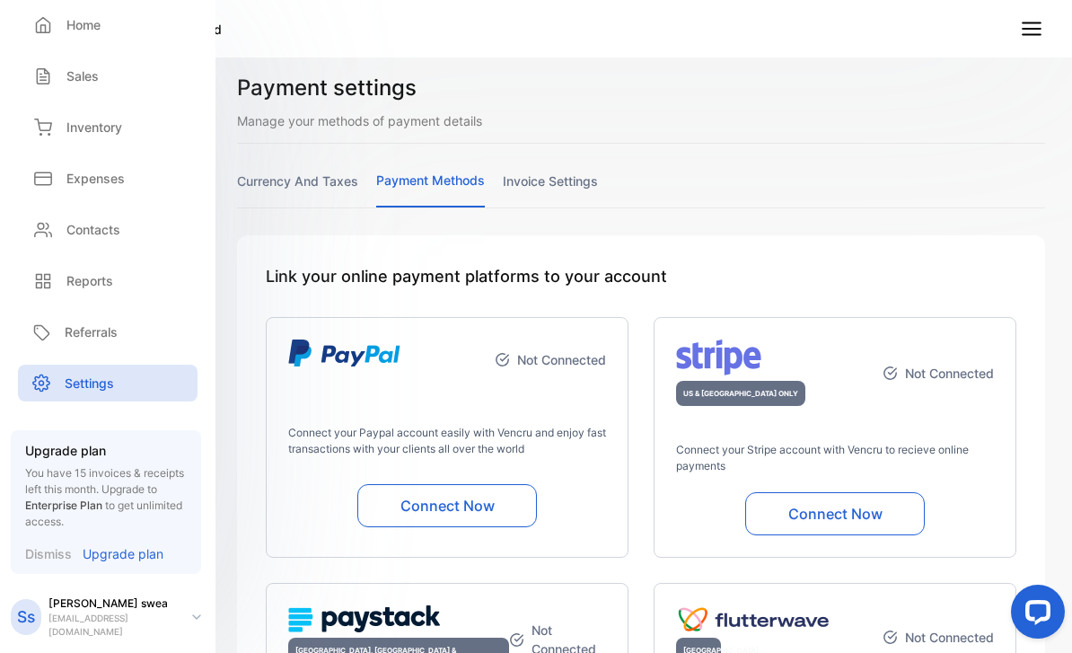
click at [1037, 23] on line at bounding box center [1032, 23] width 18 height 0
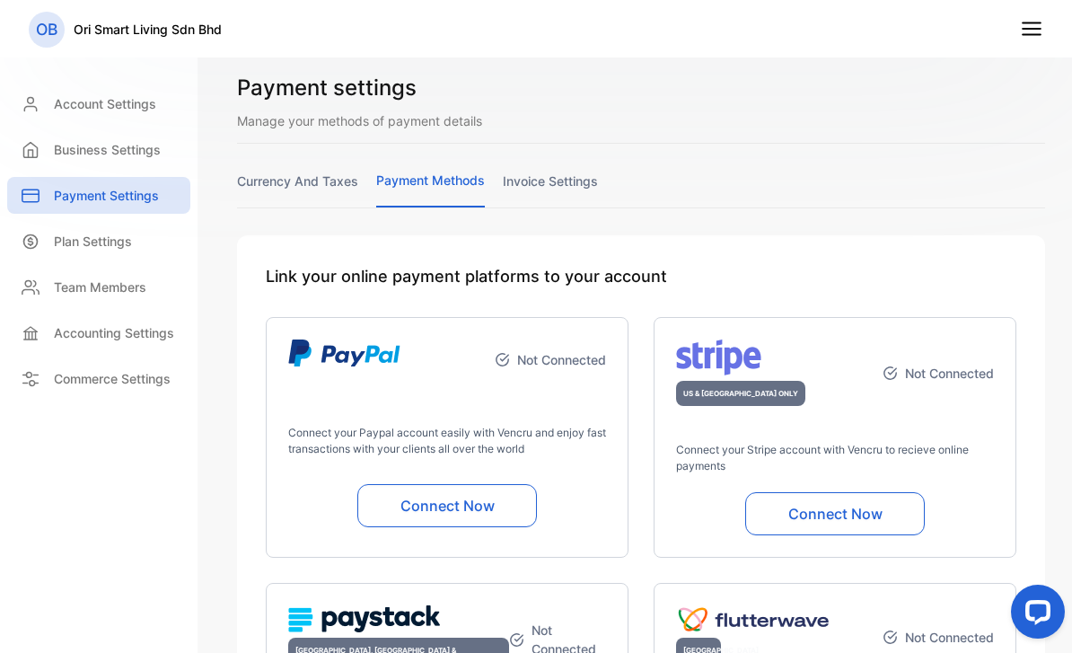
click at [1033, 23] on line at bounding box center [1032, 23] width 18 height 0
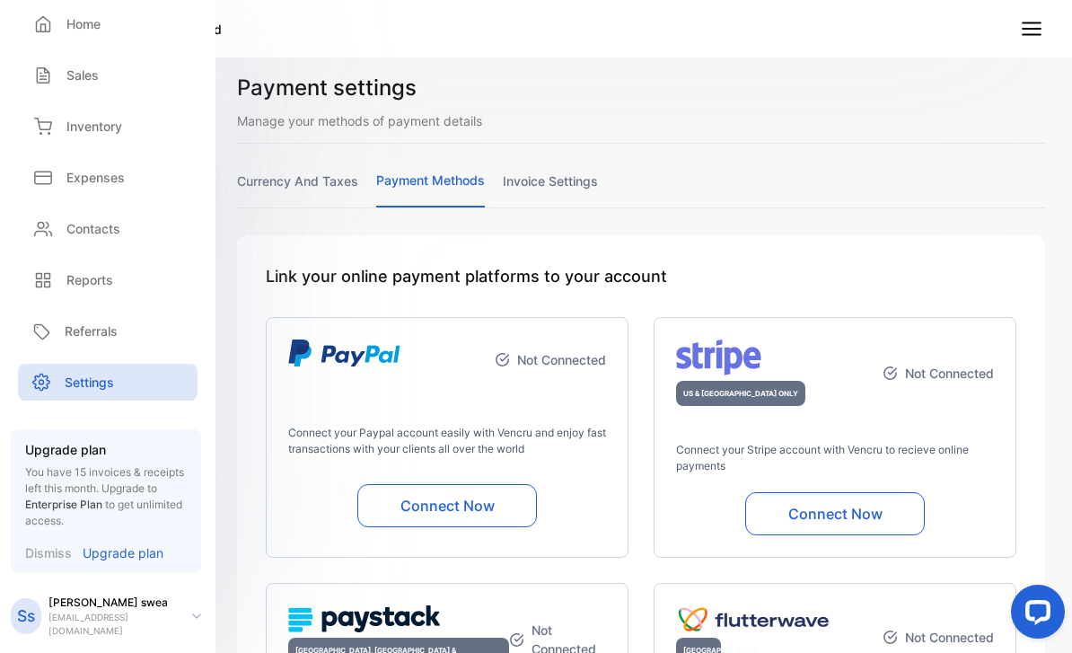
scroll to position [89, 0]
click at [76, 329] on p "Referrals" at bounding box center [91, 331] width 53 height 19
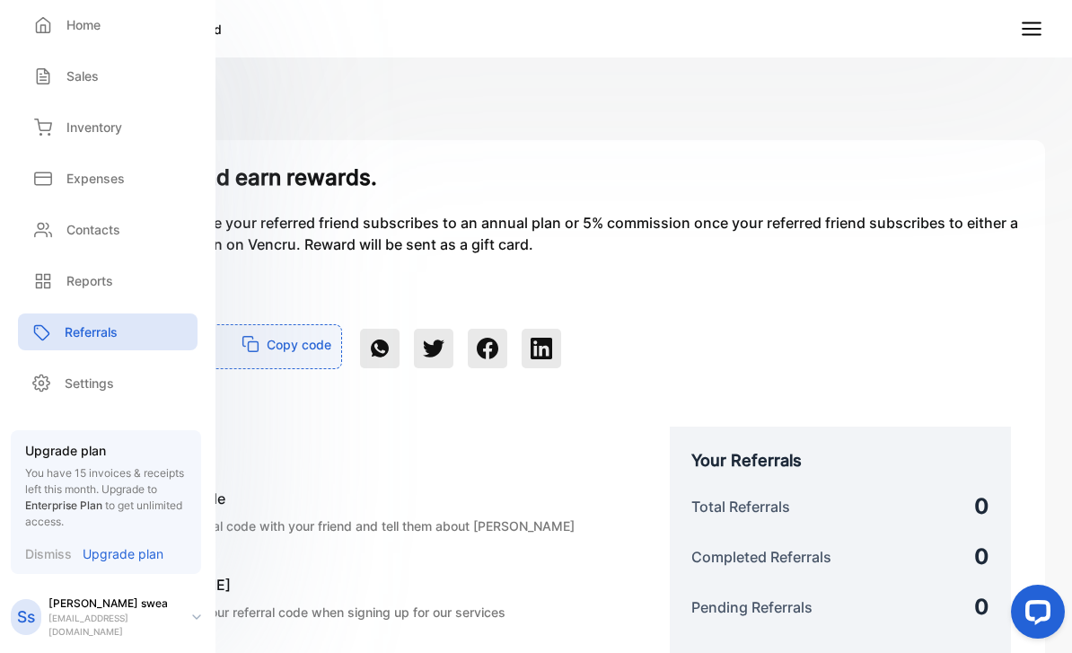
click at [250, 270] on div "Refer a friend and earn rewards. Get 10% commission once your referred friend s…" at bounding box center [536, 462] width 1018 height 644
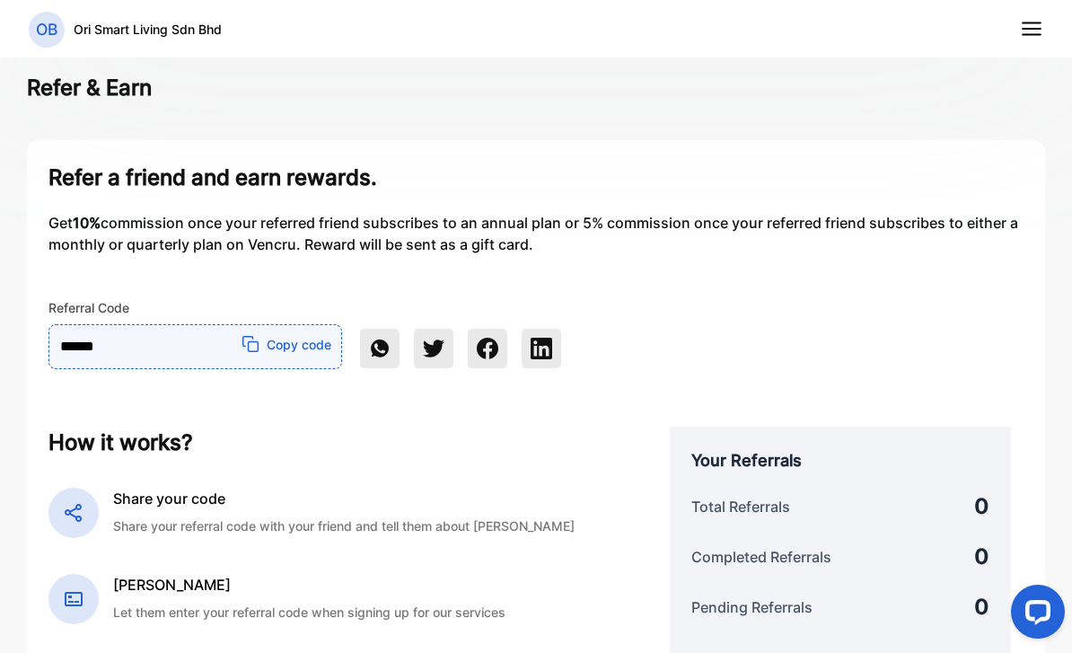
click at [1028, 40] on icon at bounding box center [1031, 28] width 23 height 23
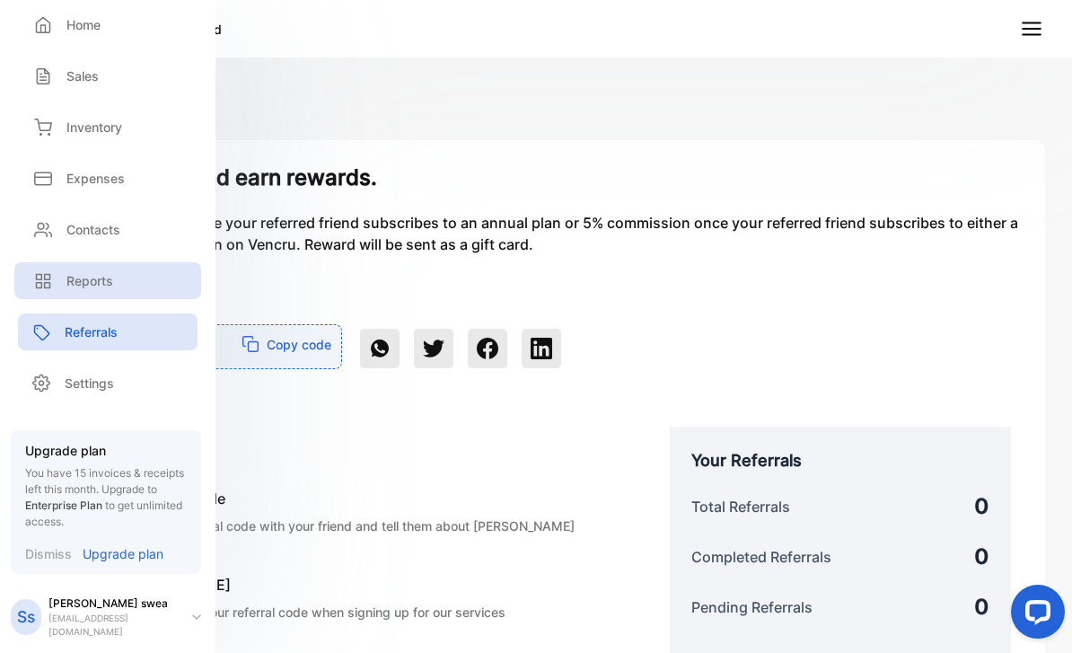
click at [75, 275] on p "Reports" at bounding box center [89, 280] width 47 height 19
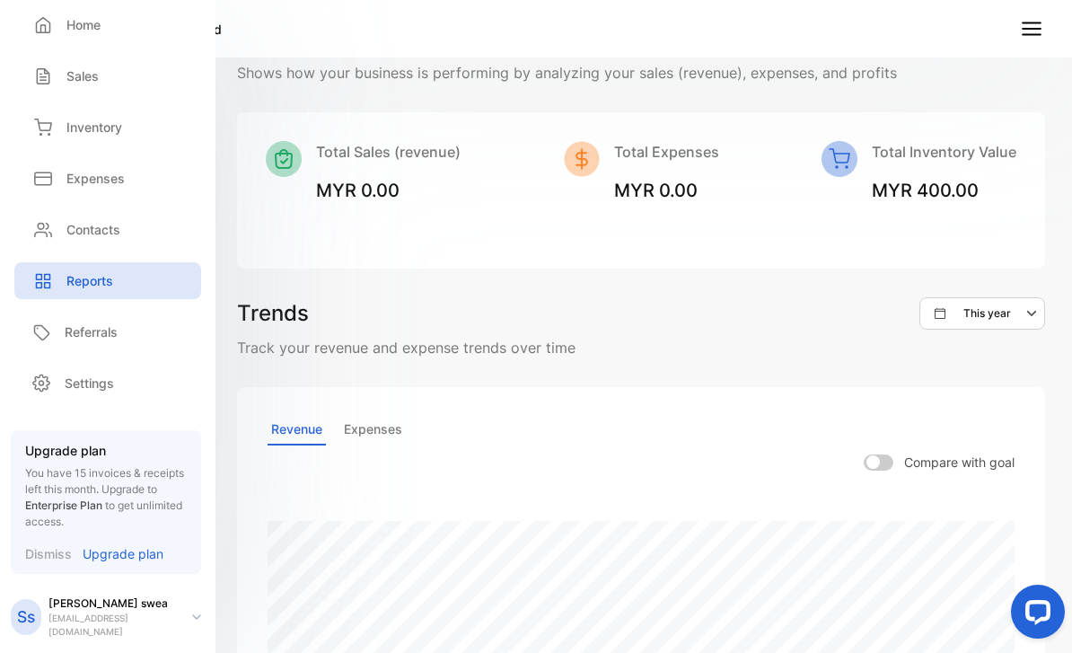
scroll to position [198, 0]
click at [116, 230] on p "Contacts" at bounding box center [93, 229] width 54 height 19
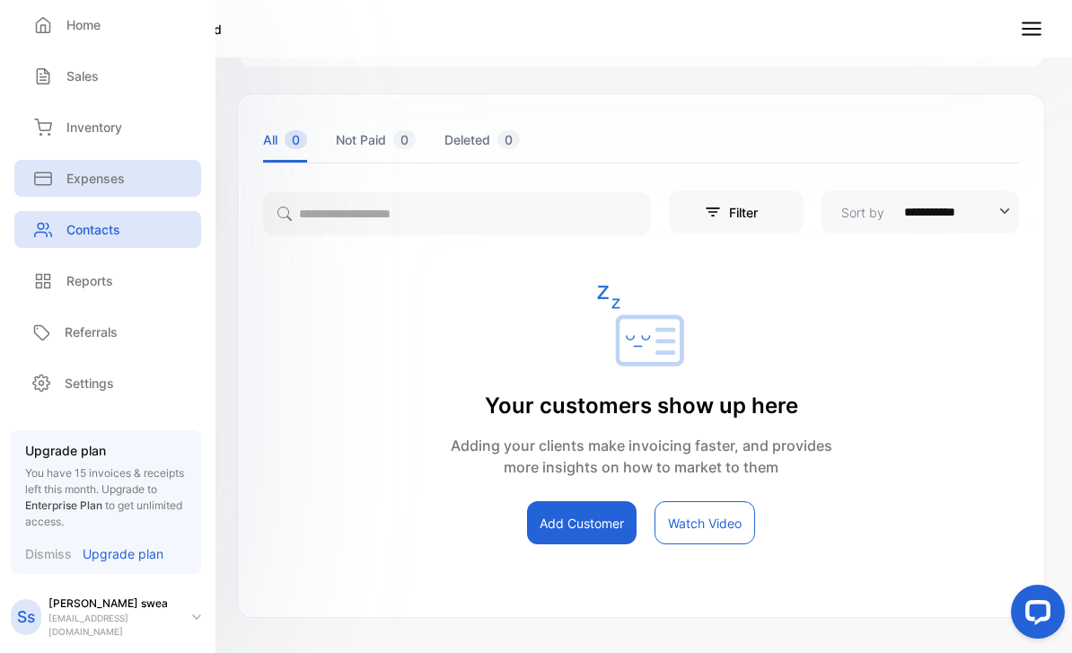
click at [109, 194] on div "Expenses" at bounding box center [107, 178] width 187 height 37
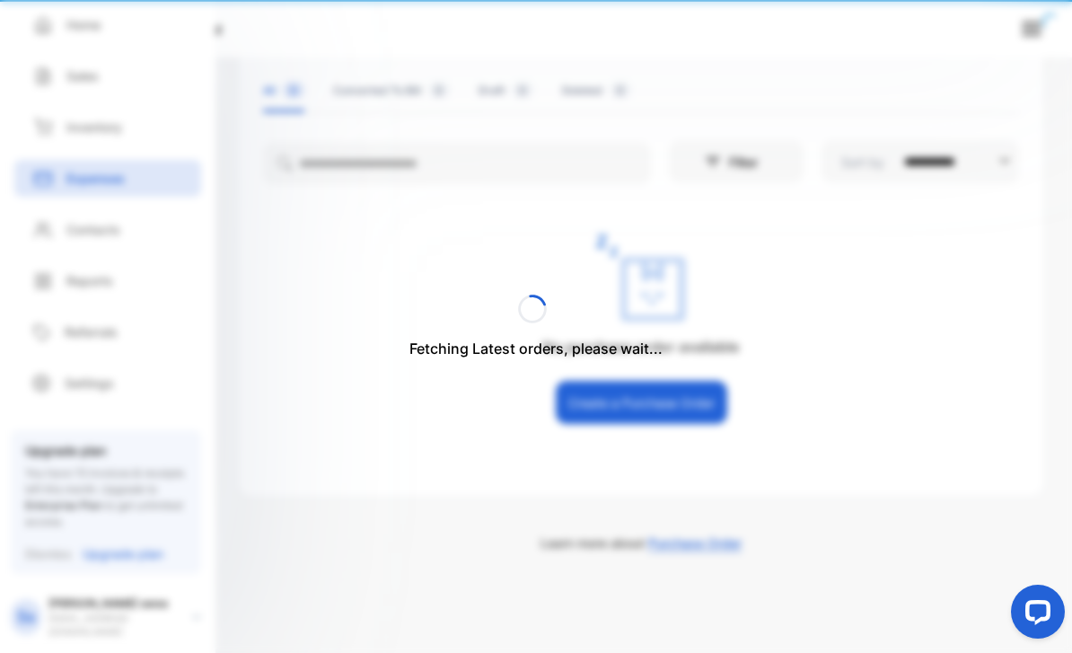
scroll to position [96, 0]
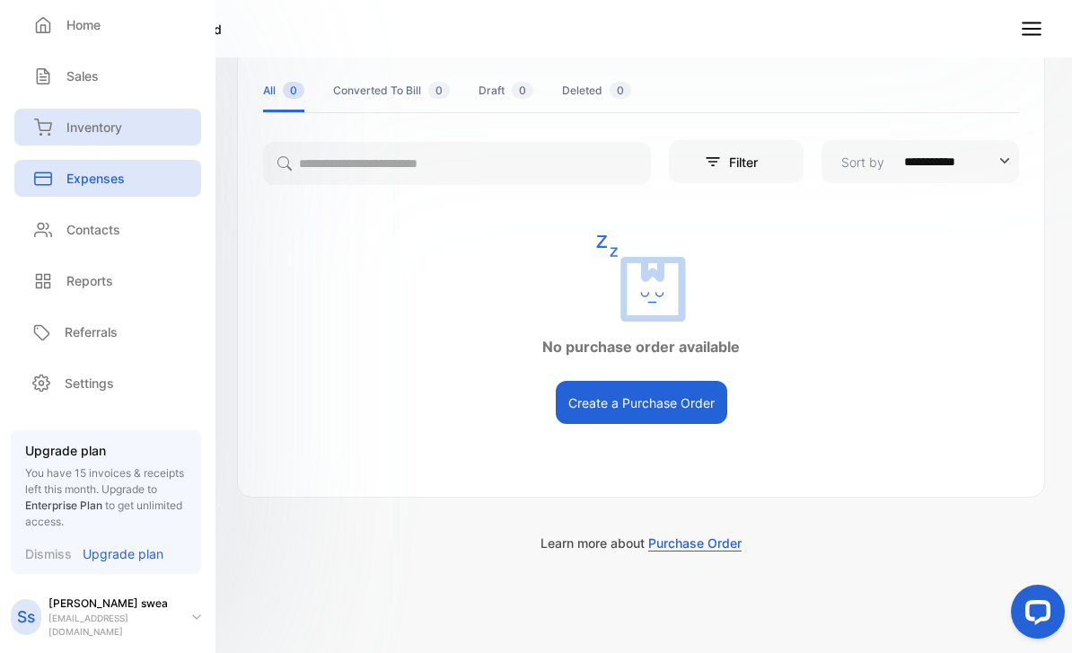
click at [57, 121] on div "Inventory" at bounding box center [75, 127] width 93 height 19
